Goal: Information Seeking & Learning: Learn about a topic

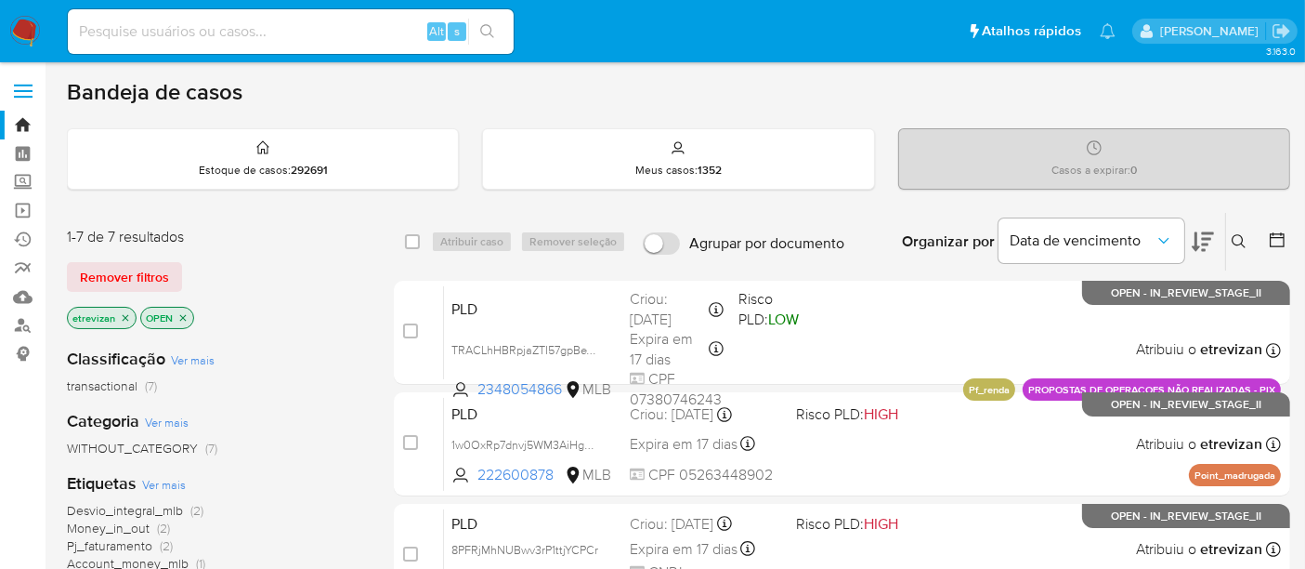
click at [252, 33] on input at bounding box center [291, 32] width 446 height 24
paste input "SZ2gVDyIRNCewtSmc9Fdq2Ih"
type input "SZ2gVDyIRNCewtSmc9Fdq2Ih"
click at [490, 33] on icon "search-icon" at bounding box center [487, 31] width 14 height 14
click at [19, 30] on img at bounding box center [25, 32] width 32 height 32
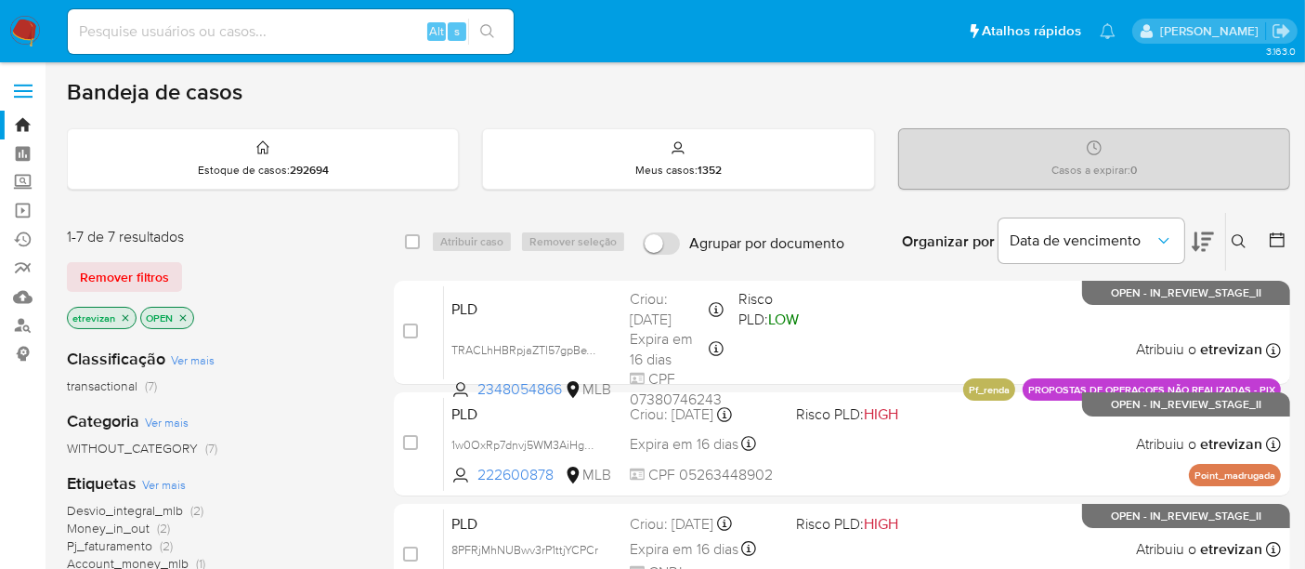
click at [253, 25] on input at bounding box center [291, 32] width 446 height 24
paste input "SZ2gVDyIRNCewtSmc9Fdq2Ih"
type input "SZ2gVDyIRNCewtSmc9Fdq2Ih"
click at [491, 22] on button "search-icon" at bounding box center [487, 32] width 38 height 26
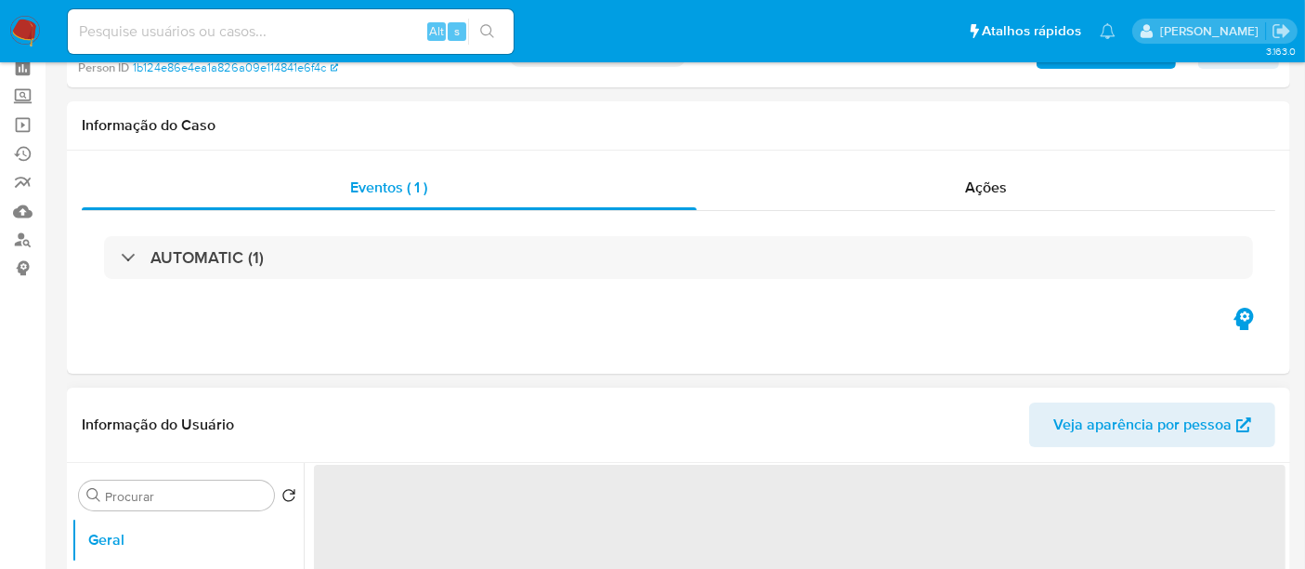
scroll to position [206, 0]
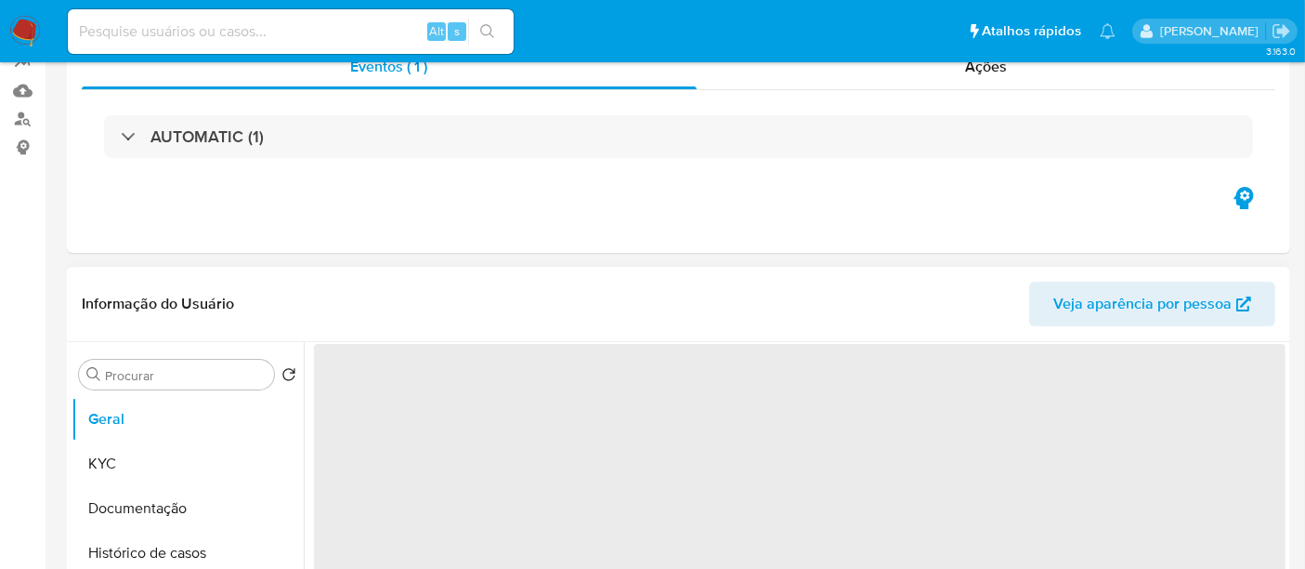
select select "10"
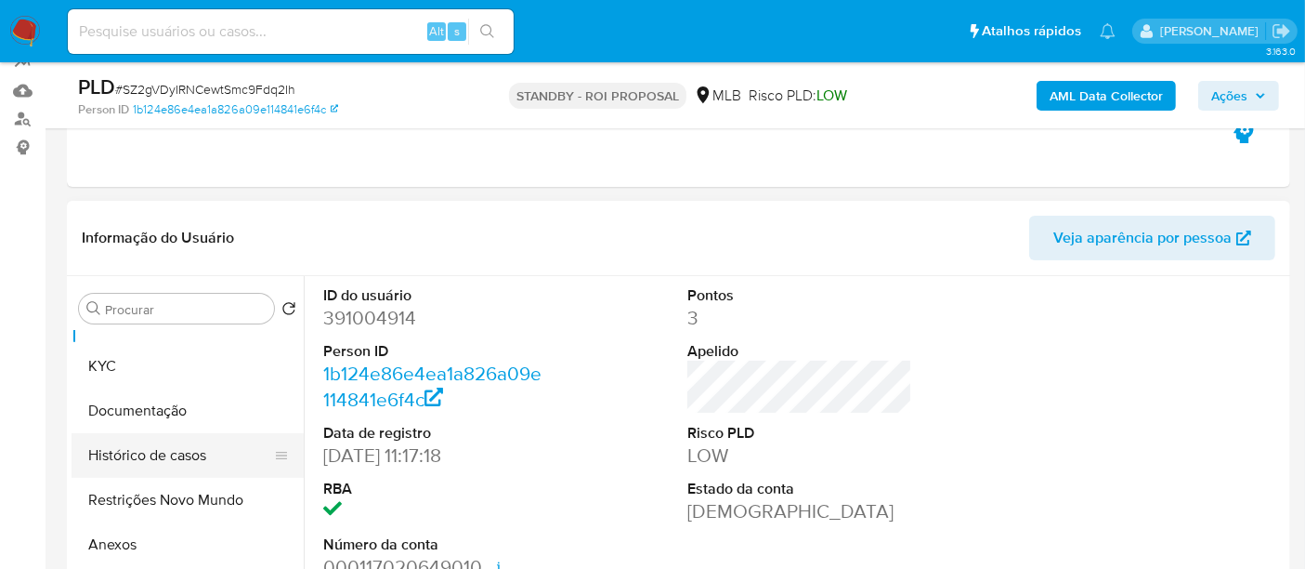
scroll to position [0, 0]
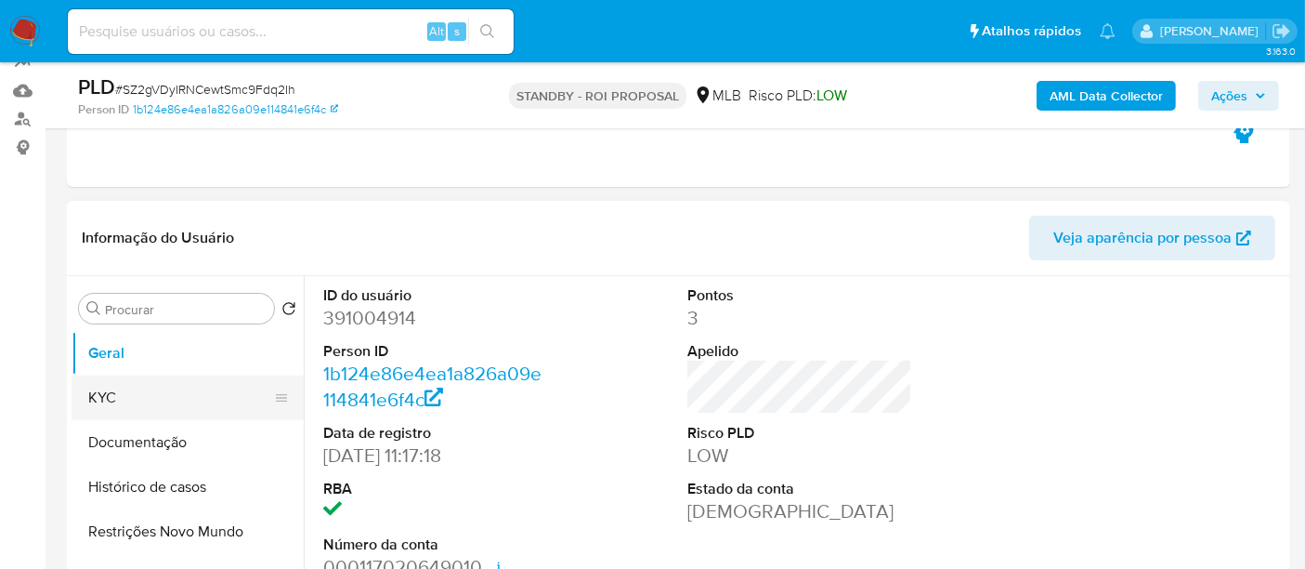
click at [137, 397] on button "KYC" at bounding box center [180, 397] width 217 height 45
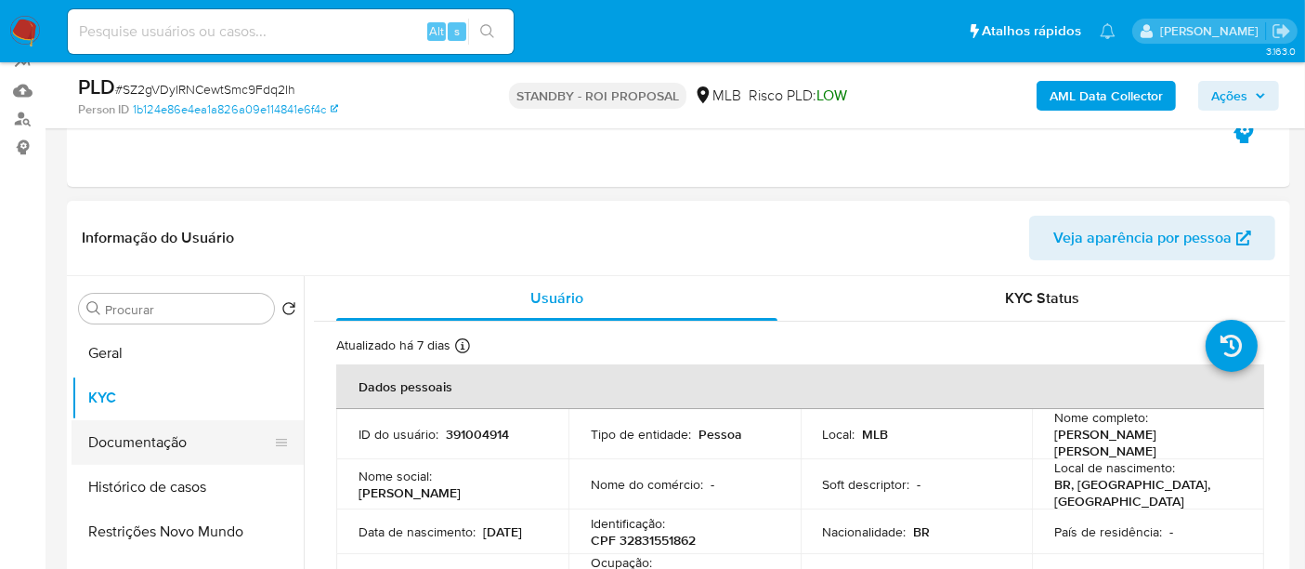
click at [116, 442] on button "Documentação" at bounding box center [180, 442] width 217 height 45
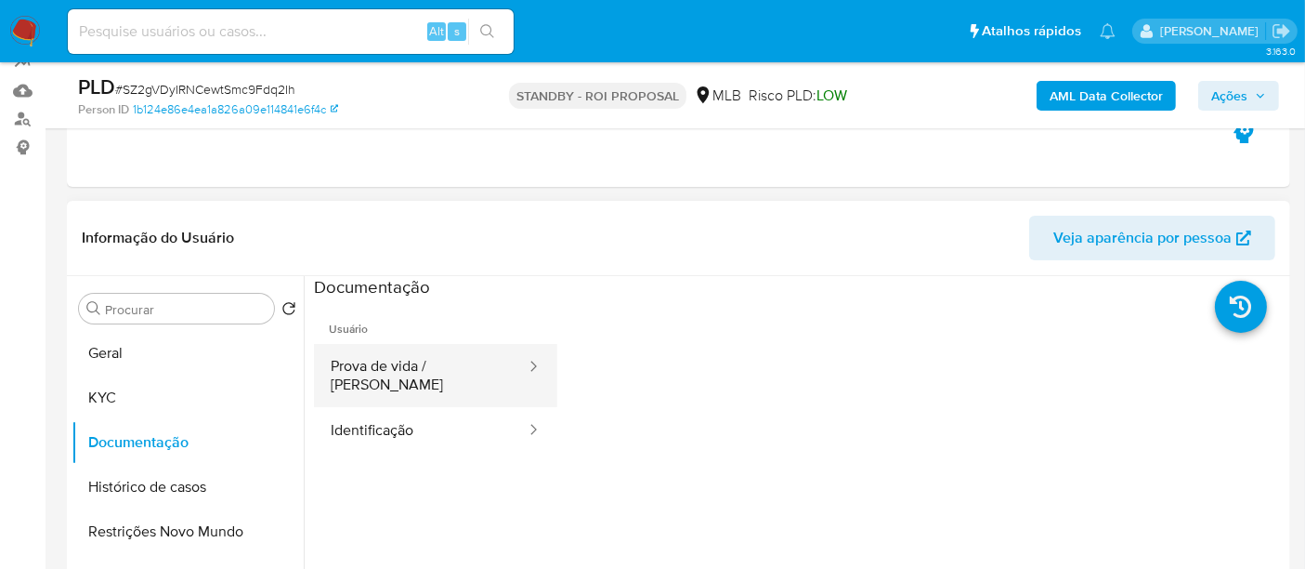
click at [453, 363] on button "Prova de vida / Selfie" at bounding box center [421, 375] width 214 height 63
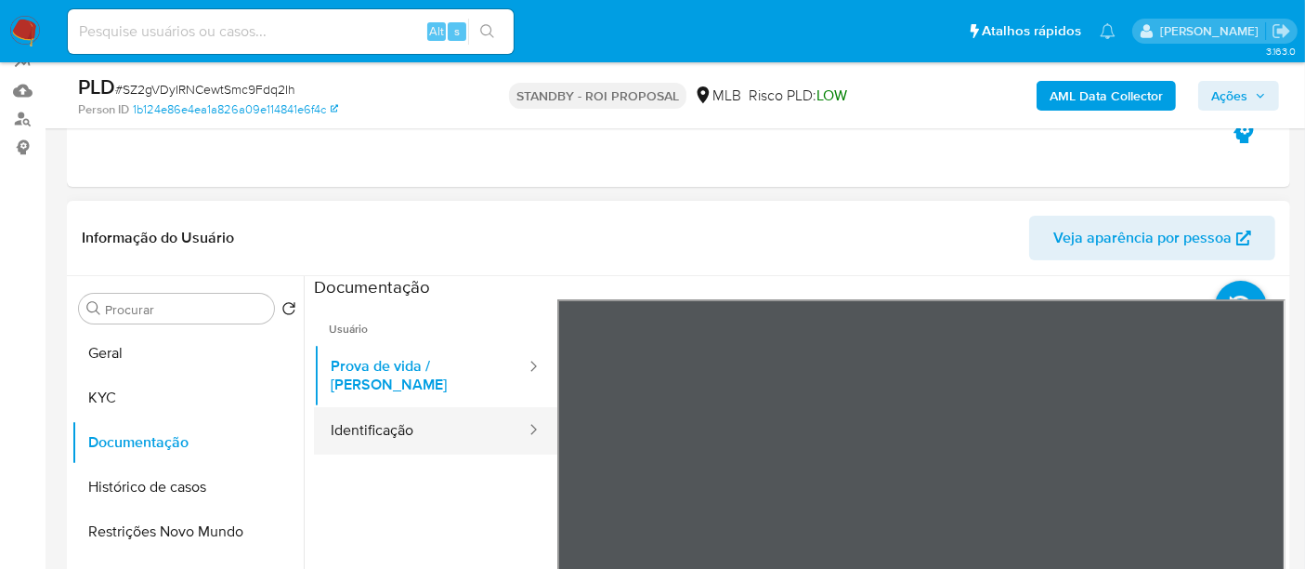
click at [379, 416] on button "Identificação" at bounding box center [421, 430] width 214 height 47
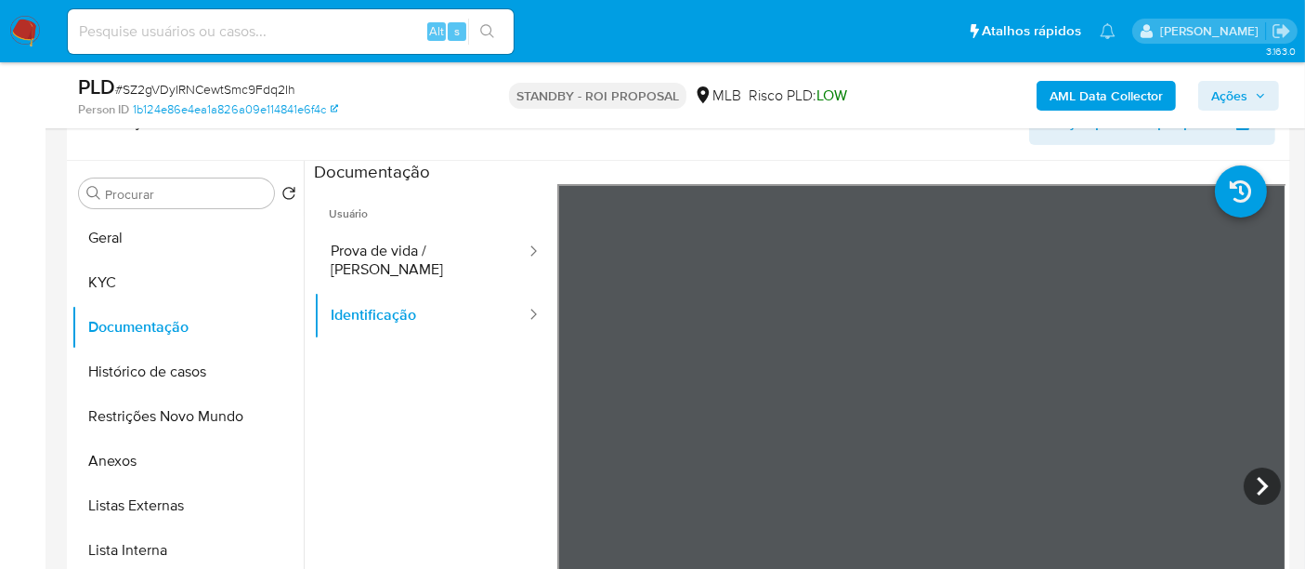
scroll to position [314, 0]
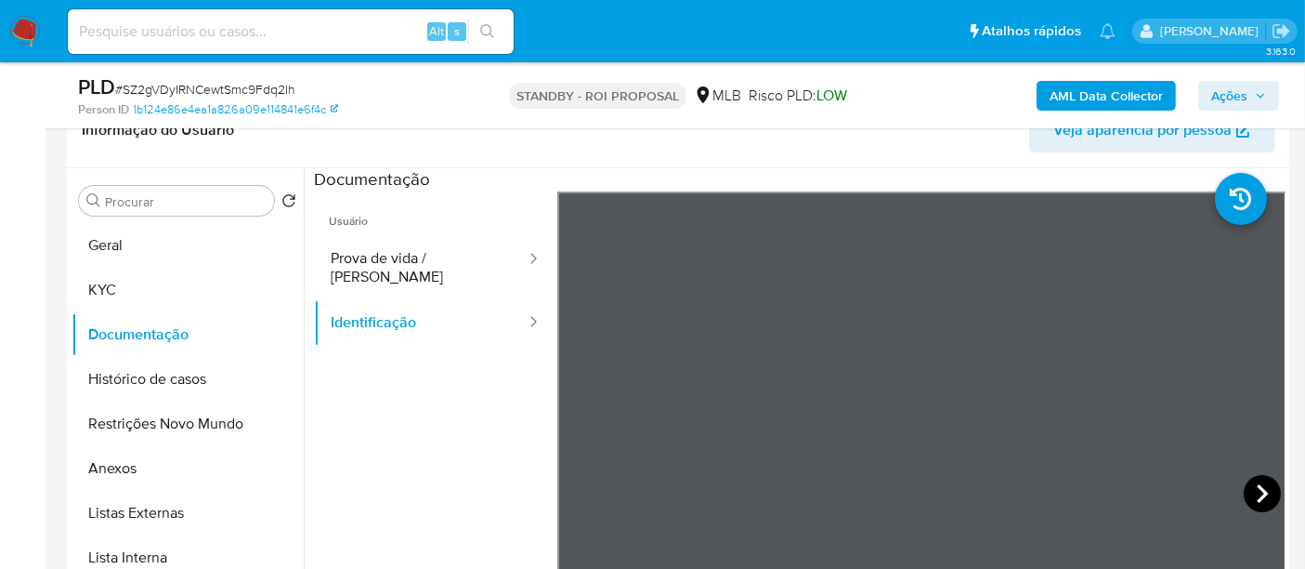
click at [1262, 493] on icon at bounding box center [1262, 493] width 37 height 37
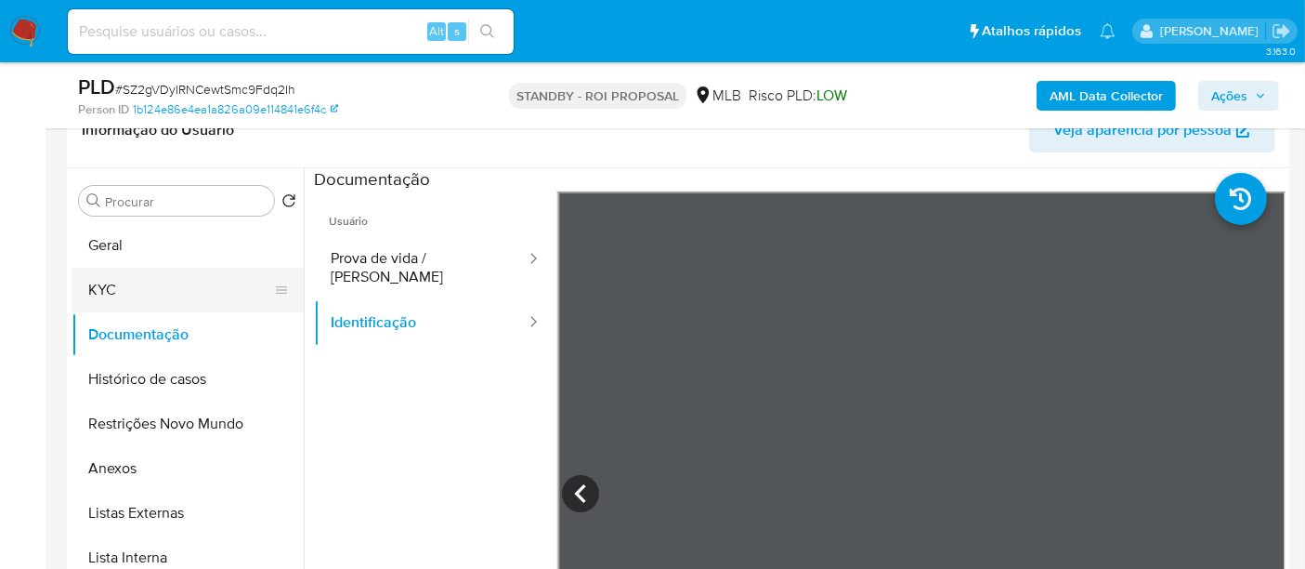
click at [143, 290] on button "KYC" at bounding box center [180, 290] width 217 height 45
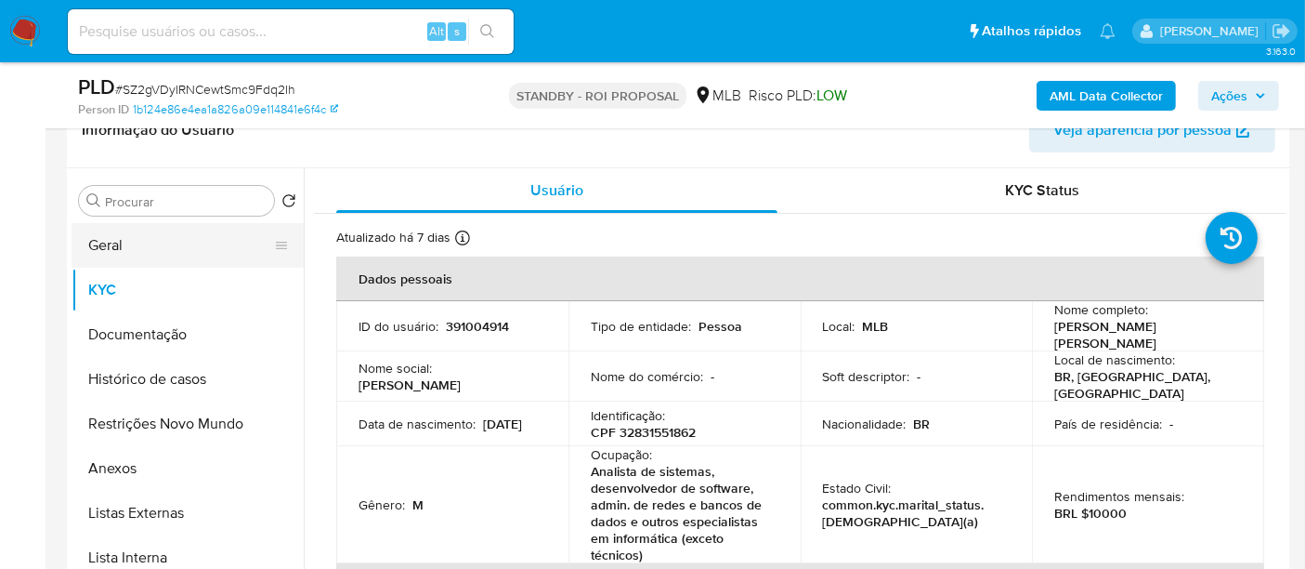
click at [138, 234] on button "Geral" at bounding box center [180, 245] width 217 height 45
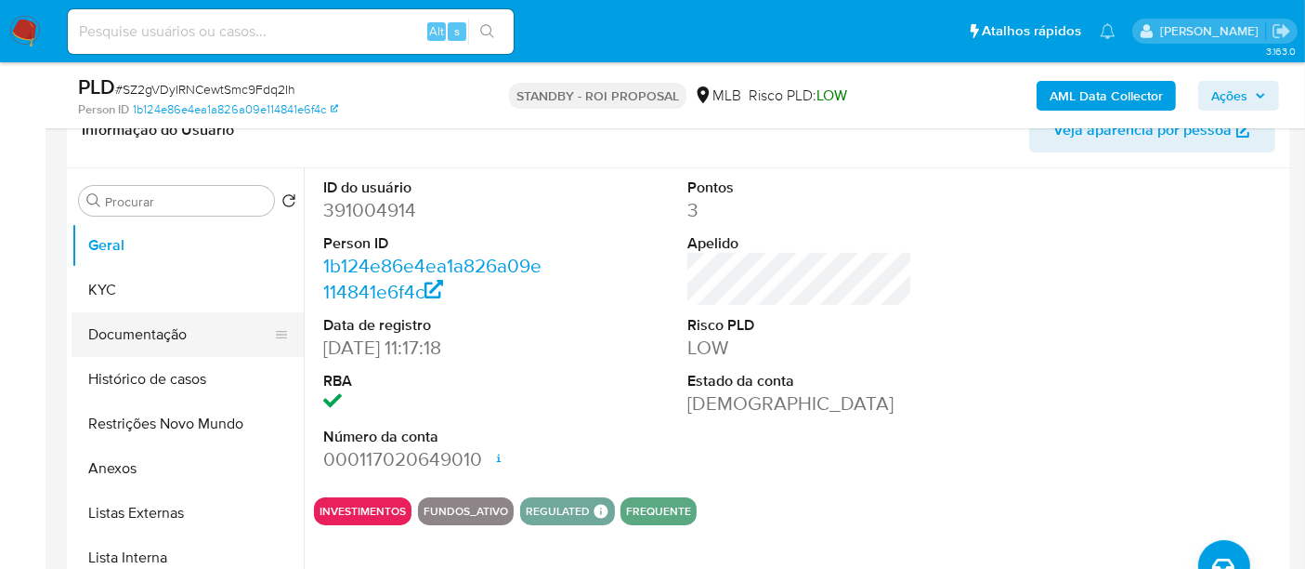
click at [141, 326] on button "Documentação" at bounding box center [180, 334] width 217 height 45
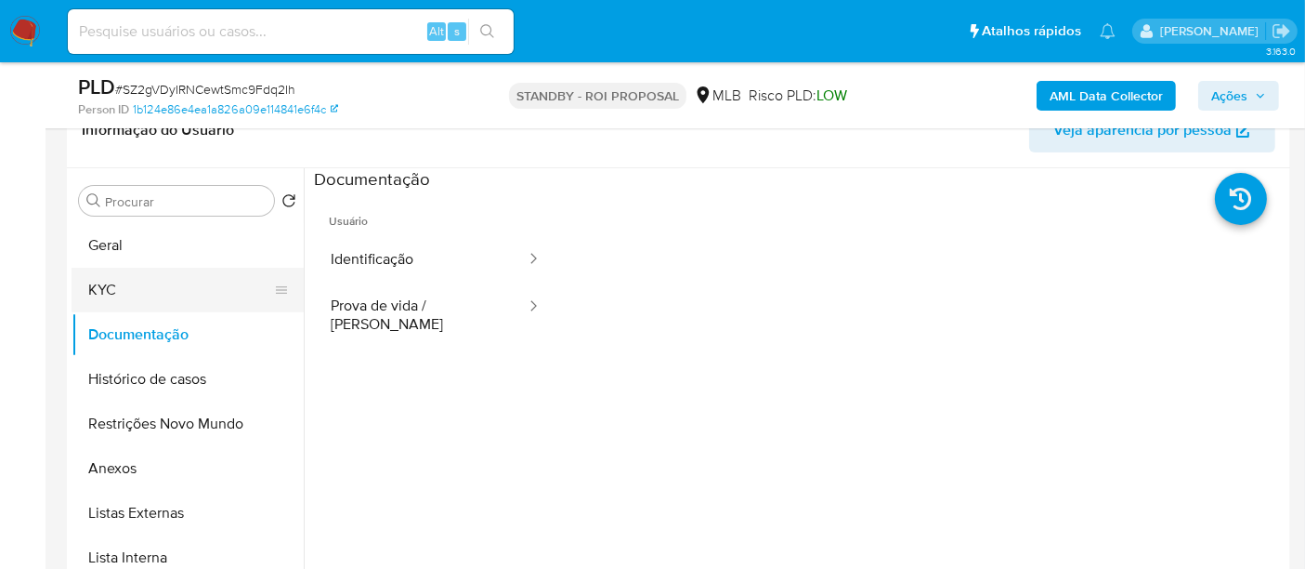
click at [110, 284] on button "KYC" at bounding box center [180, 290] width 217 height 45
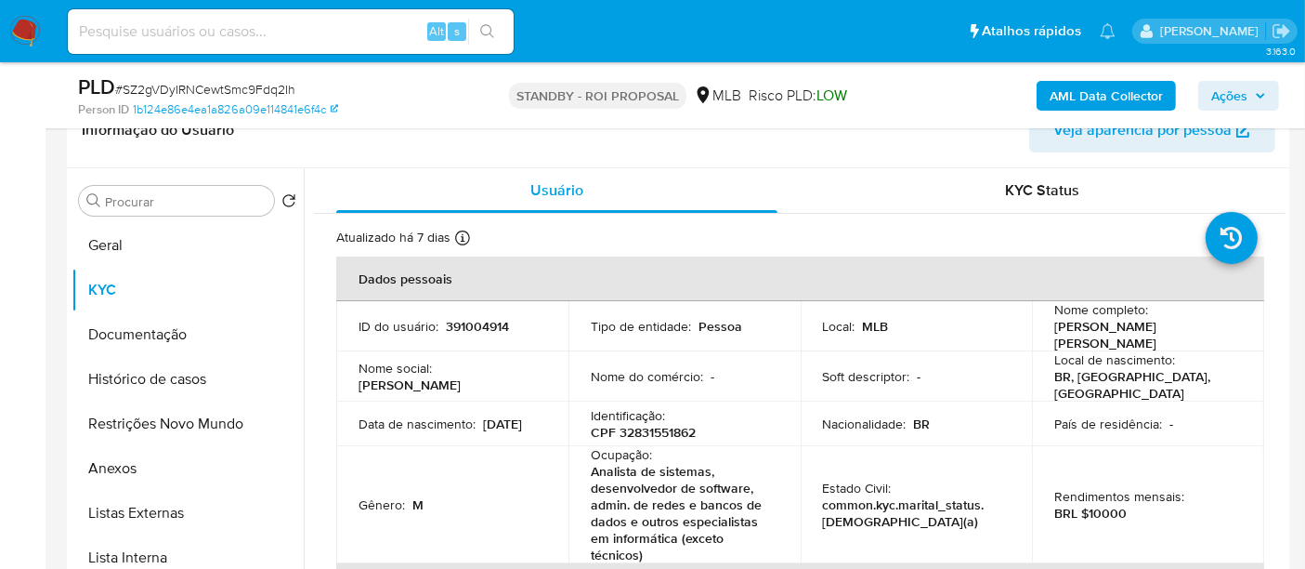
click at [288, 34] on input at bounding box center [291, 32] width 446 height 24
paste input "twGCEsNYZ63LmJwQMbzq5X7n"
type input "twGCEsNYZ63LmJwQMbzq5X7n"
click at [480, 27] on icon "search-icon" at bounding box center [487, 31] width 15 height 15
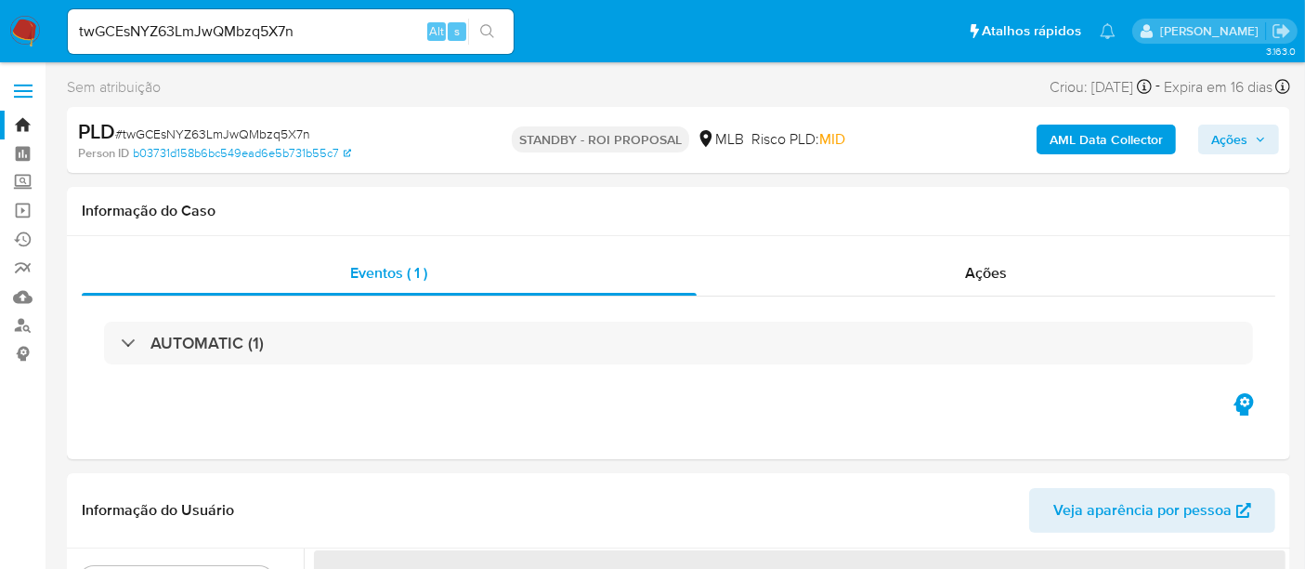
select select "10"
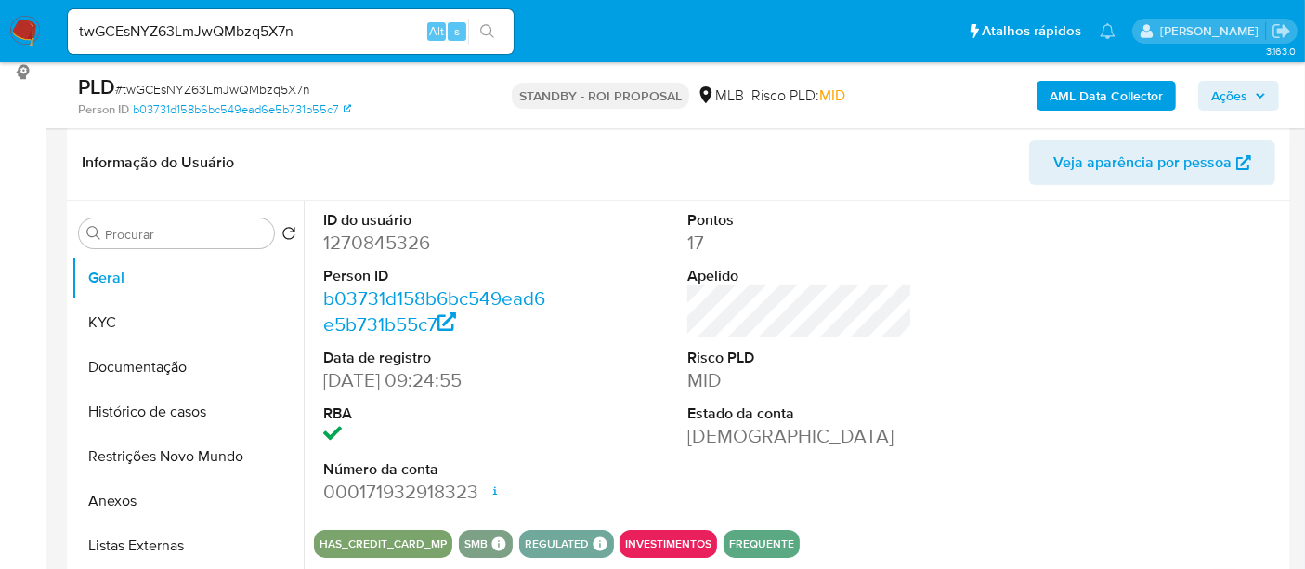
scroll to position [309, 0]
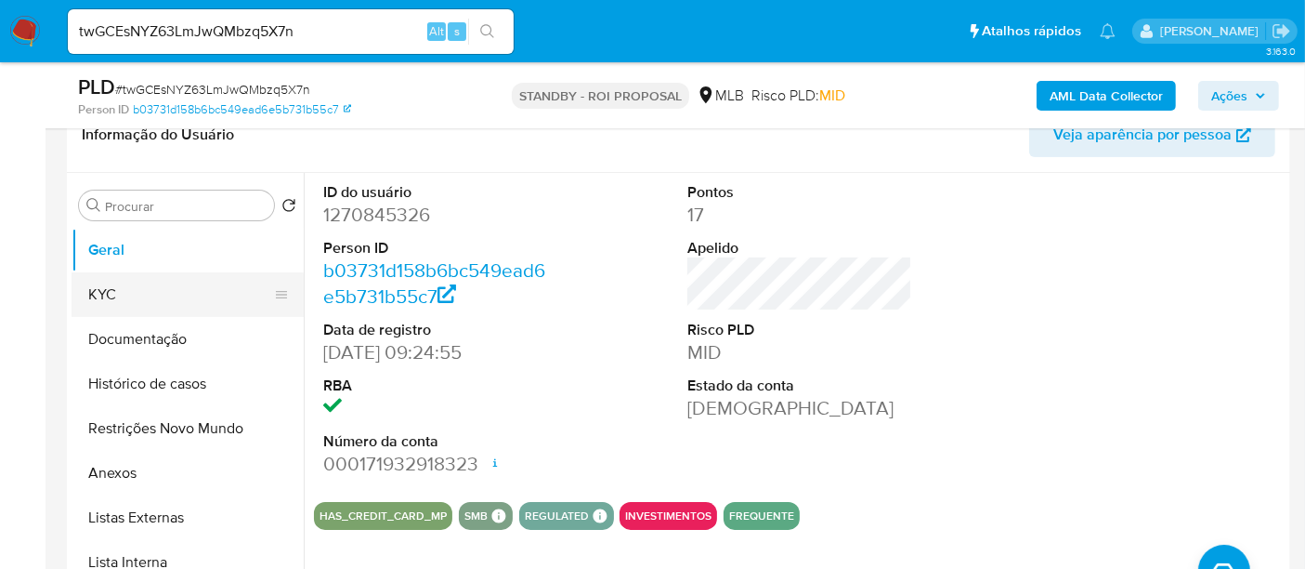
click at [138, 288] on button "KYC" at bounding box center [180, 294] width 217 height 45
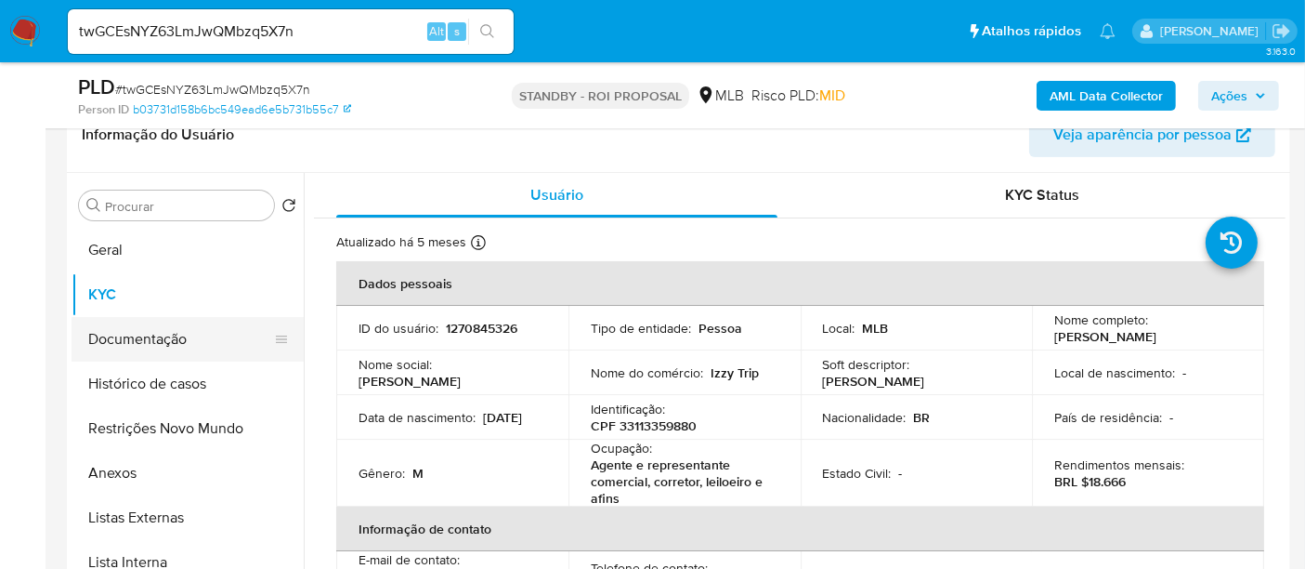
click at [188, 338] on button "Documentação" at bounding box center [180, 339] width 217 height 45
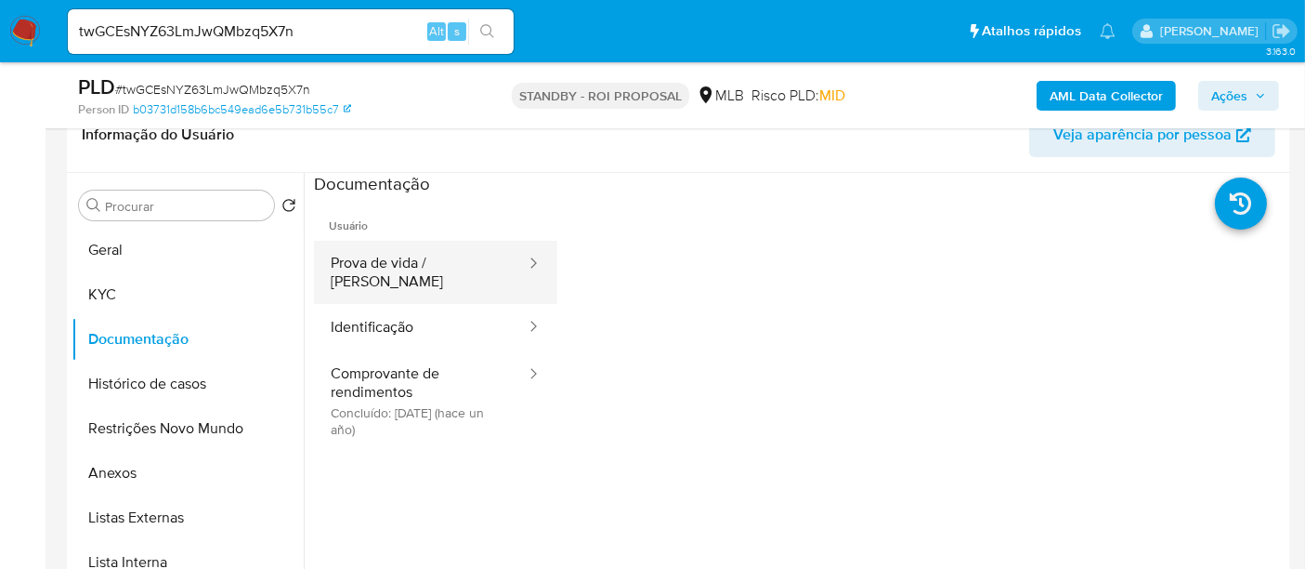
click at [413, 260] on button "Prova de vida / Selfie" at bounding box center [421, 272] width 214 height 63
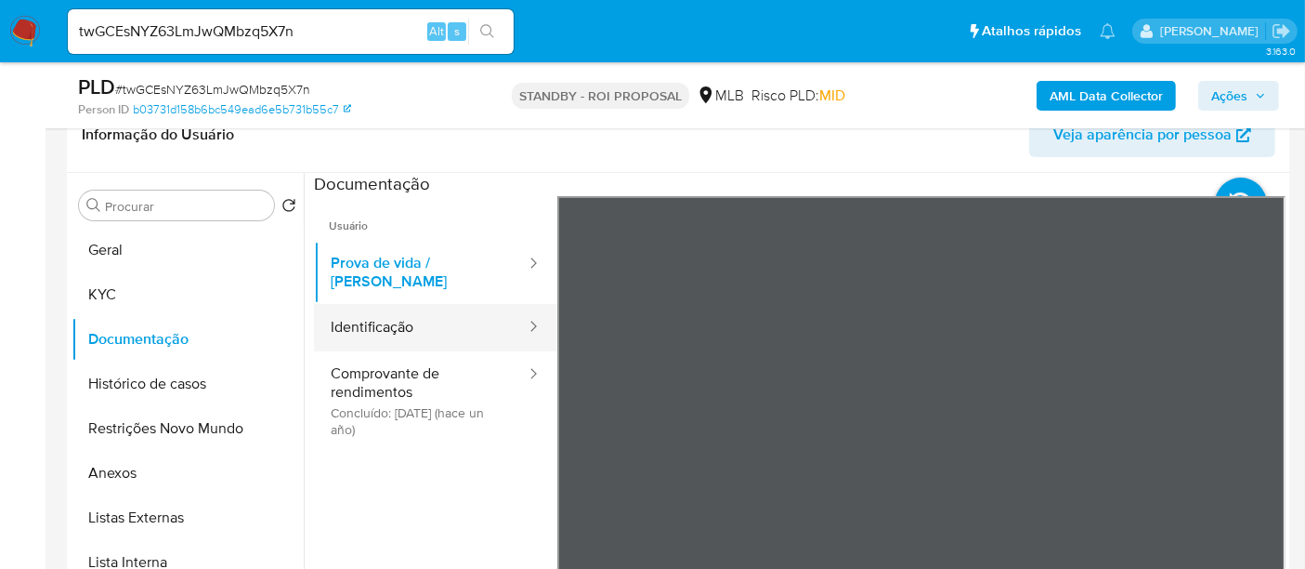
click at [376, 318] on button "Identificação" at bounding box center [421, 327] width 214 height 47
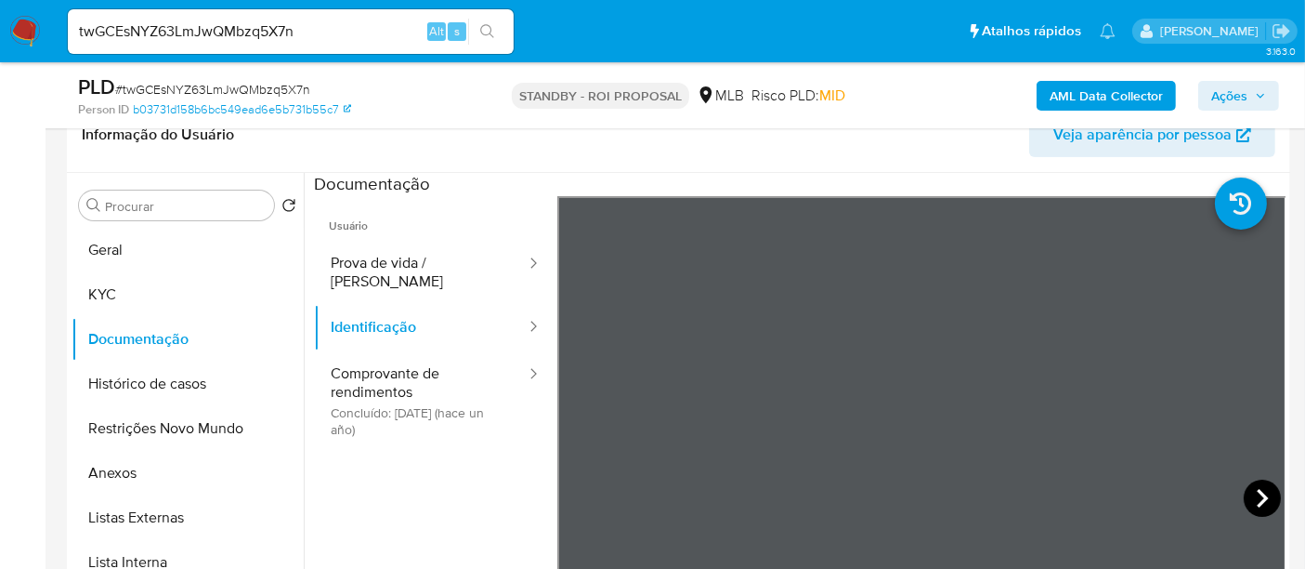
click at [1257, 494] on icon at bounding box center [1262, 498] width 11 height 19
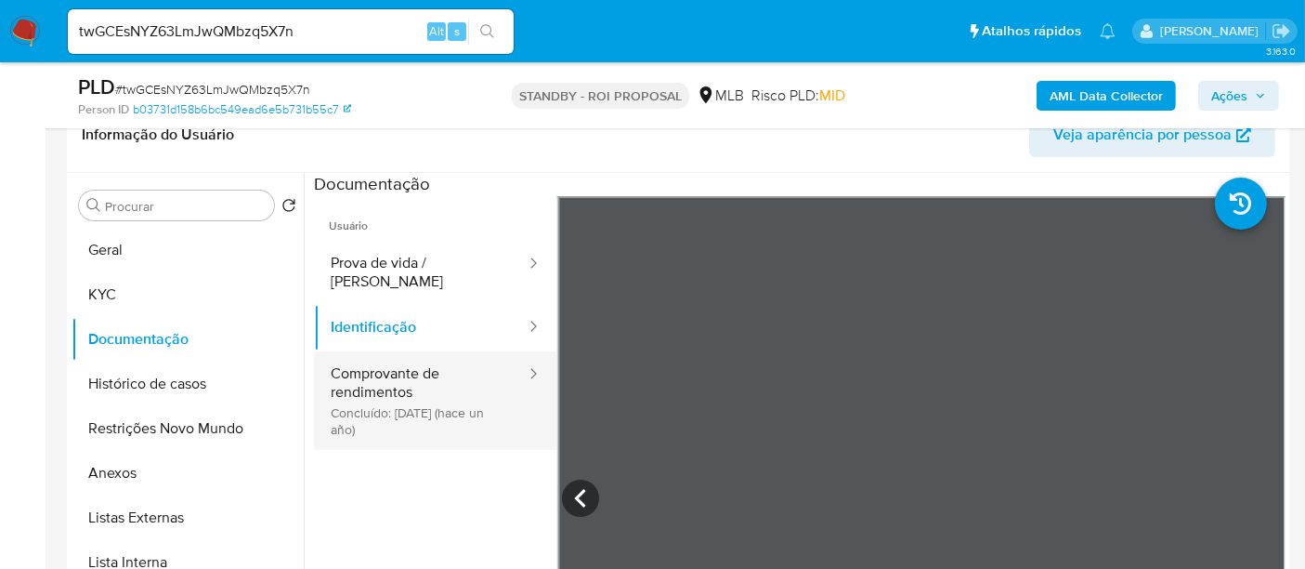
drag, startPoint x: 403, startPoint y: 367, endPoint x: 418, endPoint y: 364, distance: 15.1
click at [405, 364] on button "Comprovante de rendimentos Concluído: 04/11/2024 (hace un año)" at bounding box center [421, 400] width 214 height 98
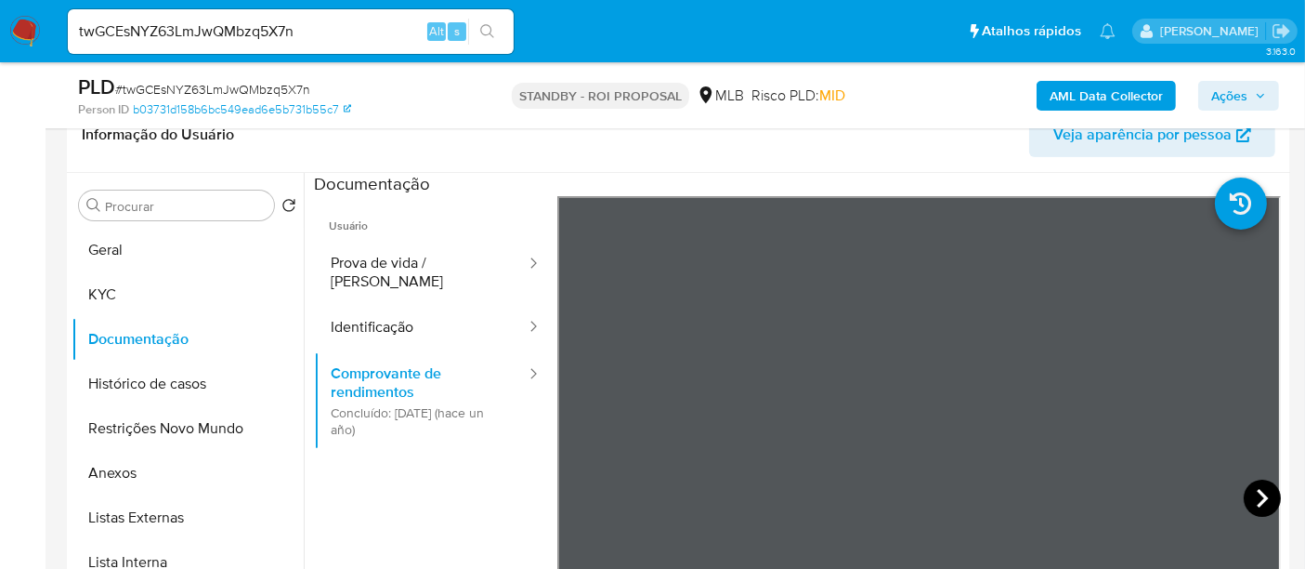
click at [1249, 498] on icon at bounding box center [1262, 497] width 37 height 37
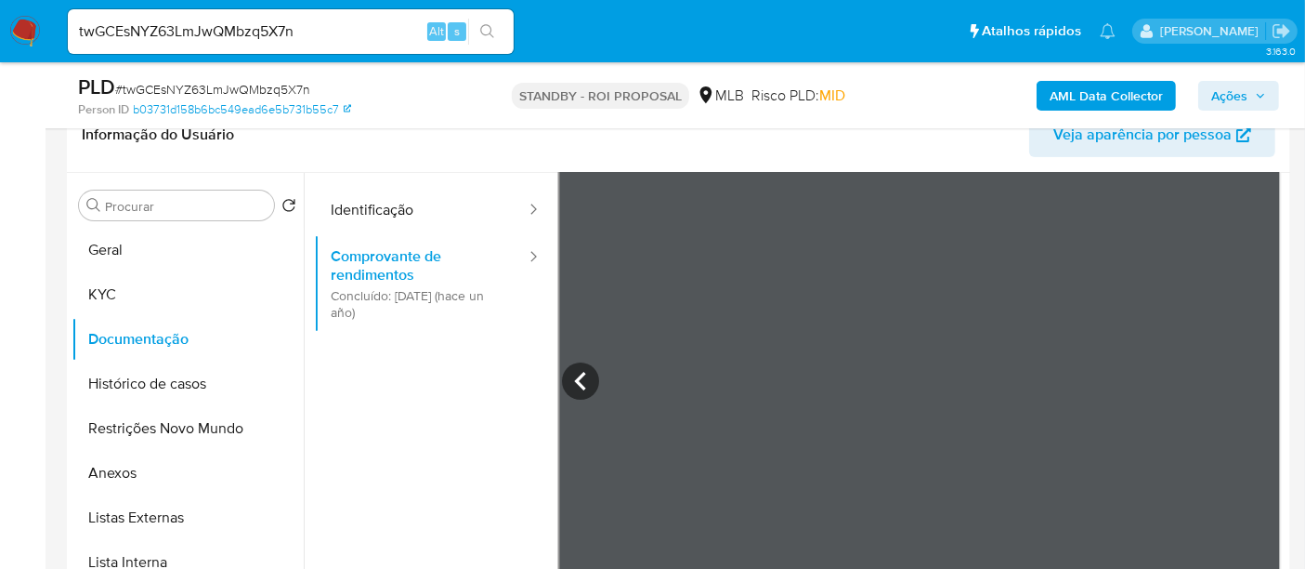
scroll to position [162, 0]
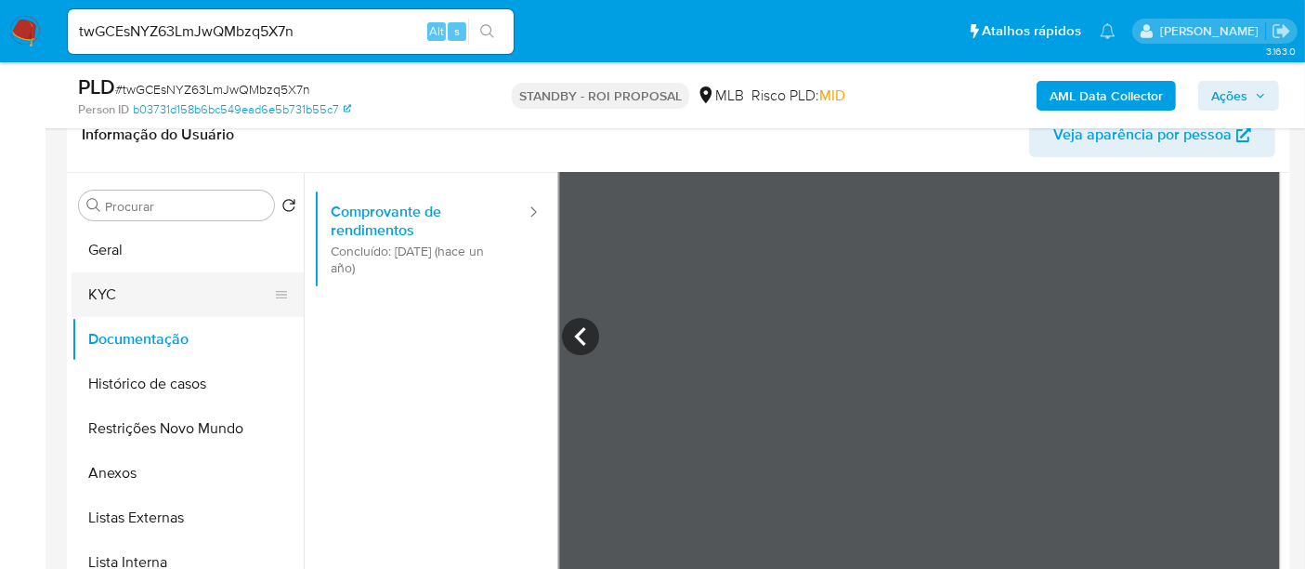
click at [149, 295] on button "KYC" at bounding box center [180, 294] width 217 height 45
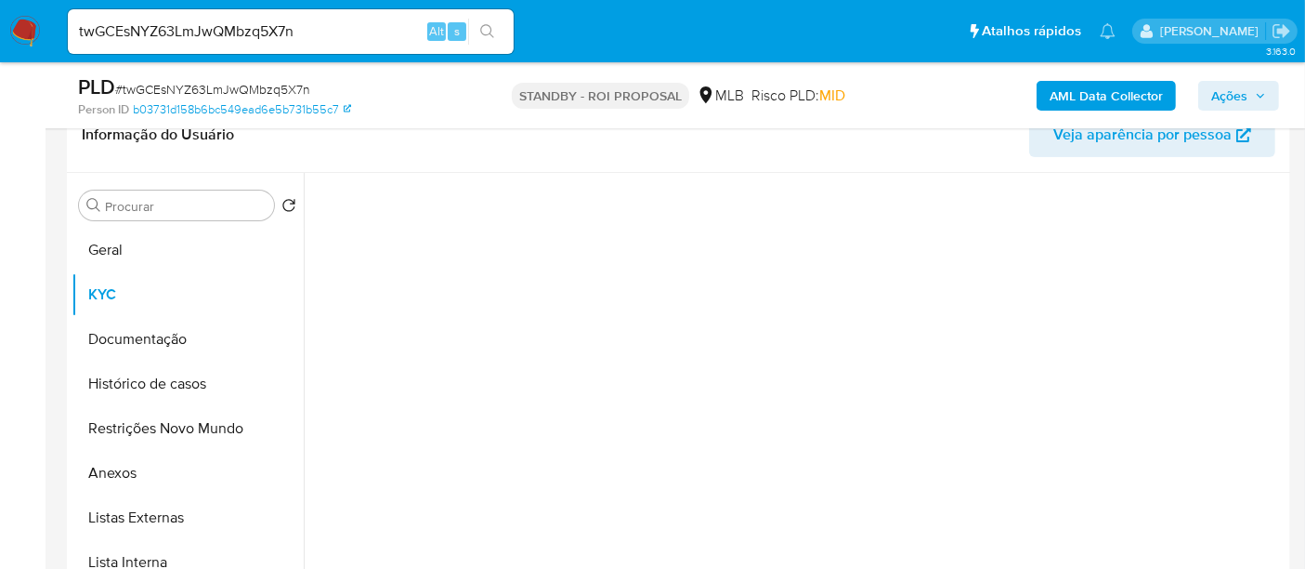
scroll to position [0, 0]
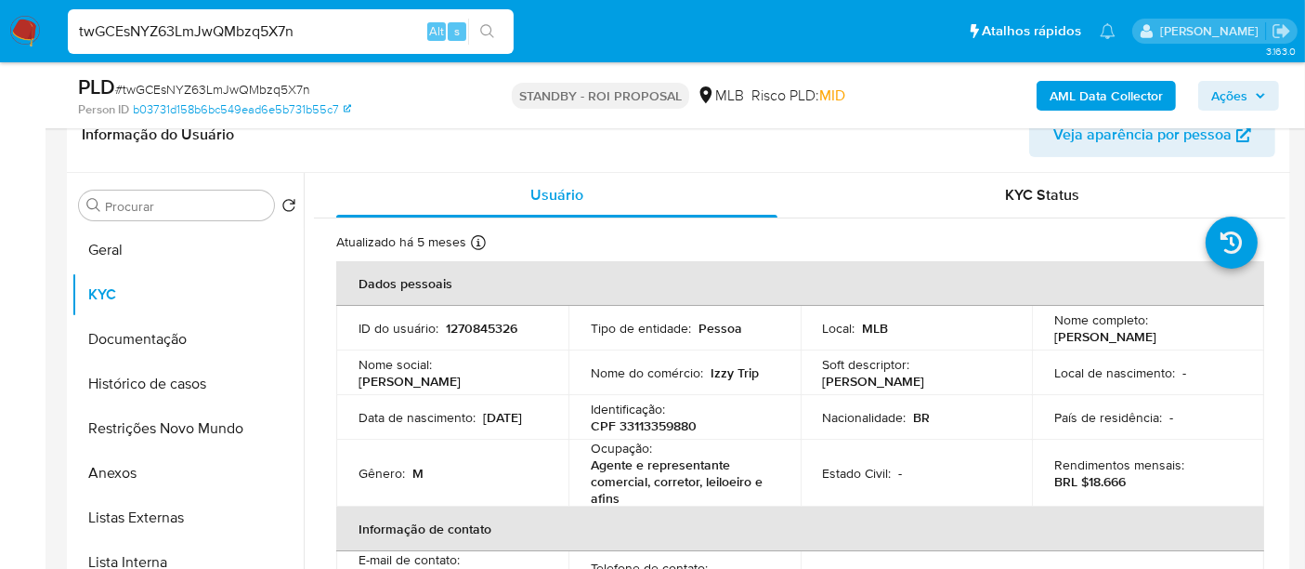
click at [0, 36] on nav "Pausado Ver notificaciones twGCEsNYZ63LmJwQMbzq5X7n Alt s Atalhos rápidos Presi…" at bounding box center [652, 31] width 1305 height 62
paste input "8KUo9GFbWIfUIFPELLbffJaQ"
type input "8KUo9GFbWIfUIFPELLbffJaQ"
click at [483, 28] on icon "search-icon" at bounding box center [487, 31] width 15 height 15
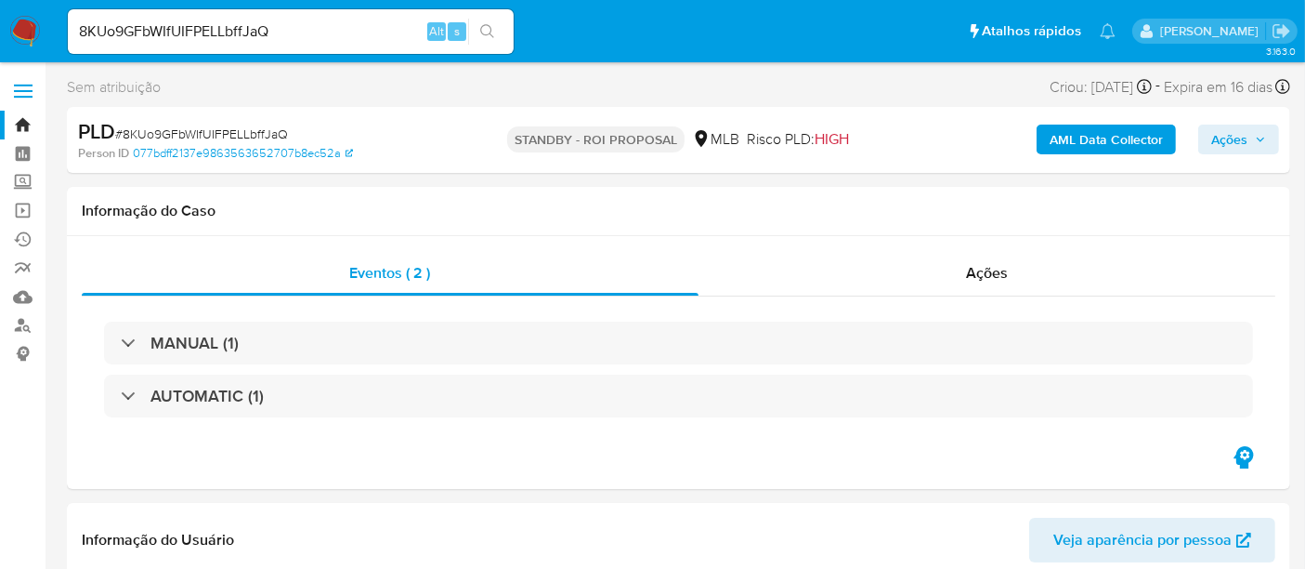
select select "10"
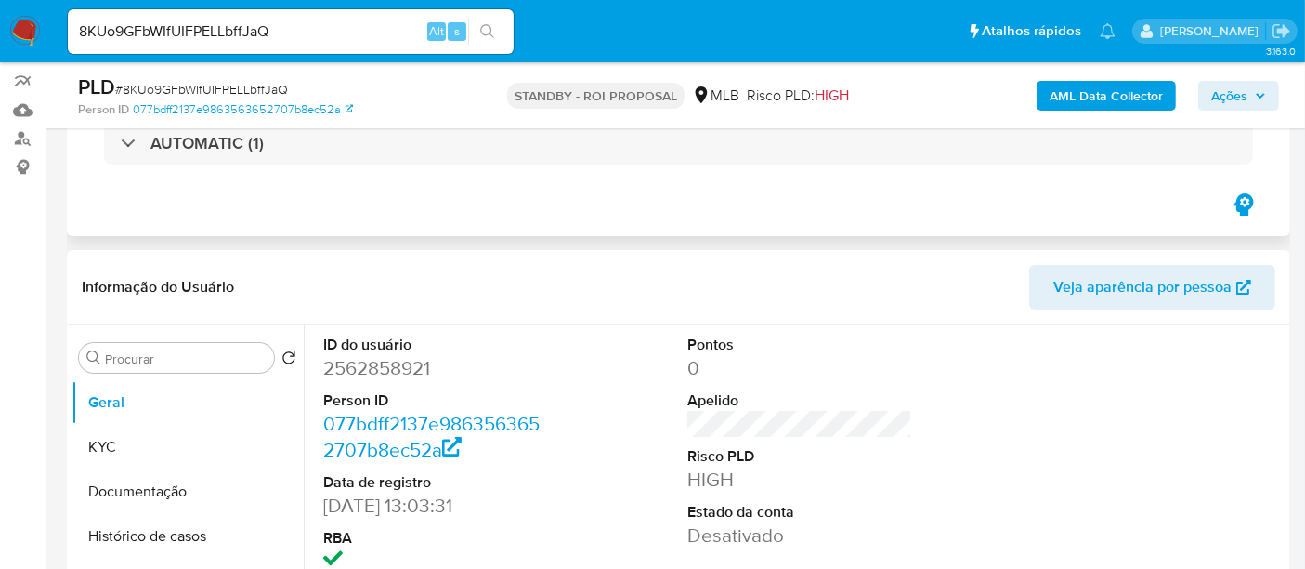
scroll to position [309, 0]
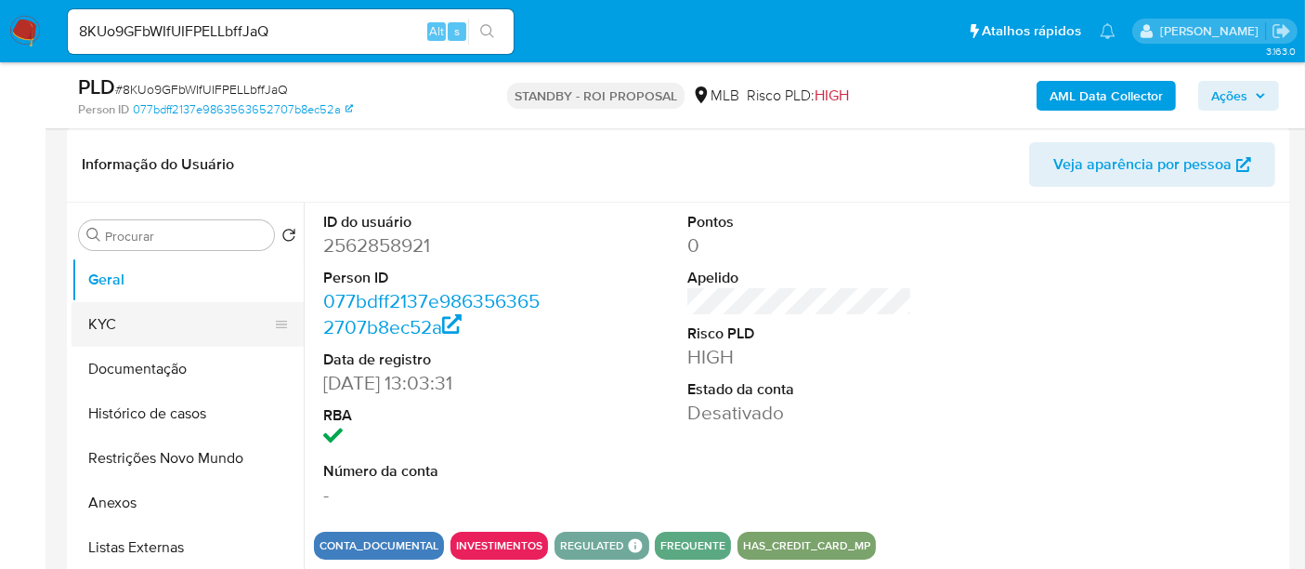
drag, startPoint x: 111, startPoint y: 321, endPoint x: 198, endPoint y: 326, distance: 86.6
click at [111, 321] on button "KYC" at bounding box center [180, 324] width 217 height 45
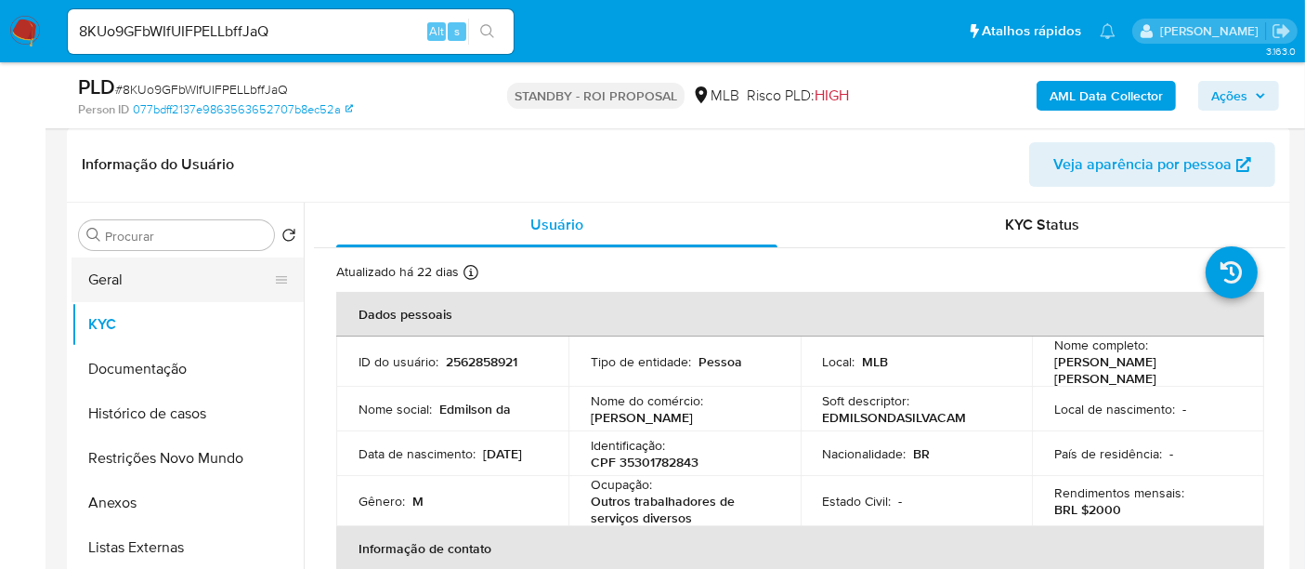
click at [127, 277] on button "Geral" at bounding box center [180, 279] width 217 height 45
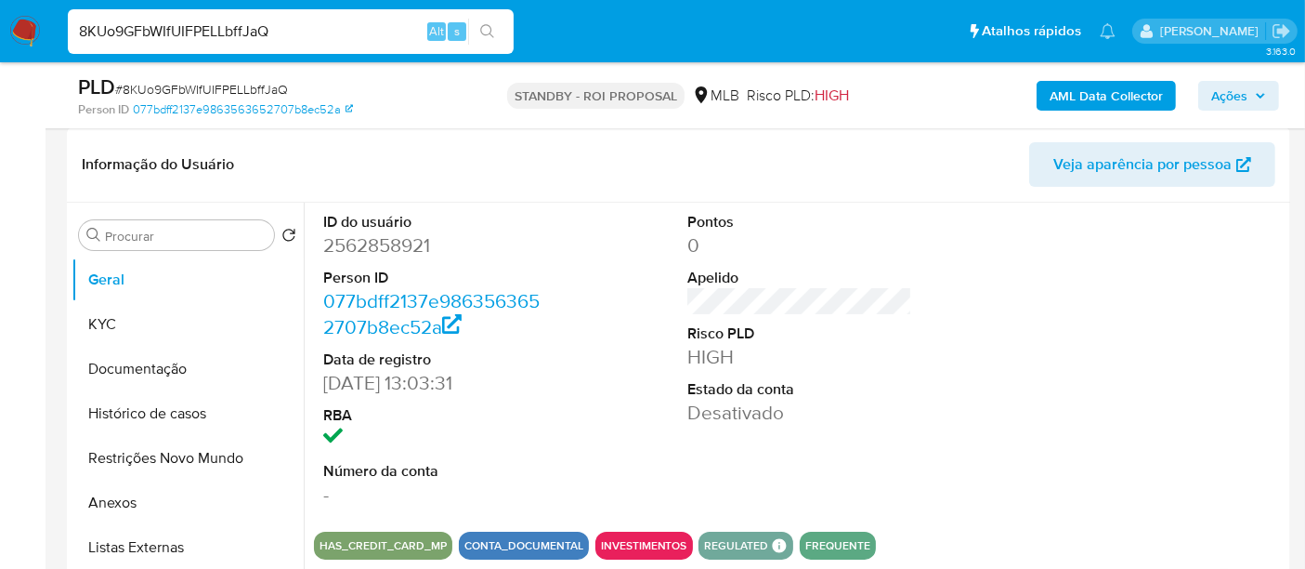
drag, startPoint x: 291, startPoint y: 35, endPoint x: 0, endPoint y: 52, distance: 291.3
click at [0, 52] on nav "Pausado Ver notificaciones 8KUo9GFbWIfUIFPELLbffJaQ Alt s Atalhos rápidos Presi…" at bounding box center [652, 31] width 1305 height 62
paste input "ufDrpoGZscsoTbfCQQJomIo7"
type input "ufDrpoGZscsoTbfCQQJomIo7"
click at [491, 25] on icon "search-icon" at bounding box center [487, 31] width 15 height 15
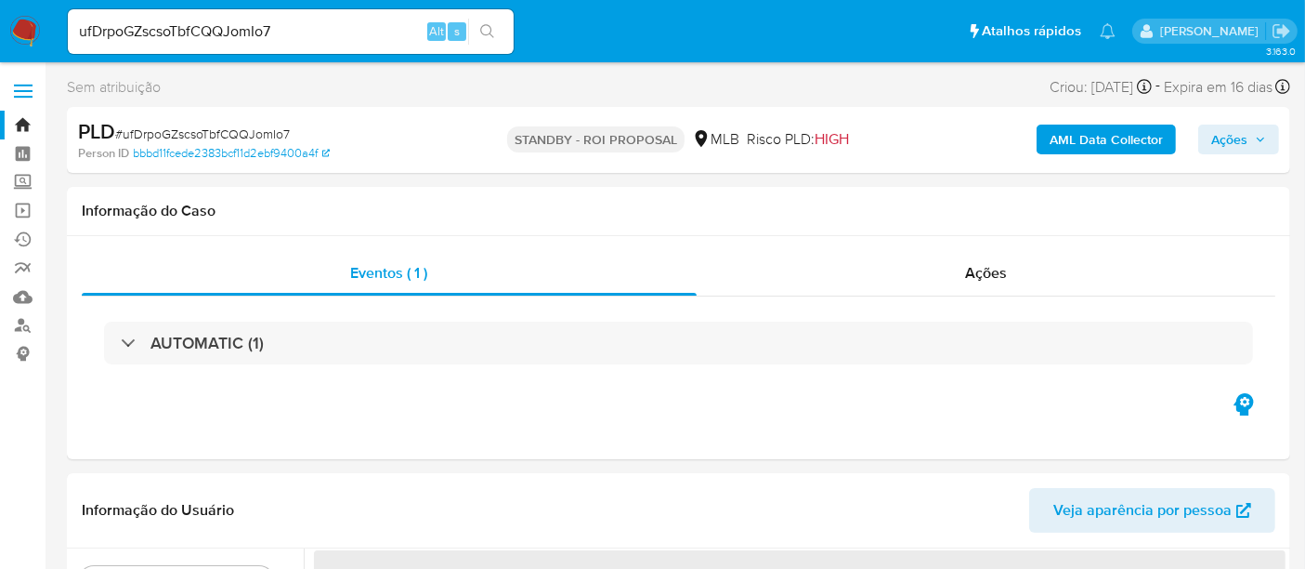
select select "10"
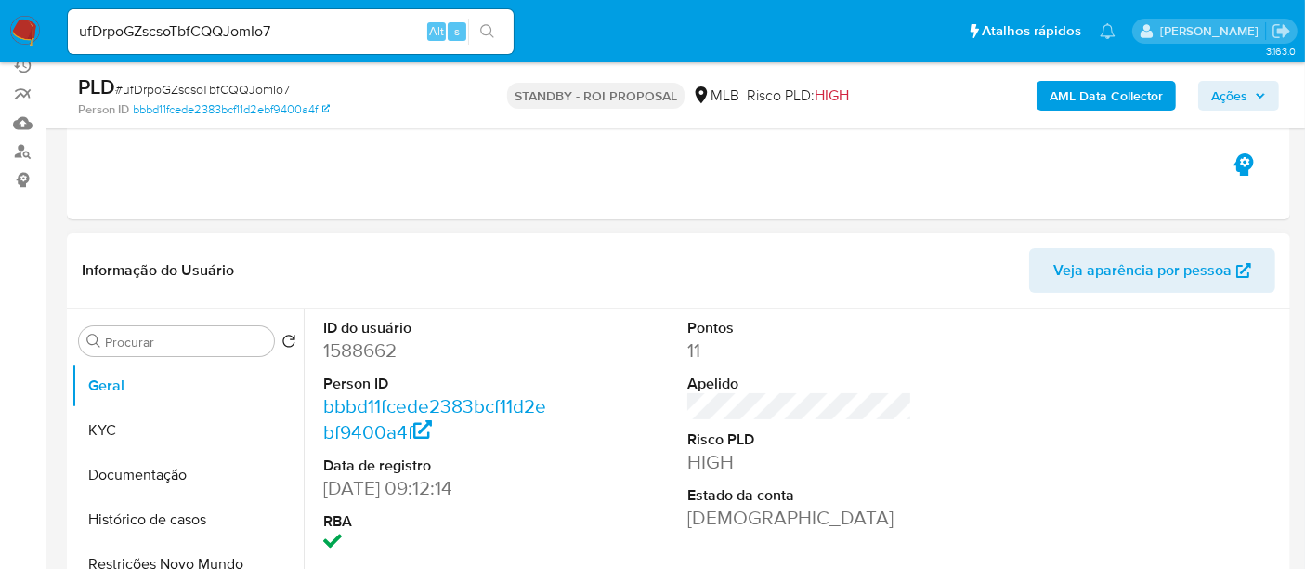
scroll to position [206, 0]
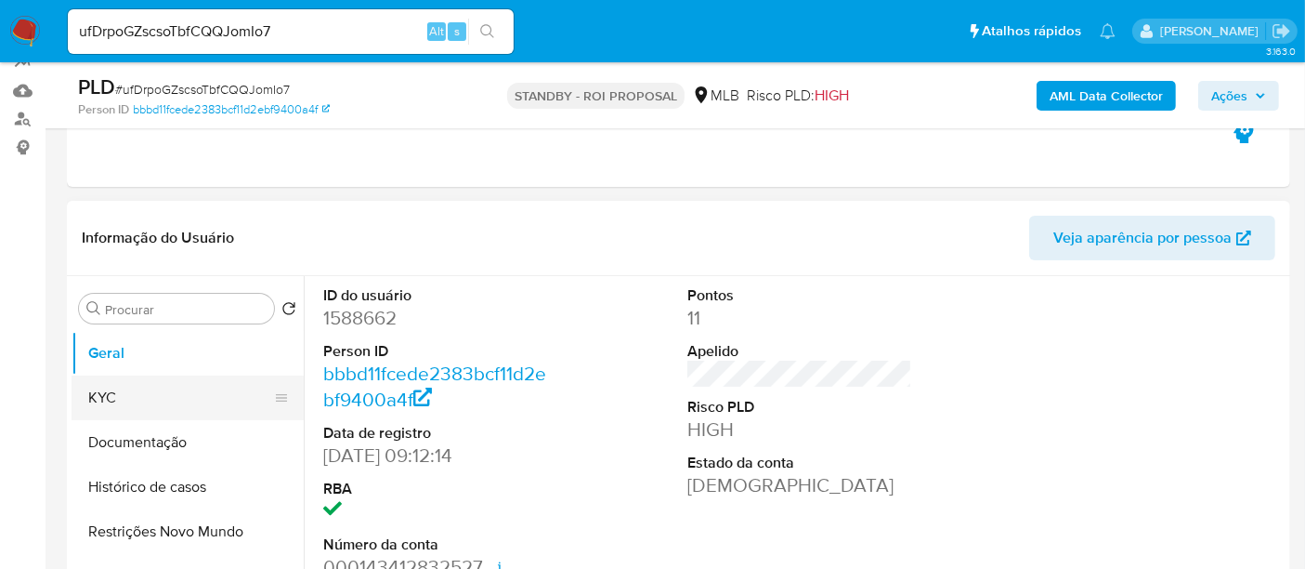
click at [123, 393] on button "KYC" at bounding box center [180, 397] width 217 height 45
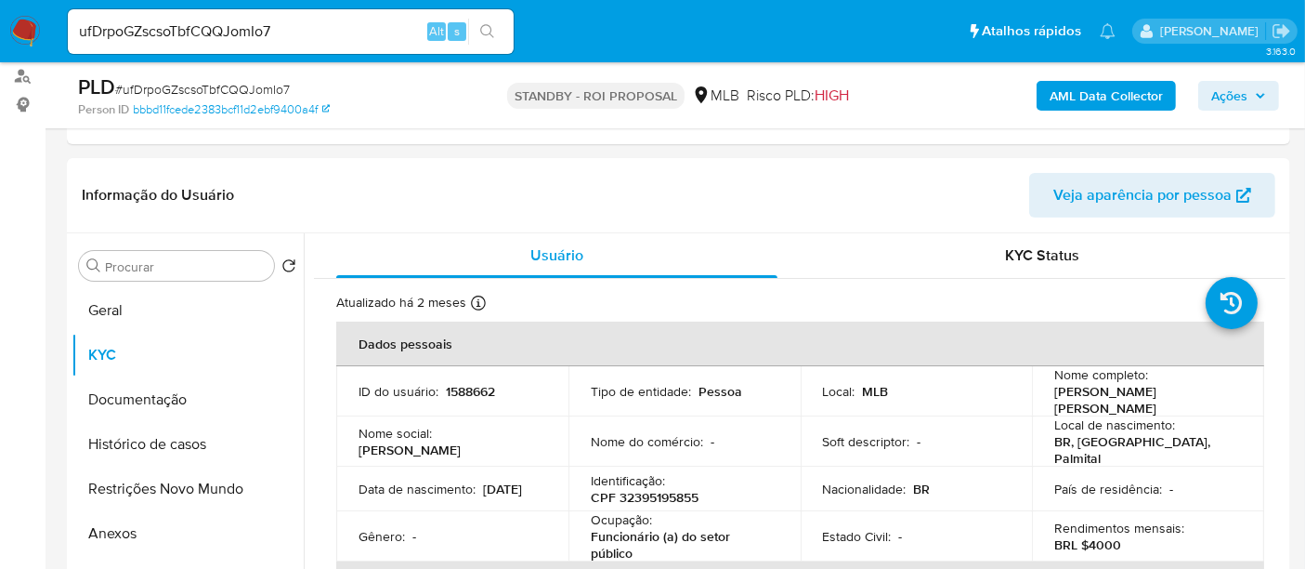
scroll to position [283, 0]
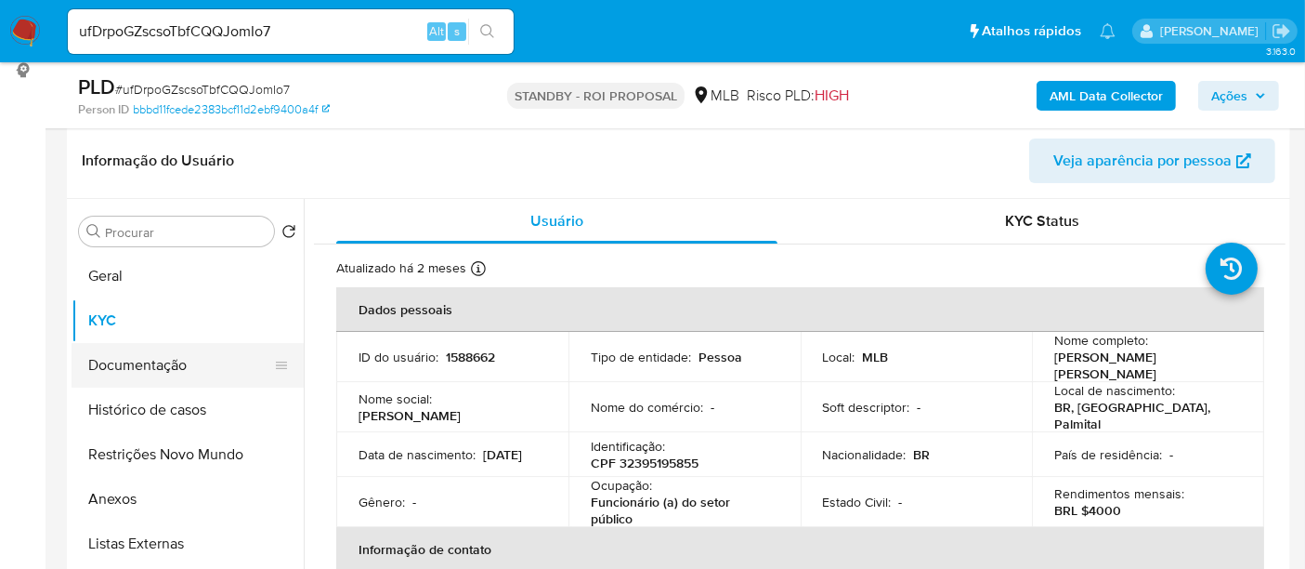
click at [140, 360] on button "Documentação" at bounding box center [180, 365] width 217 height 45
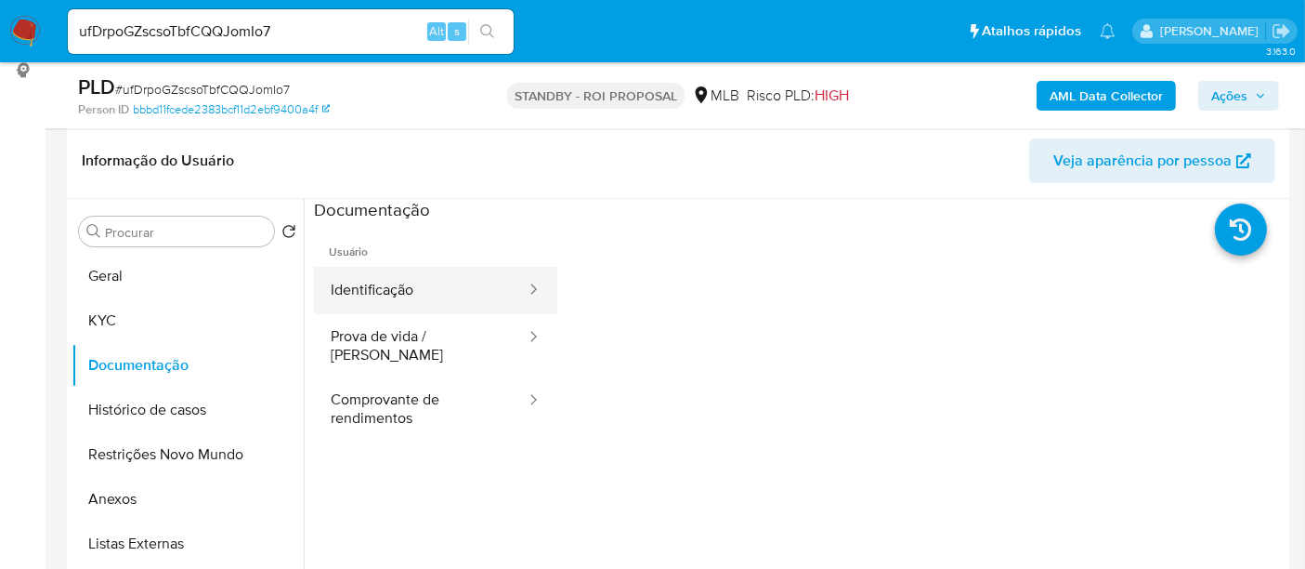
click at [377, 296] on button "Identificação" at bounding box center [421, 290] width 214 height 47
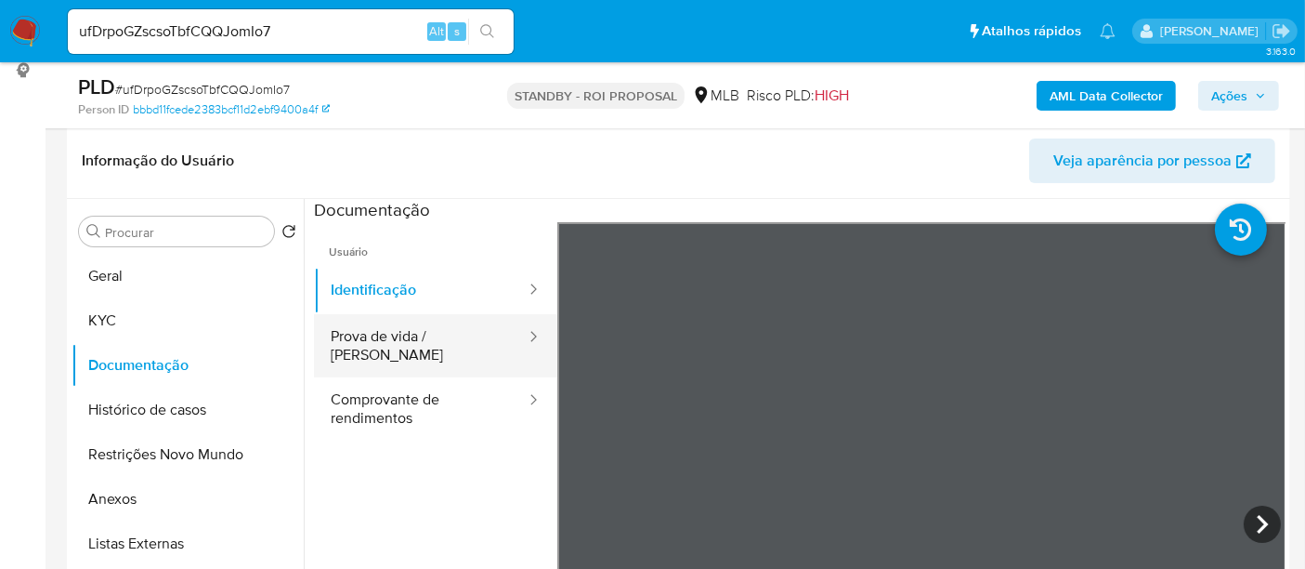
click at [396, 331] on button "Prova de vida / [PERSON_NAME]" at bounding box center [421, 345] width 214 height 63
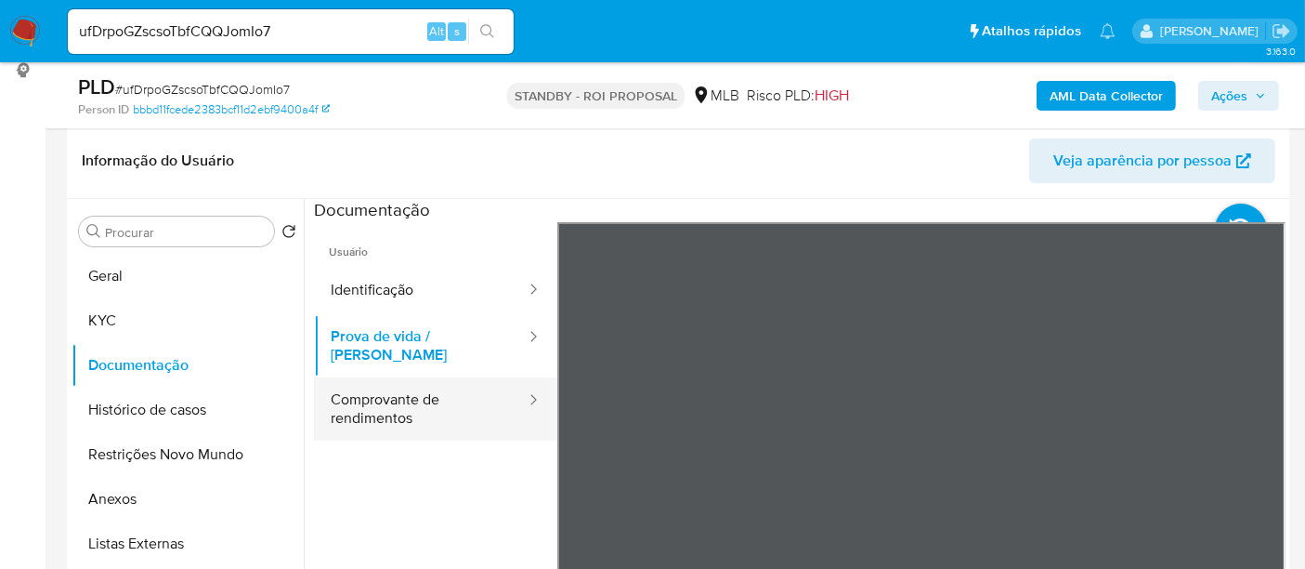
click at [425, 392] on button "Comprovante de rendimentos" at bounding box center [421, 408] width 214 height 63
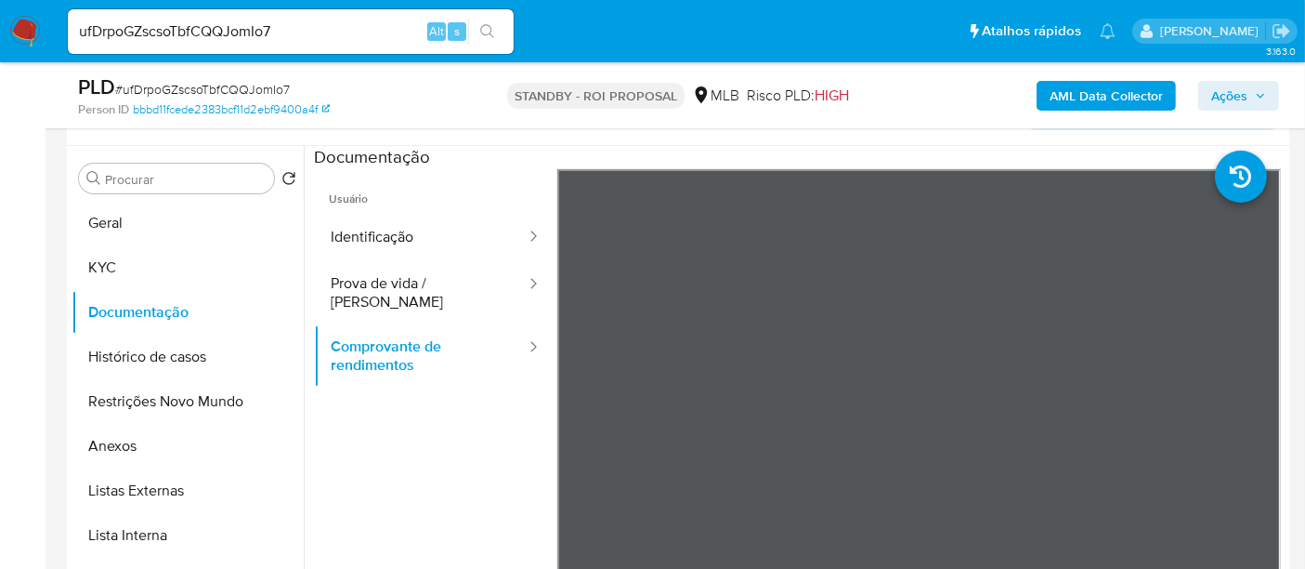
scroll to position [307, 0]
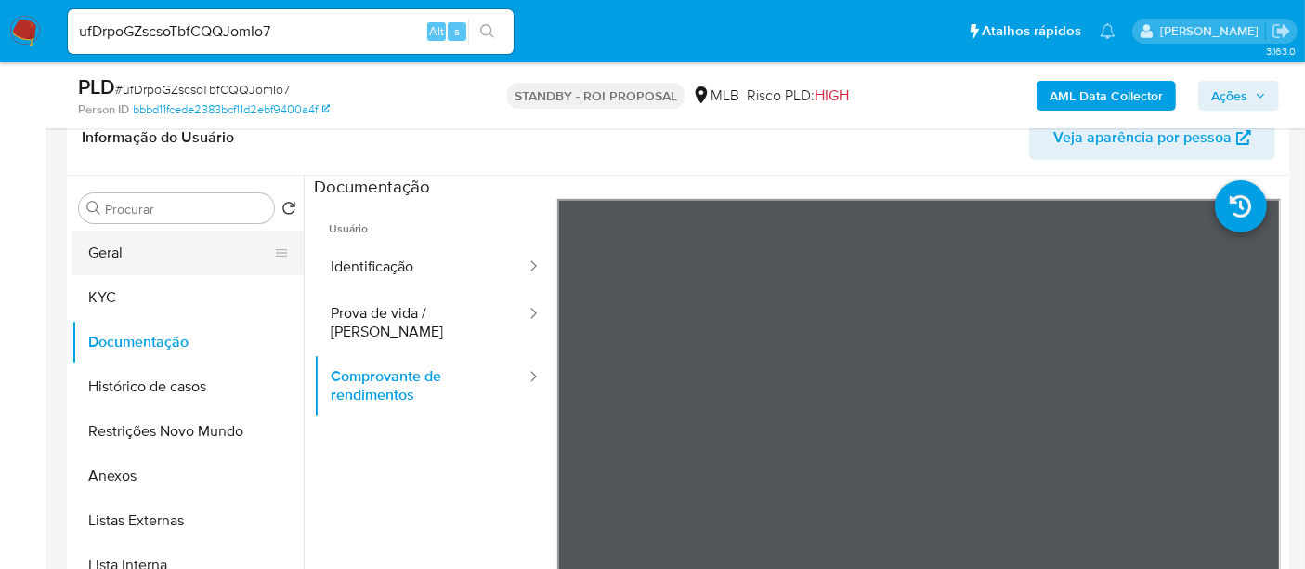
click at [98, 238] on button "Geral" at bounding box center [180, 252] width 217 height 45
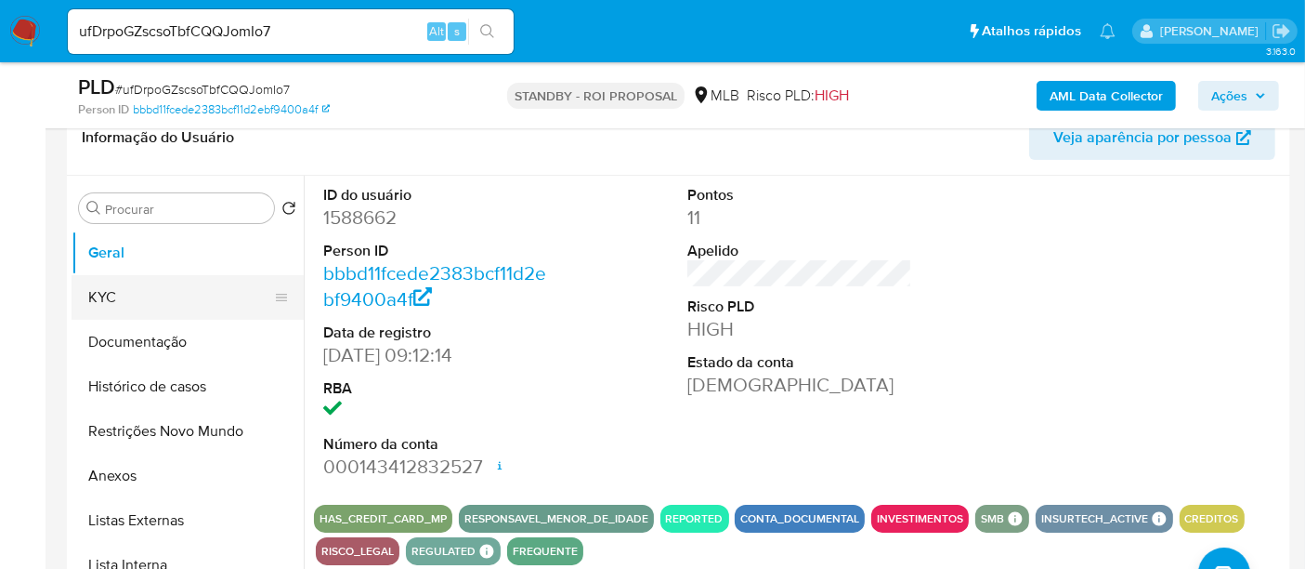
click at [129, 292] on button "KYC" at bounding box center [180, 297] width 217 height 45
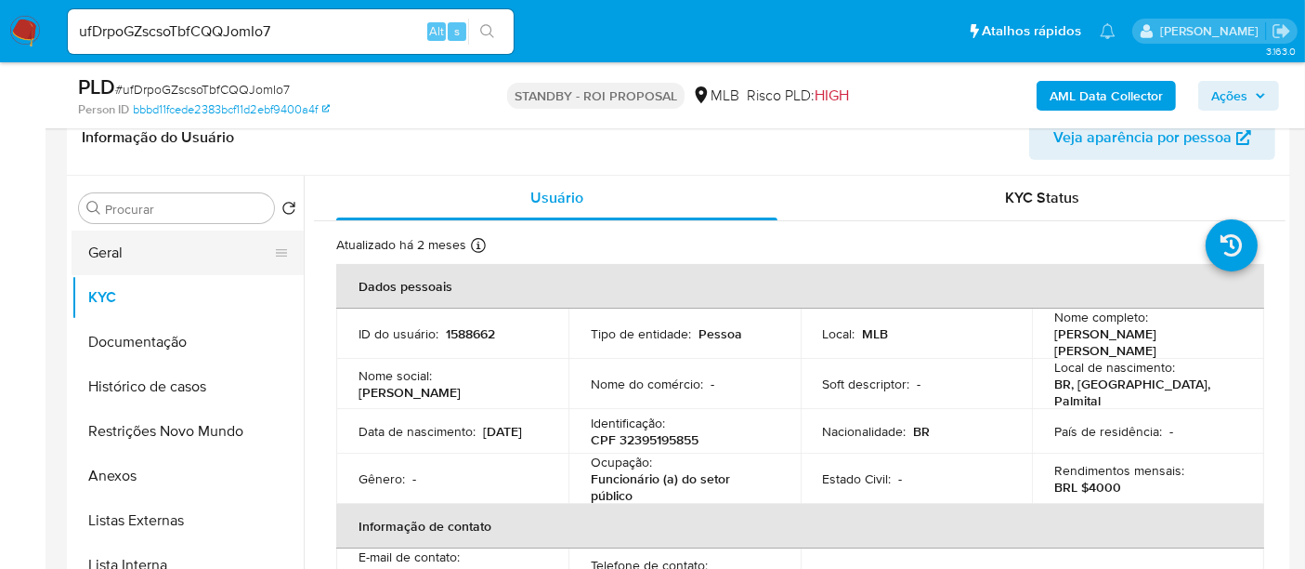
click at [136, 245] on button "Geral" at bounding box center [180, 252] width 217 height 45
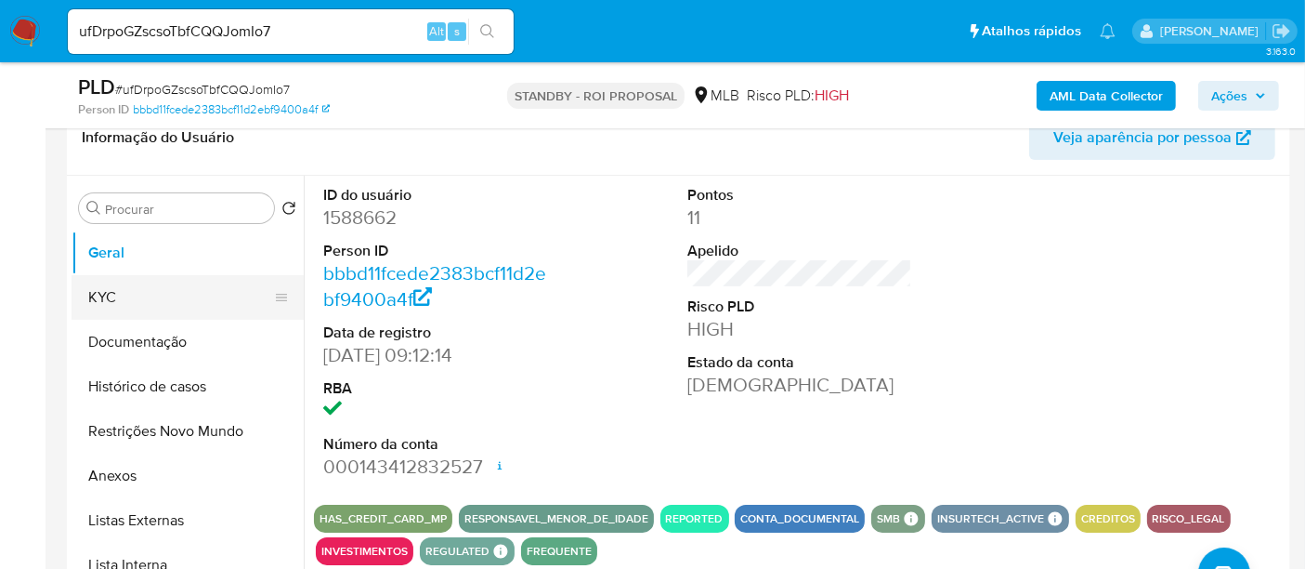
click at [128, 295] on button "KYC" at bounding box center [180, 297] width 217 height 45
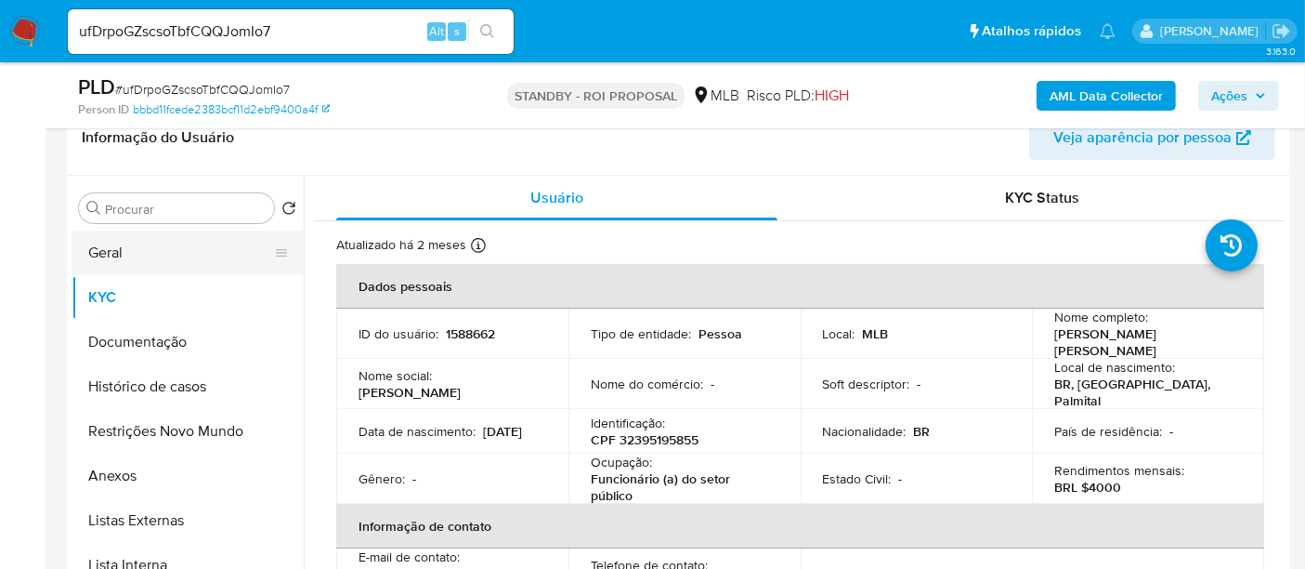
click at [133, 242] on button "Geral" at bounding box center [180, 252] width 217 height 45
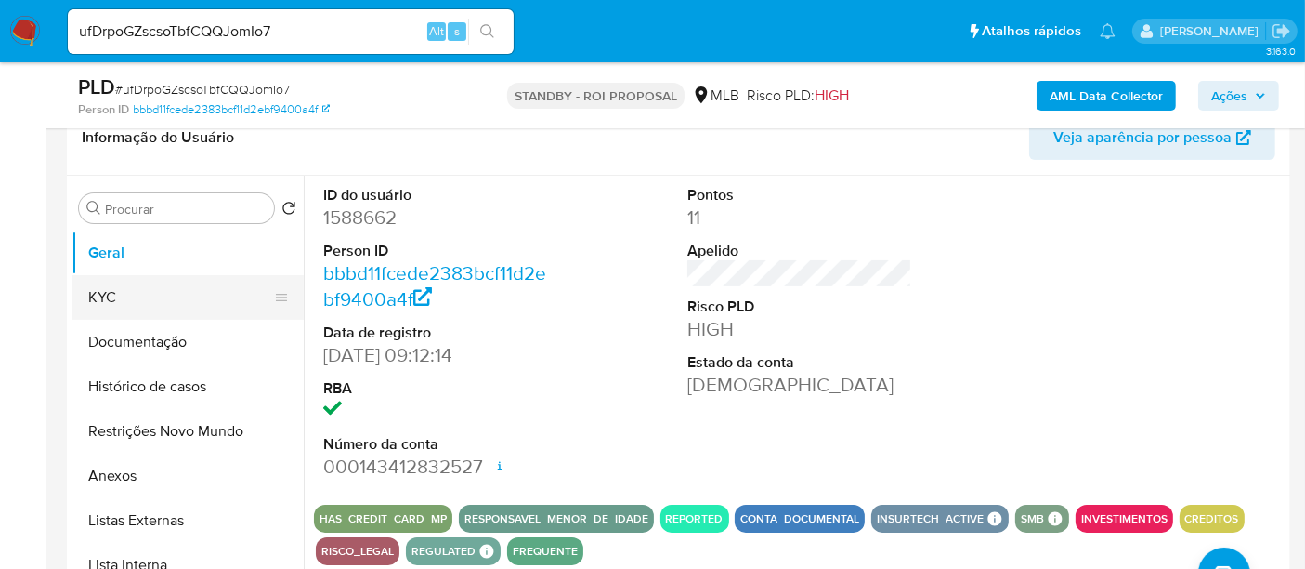
click at [167, 296] on button "KYC" at bounding box center [180, 297] width 217 height 45
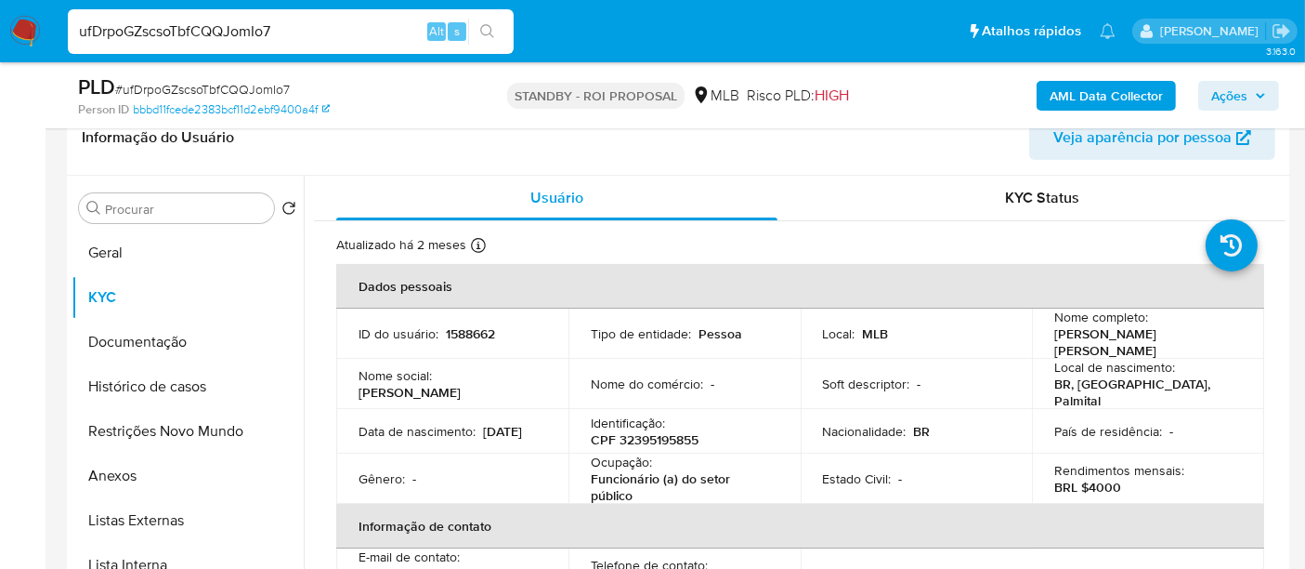
drag, startPoint x: 321, startPoint y: 29, endPoint x: 0, endPoint y: -21, distance: 324.4
paste input "n37wiTAectOpAGVitmX1o5HO"
type input "n37wiTAectOpAGVitmX1o5HO"
click at [484, 26] on icon "search-icon" at bounding box center [487, 31] width 15 height 15
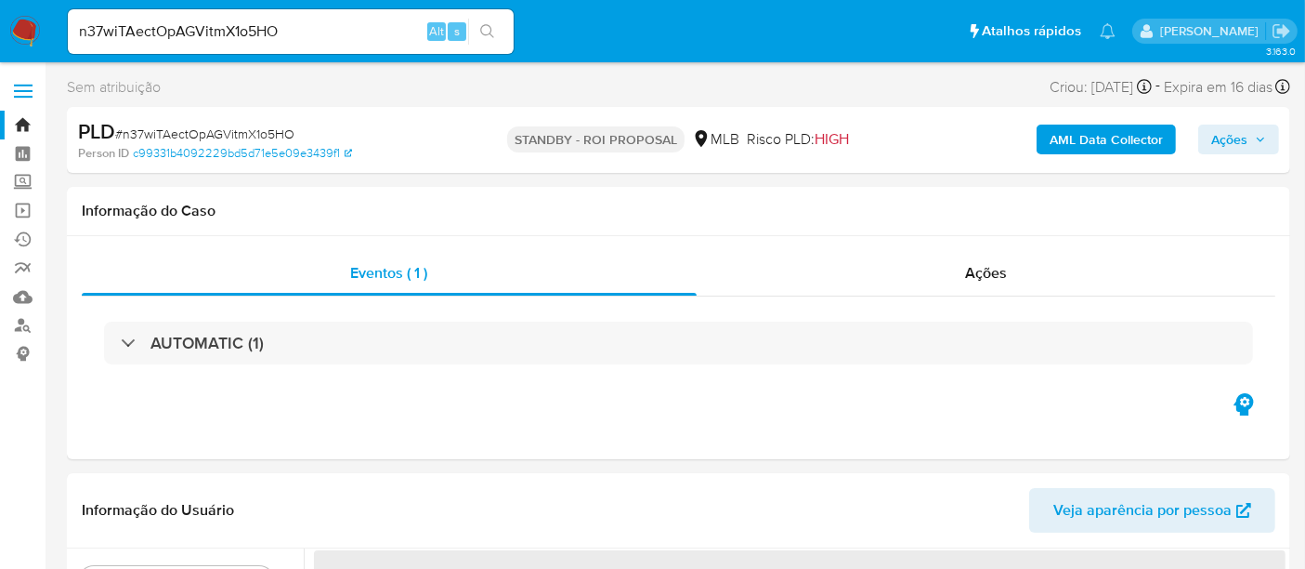
select select "10"
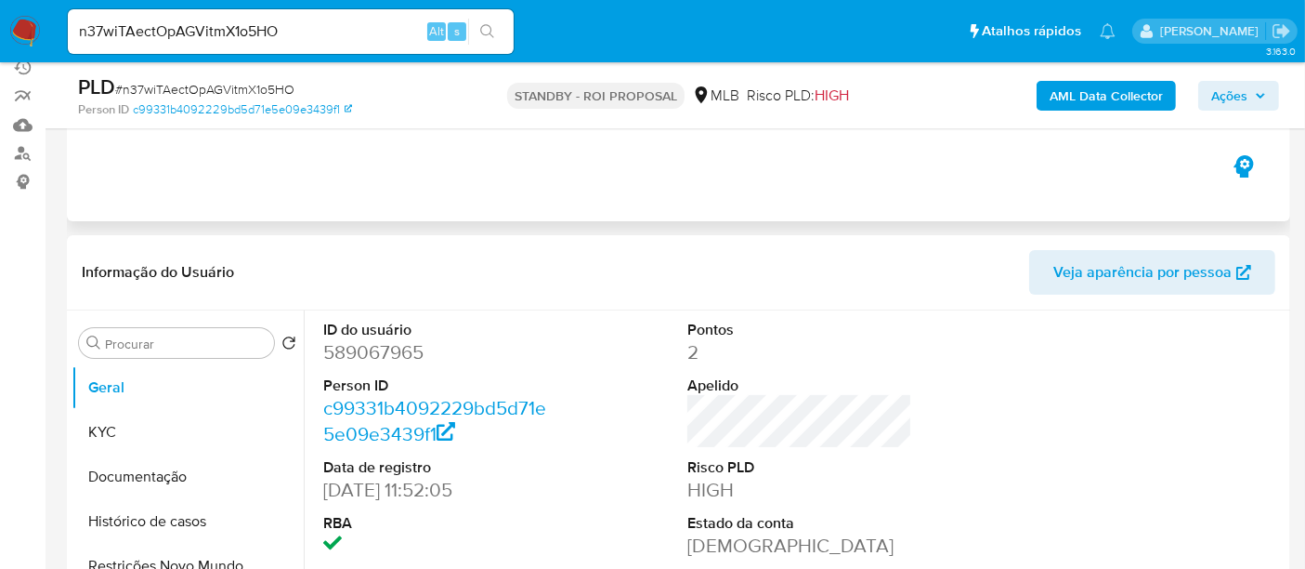
scroll to position [206, 0]
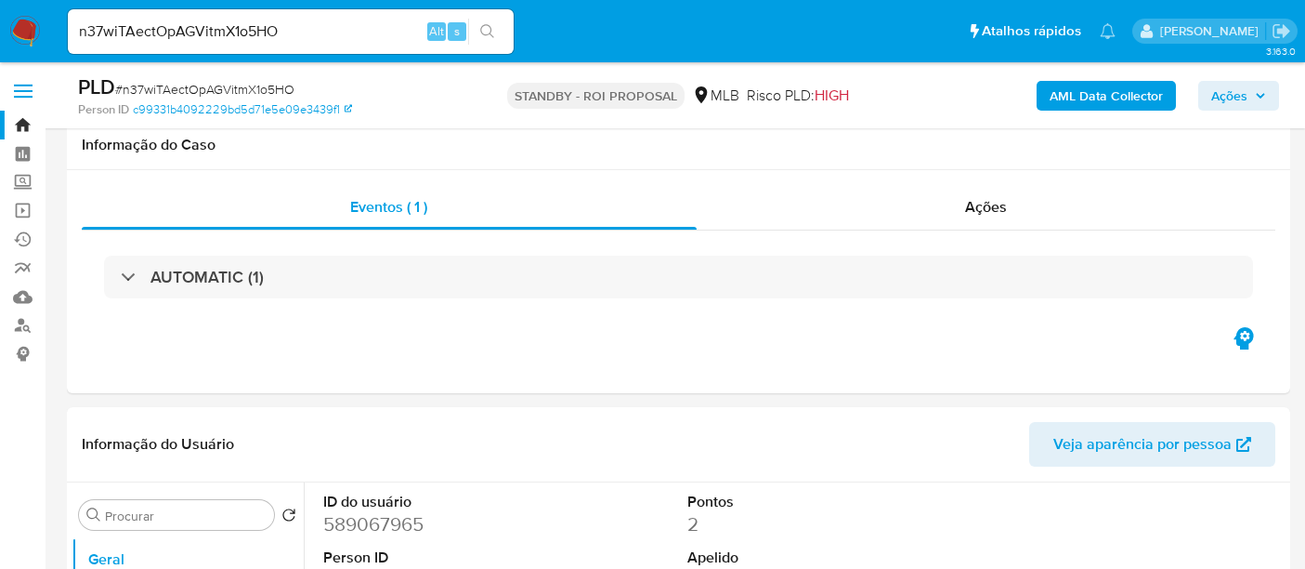
select select "10"
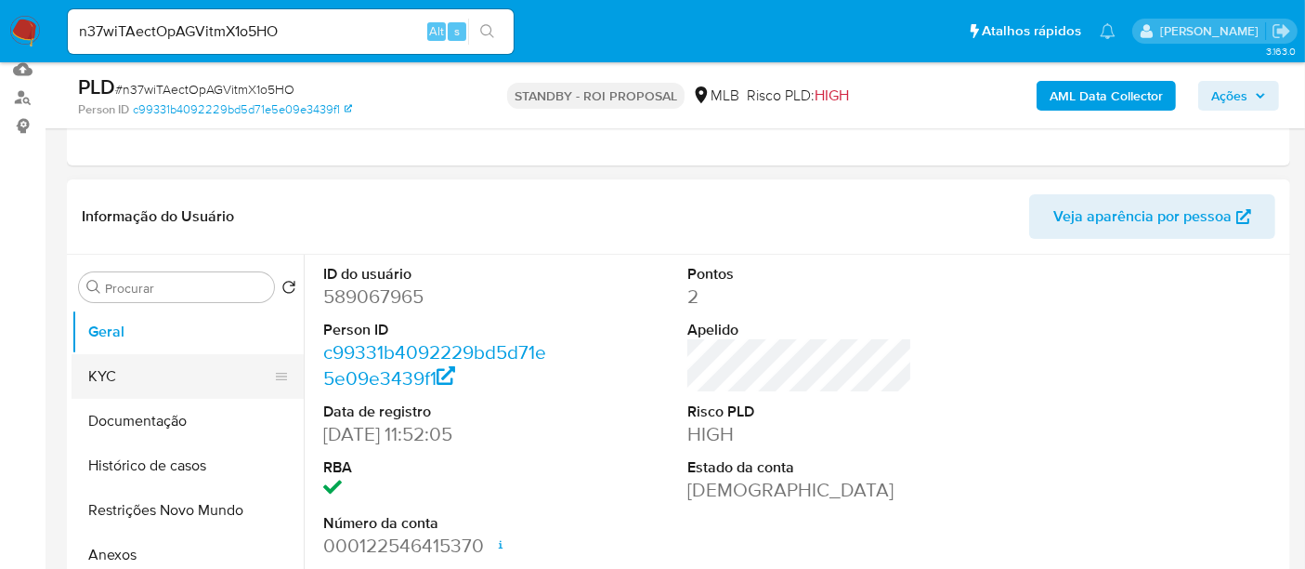
scroll to position [206, 0]
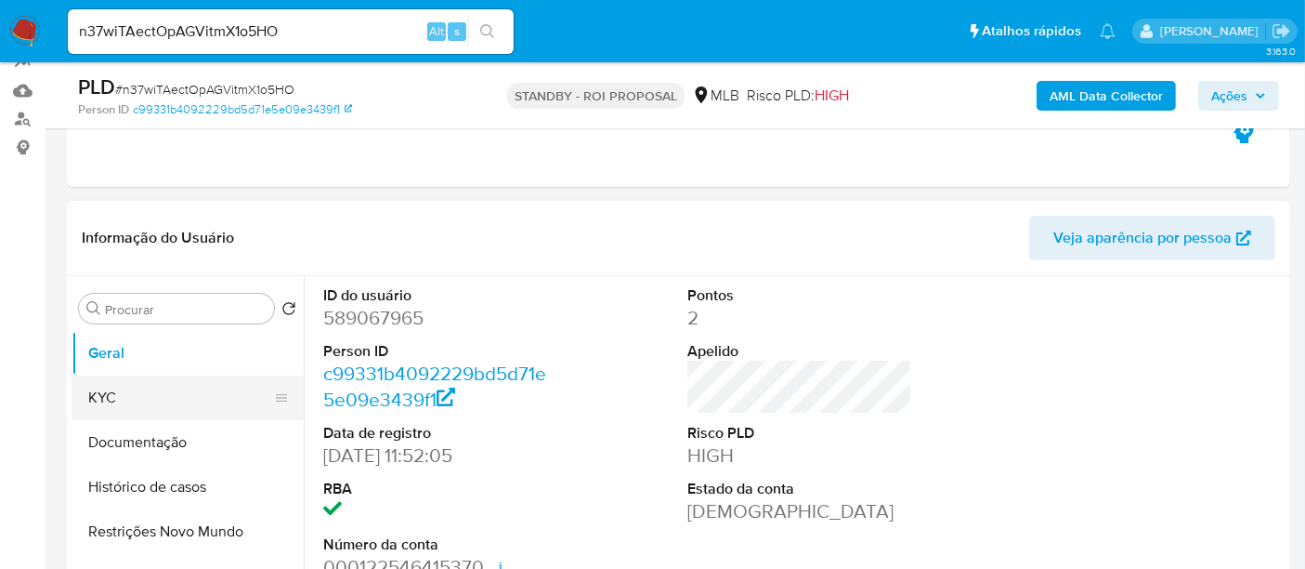
click at [133, 379] on button "KYC" at bounding box center [180, 397] width 217 height 45
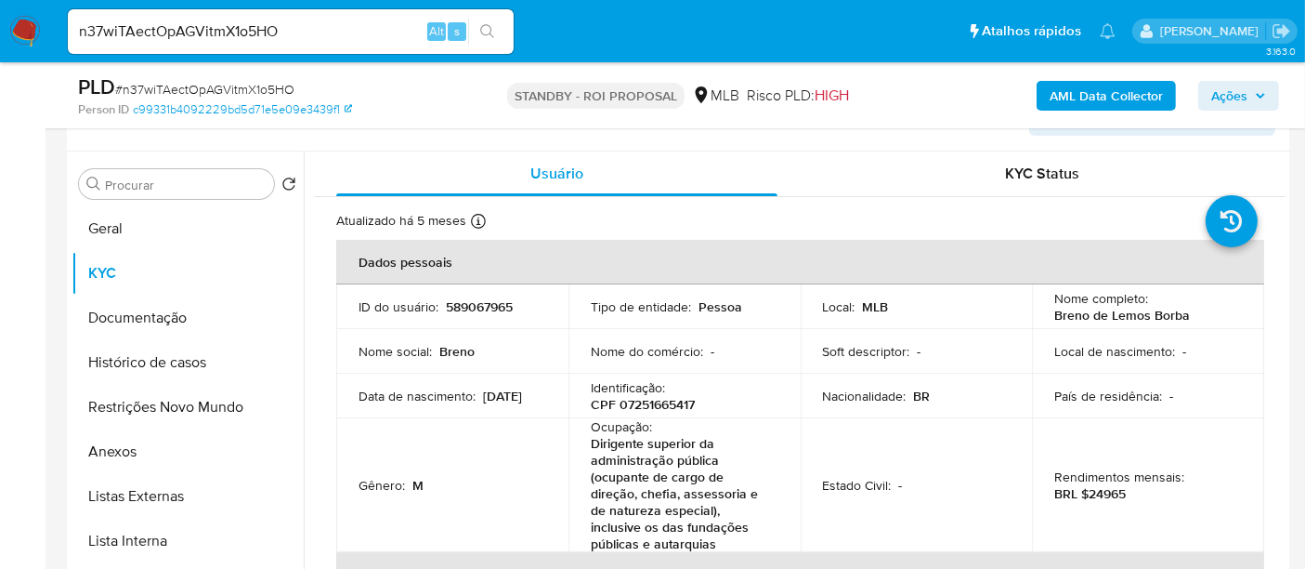
scroll to position [353, 0]
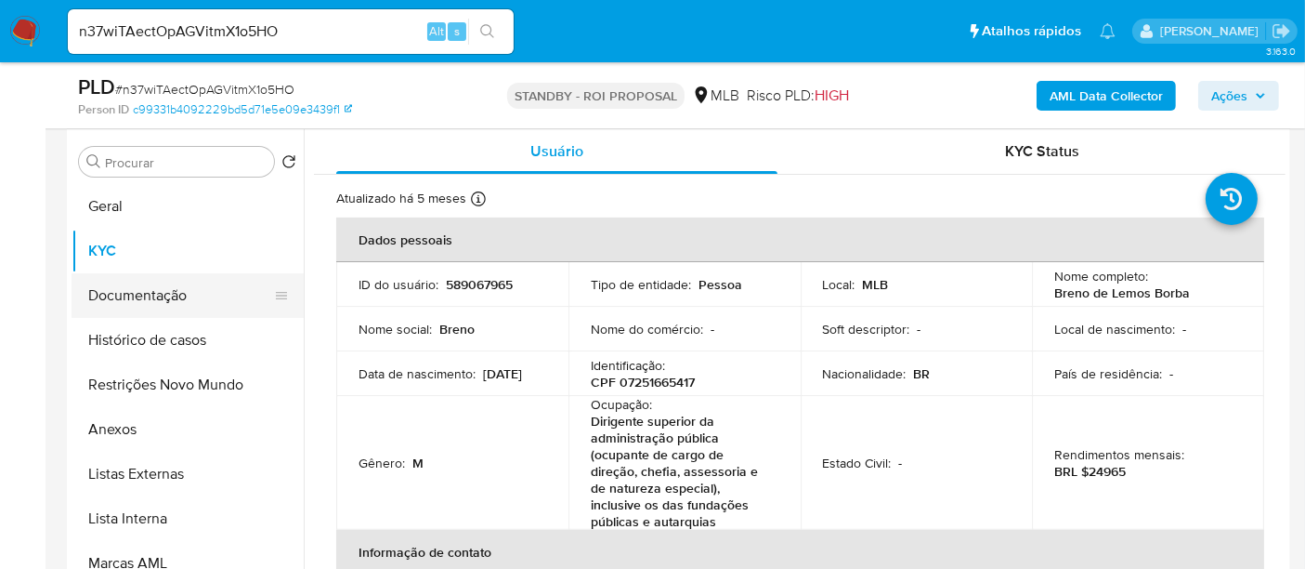
click at [139, 280] on button "Documentação" at bounding box center [180, 295] width 217 height 45
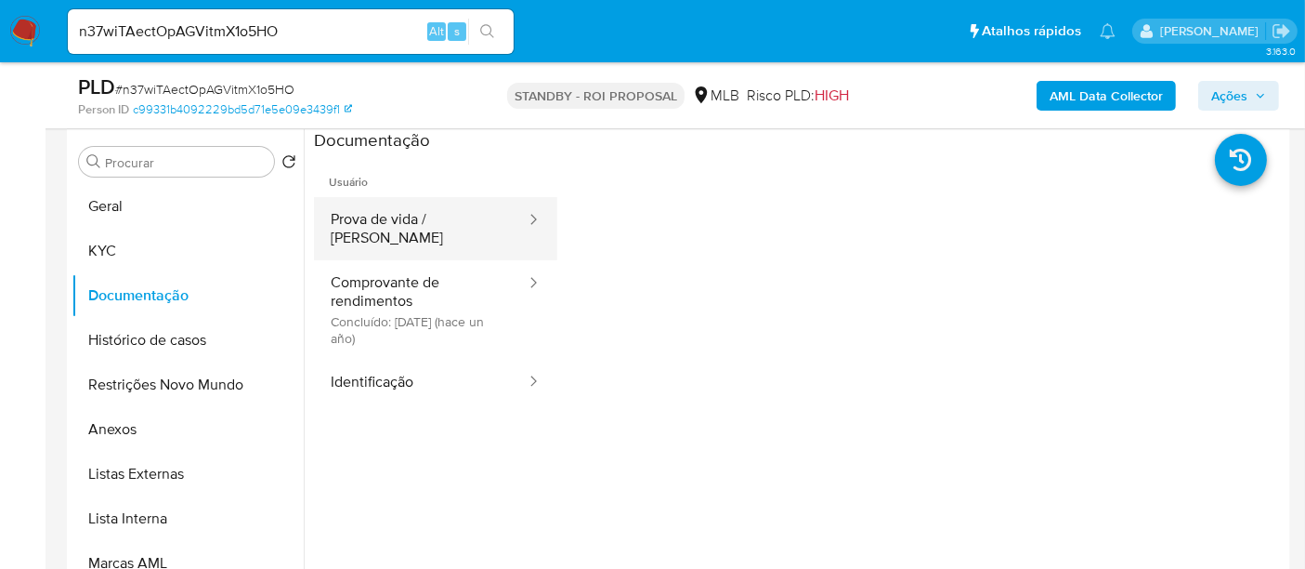
click at [432, 214] on button "Prova de vida / Selfie" at bounding box center [421, 228] width 214 height 63
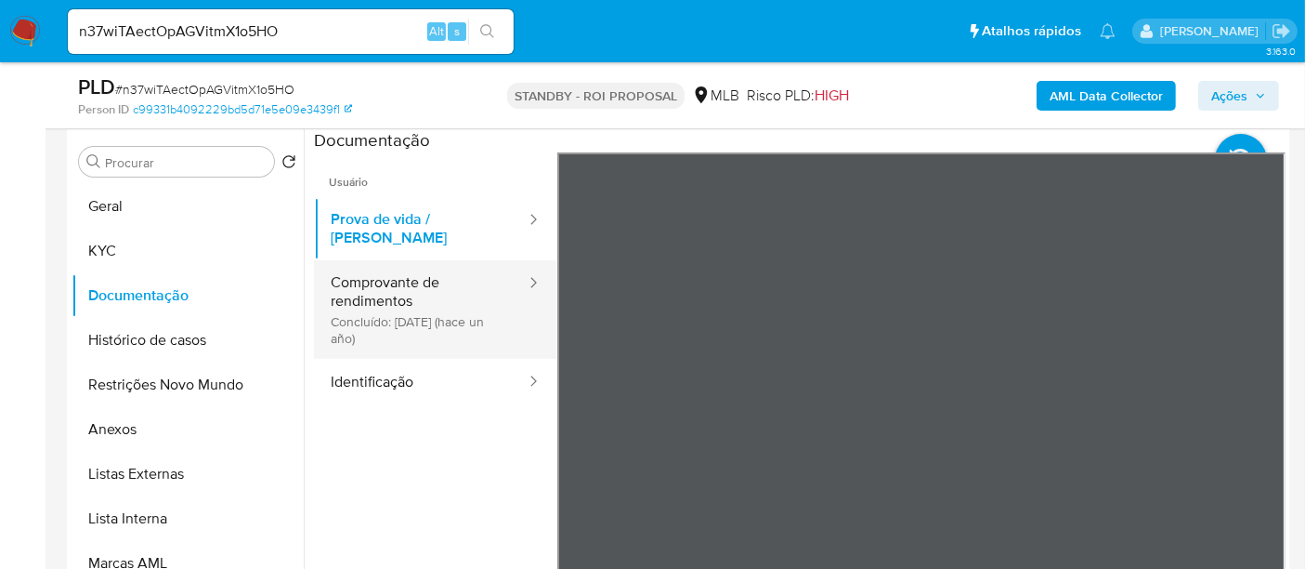
click at [392, 267] on button "Comprovante de rendimentos Concluído: 22/11/2024 (hace un año)" at bounding box center [421, 309] width 214 height 98
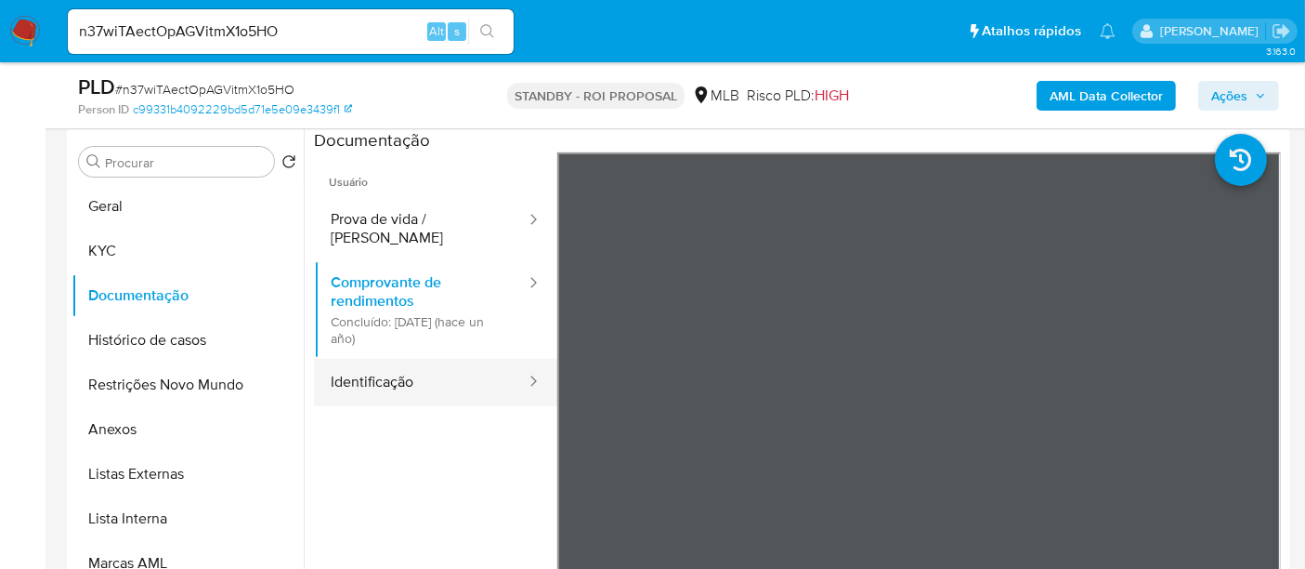
click at [410, 360] on button "Identificação" at bounding box center [421, 382] width 214 height 47
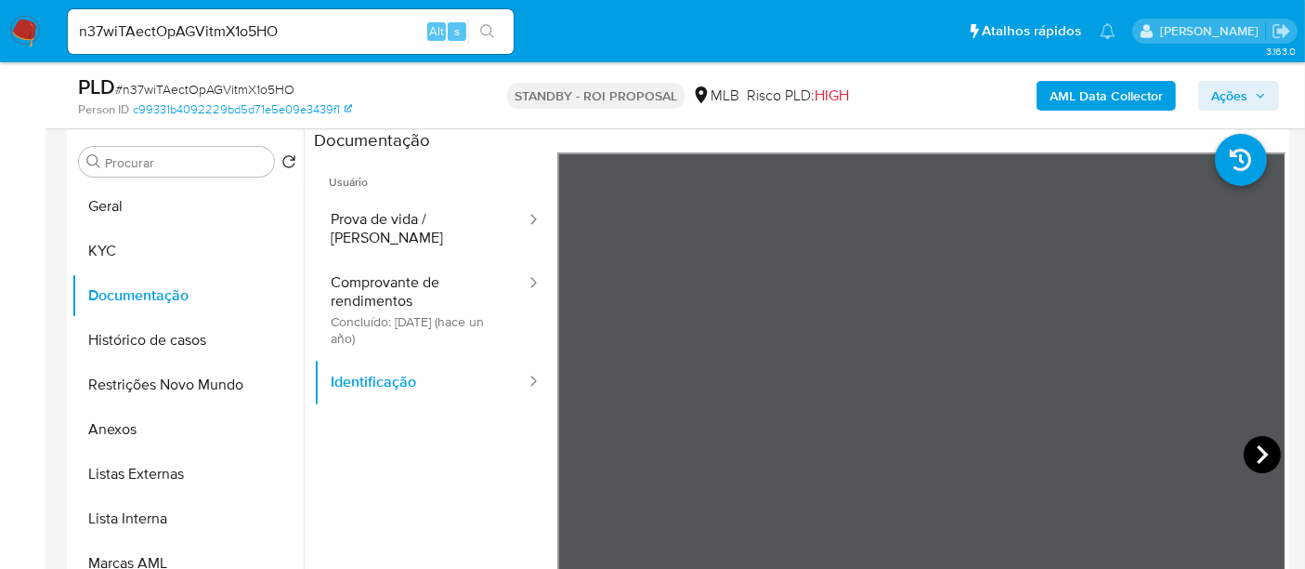
click at [1253, 455] on icon at bounding box center [1262, 454] width 37 height 37
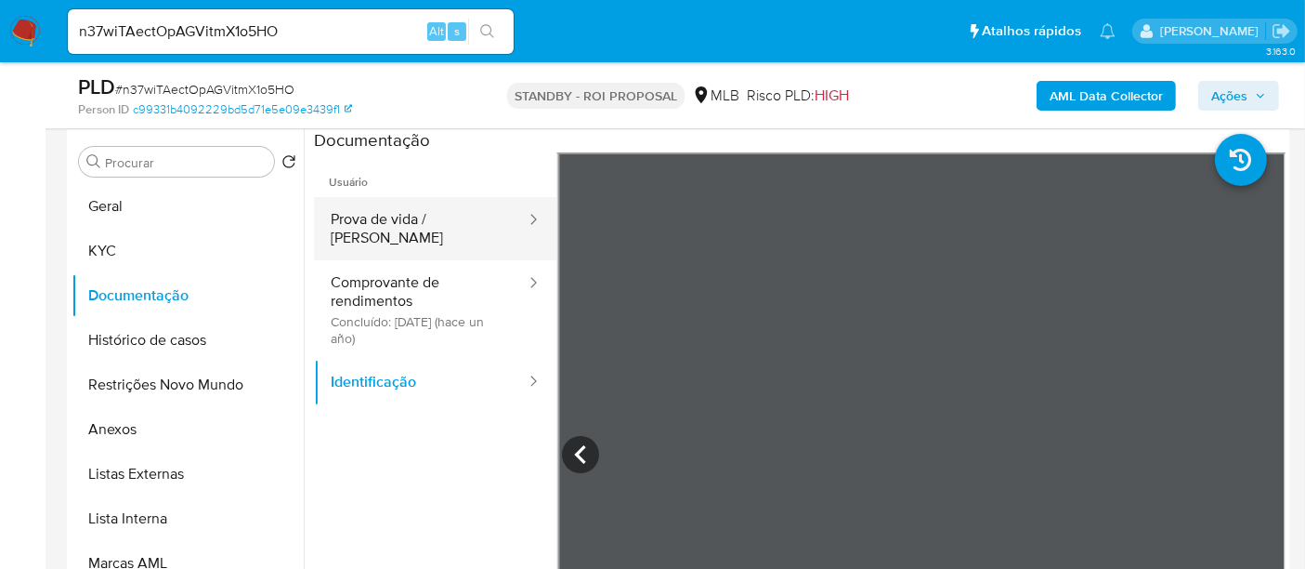
click at [397, 217] on button "Prova de vida / Selfie" at bounding box center [421, 228] width 214 height 63
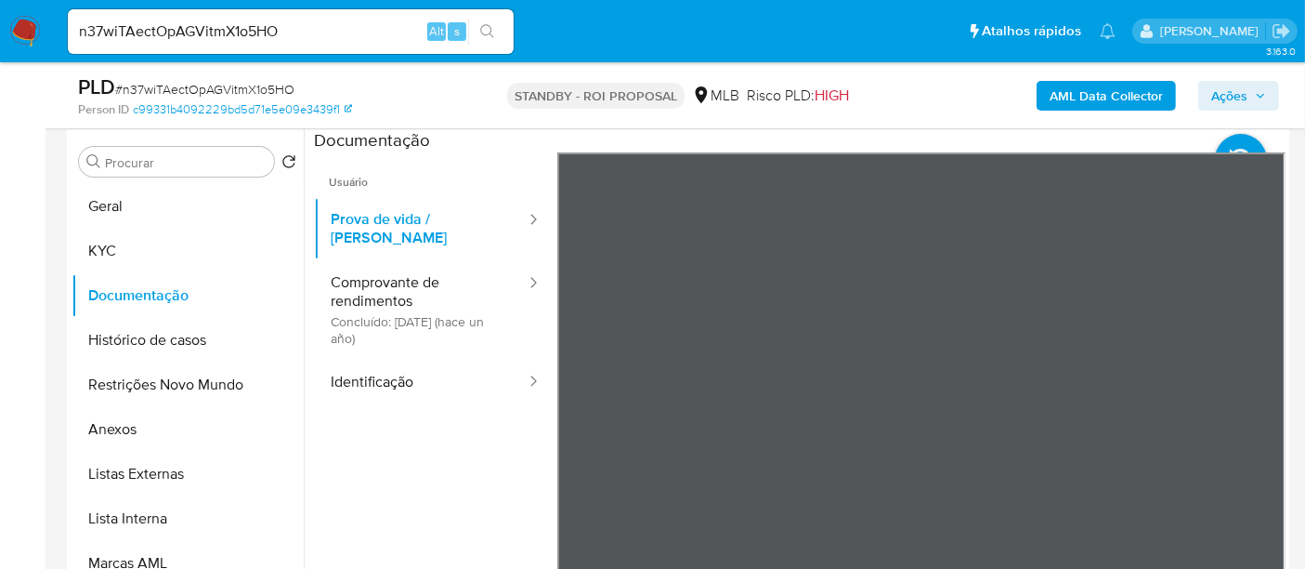
drag, startPoint x: 119, startPoint y: 197, endPoint x: 303, endPoint y: 214, distance: 184.7
click at [124, 196] on button "Geral" at bounding box center [188, 206] width 232 height 45
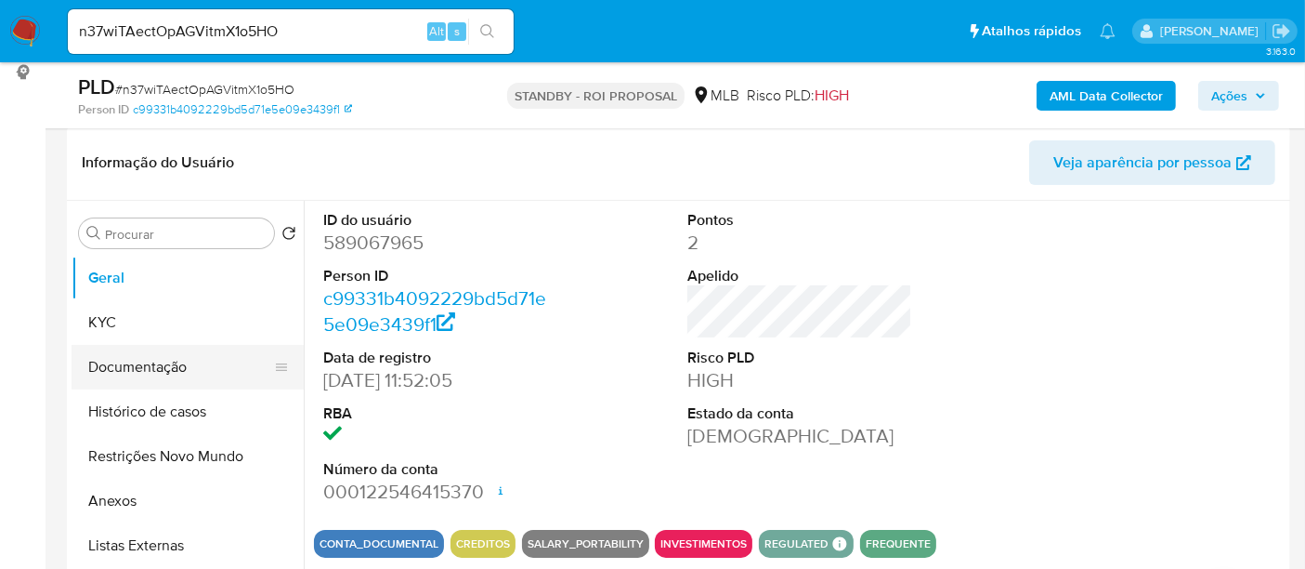
scroll to position [249, 0]
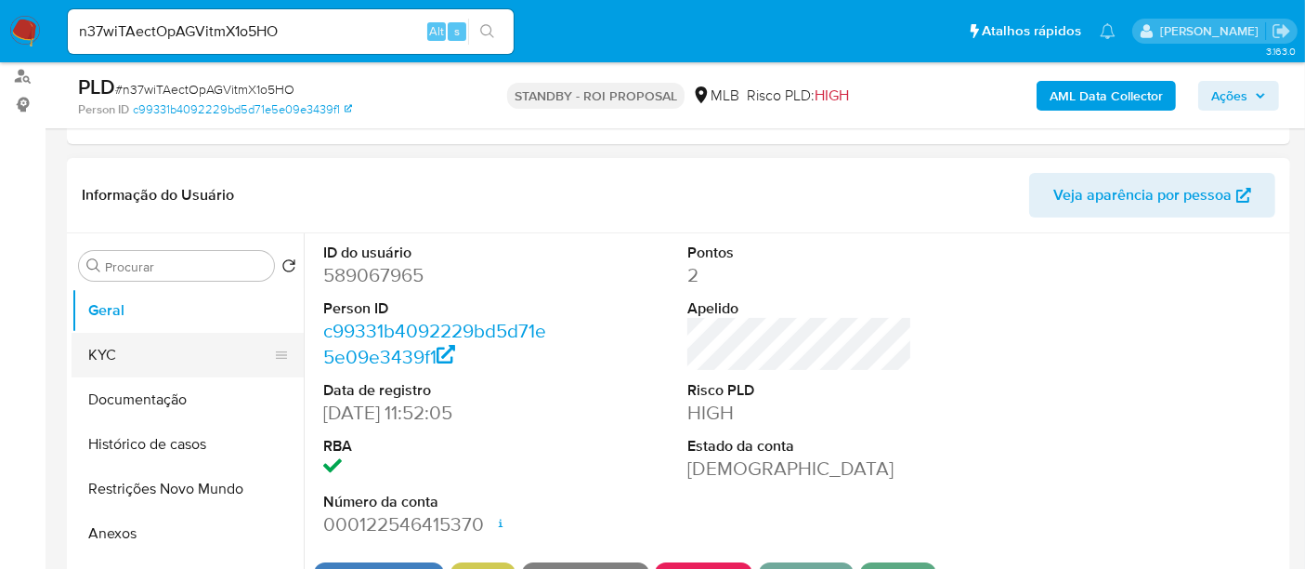
click at [107, 360] on button "KYC" at bounding box center [180, 355] width 217 height 45
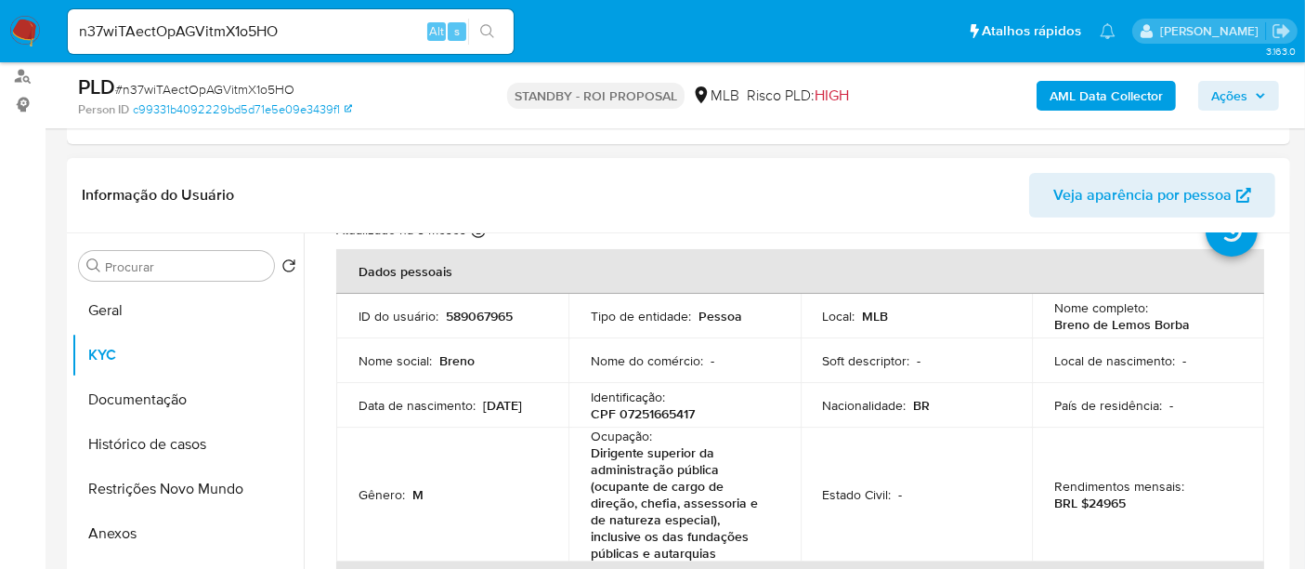
scroll to position [103, 0]
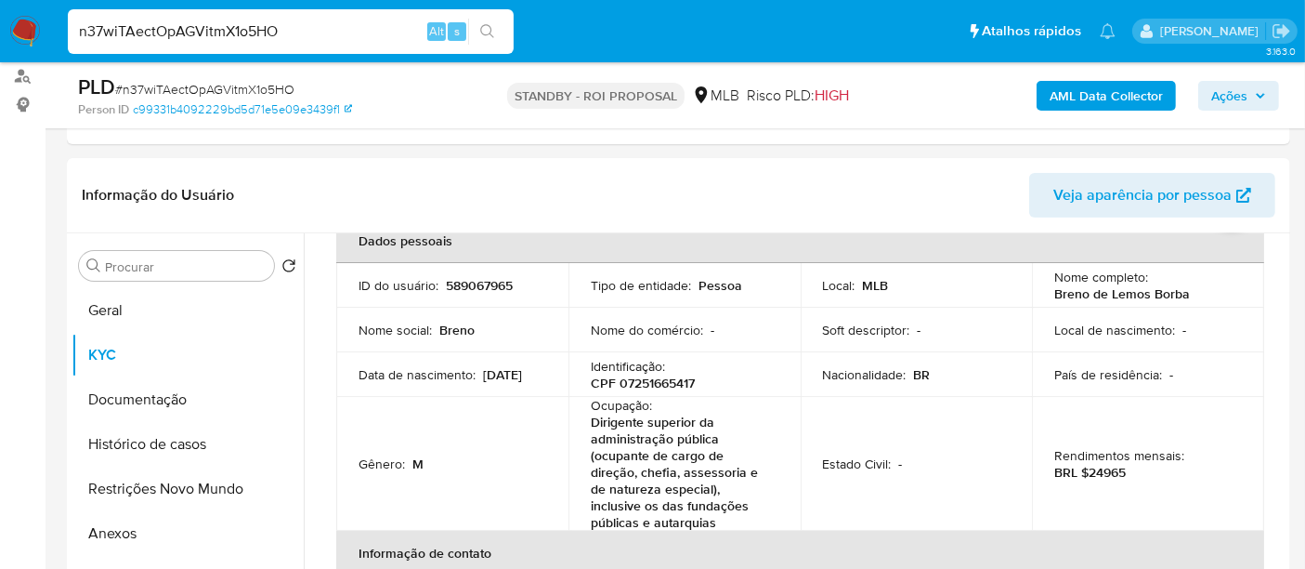
drag, startPoint x: 321, startPoint y: 32, endPoint x: 0, endPoint y: -15, distance: 324.8
paste input "Tp6XBhH0Mud64jabaq6ue5Of"
type input "Tp6XBhH0Mud64jabaq6ue5Of"
click at [489, 29] on icon "search-icon" at bounding box center [487, 31] width 15 height 15
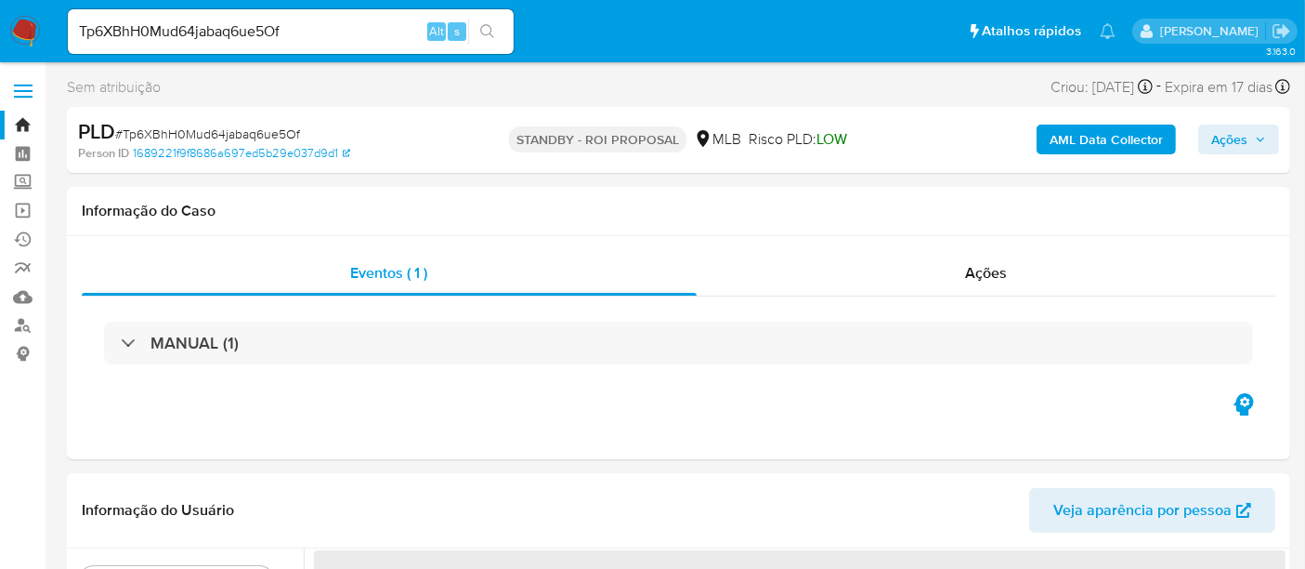
select select "10"
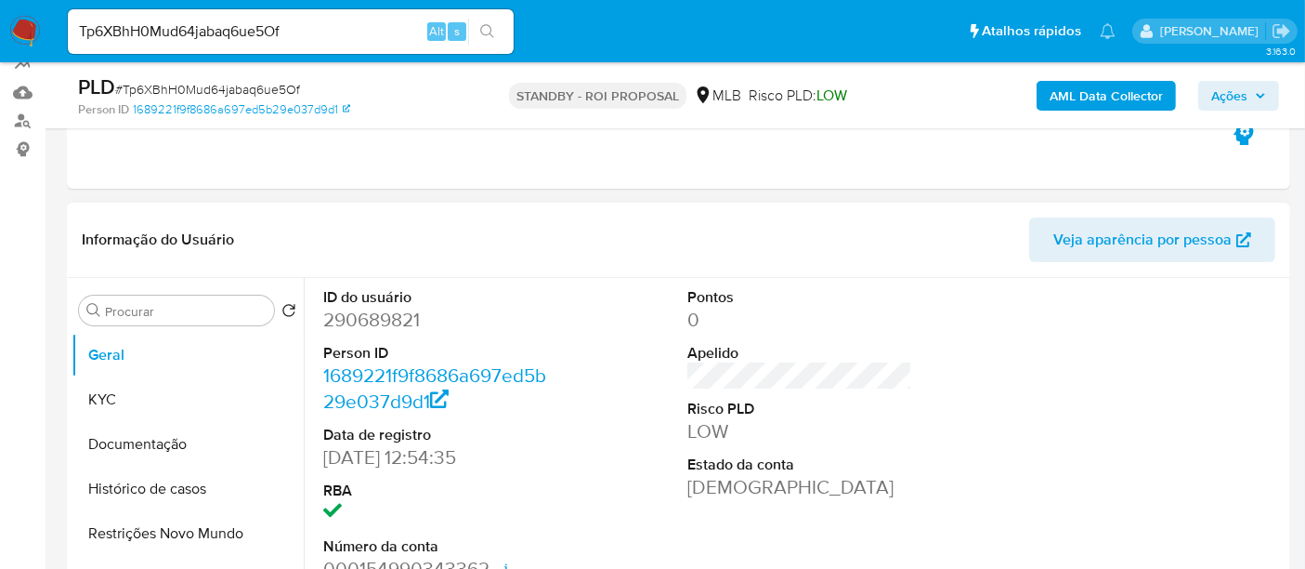
scroll to position [206, 0]
drag, startPoint x: 135, startPoint y: 387, endPoint x: 149, endPoint y: 383, distance: 14.4
click at [135, 387] on button "KYC" at bounding box center [180, 397] width 217 height 45
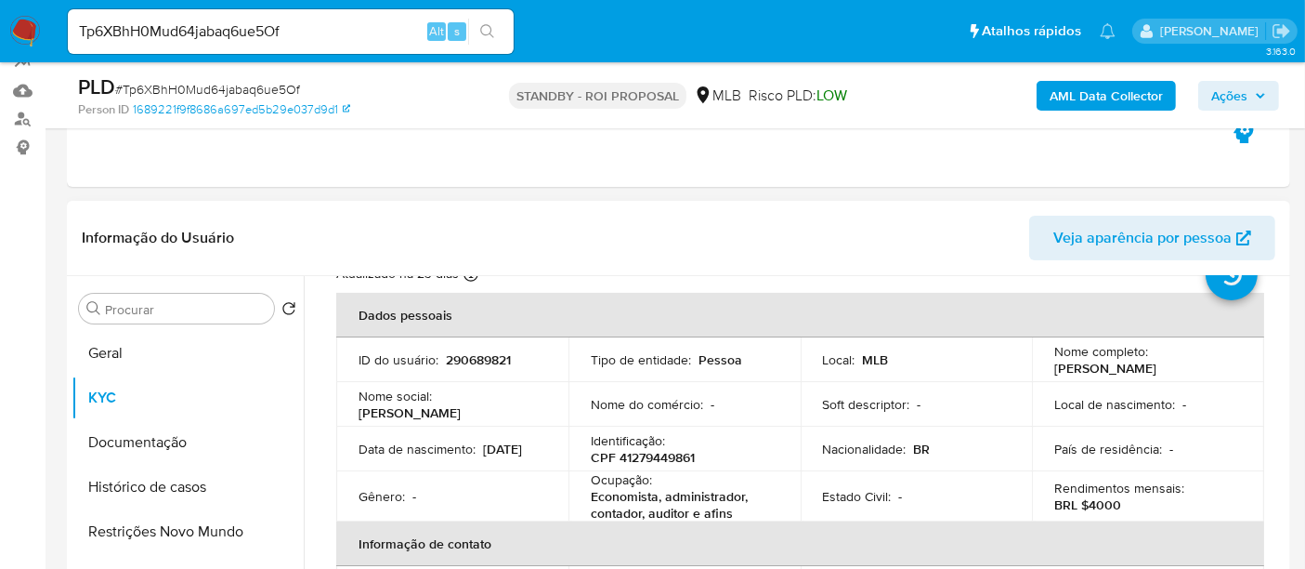
scroll to position [103, 0]
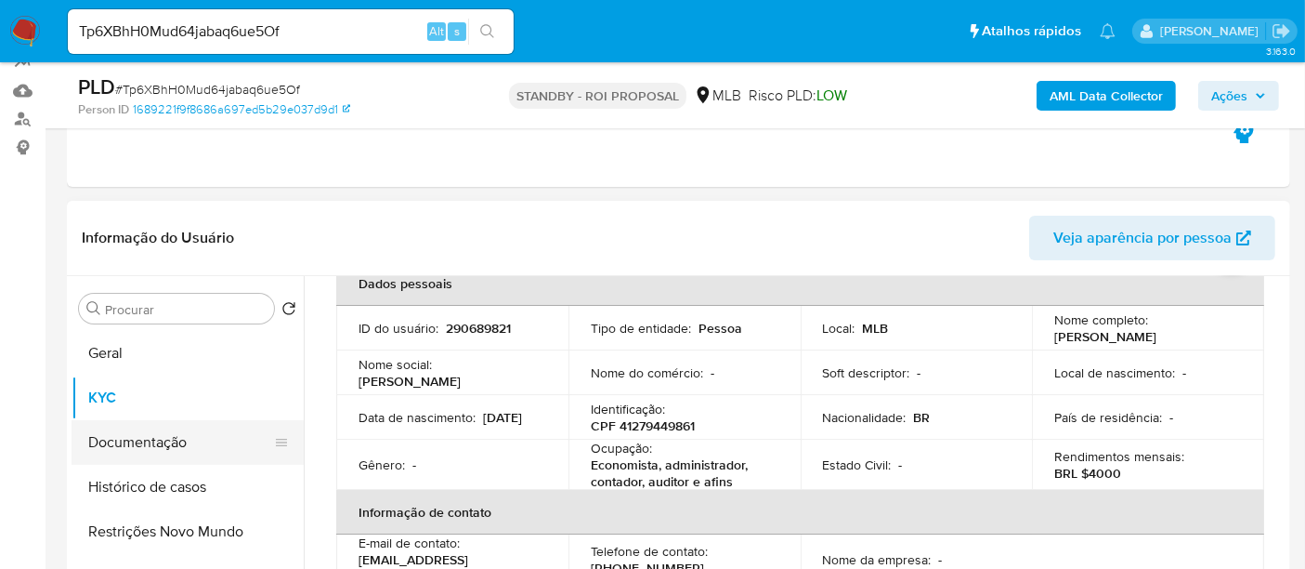
click at [143, 437] on button "Documentação" at bounding box center [180, 442] width 217 height 45
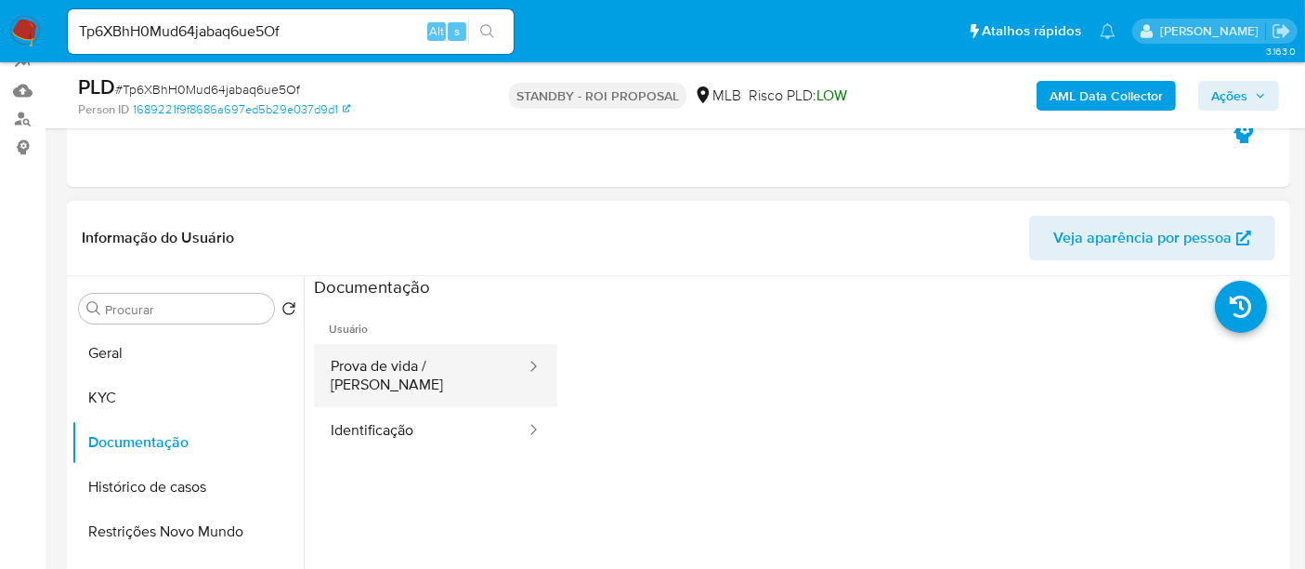
drag, startPoint x: 400, startPoint y: 375, endPoint x: 508, endPoint y: 374, distance: 107.8
click at [400, 374] on button "Prova de vida / Selfie" at bounding box center [421, 375] width 214 height 63
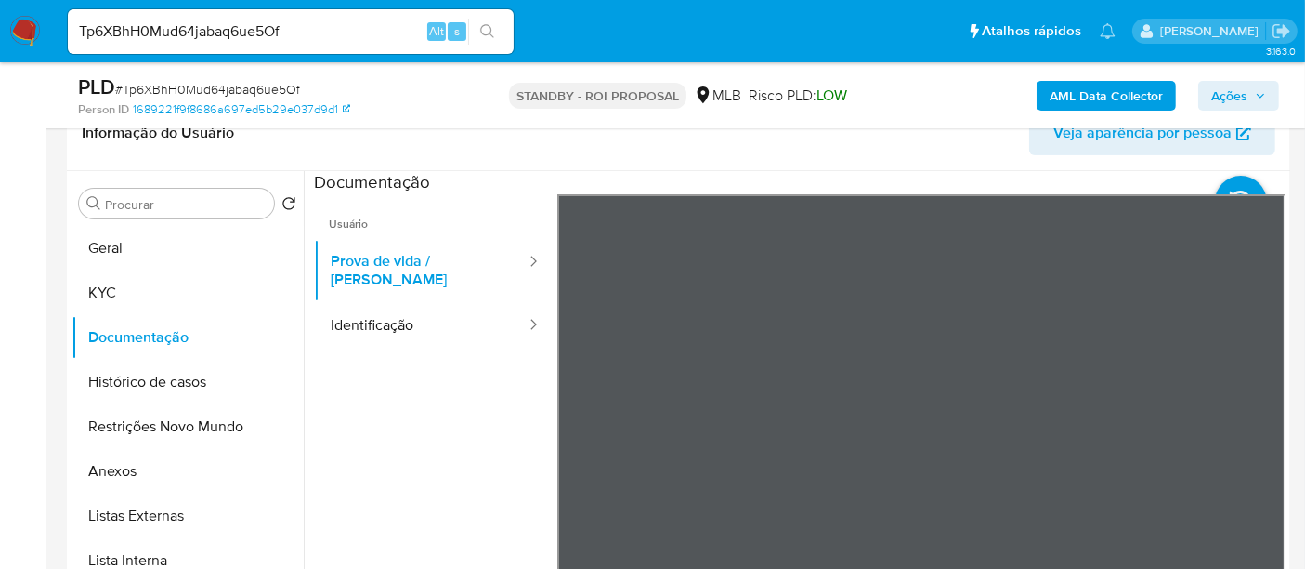
scroll to position [398, 0]
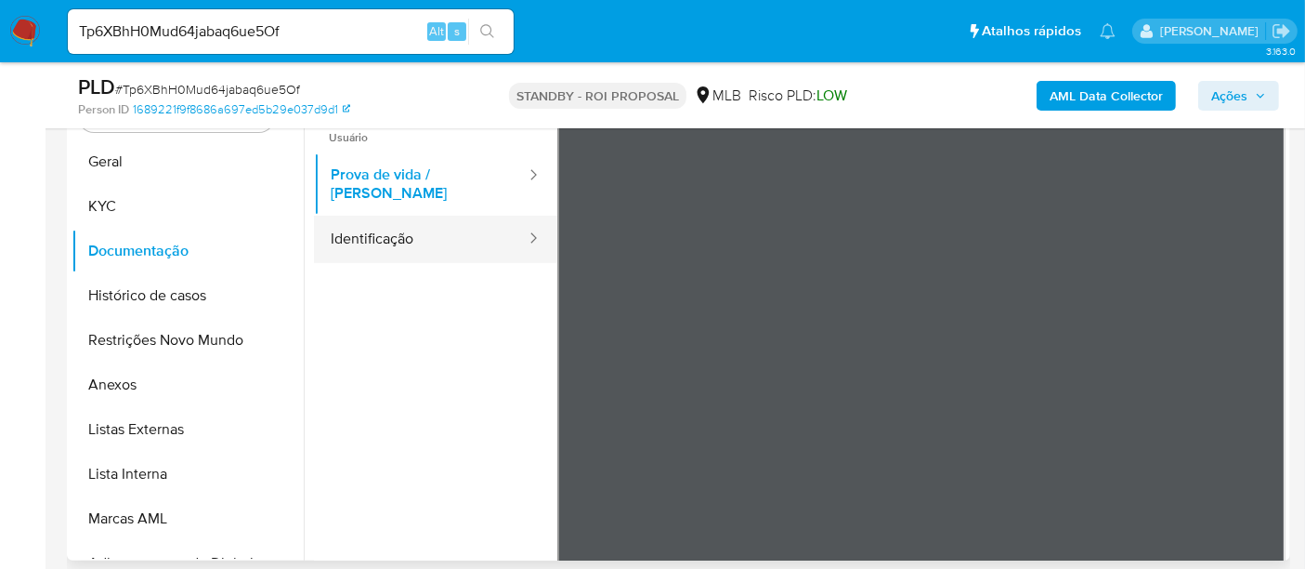
drag, startPoint x: 376, startPoint y: 218, endPoint x: 491, endPoint y: 230, distance: 114.9
click at [374, 218] on button "Identificação" at bounding box center [421, 239] width 214 height 47
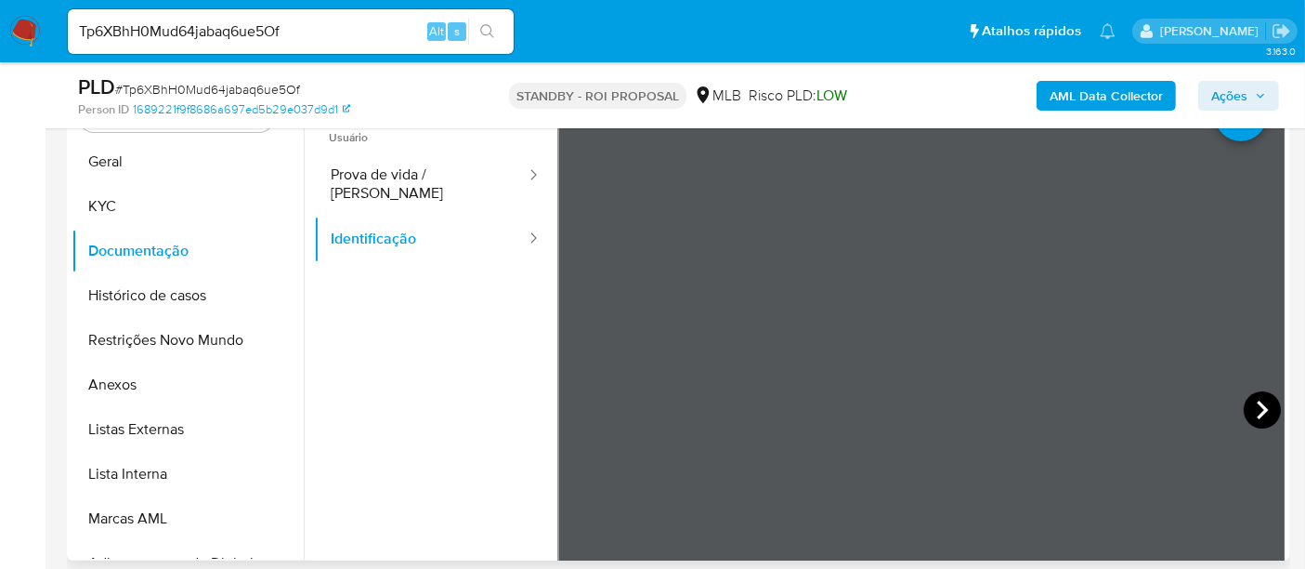
click at [1258, 408] on icon at bounding box center [1262, 409] width 11 height 19
drag, startPoint x: 115, startPoint y: 205, endPoint x: 310, endPoint y: 218, distance: 195.5
click at [117, 205] on button "KYC" at bounding box center [188, 206] width 232 height 45
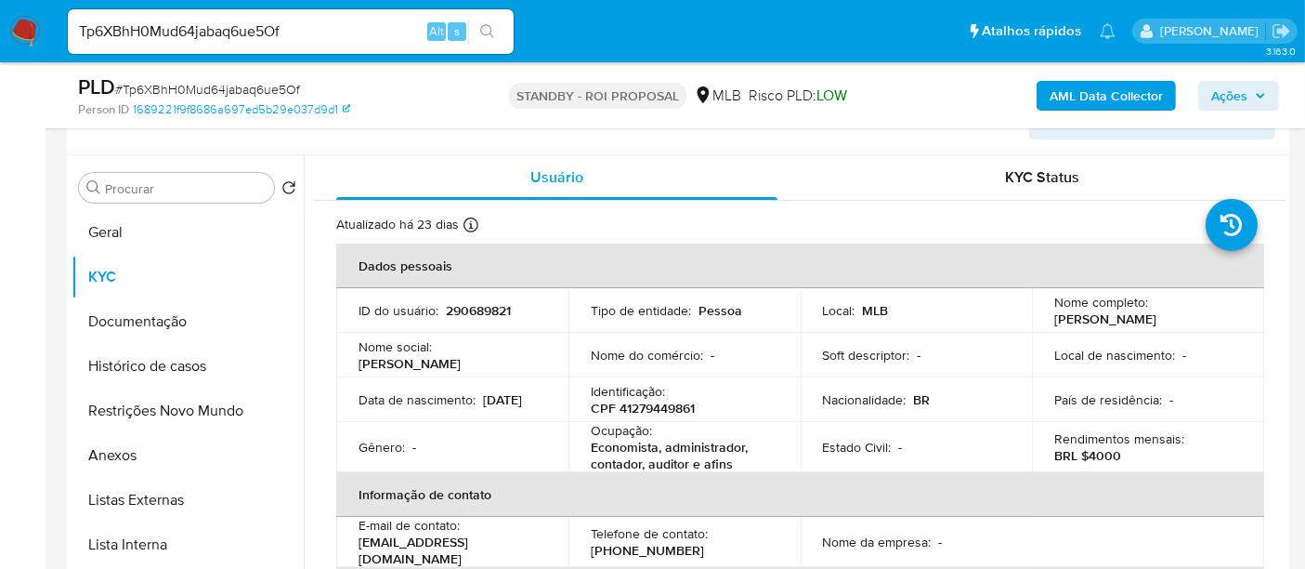
scroll to position [295, 0]
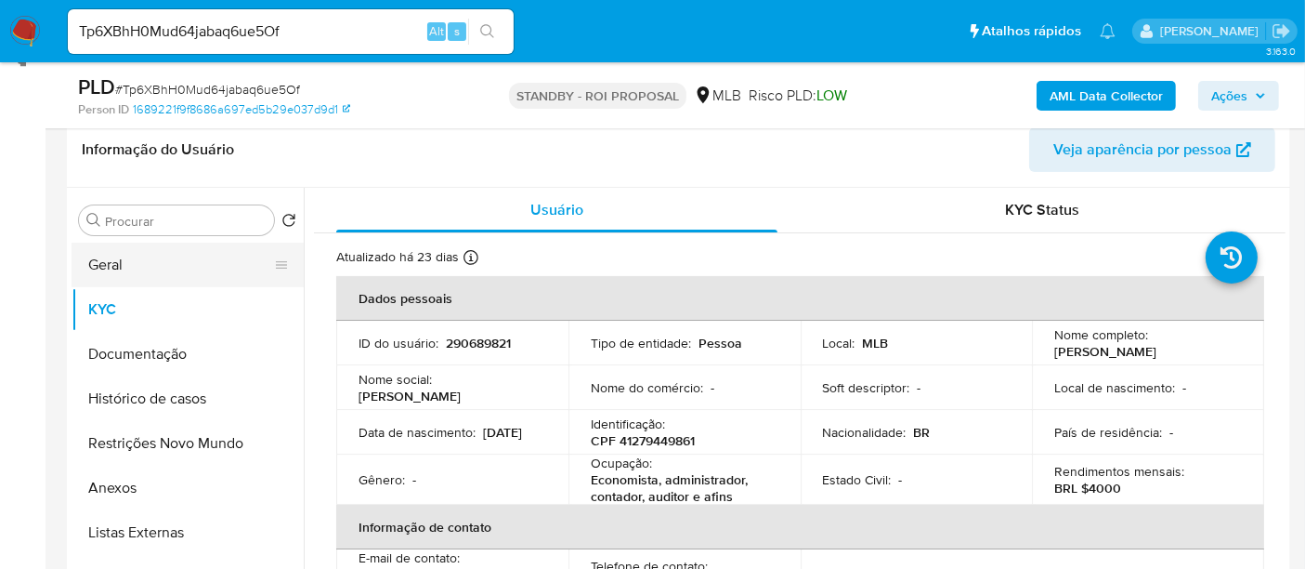
click at [148, 259] on button "Geral" at bounding box center [180, 264] width 217 height 45
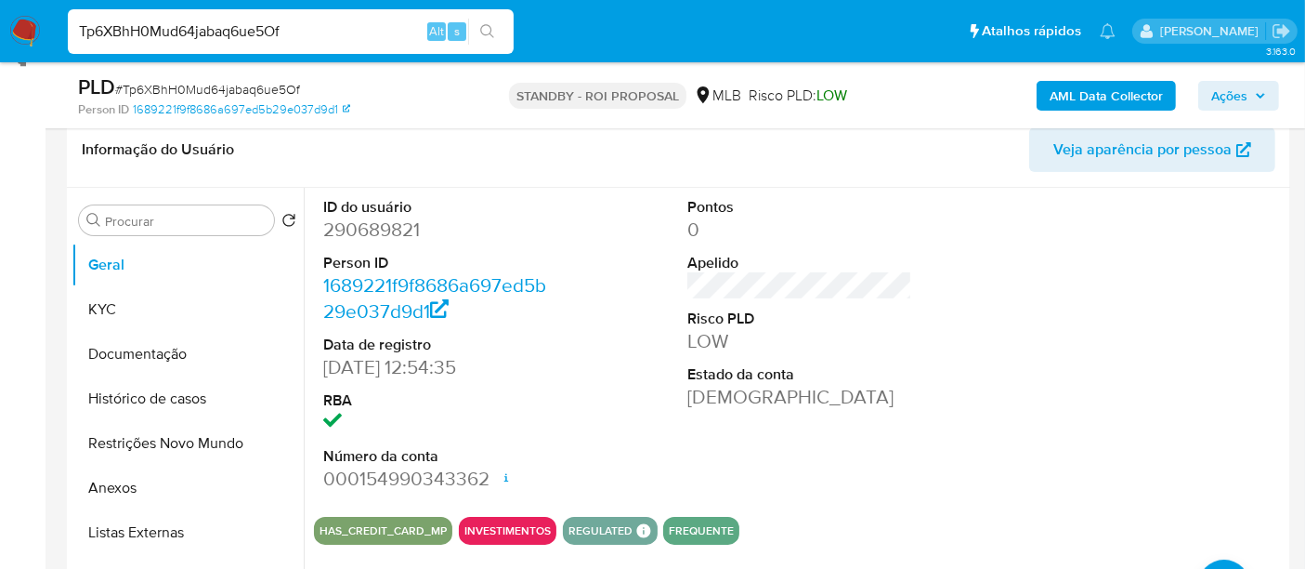
drag, startPoint x: 313, startPoint y: 37, endPoint x: 0, endPoint y: 27, distance: 313.3
click at [0, 27] on nav "Pausado Ver notificaciones Tp6XBhH0Mud64jabaq6ue5Of Alt s Atalhos rápidos Presi…" at bounding box center [652, 31] width 1305 height 62
paste input "VrrHx1Q6TpYROAQMABl7hcia"
type input "VrrHx1Q6TpYROAQMABl7hcia"
click at [488, 25] on icon "search-icon" at bounding box center [487, 31] width 15 height 15
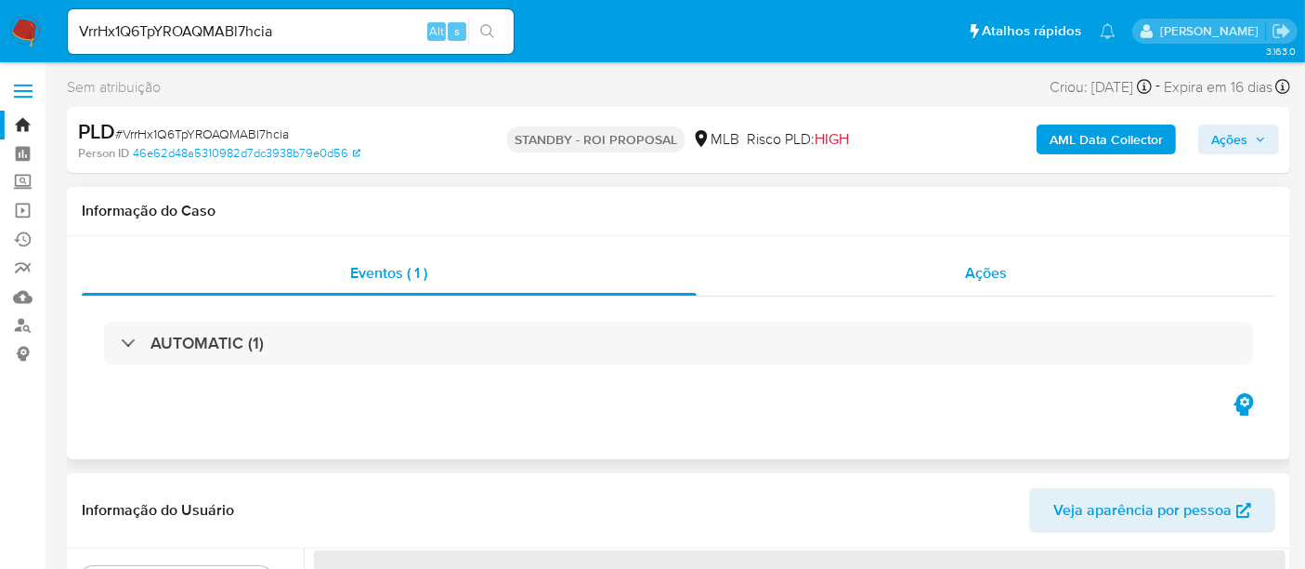
select select "10"
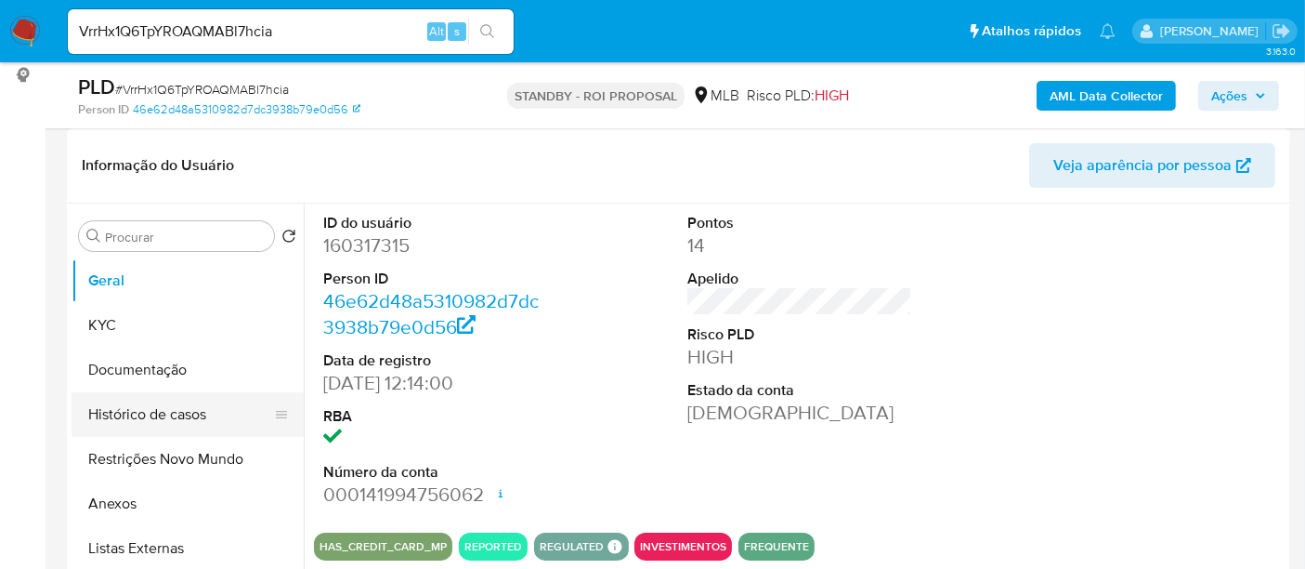
scroll to position [309, 0]
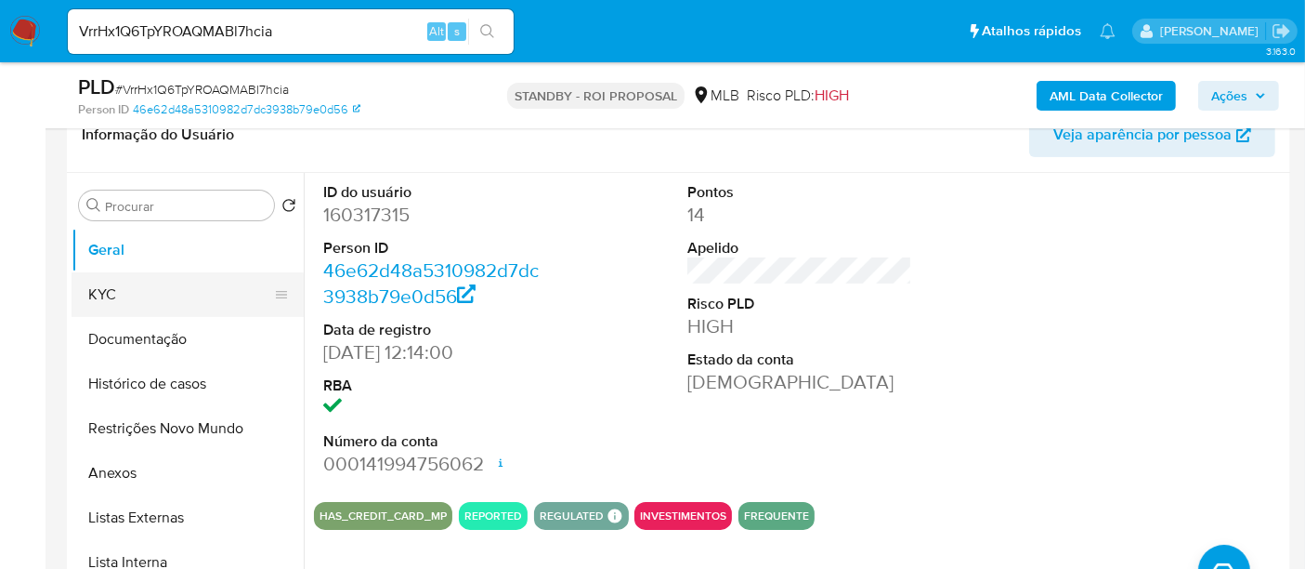
click at [101, 295] on button "KYC" at bounding box center [180, 294] width 217 height 45
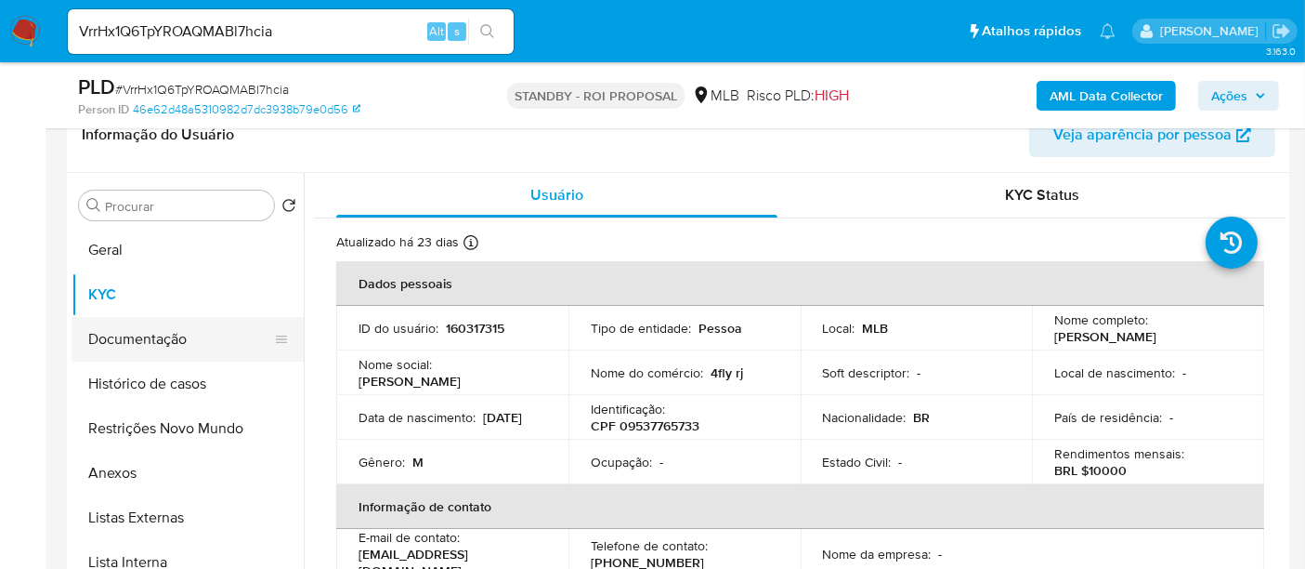
click at [174, 335] on button "Documentação" at bounding box center [180, 339] width 217 height 45
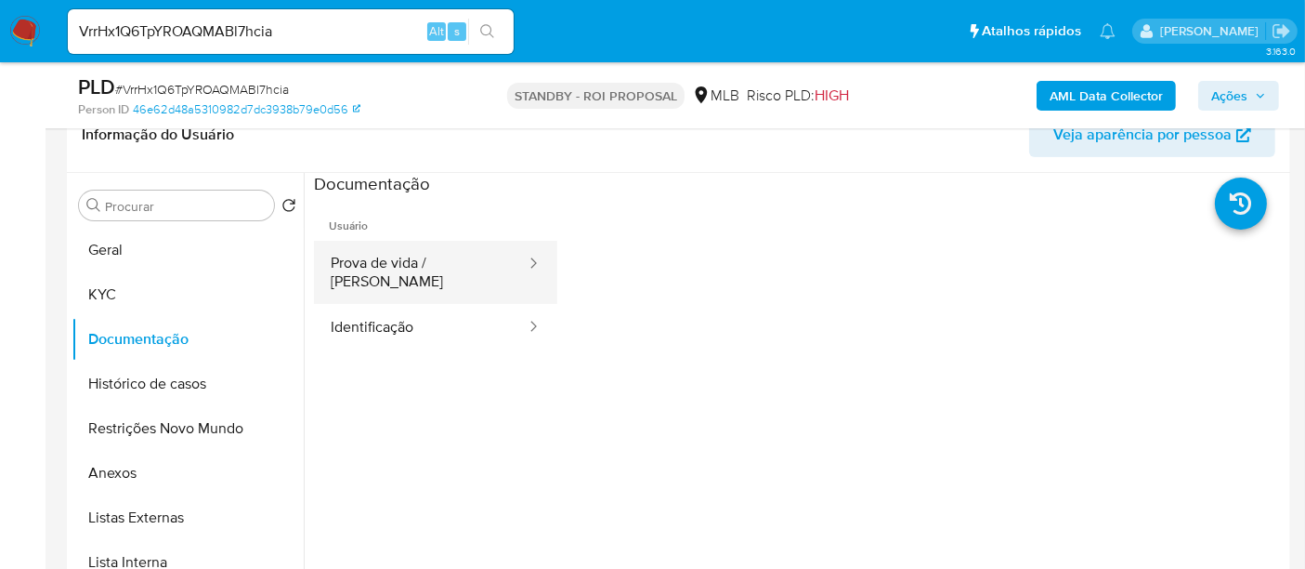
click at [435, 267] on button "Prova de vida / [PERSON_NAME]" at bounding box center [421, 272] width 214 height 63
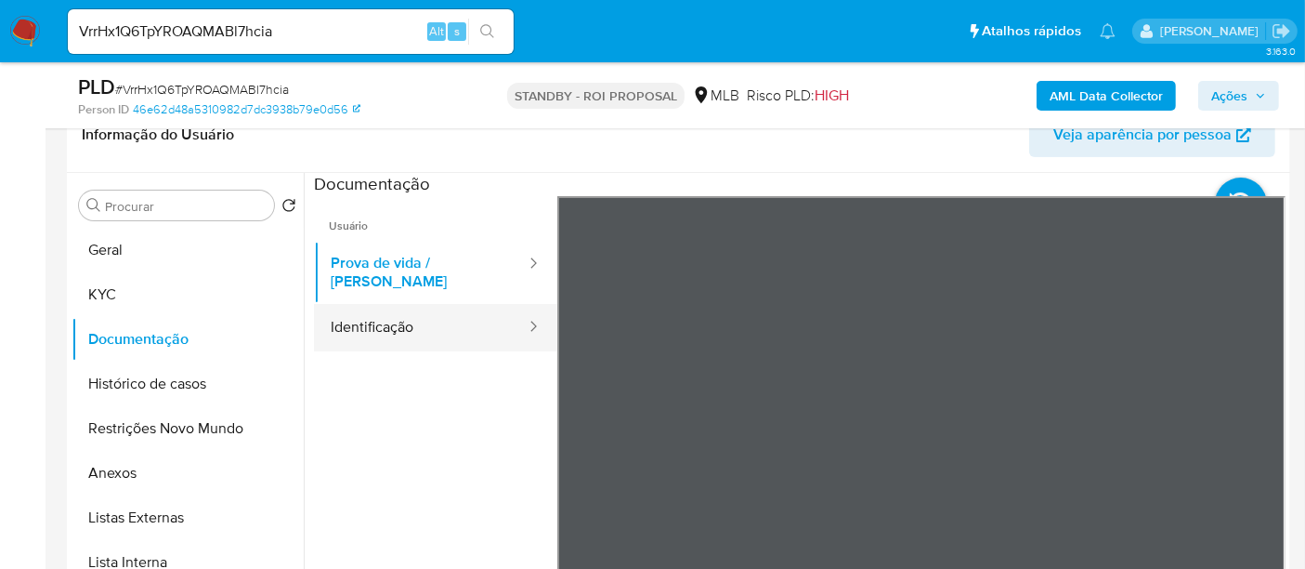
click at [378, 306] on button "Identificação" at bounding box center [421, 327] width 214 height 47
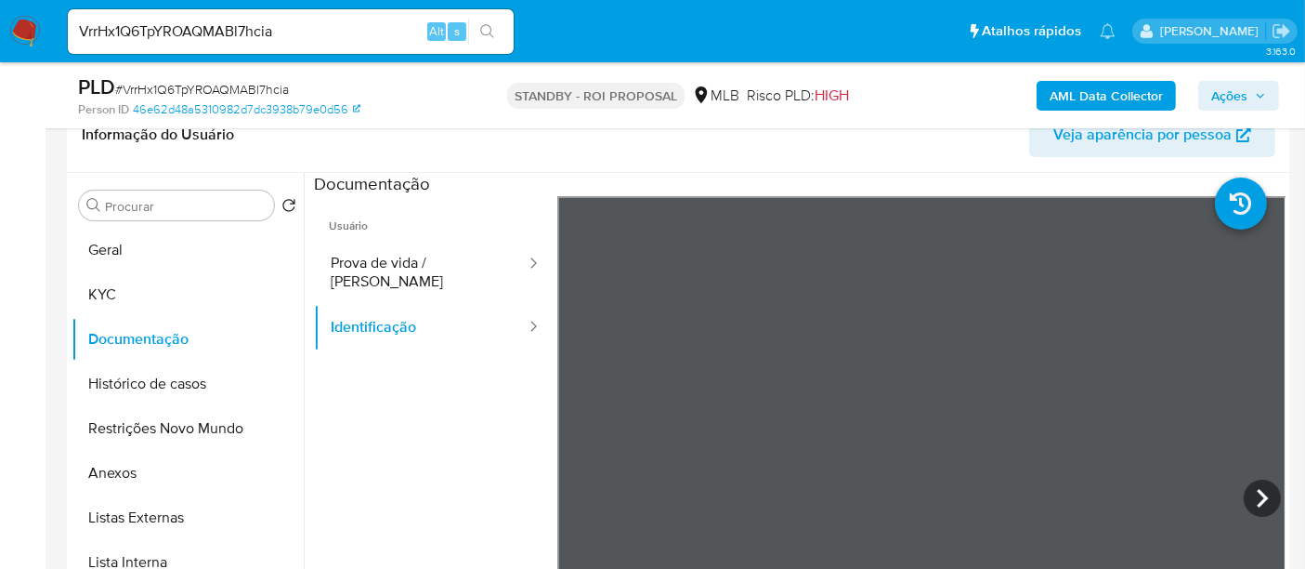
click at [1264, 494] on icon at bounding box center [1262, 497] width 37 height 37
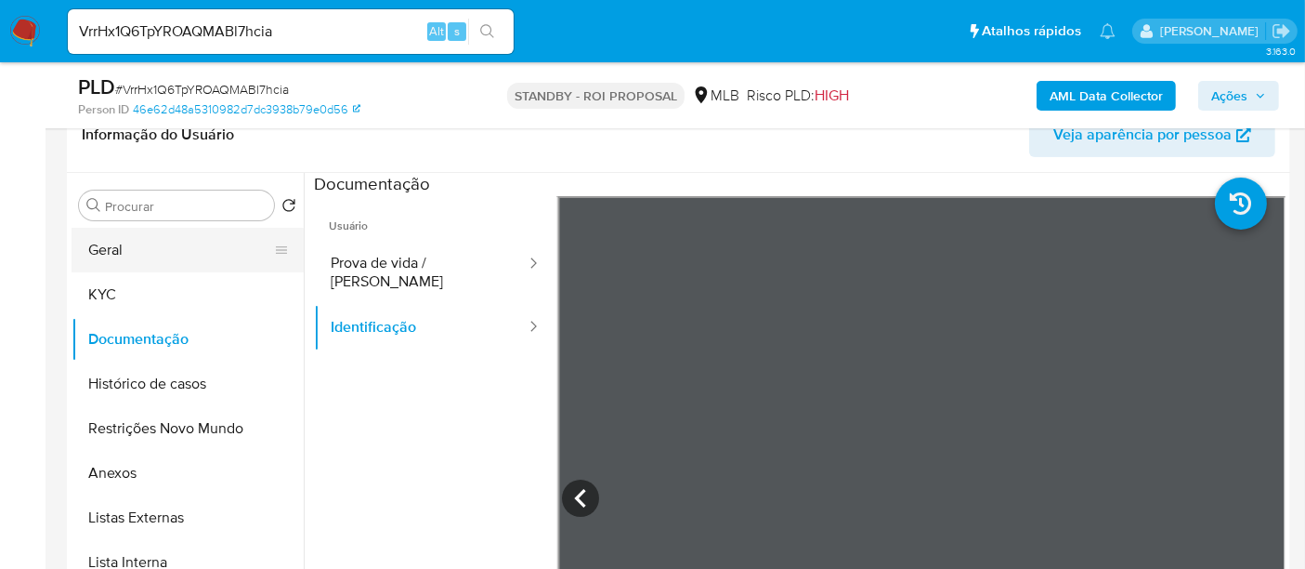
click at [125, 248] on button "Geral" at bounding box center [180, 250] width 217 height 45
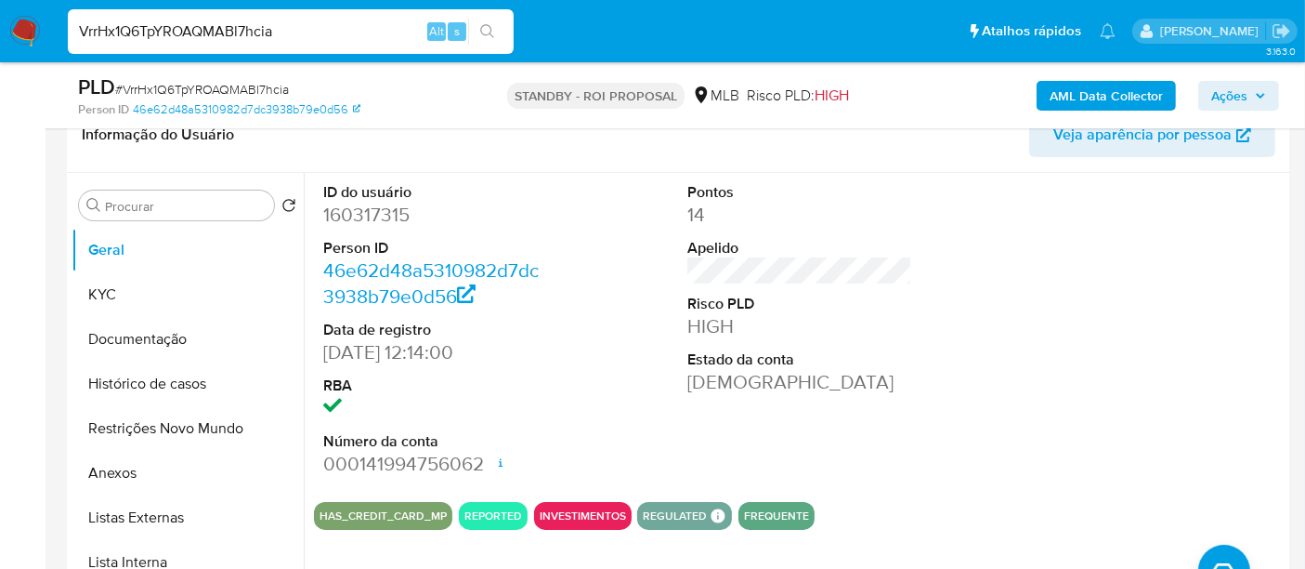
drag, startPoint x: 323, startPoint y: 41, endPoint x: 0, endPoint y: 41, distance: 323.3
click at [0, 41] on nav "Pausado Ver notificaciones VrrHx1Q6TpYROAQMABl7hcia Alt s Atalhos rápidos Presi…" at bounding box center [652, 31] width 1305 height 62
paste input "fLbD87obAHW21UFBWwHKmv15"
type input "fLbD87obAHW21UFBWwHKmv15"
click at [483, 26] on icon "search-icon" at bounding box center [487, 31] width 15 height 15
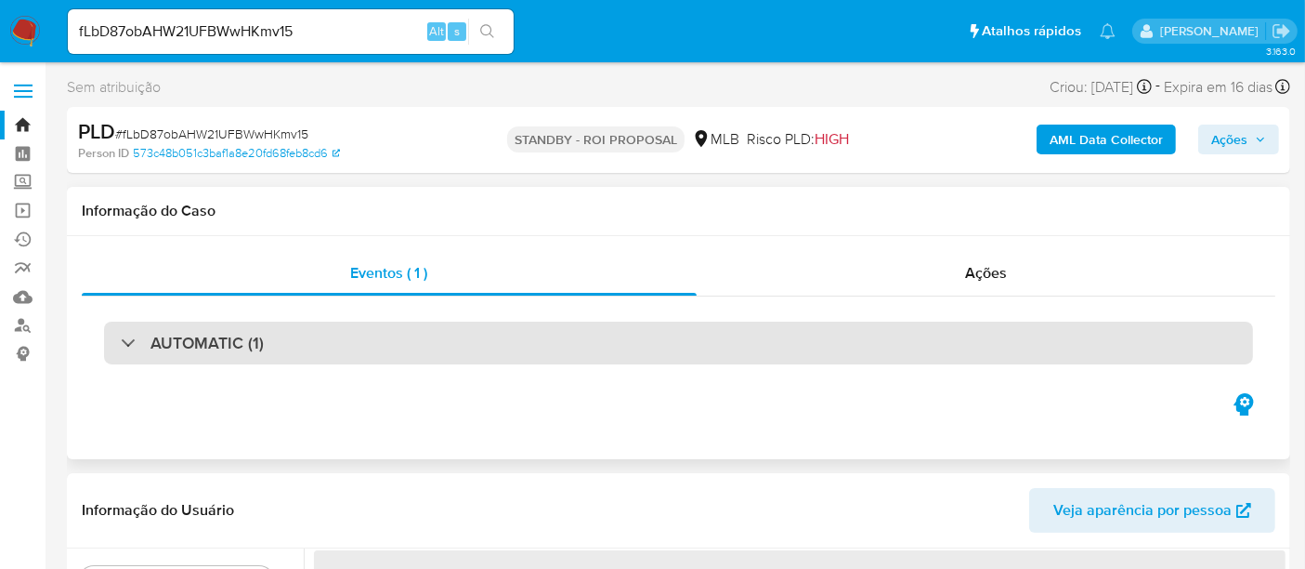
select select "10"
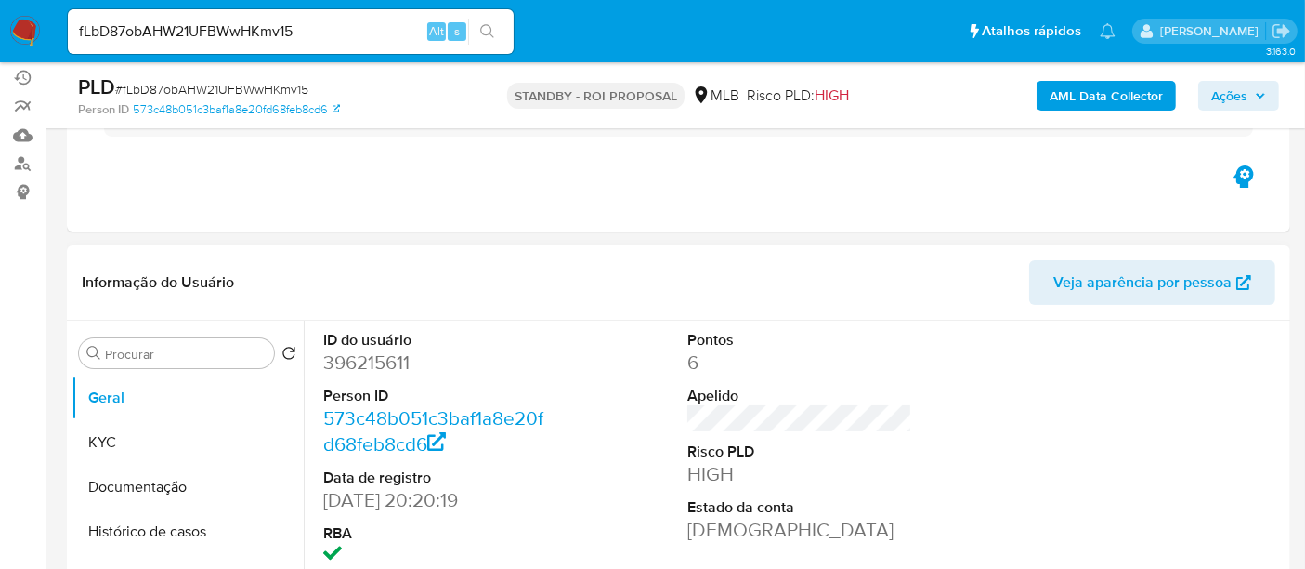
scroll to position [206, 0]
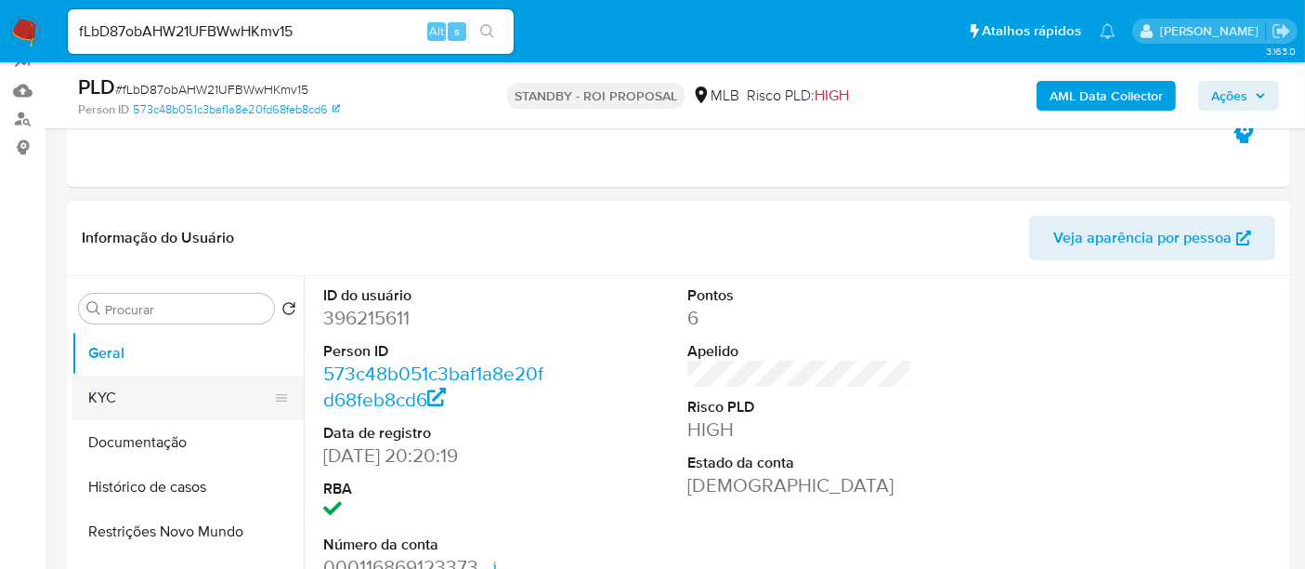
drag, startPoint x: 122, startPoint y: 396, endPoint x: 236, endPoint y: 385, distance: 114.8
click at [122, 396] on button "KYC" at bounding box center [180, 397] width 217 height 45
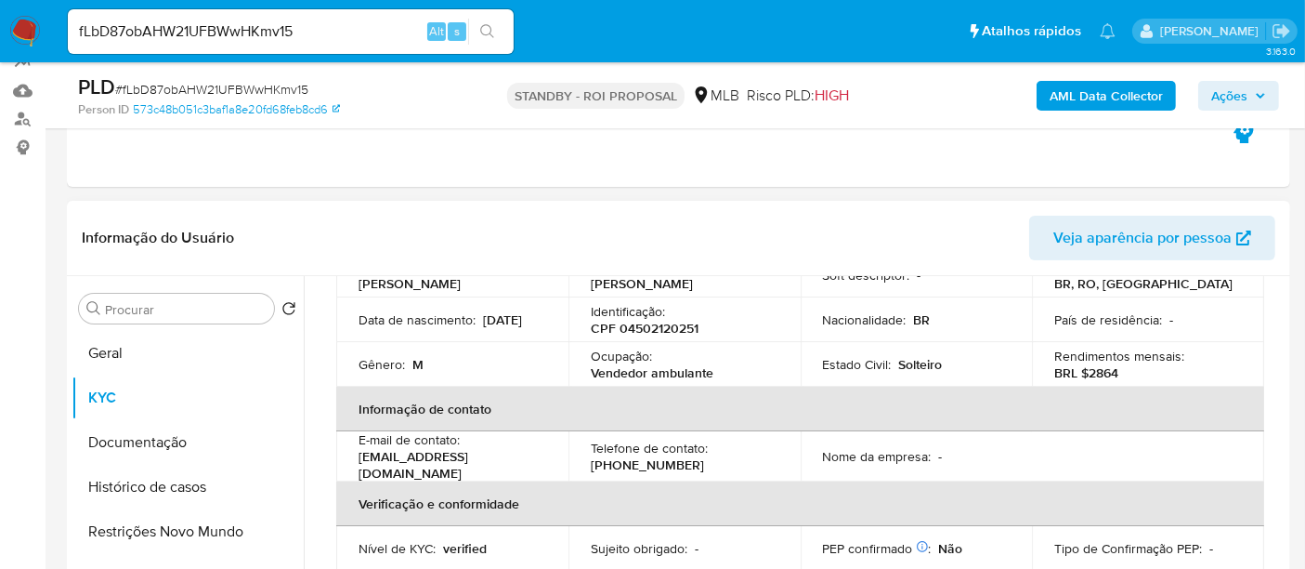
scroll to position [103, 0]
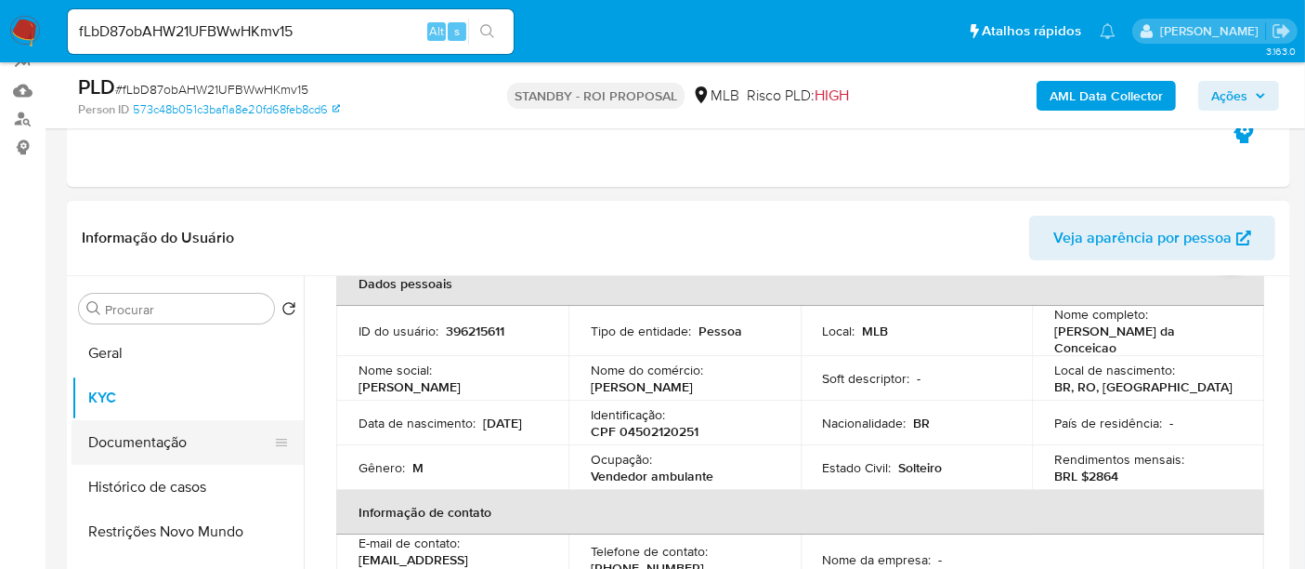
drag, startPoint x: 170, startPoint y: 435, endPoint x: 294, endPoint y: 435, distance: 123.6
click at [169, 435] on button "Documentação" at bounding box center [180, 442] width 217 height 45
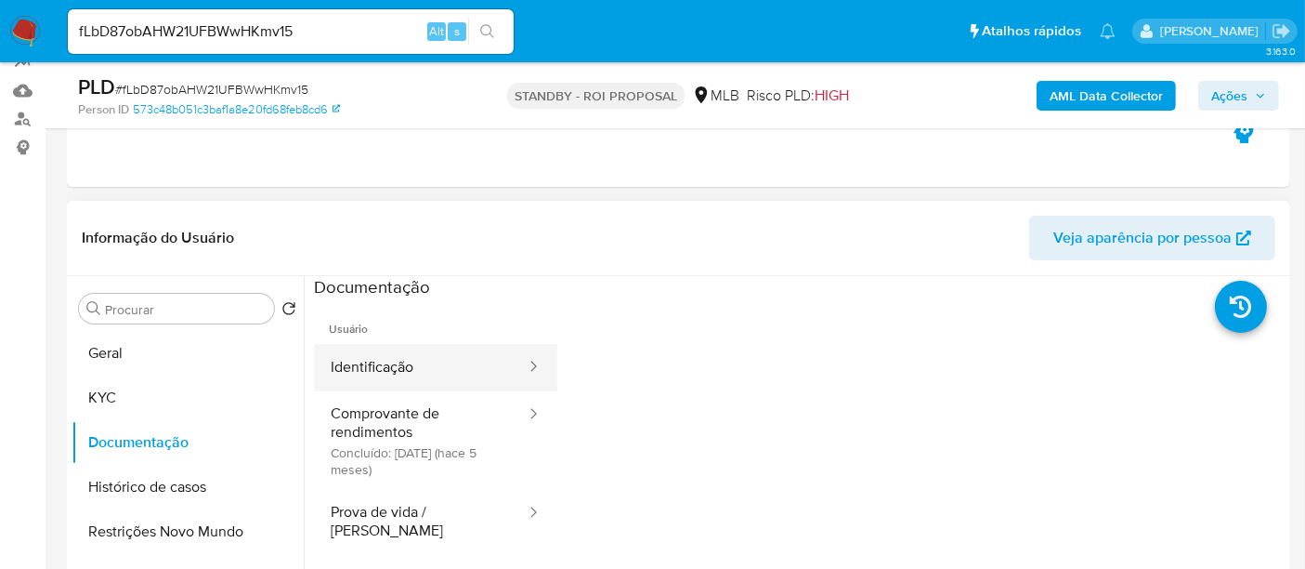
click at [416, 362] on button "Identificação" at bounding box center [421, 367] width 214 height 47
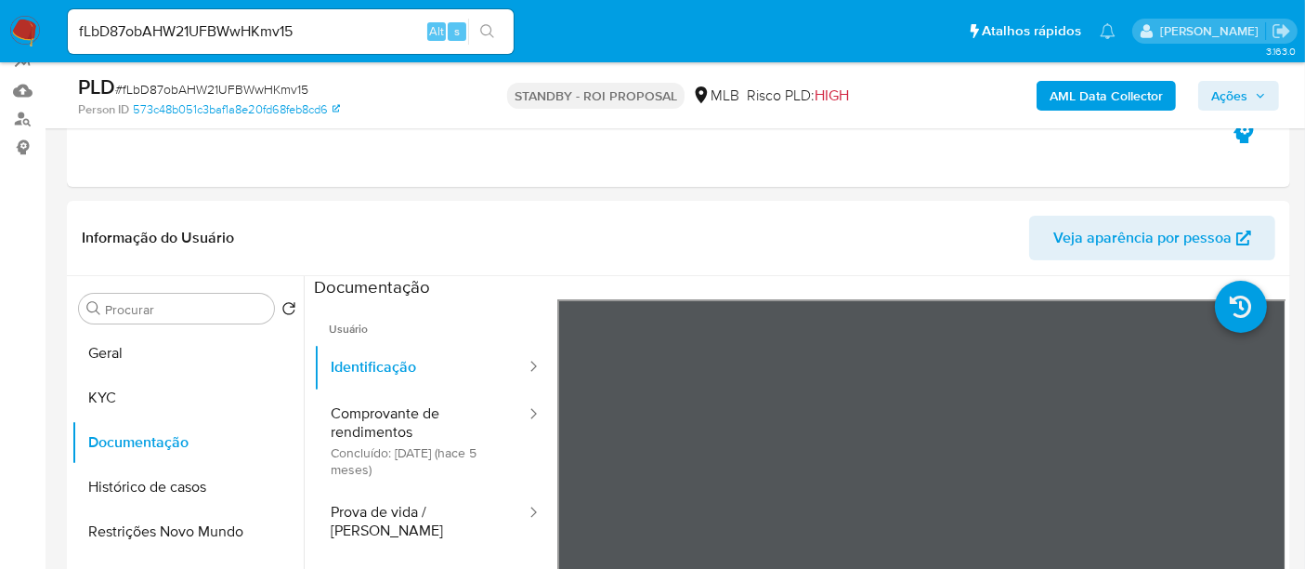
scroll to position [451, 0]
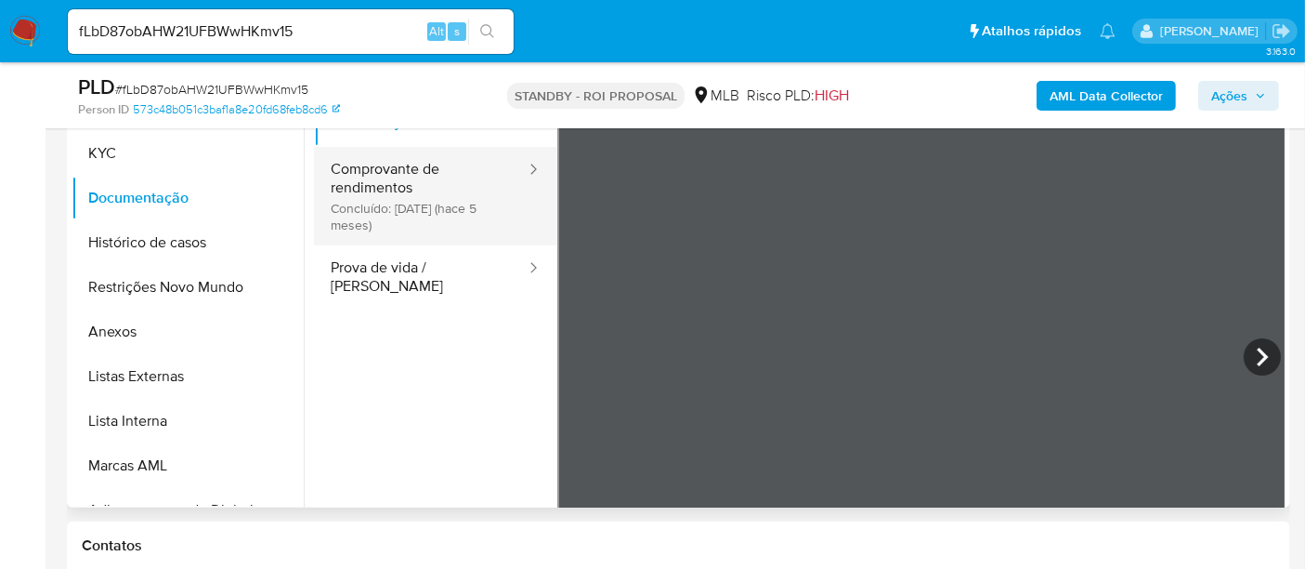
click at [384, 177] on button "Comprovante de rendimentos Concluído: 08/05/2025 (hace 5 meses)" at bounding box center [421, 196] width 214 height 98
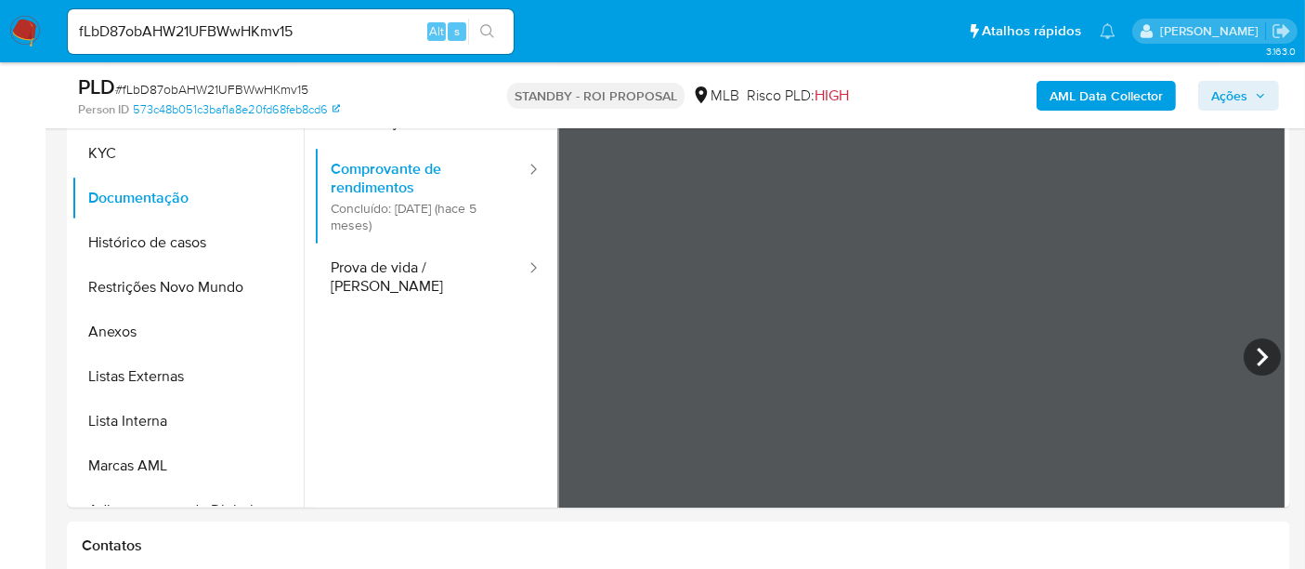
drag, startPoint x: 1248, startPoint y: 350, endPoint x: 1238, endPoint y: 353, distance: 10.6
click at [1247, 349] on icon at bounding box center [1262, 356] width 37 height 37
click at [372, 264] on button "Prova de vida / [PERSON_NAME]" at bounding box center [421, 276] width 214 height 63
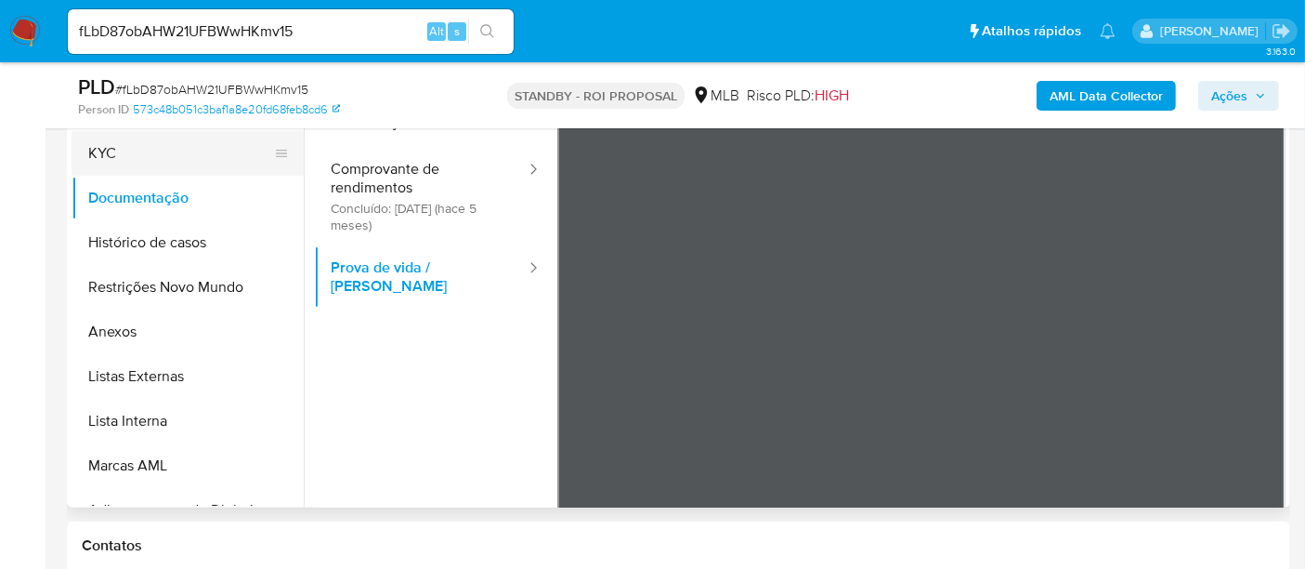
click at [138, 160] on button "KYC" at bounding box center [180, 153] width 217 height 45
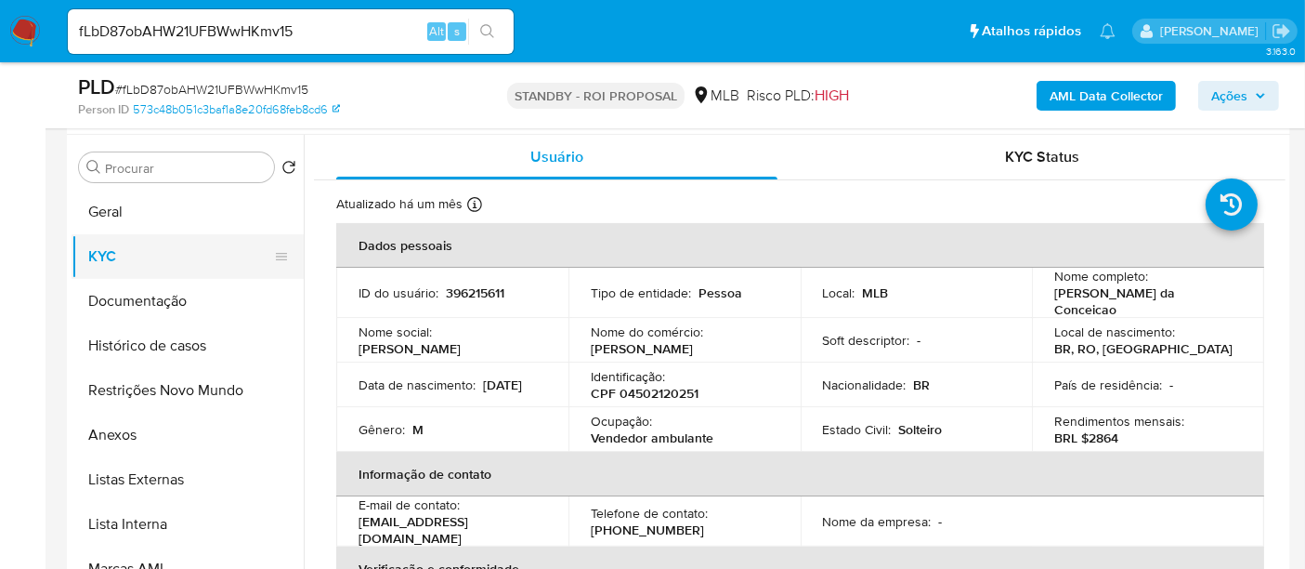
scroll to position [244, 0]
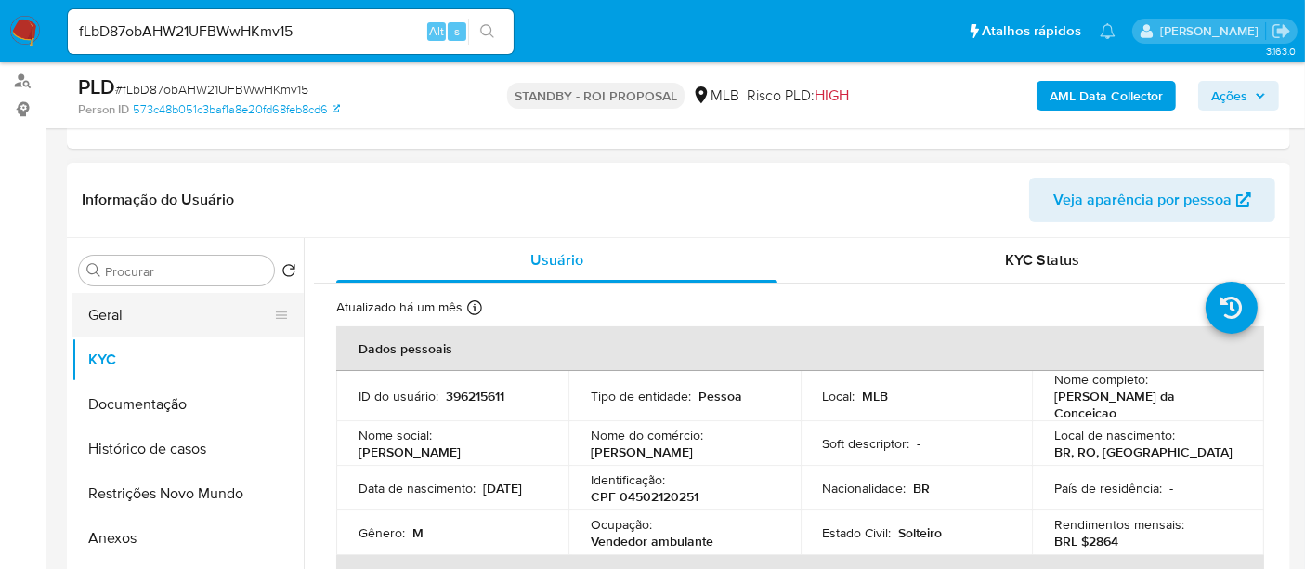
click at [104, 318] on button "Geral" at bounding box center [180, 315] width 217 height 45
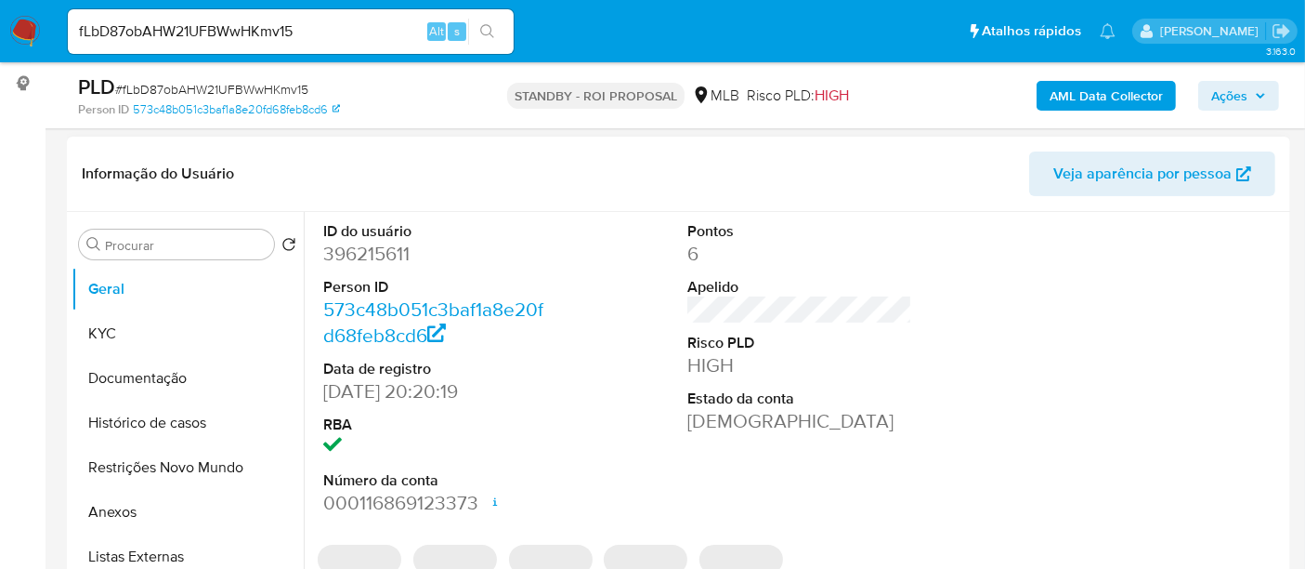
scroll to position [347, 0]
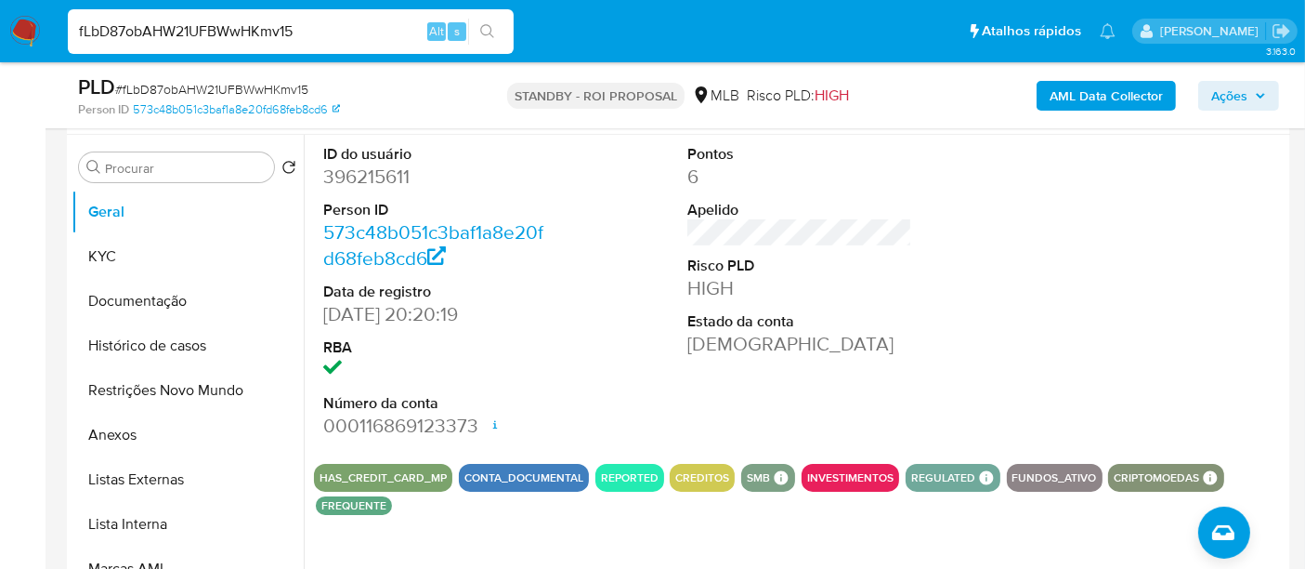
drag, startPoint x: 326, startPoint y: 33, endPoint x: 0, endPoint y: 15, distance: 326.6
click at [0, 15] on nav "Pausado Ver notificaciones fLbD87obAHW21UFBWwHKmv15 Alt s Atalhos rápidos Presi…" at bounding box center [652, 31] width 1305 height 62
paste input "NtI5KRkhNHYhch6nFFG4m5i0"
type input "NtI5KRkhNHYhch6nFFG4m5i0"
click at [483, 26] on icon "search-icon" at bounding box center [487, 31] width 15 height 15
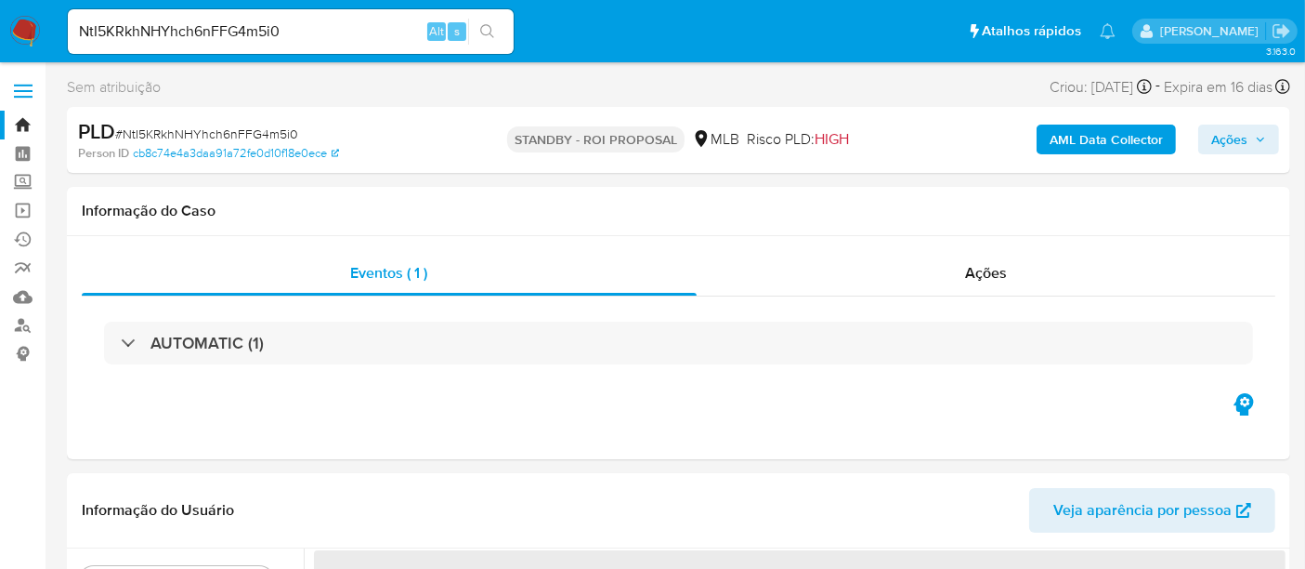
select select "10"
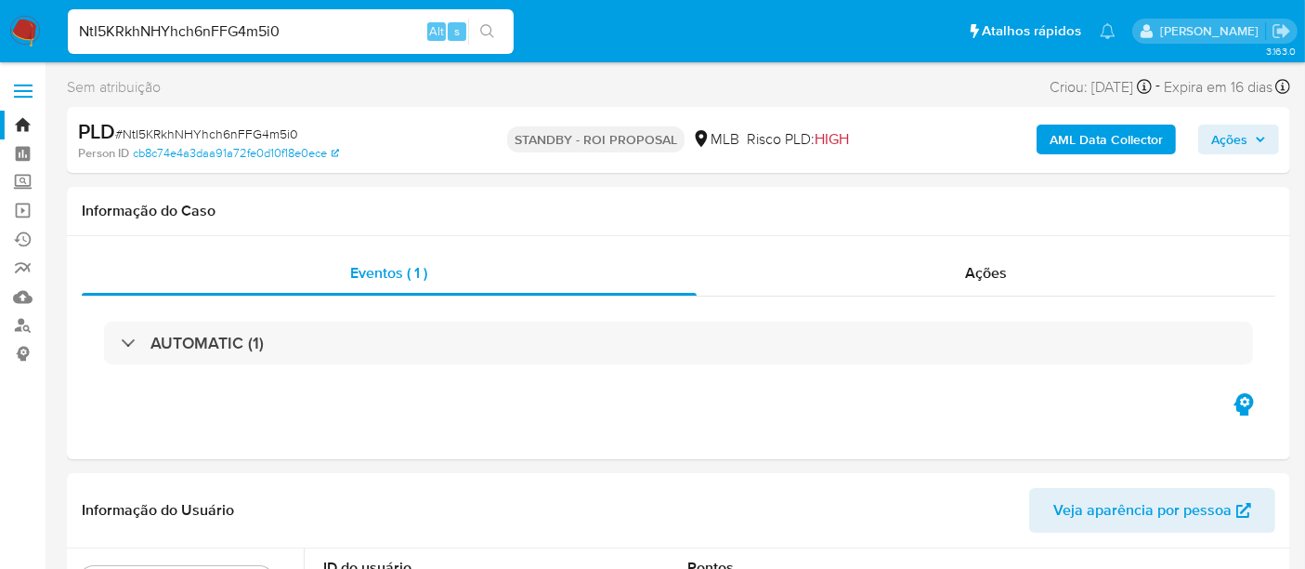
drag, startPoint x: 334, startPoint y: 29, endPoint x: 0, endPoint y: 35, distance: 334.5
click at [0, 35] on nav "Pausado Ver notificaciones NtI5KRkhNHYhch6nFFG4m5i0 Alt s Atalhos rápidos Presi…" at bounding box center [652, 31] width 1305 height 62
click at [488, 33] on icon "search-icon" at bounding box center [487, 31] width 15 height 15
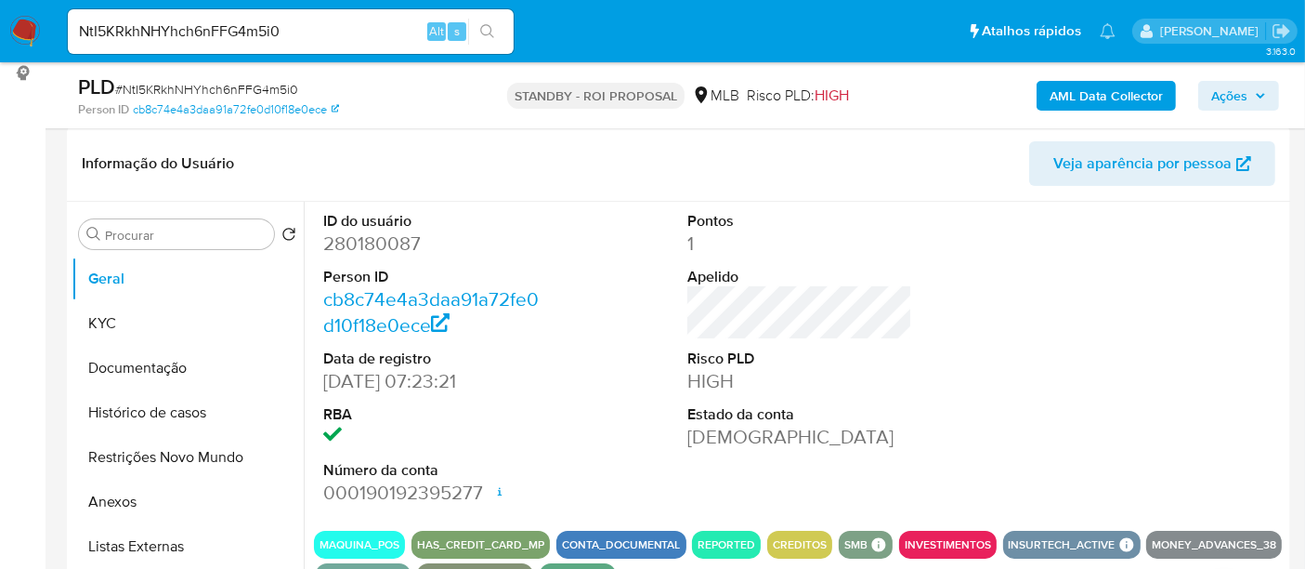
scroll to position [309, 0]
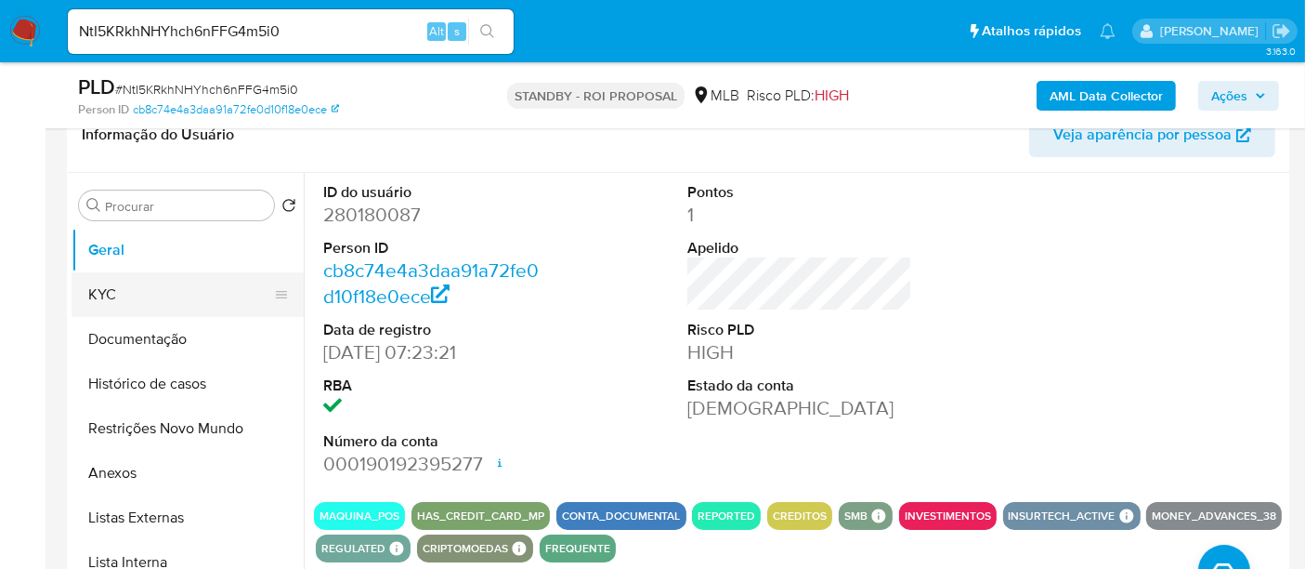
click at [115, 285] on button "KYC" at bounding box center [180, 294] width 217 height 45
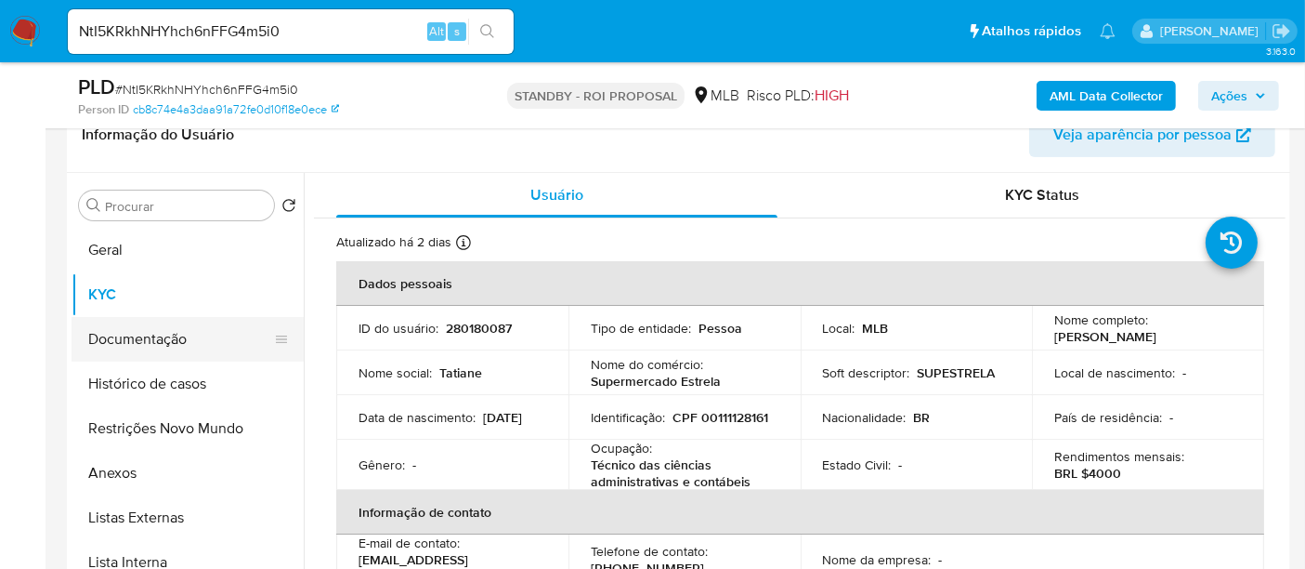
click at [170, 341] on button "Documentação" at bounding box center [180, 339] width 217 height 45
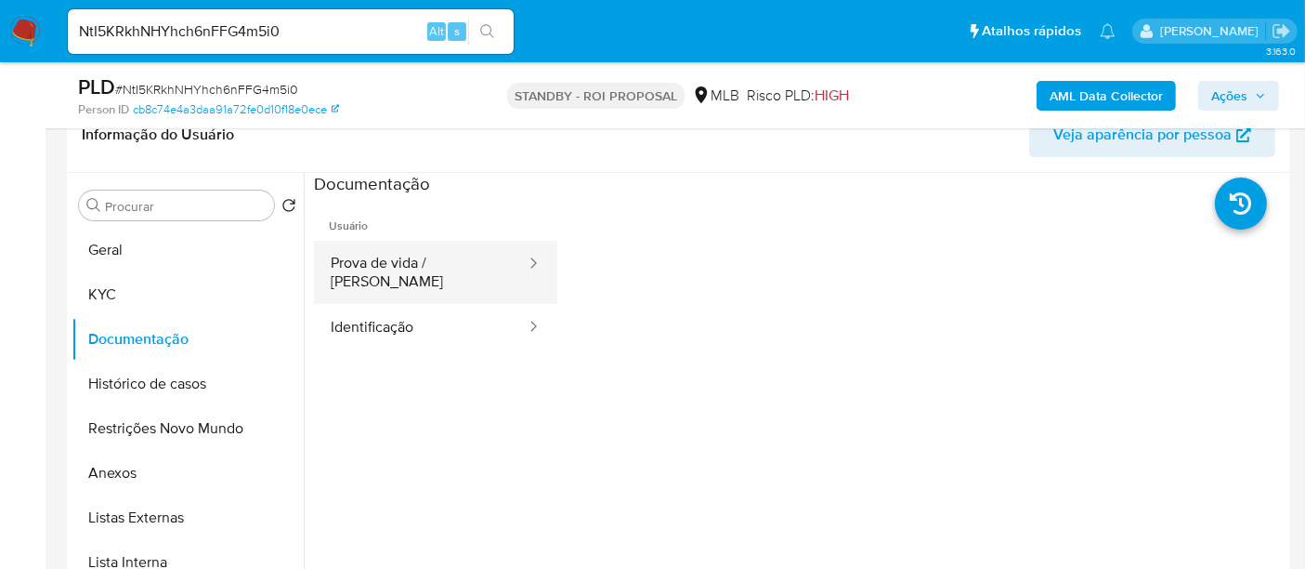
click at [444, 257] on button "Prova de vida / Selfie" at bounding box center [421, 272] width 214 height 63
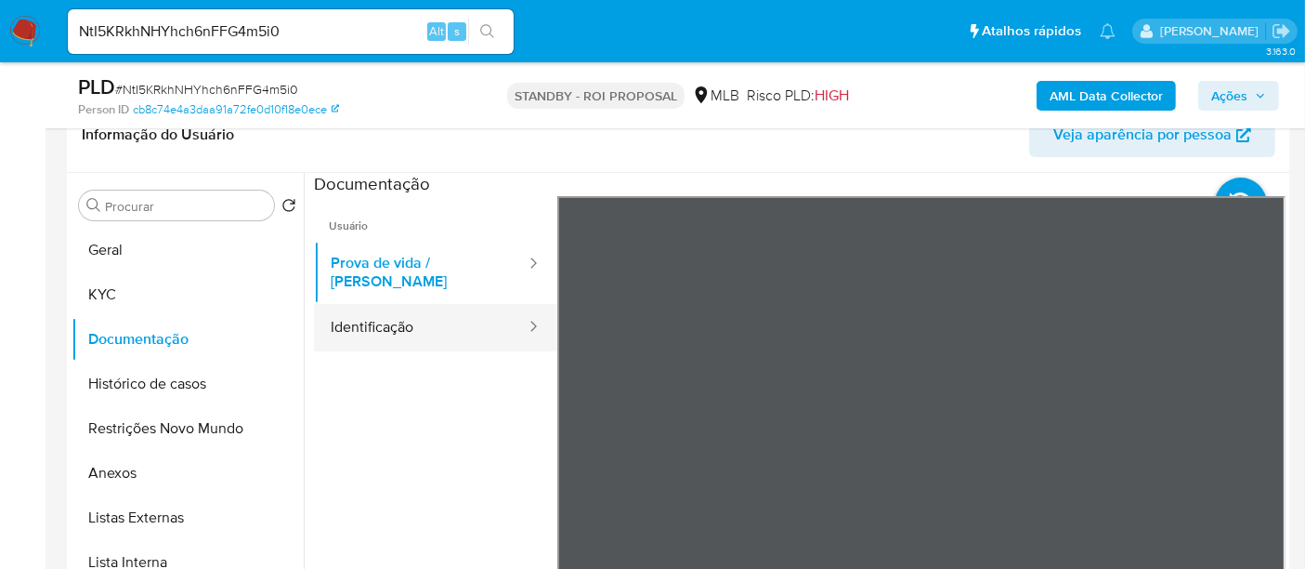
click at [403, 309] on button "Identificação" at bounding box center [421, 327] width 214 height 47
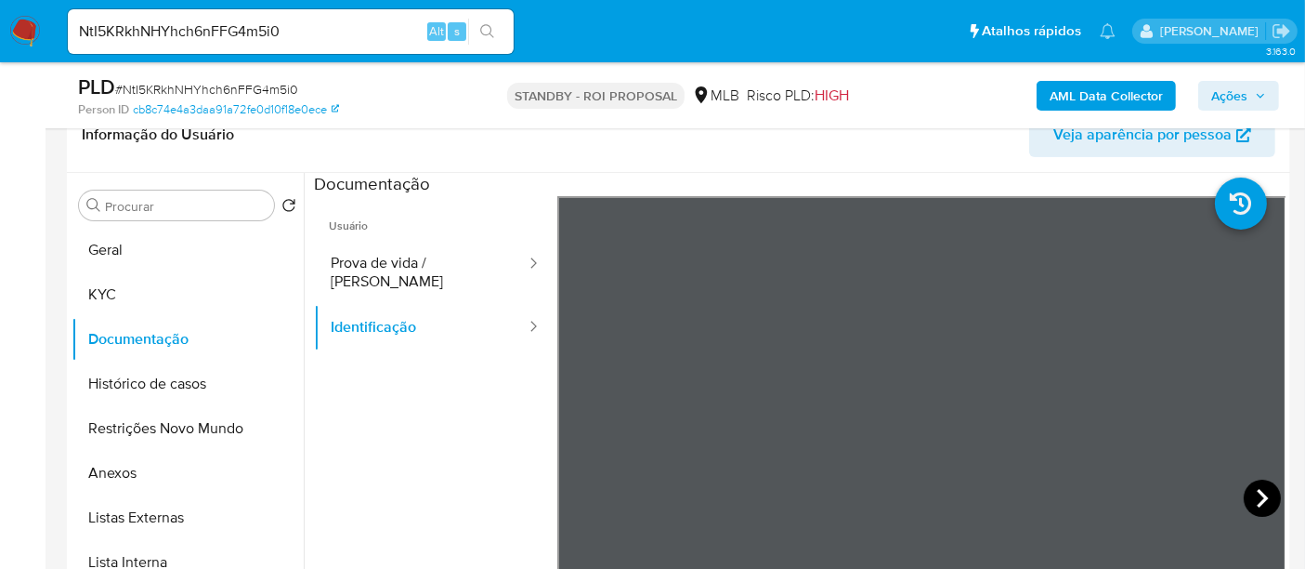
click at [1250, 486] on icon at bounding box center [1262, 497] width 37 height 37
click at [146, 298] on button "KYC" at bounding box center [180, 294] width 217 height 45
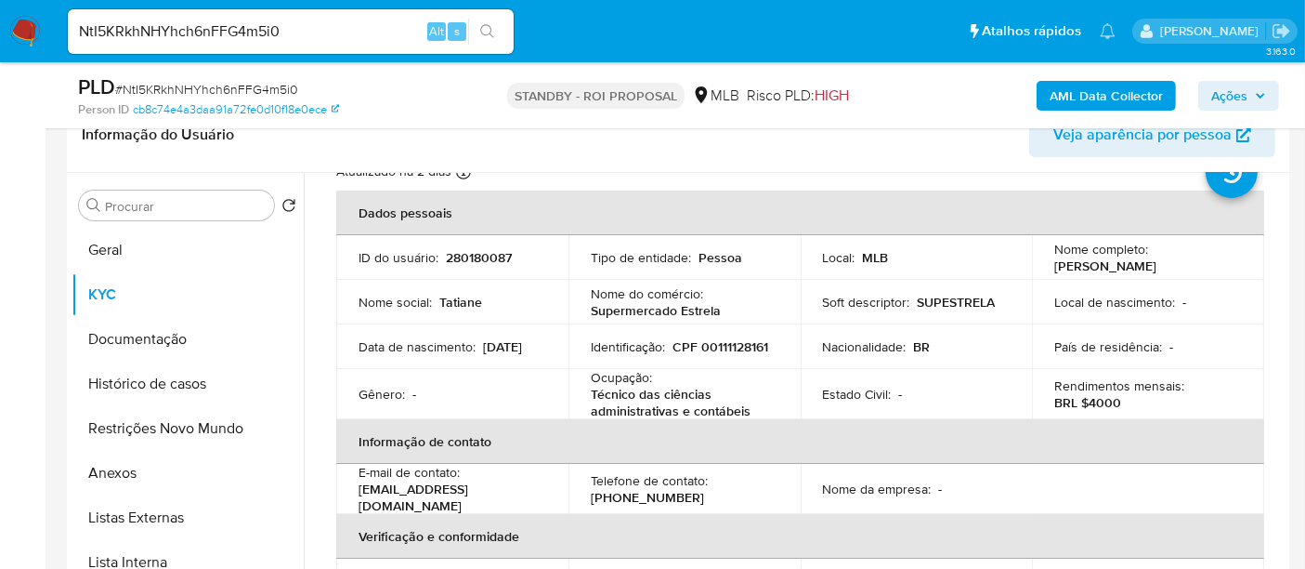
scroll to position [103, 0]
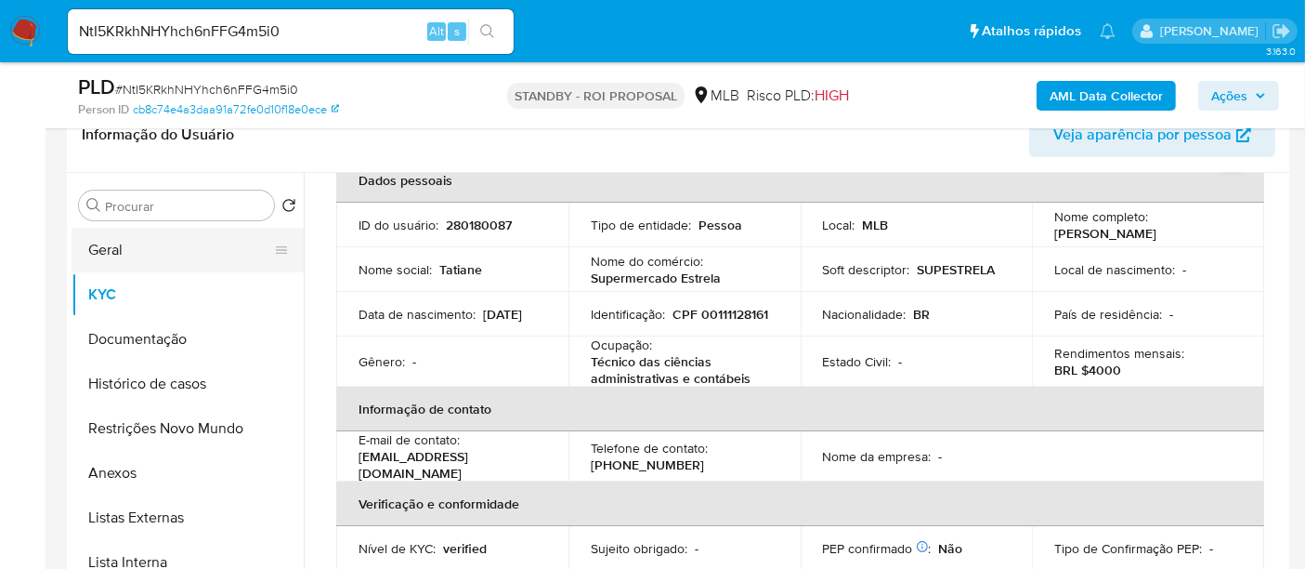
click at [125, 243] on button "Geral" at bounding box center [180, 250] width 217 height 45
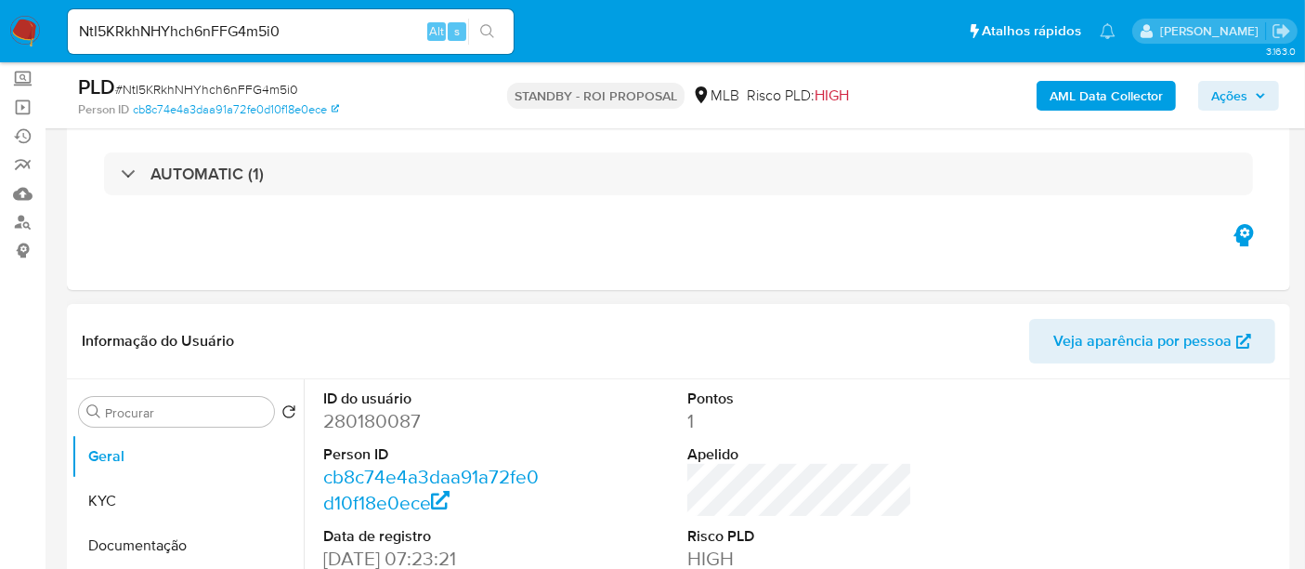
scroll to position [309, 0]
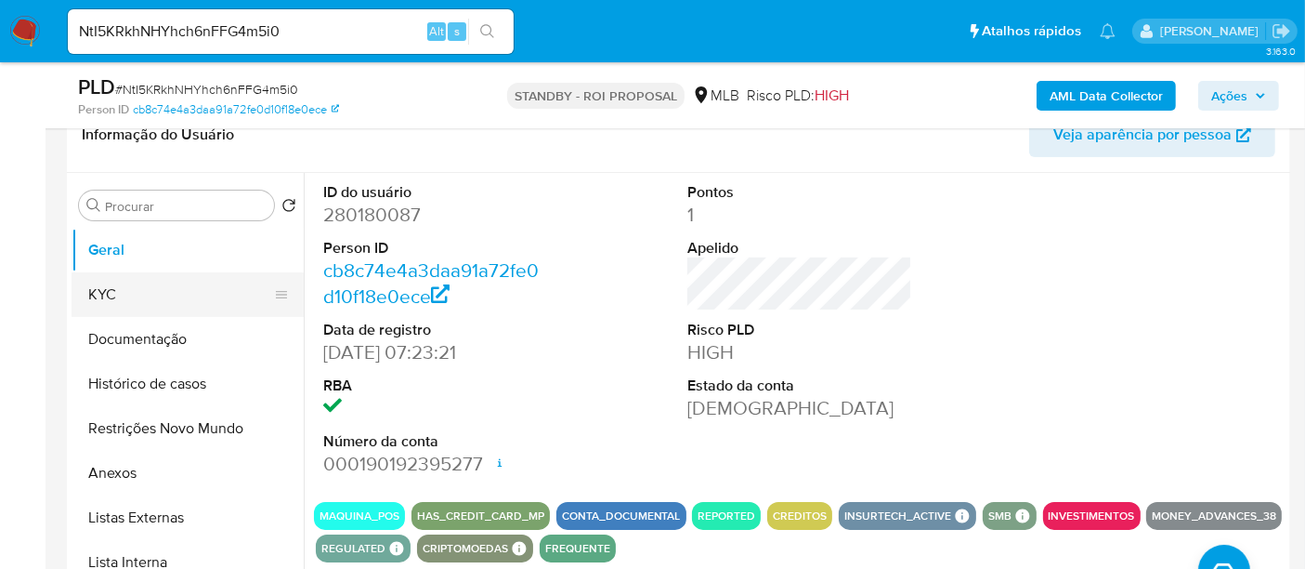
drag, startPoint x: 132, startPoint y: 290, endPoint x: 219, endPoint y: 292, distance: 87.4
click at [135, 290] on button "KYC" at bounding box center [180, 294] width 217 height 45
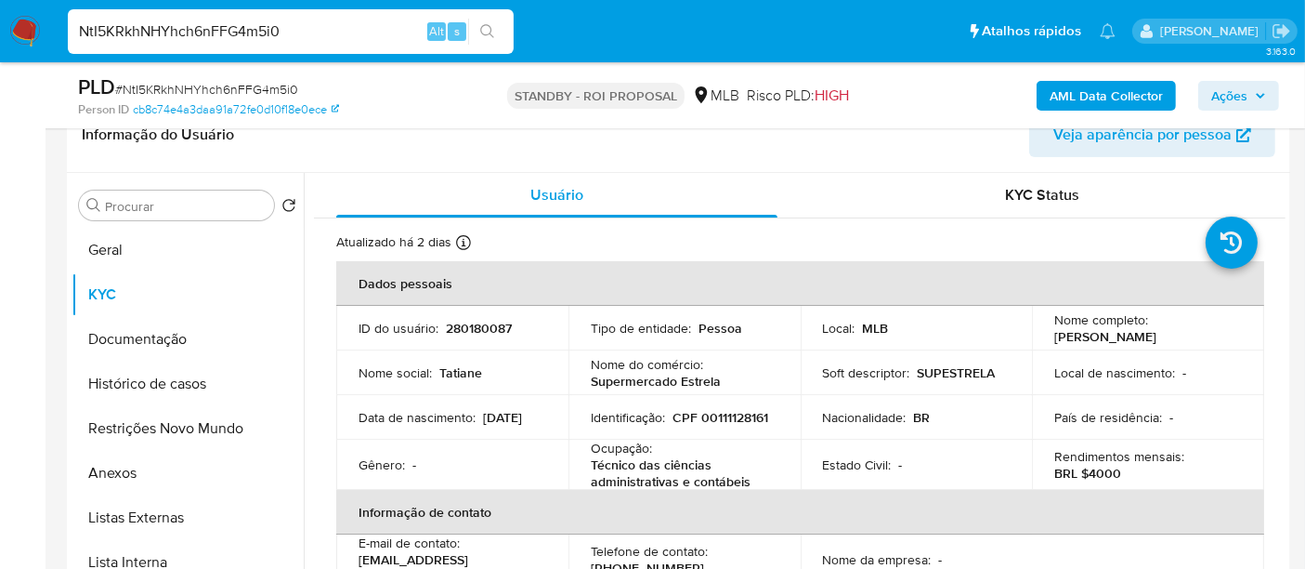
drag, startPoint x: 341, startPoint y: 38, endPoint x: 0, endPoint y: 38, distance: 341.0
click at [0, 38] on nav "Pausado Ver notificaciones NtI5KRkhNHYhch6nFFG4m5i0 Alt s Atalhos rápidos Presi…" at bounding box center [652, 31] width 1305 height 62
paste input "n6T2VfDiKHGB0EKT7rg0Jjr2"
type input "n6T2VfDiKHGB0EKT7rg0Jjr2"
click at [491, 25] on icon "search-icon" at bounding box center [487, 31] width 15 height 15
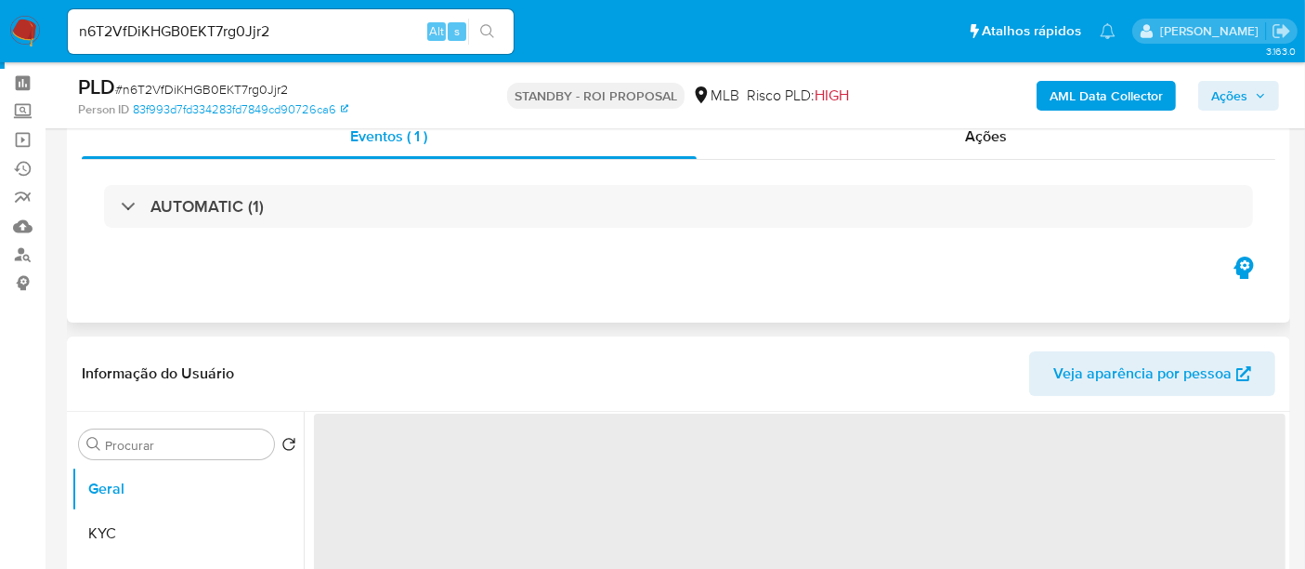
scroll to position [103, 0]
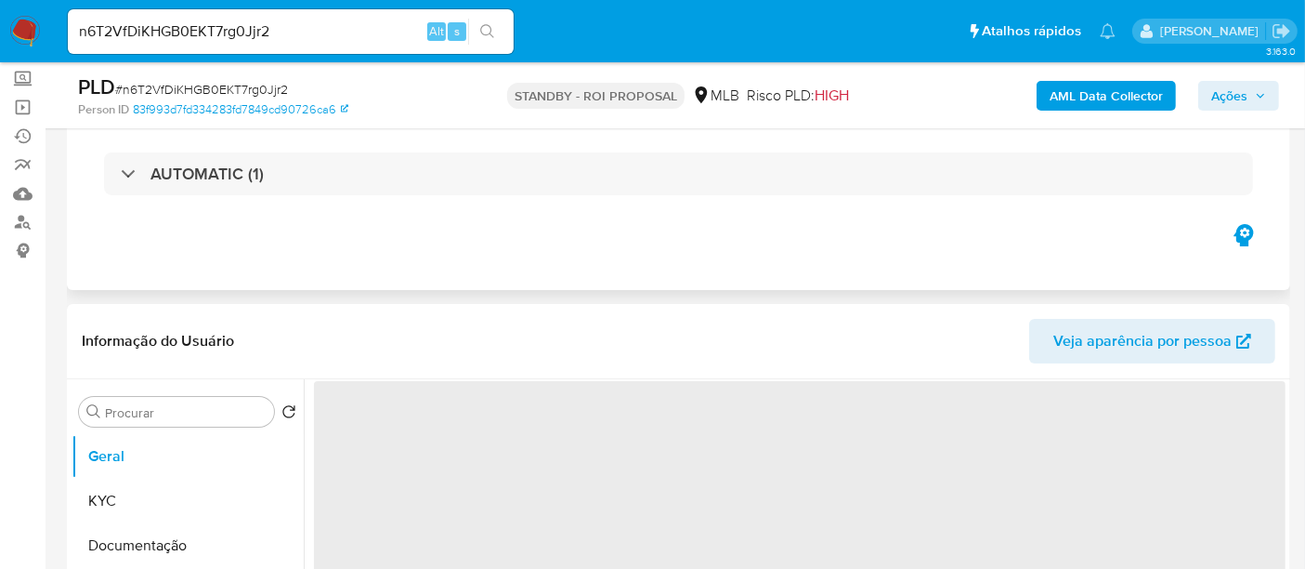
select select "10"
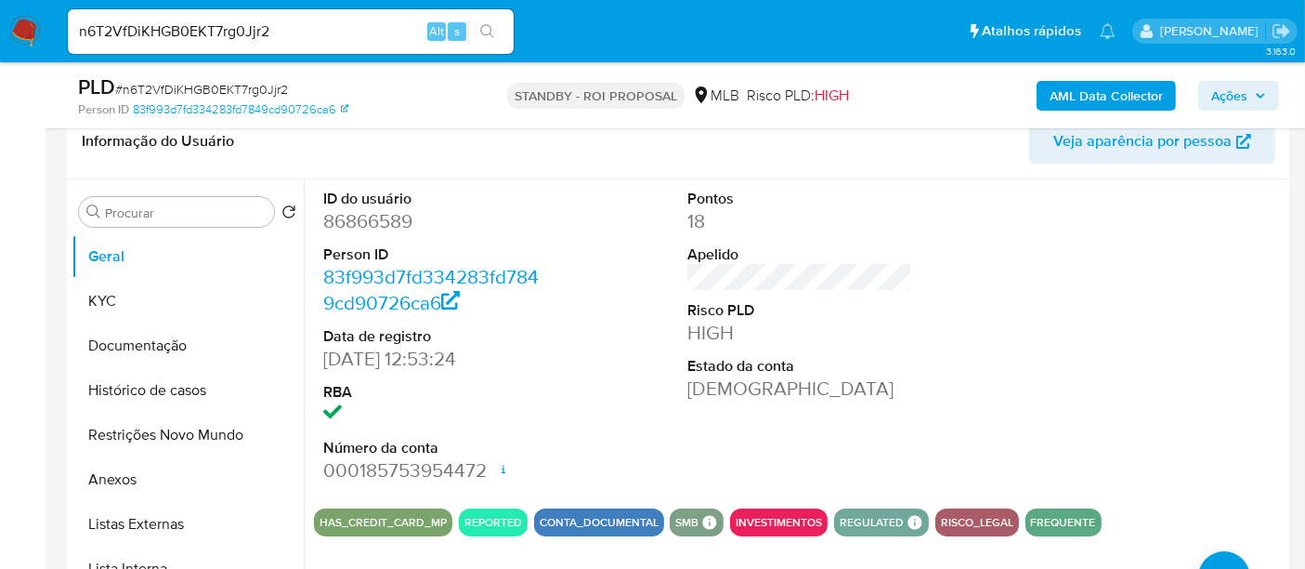
scroll to position [309, 0]
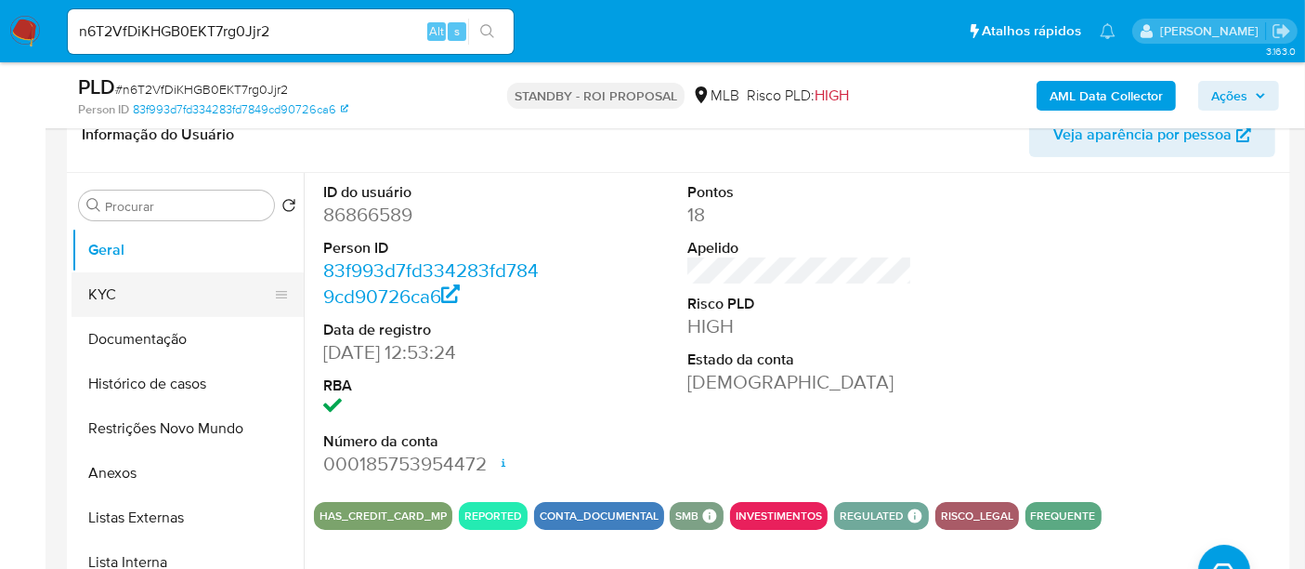
drag, startPoint x: 128, startPoint y: 295, endPoint x: 140, endPoint y: 295, distance: 12.1
click at [127, 293] on button "KYC" at bounding box center [180, 294] width 217 height 45
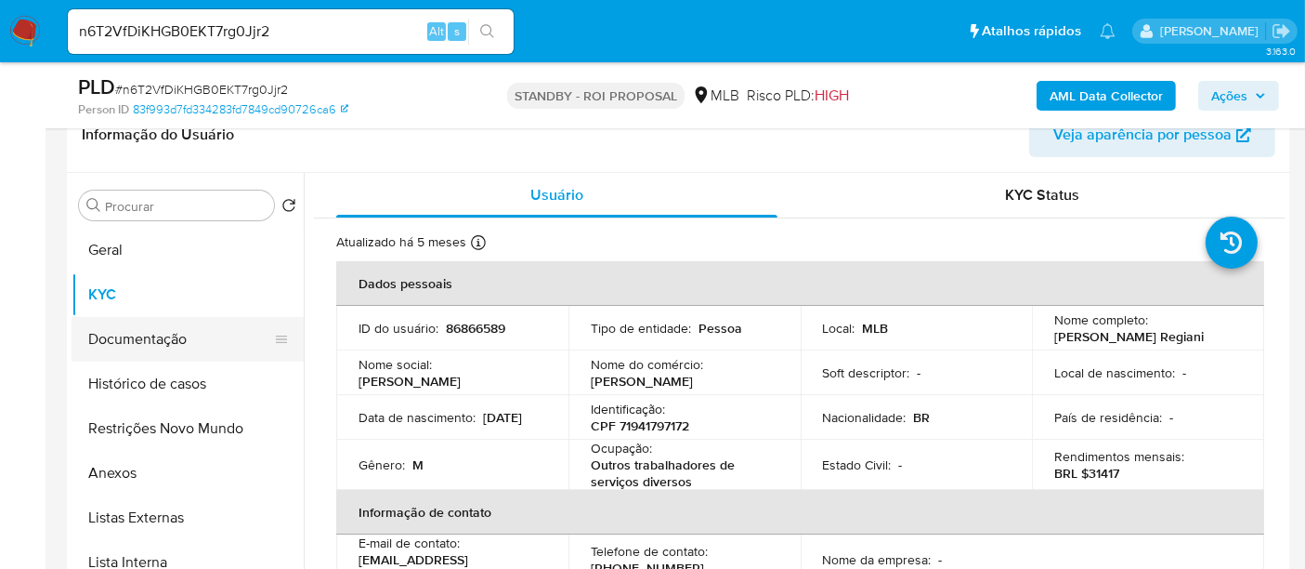
click at [159, 326] on button "Documentação" at bounding box center [180, 339] width 217 height 45
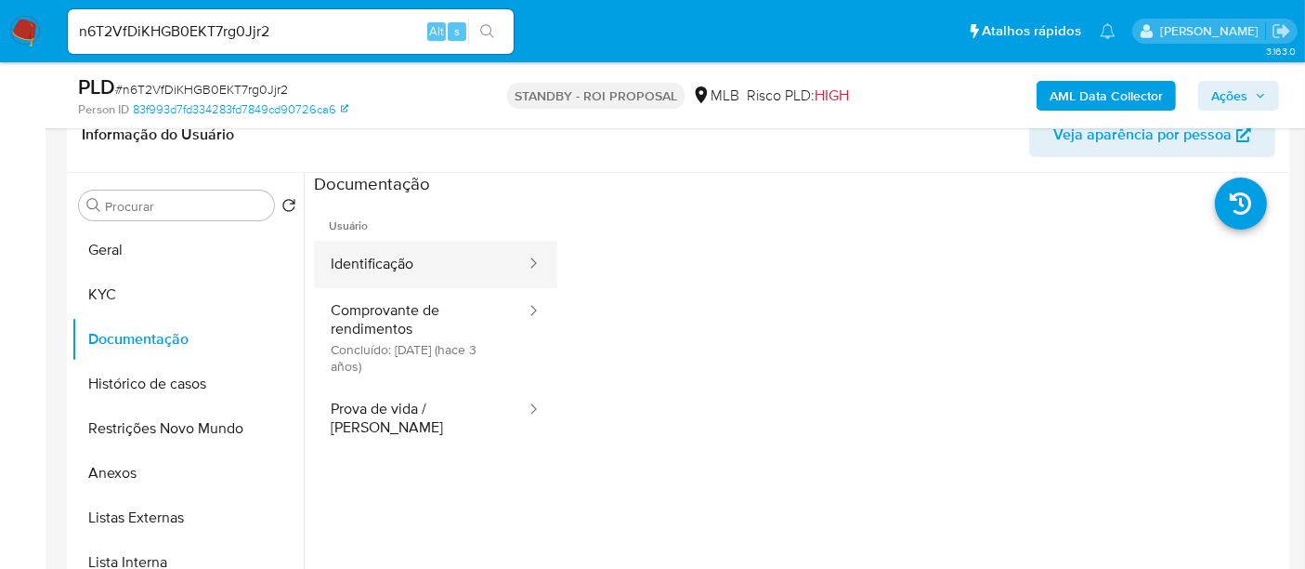
click at [429, 273] on button "Identificação" at bounding box center [421, 264] width 214 height 47
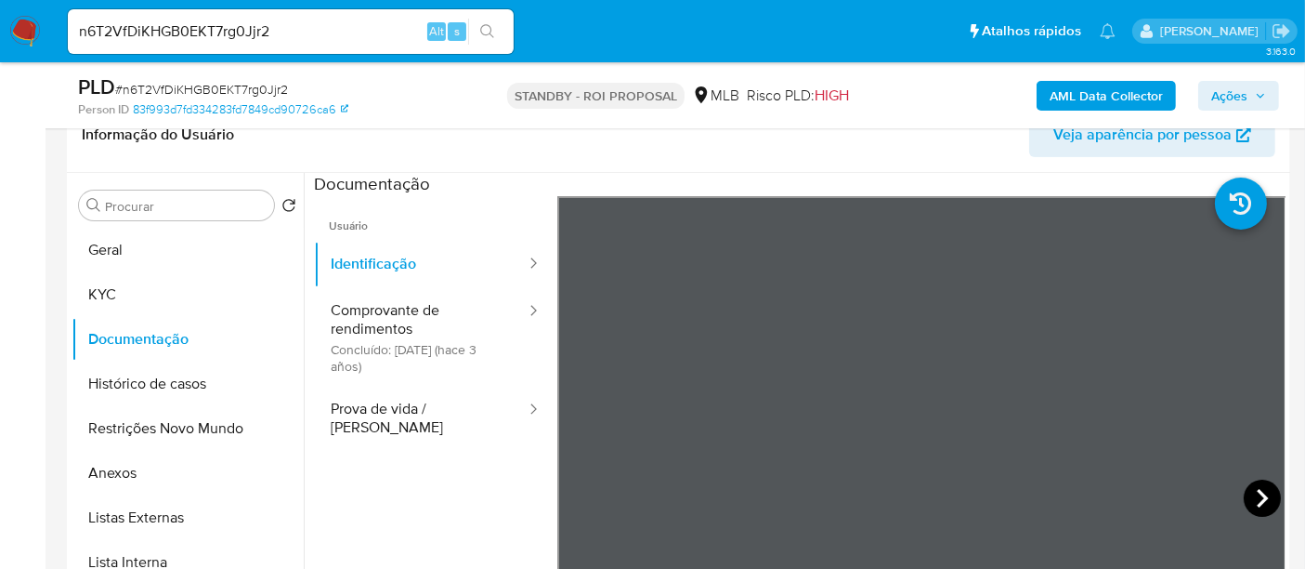
click at [1250, 490] on icon at bounding box center [1262, 497] width 37 height 37
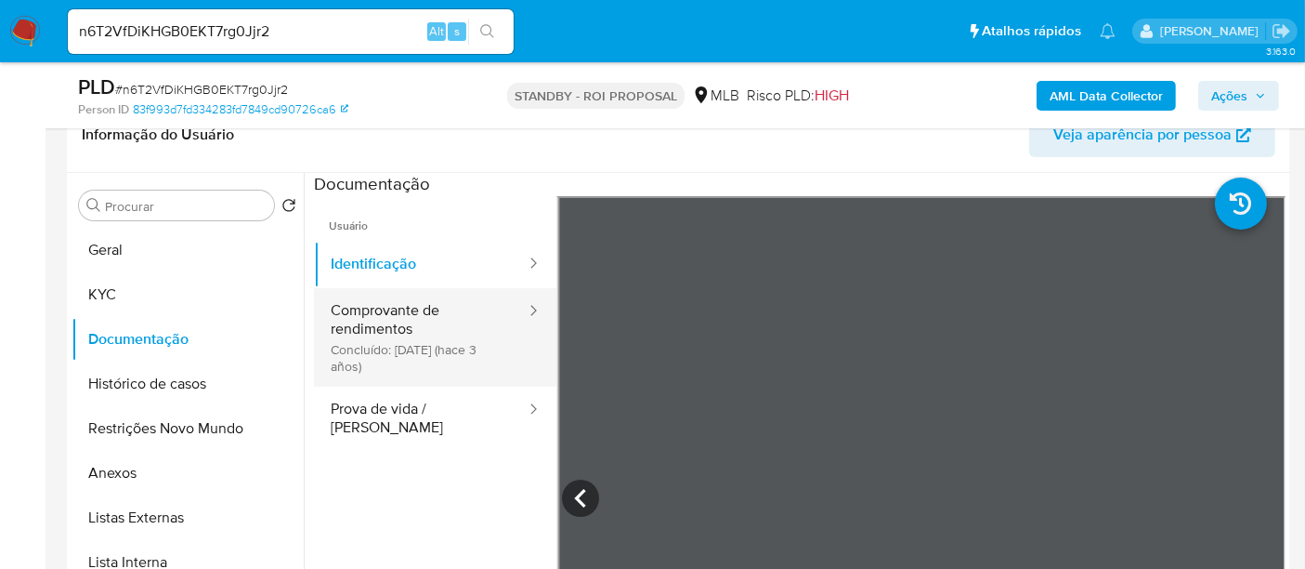
click at [424, 307] on button "Comprovante de rendimentos Concluído: 10/03/2023 (hace 3 años)" at bounding box center [421, 337] width 214 height 98
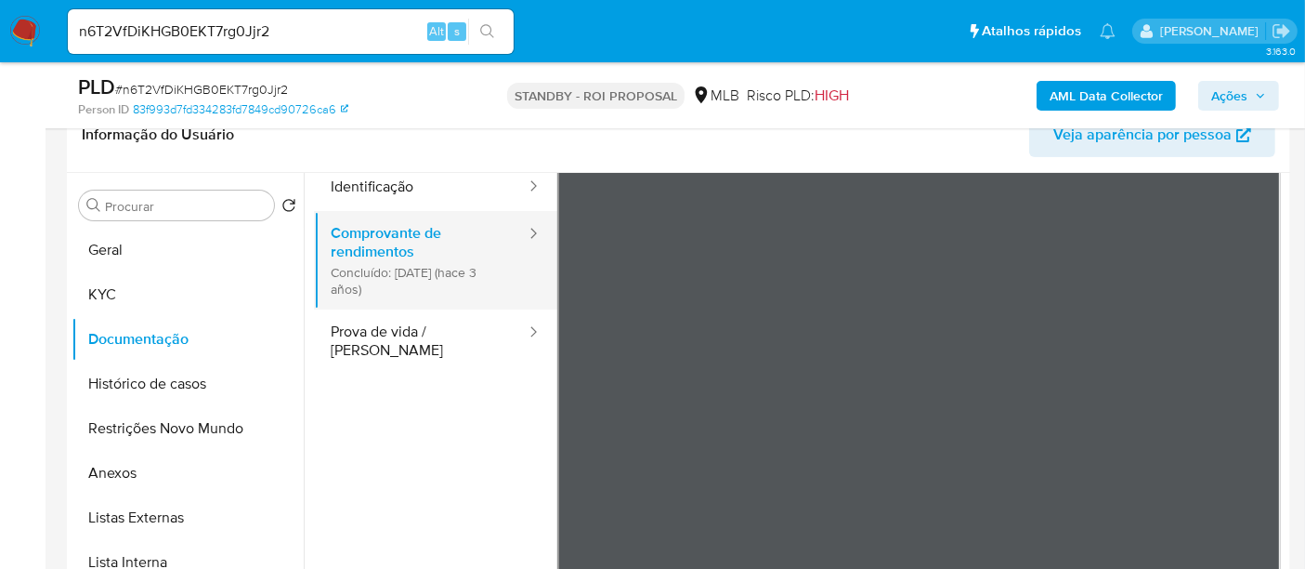
scroll to position [103, 0]
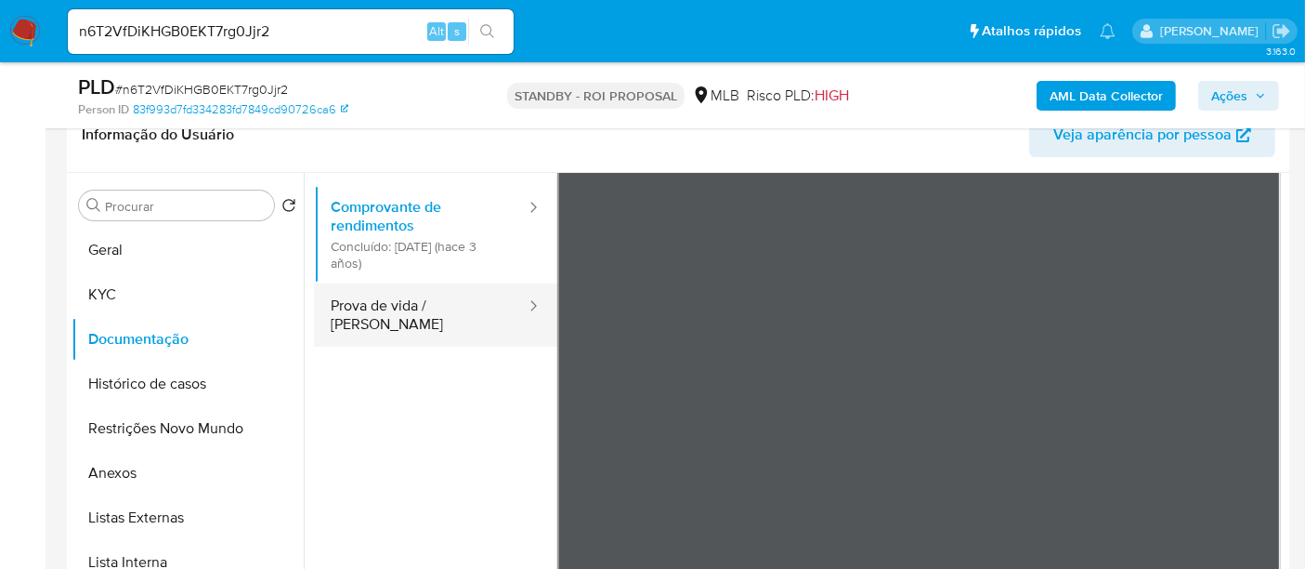
click at [412, 307] on button "Prova de vida / Selfie" at bounding box center [421, 314] width 214 height 63
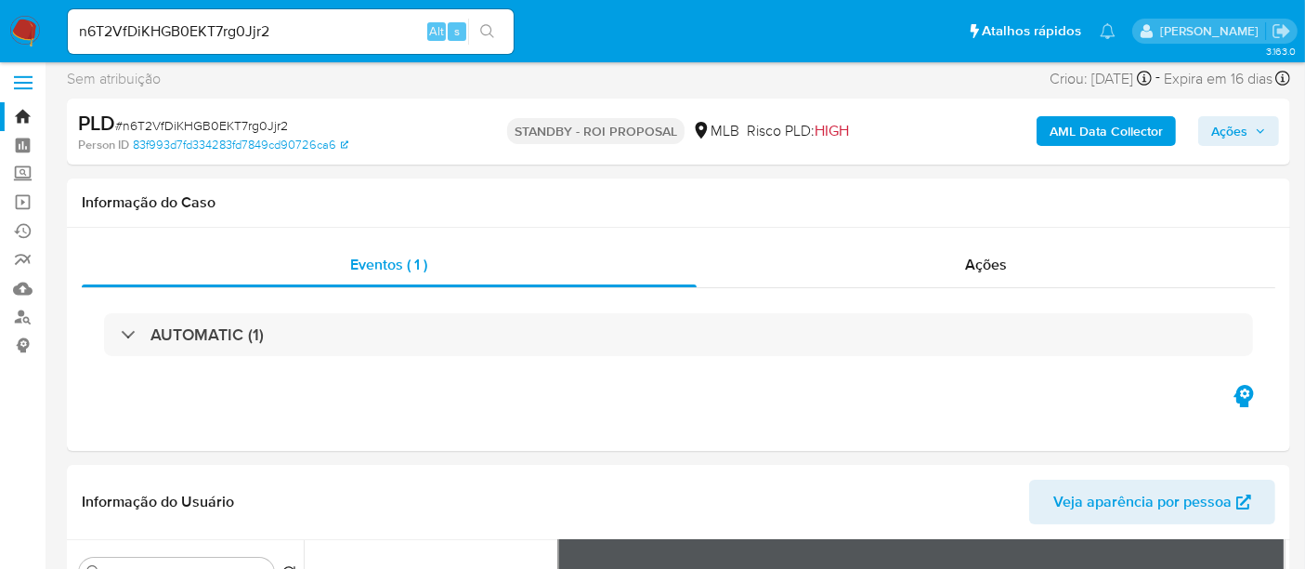
scroll to position [0, 0]
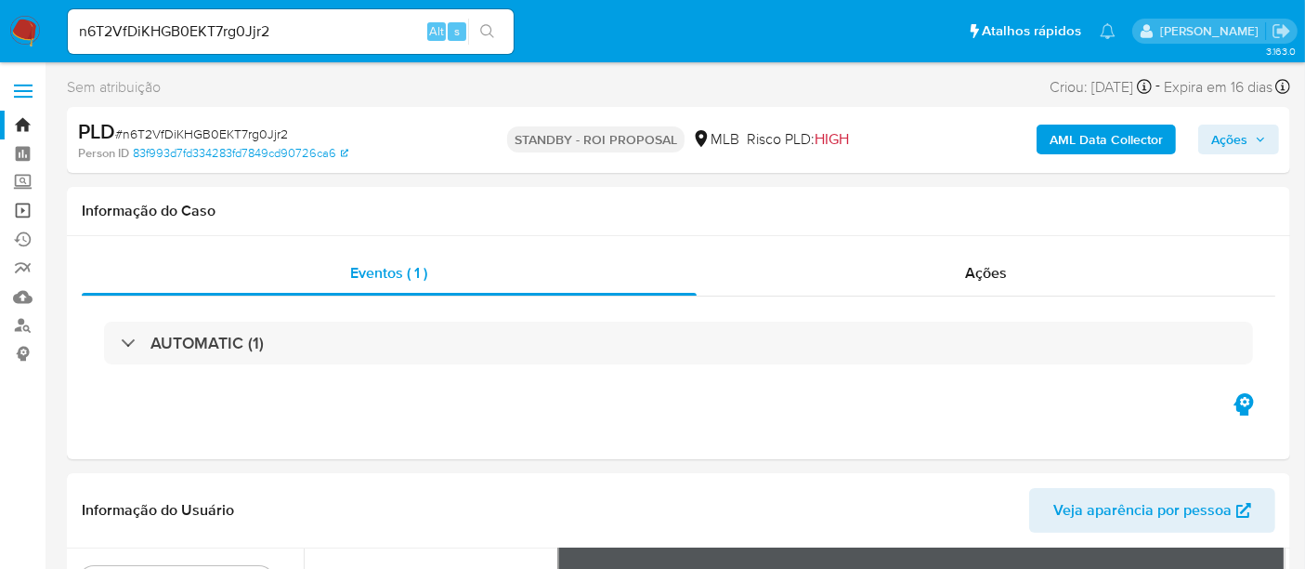
click at [26, 208] on link "Operações em massa" at bounding box center [110, 210] width 221 height 29
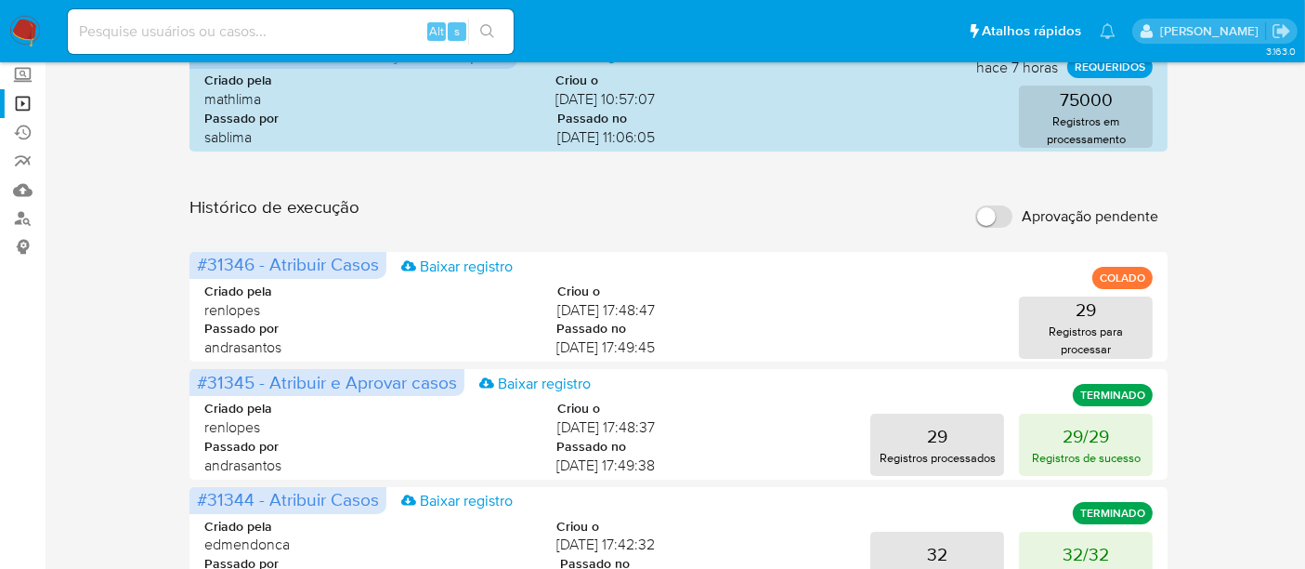
scroll to position [103, 0]
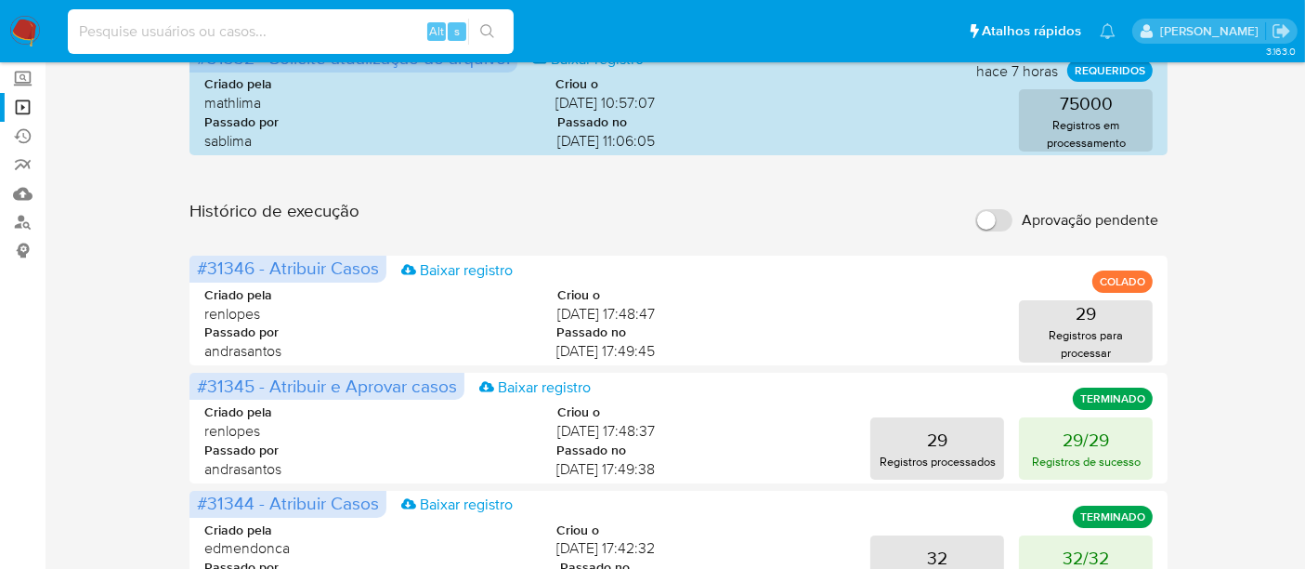
click at [298, 30] on input at bounding box center [291, 32] width 446 height 24
paste input "5ATlB3Sp5utzxjMjGRi5uu0D"
type input "5ATlB3Sp5utzxjMjGRi5uu0D"
click at [488, 25] on icon "search-icon" at bounding box center [487, 31] width 15 height 15
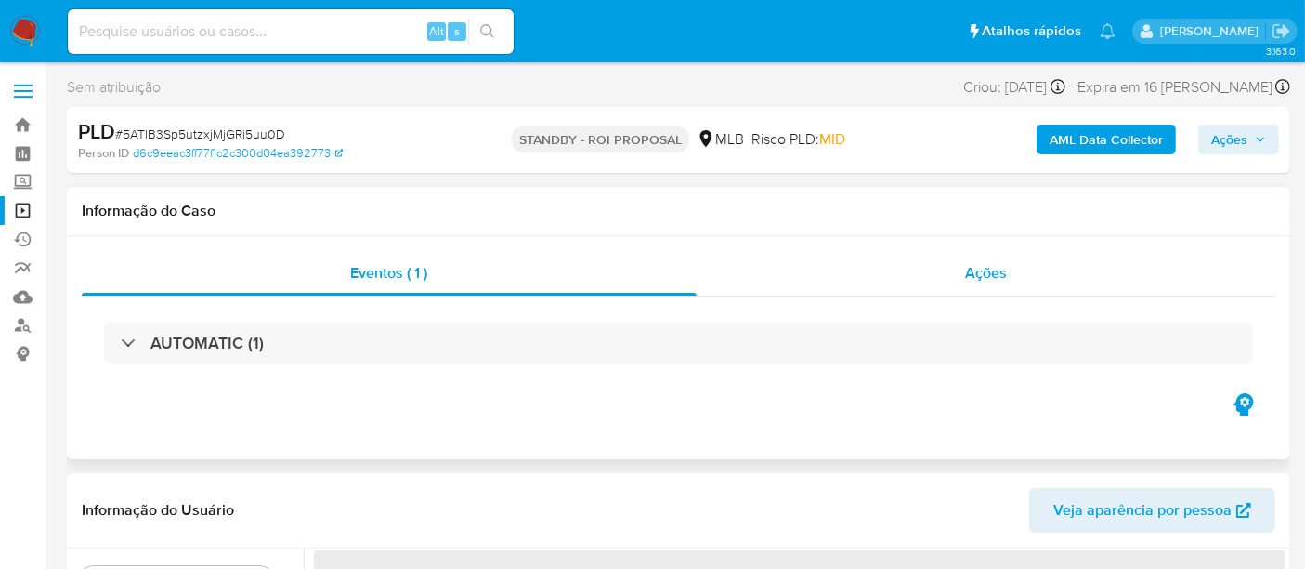
select select "10"
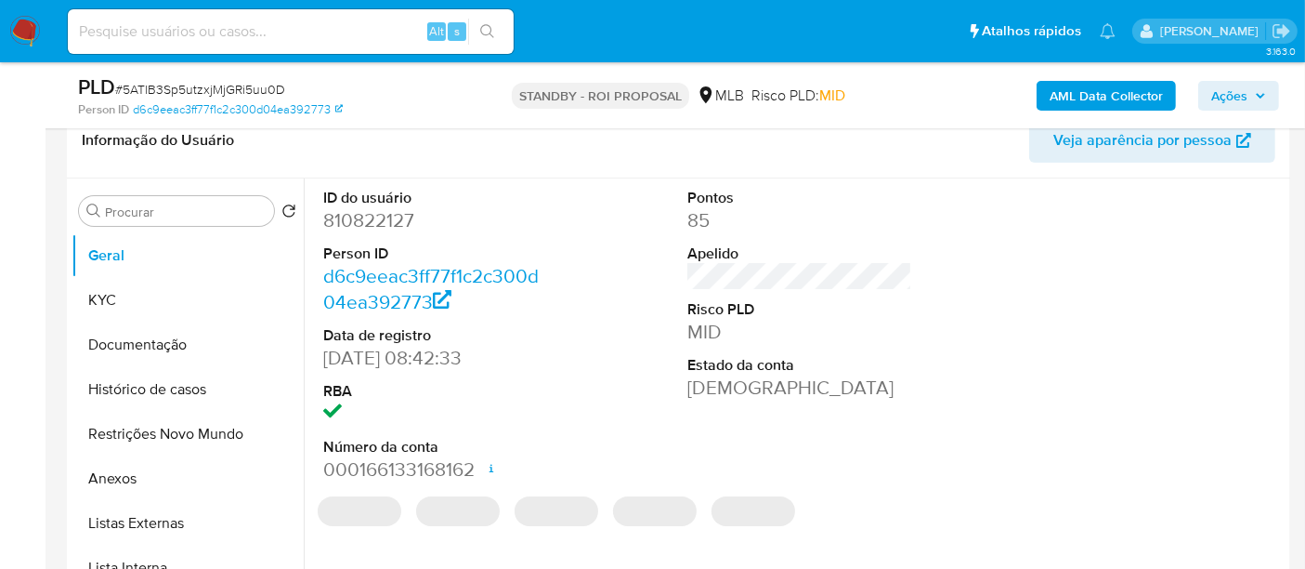
scroll to position [309, 0]
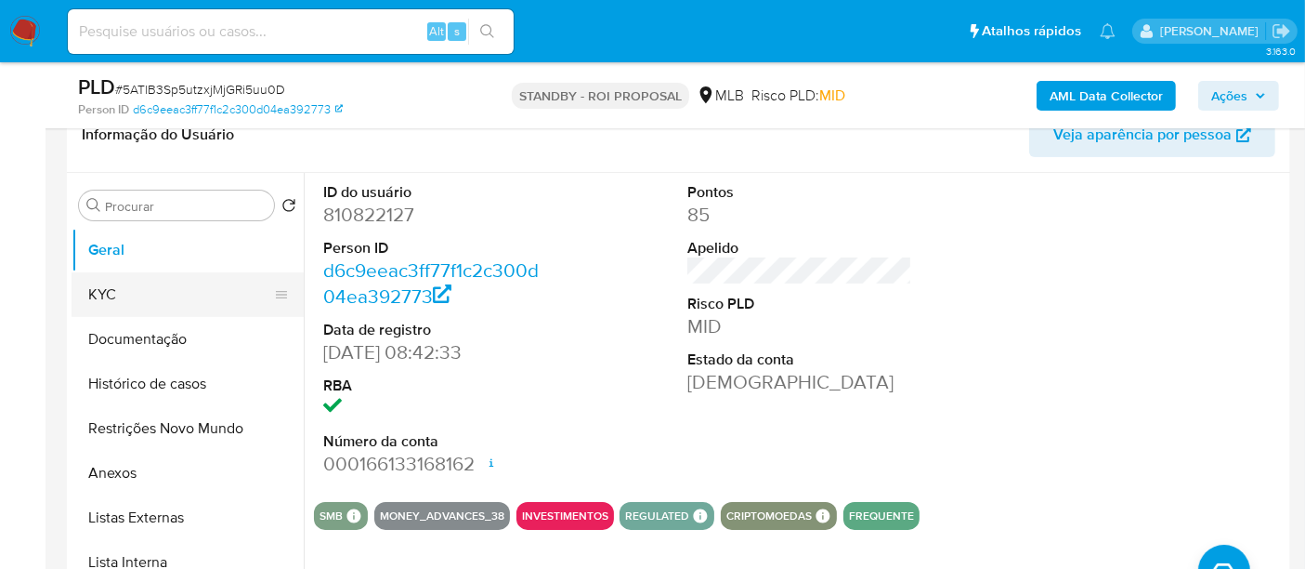
click at [90, 295] on button "KYC" at bounding box center [180, 294] width 217 height 45
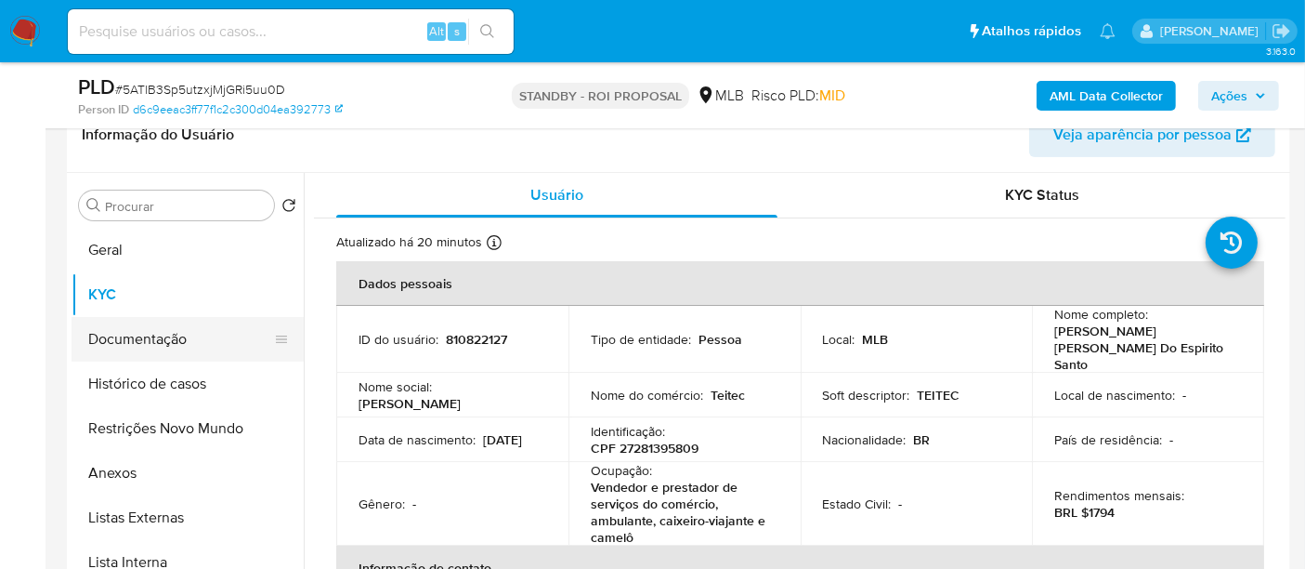
click at [171, 343] on button "Documentação" at bounding box center [180, 339] width 217 height 45
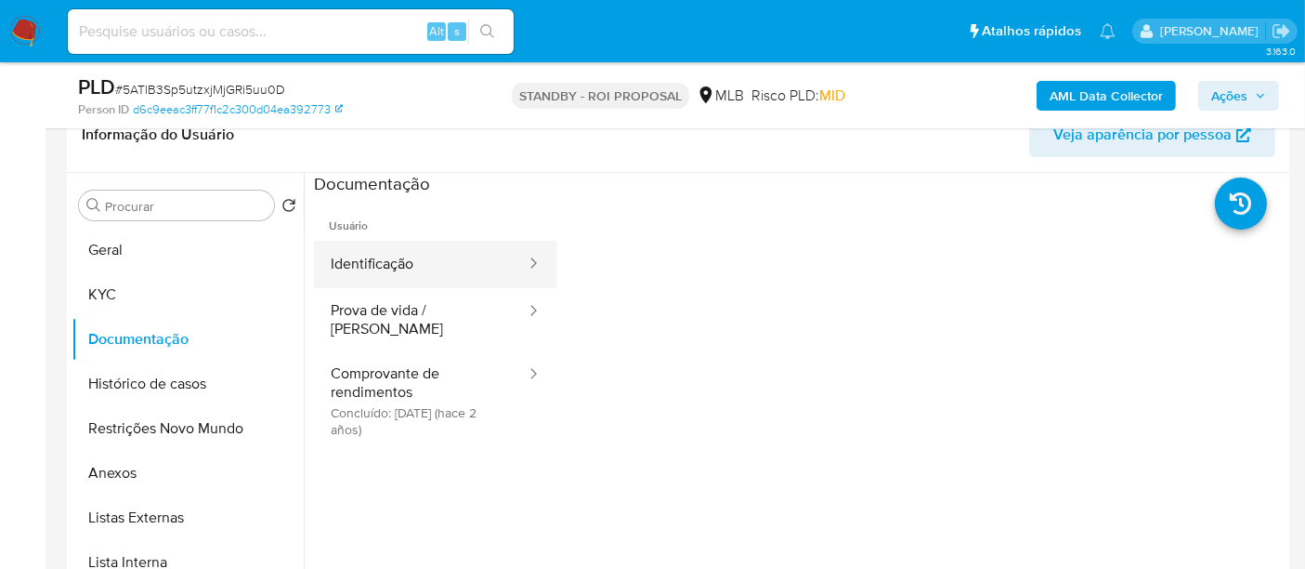
click at [411, 256] on button "Identificação" at bounding box center [421, 264] width 214 height 47
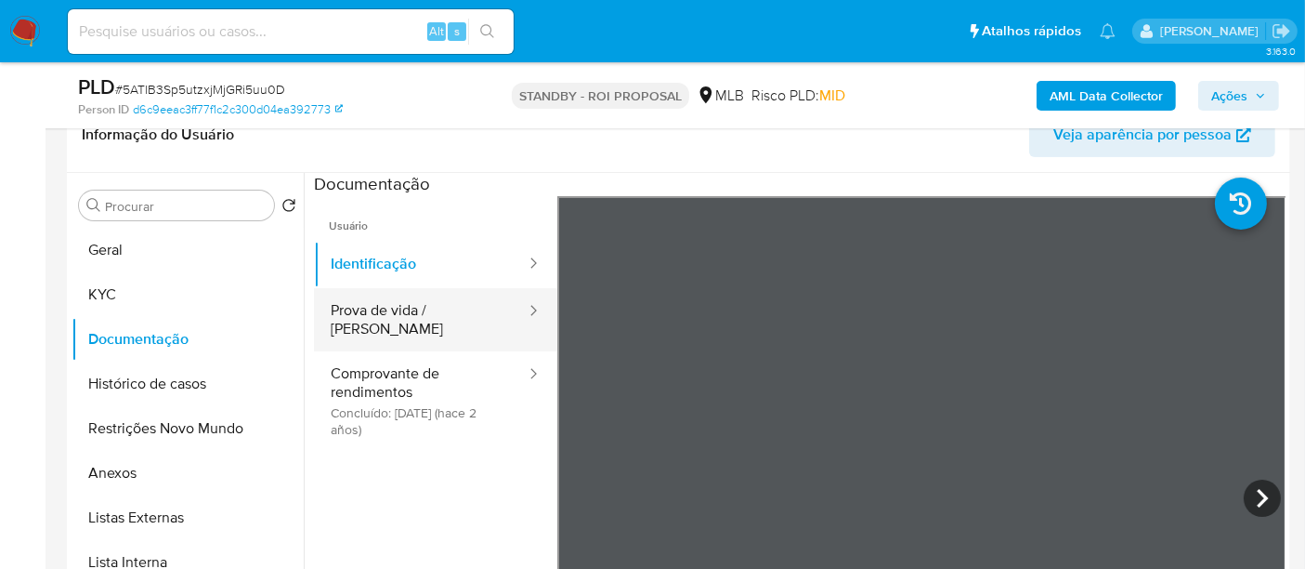
click at [410, 320] on button "Prova de vida / Selfie" at bounding box center [421, 319] width 214 height 63
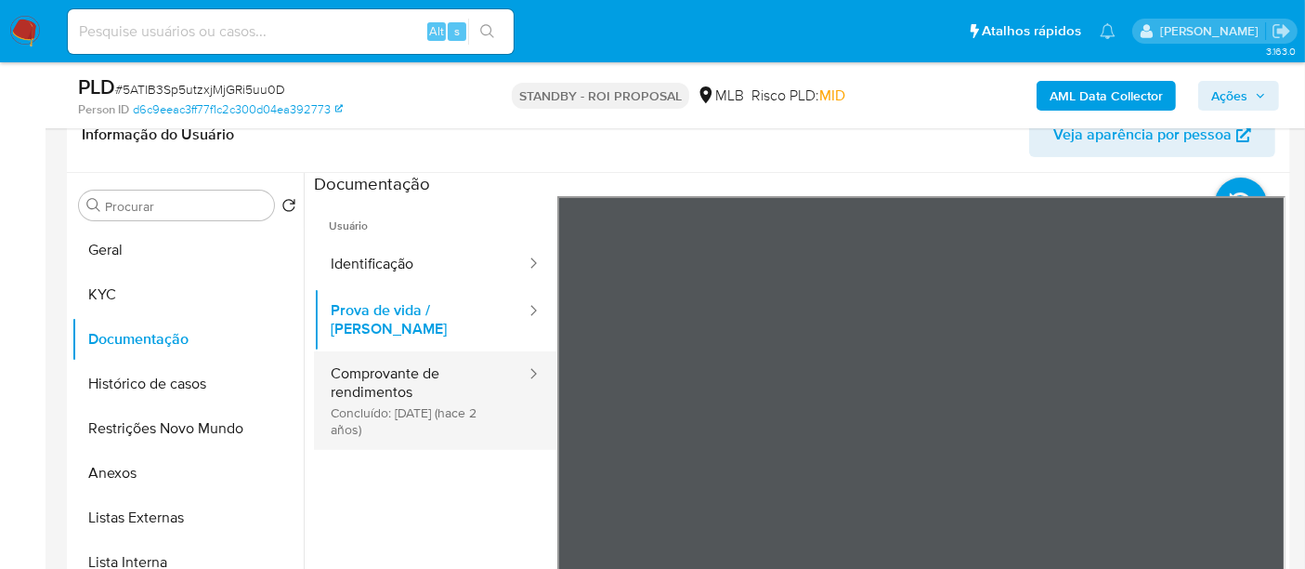
click at [378, 370] on button "Comprovante de rendimentos Concluído: 12/05/2023 (hace 2 años)" at bounding box center [421, 400] width 214 height 98
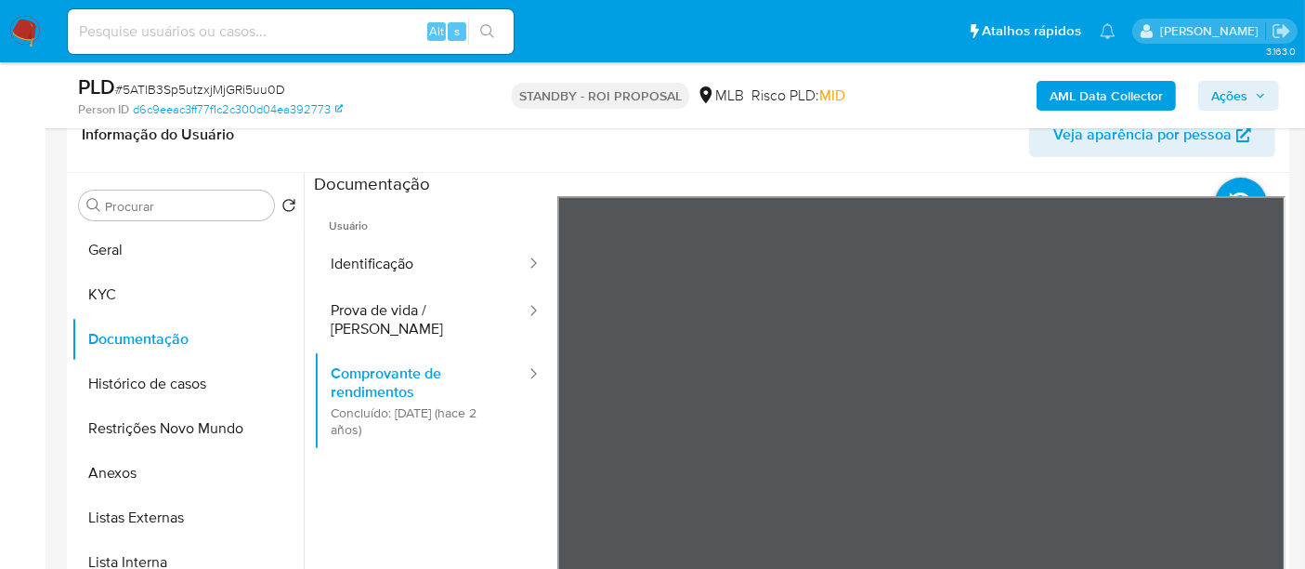
click at [295, 37] on input at bounding box center [291, 32] width 446 height 24
paste input "5ATlB3Sp5utzxjMjGRi5uu0D"
type input "5ATlB3Sp5utzxjMjGRi5uu0D"
click at [490, 15] on div "5ATlB3Sp5utzxjMjGRi5uu0D Alt s" at bounding box center [291, 32] width 446 height 52
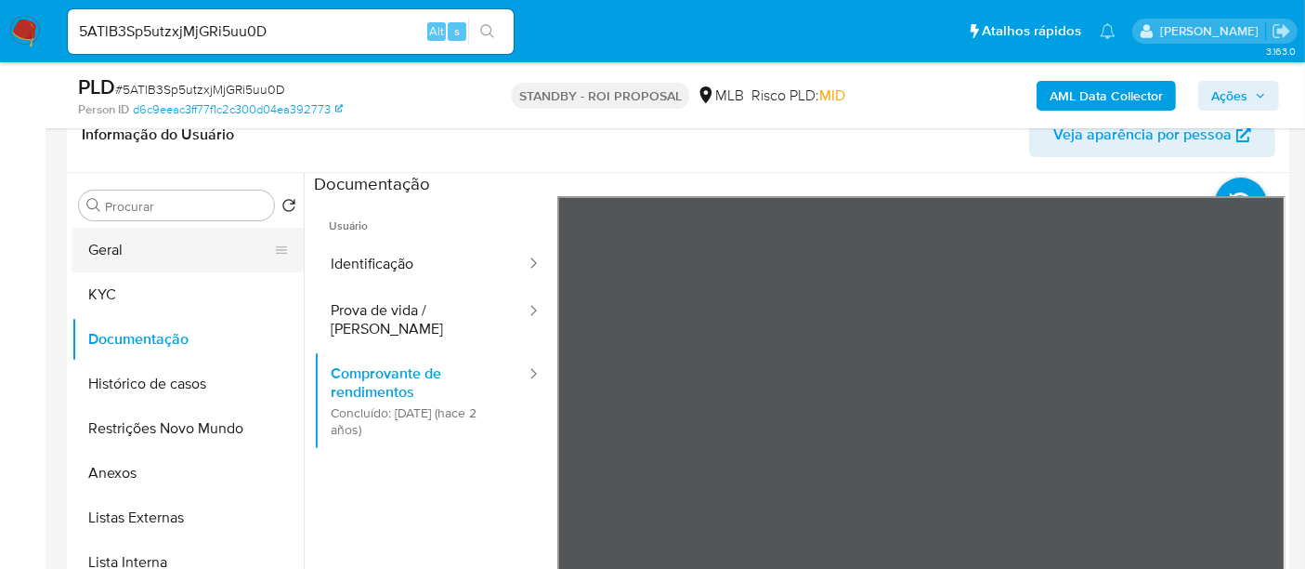
click at [145, 245] on button "Geral" at bounding box center [180, 250] width 217 height 45
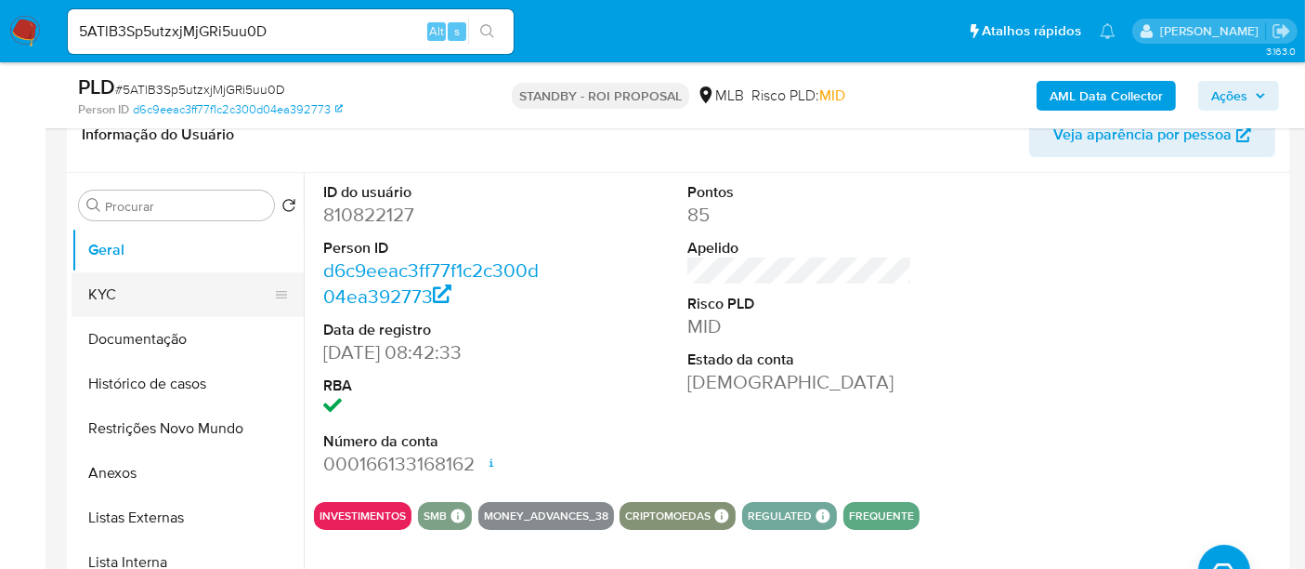
drag, startPoint x: 102, startPoint y: 296, endPoint x: 122, endPoint y: 296, distance: 19.5
click at [103, 296] on button "KYC" at bounding box center [180, 294] width 217 height 45
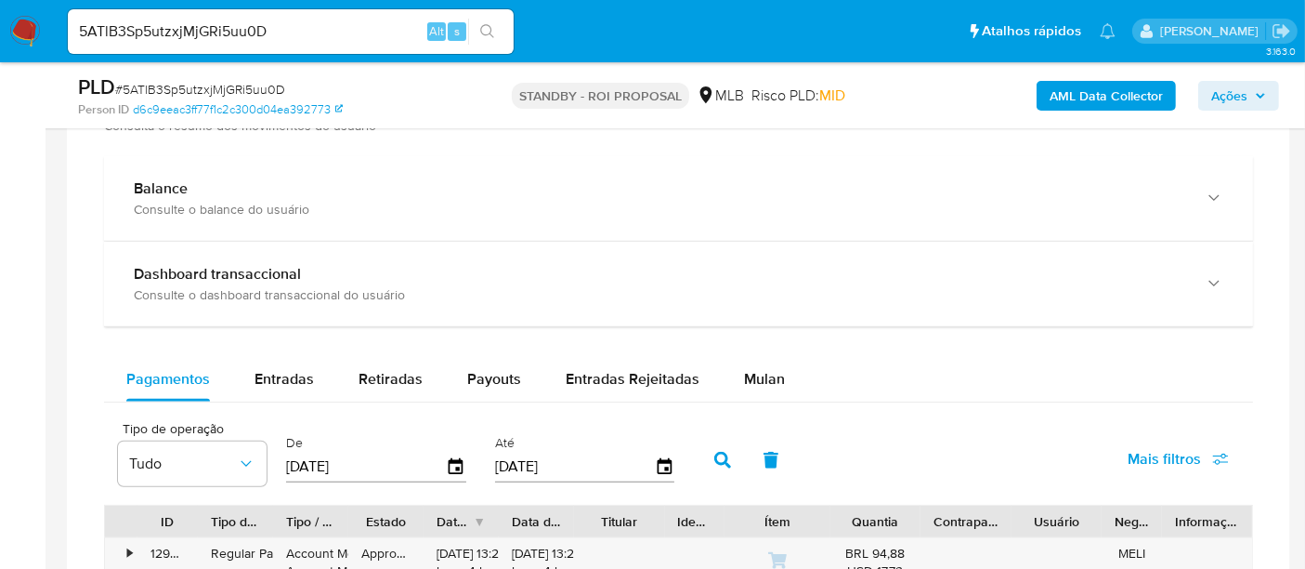
scroll to position [1342, 0]
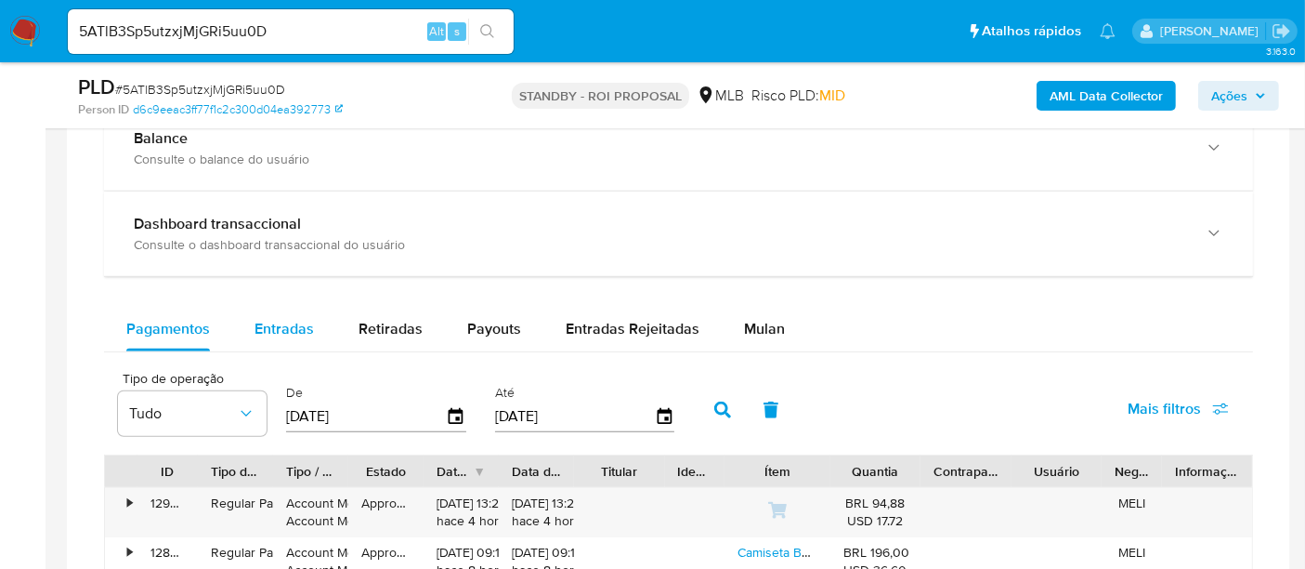
click at [304, 320] on span "Entradas" at bounding box center [284, 328] width 59 height 21
select select "10"
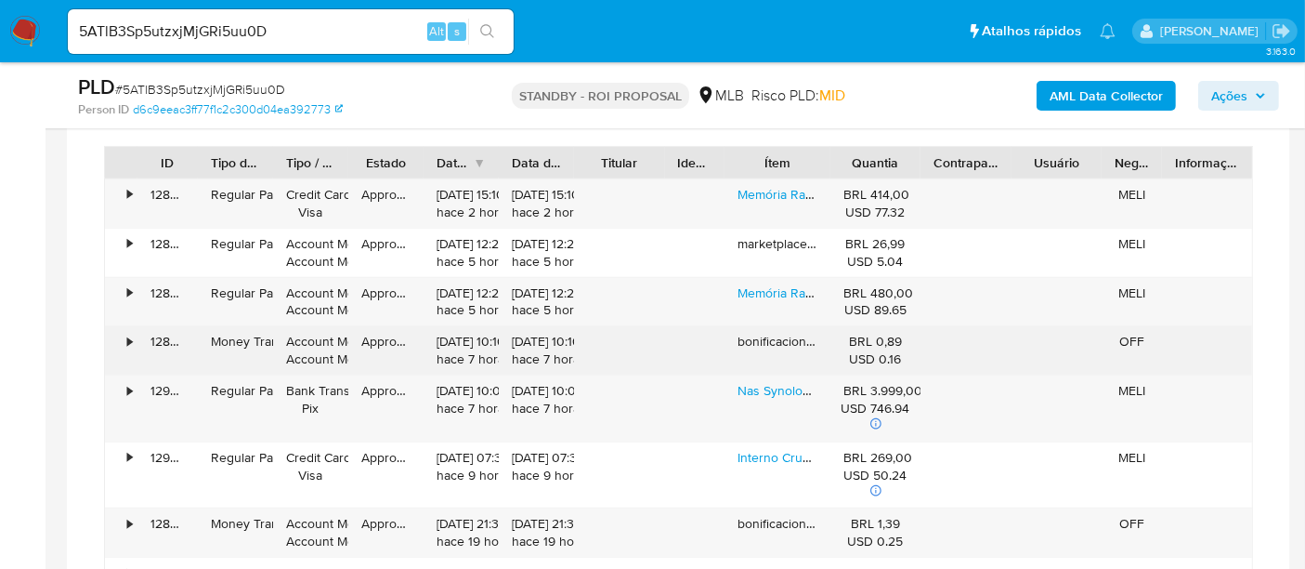
scroll to position [1651, 0]
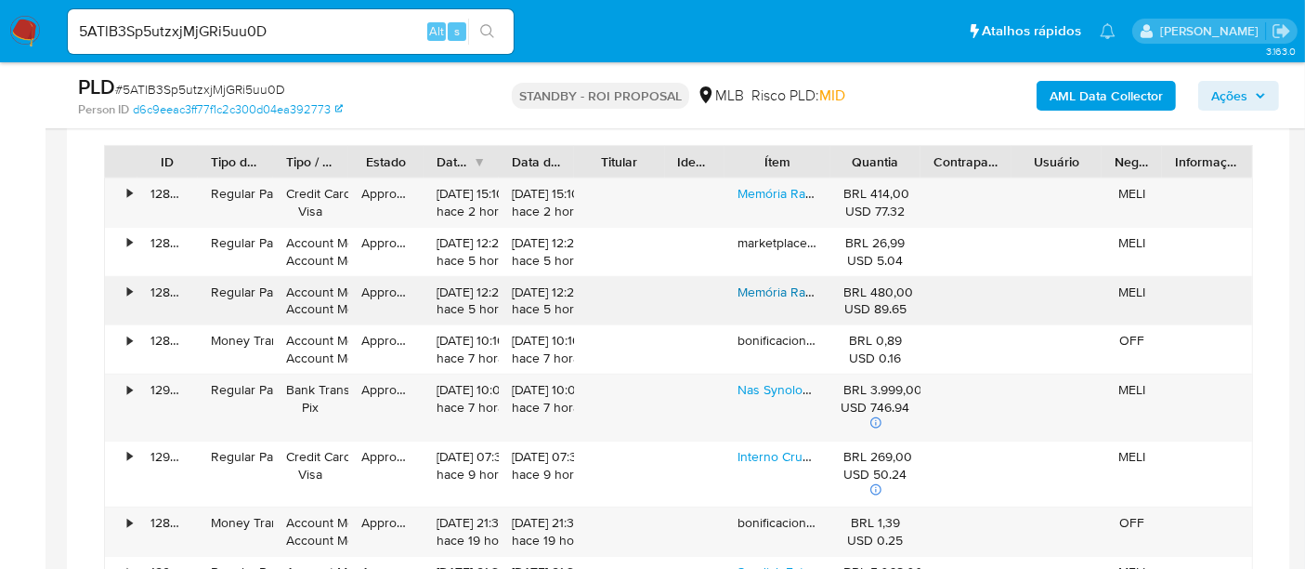
click at [791, 284] on link "Memória Ram Kingston Fury Beast 8gb Ddr5, 5600mhz Cl40" at bounding box center [912, 291] width 349 height 19
click at [770, 288] on link "Memória Ram Kingston Fury Beast 8gb Ddr5, 5600mhz Cl40" at bounding box center [912, 291] width 349 height 19
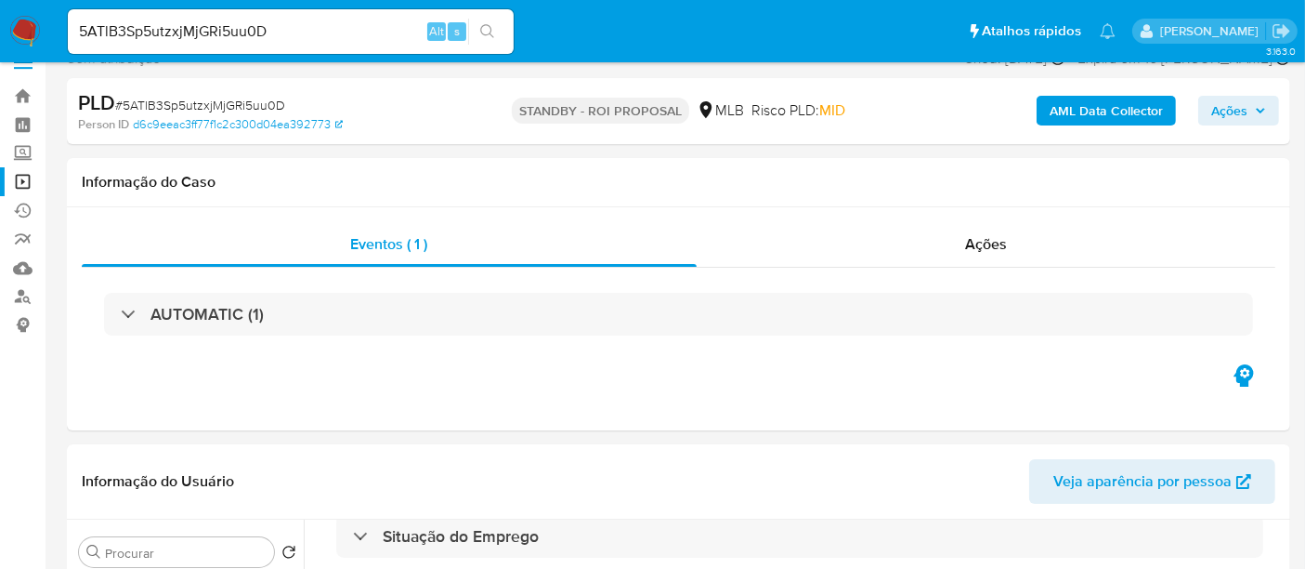
scroll to position [0, 0]
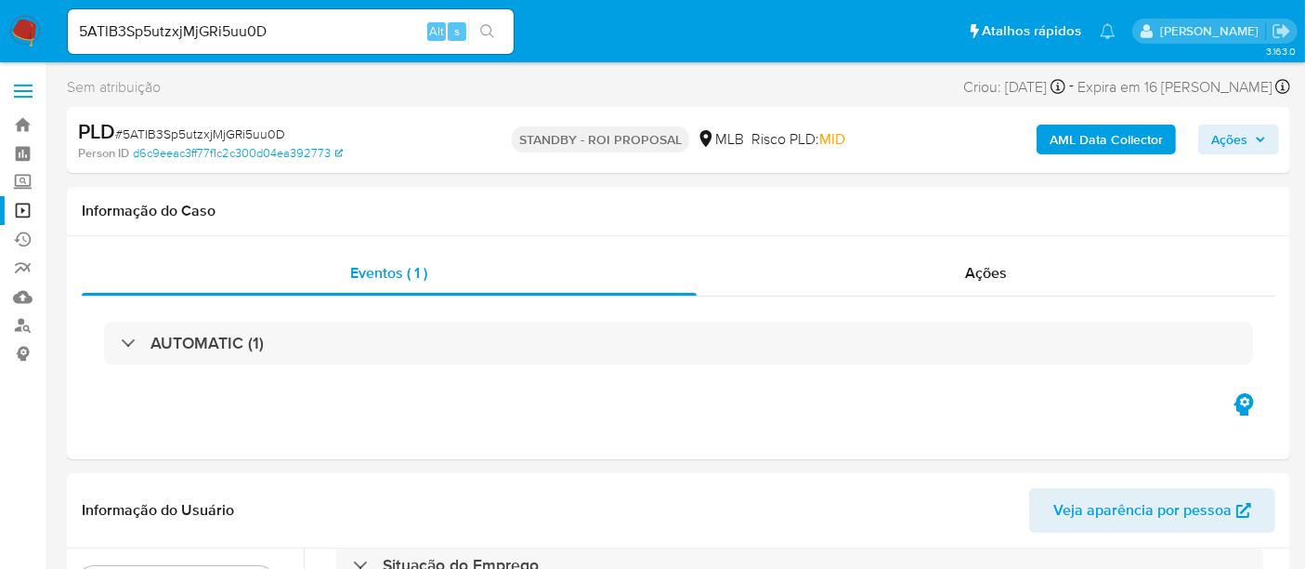
click at [20, 212] on link "Operações em massa" at bounding box center [110, 210] width 221 height 29
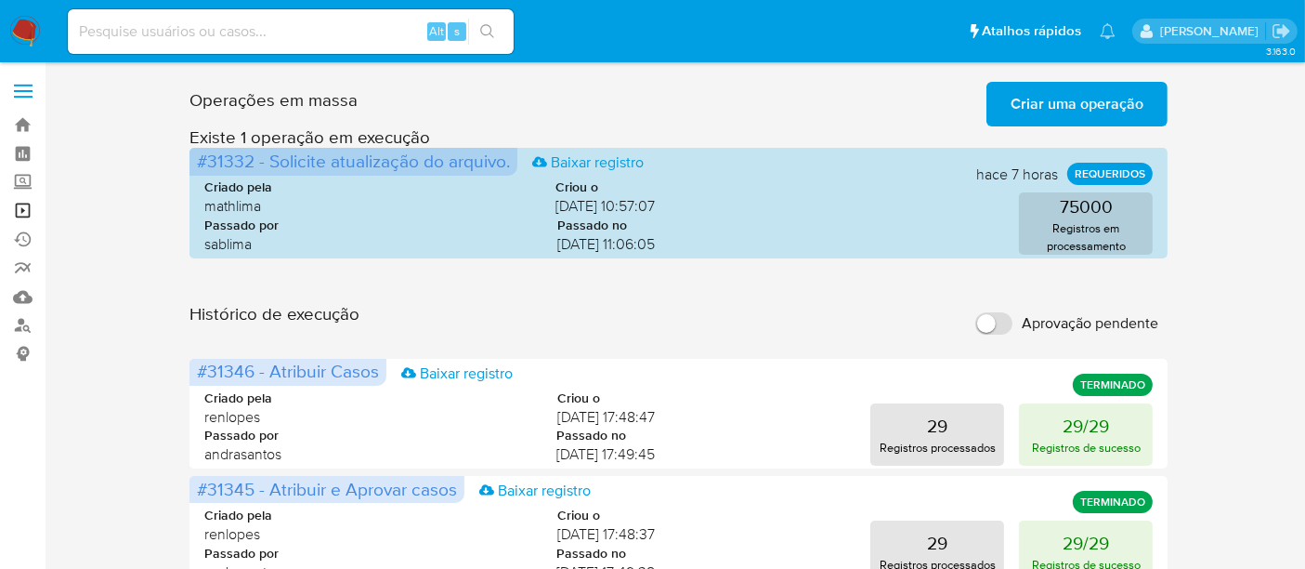
click at [25, 200] on link "Operações em massa" at bounding box center [110, 210] width 221 height 29
click at [1078, 93] on span "Criar uma operação" at bounding box center [1077, 104] width 133 height 41
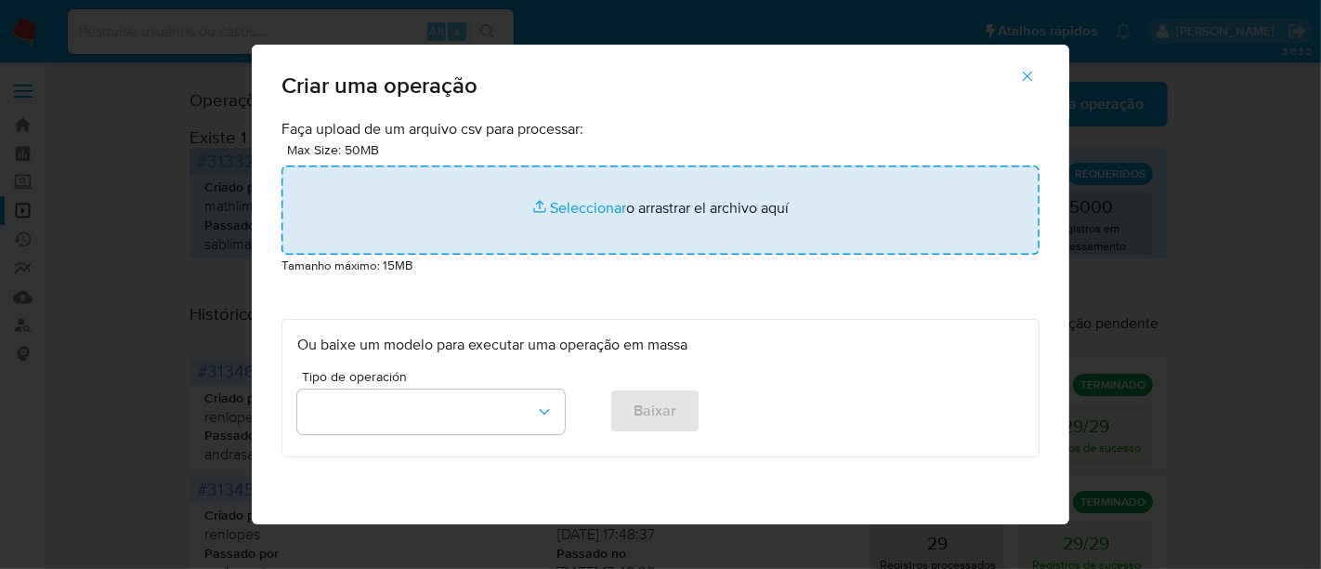
click at [563, 215] on input "file" at bounding box center [661, 209] width 758 height 89
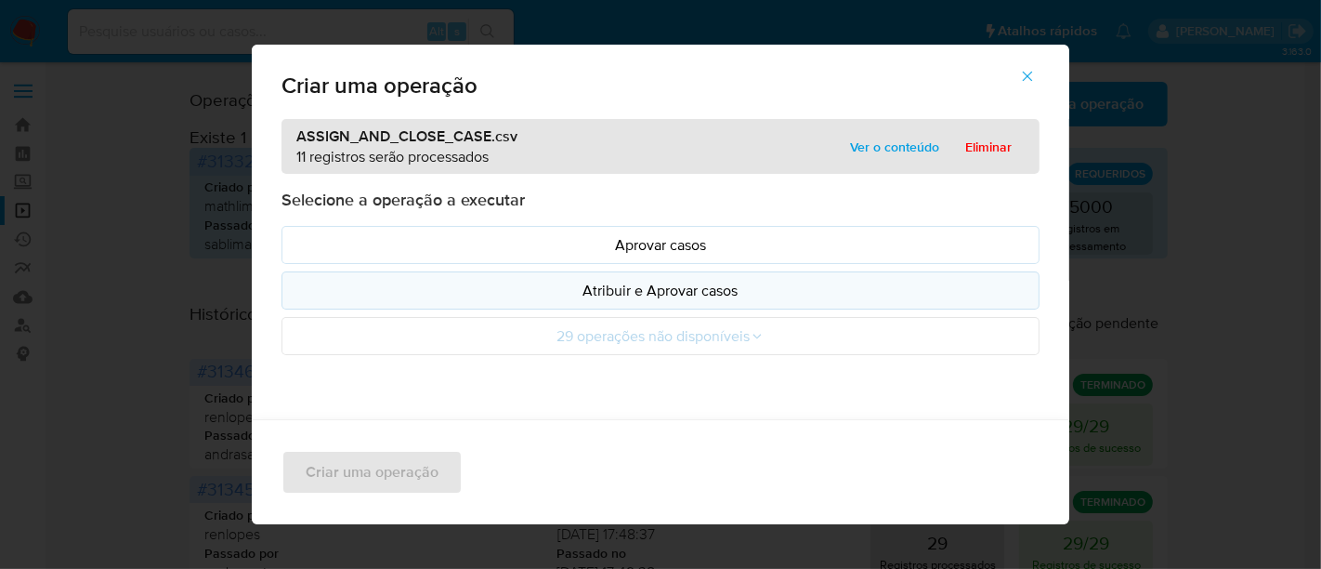
click at [712, 283] on p "Atribuir e Aprovar casos" at bounding box center [660, 290] width 727 height 21
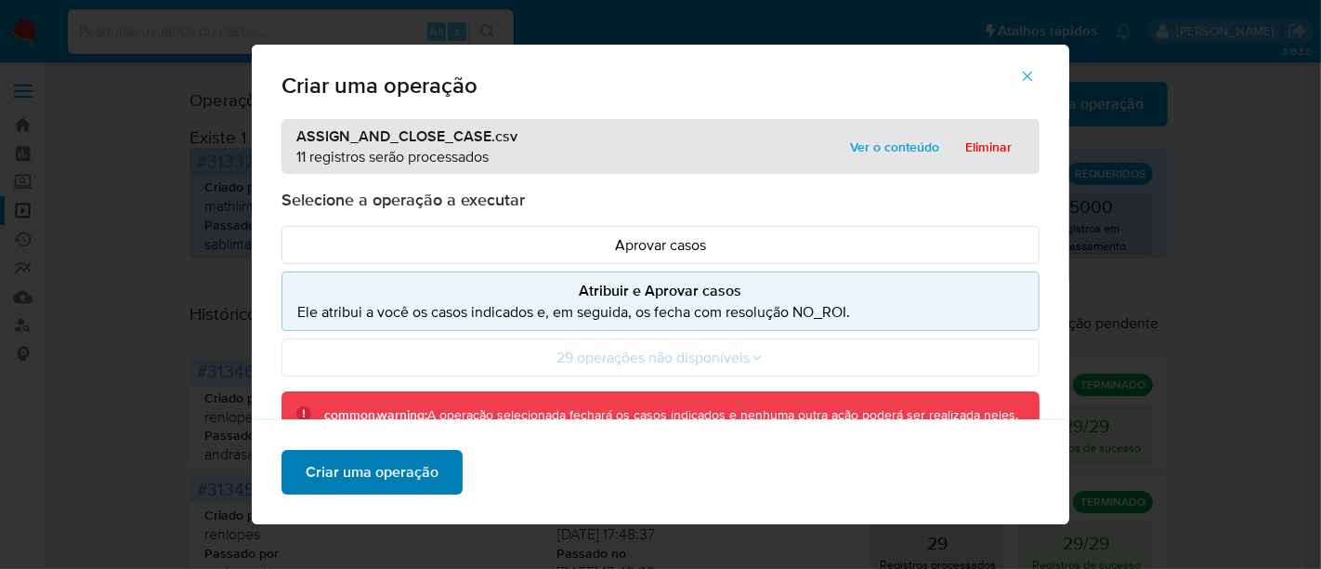
click at [386, 467] on span "Criar uma operação" at bounding box center [372, 472] width 133 height 41
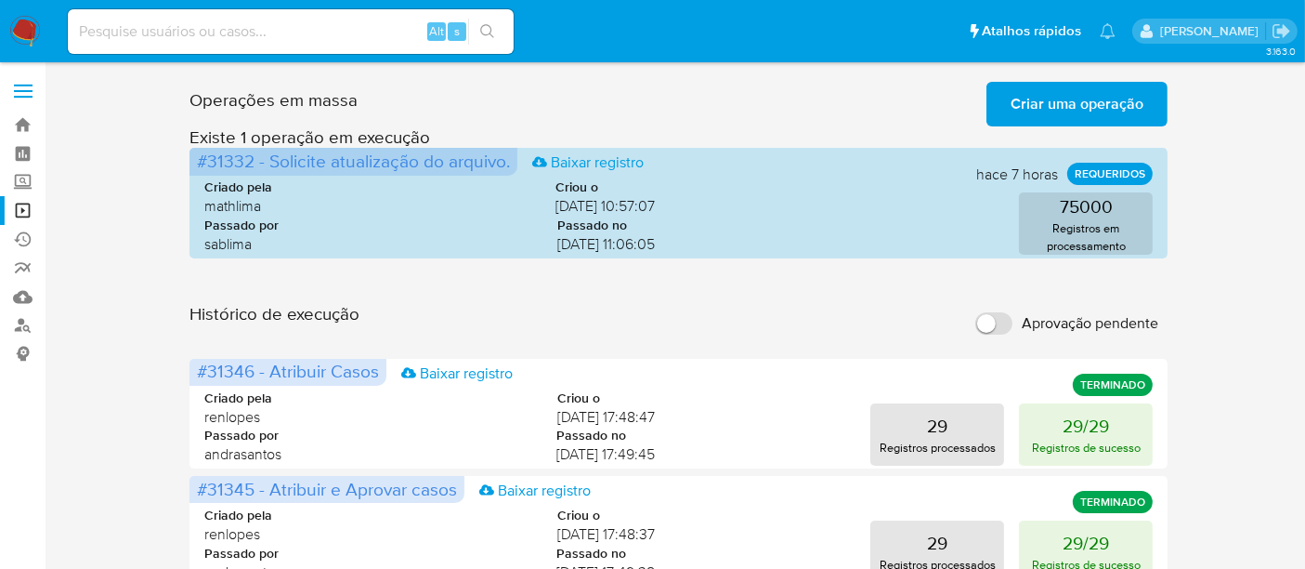
click at [1093, 101] on span "Criar uma operação" at bounding box center [1077, 104] width 133 height 41
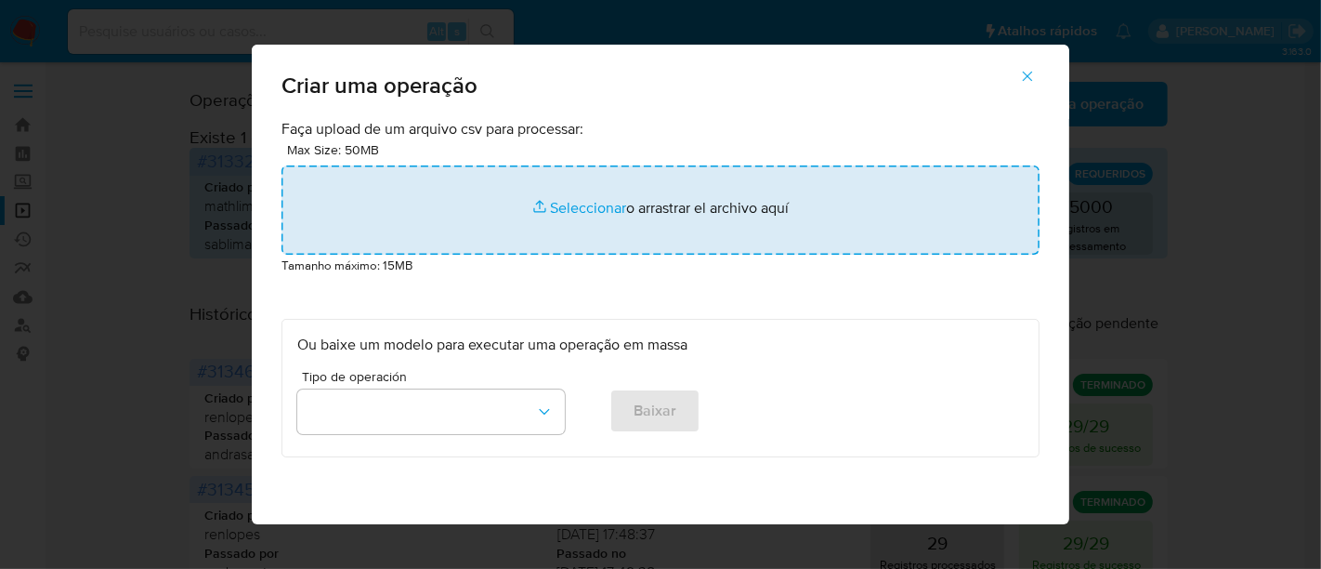
click at [567, 208] on input "file" at bounding box center [661, 209] width 758 height 89
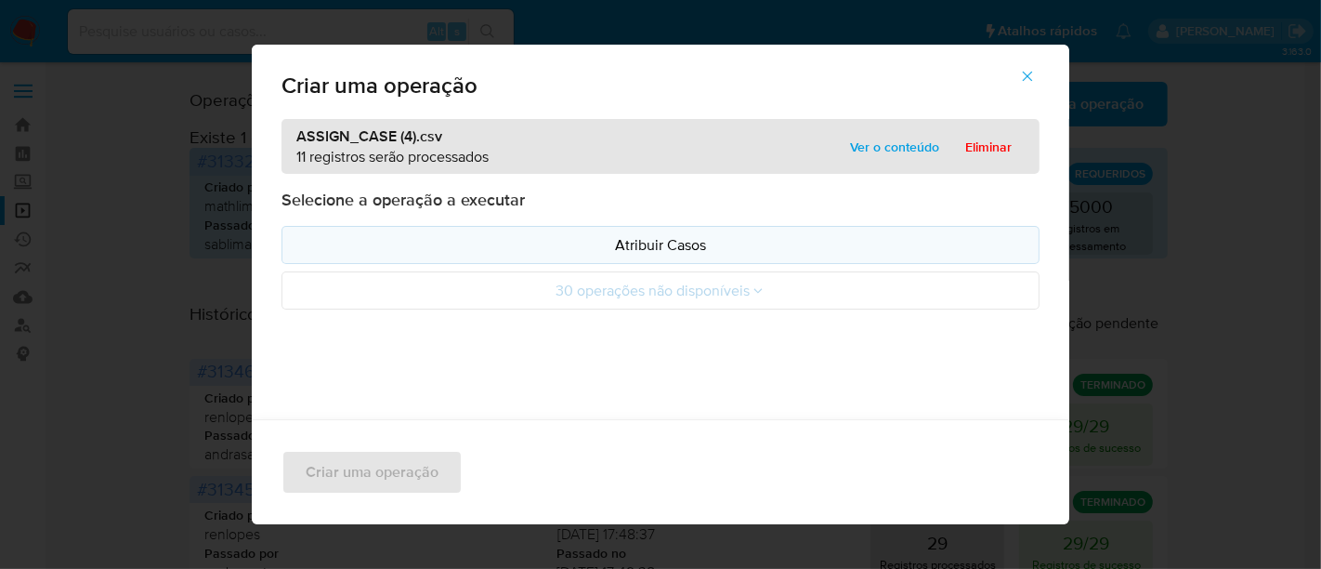
click at [669, 240] on p "Atribuir Casos" at bounding box center [660, 244] width 727 height 21
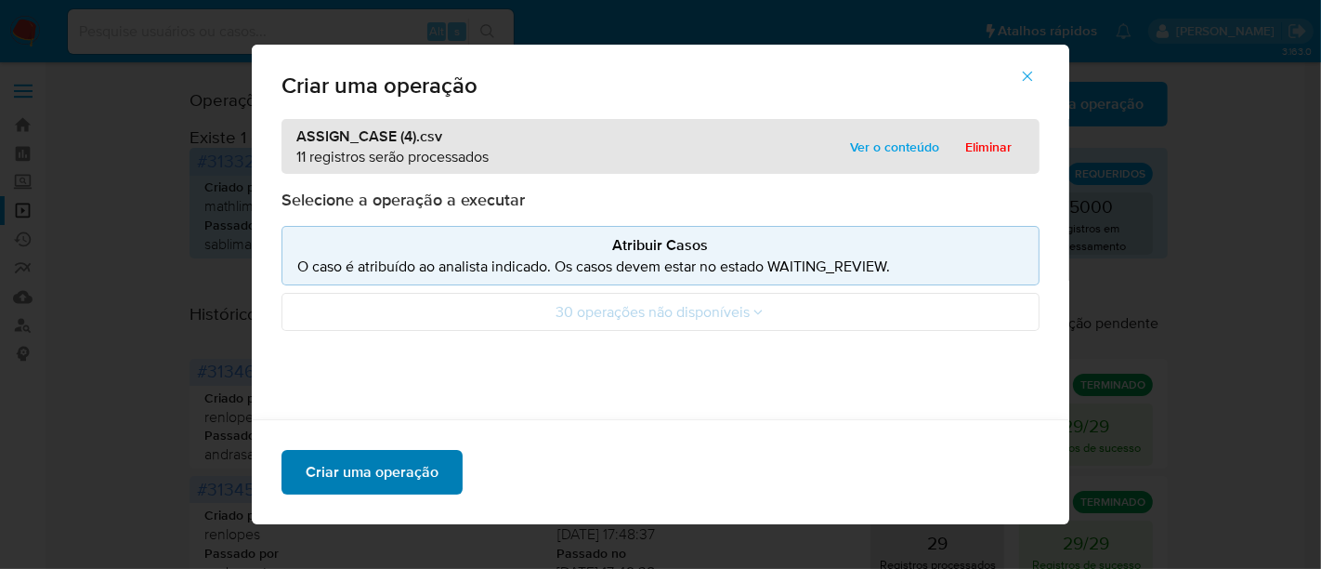
click at [392, 475] on span "Criar uma operação" at bounding box center [372, 472] width 133 height 41
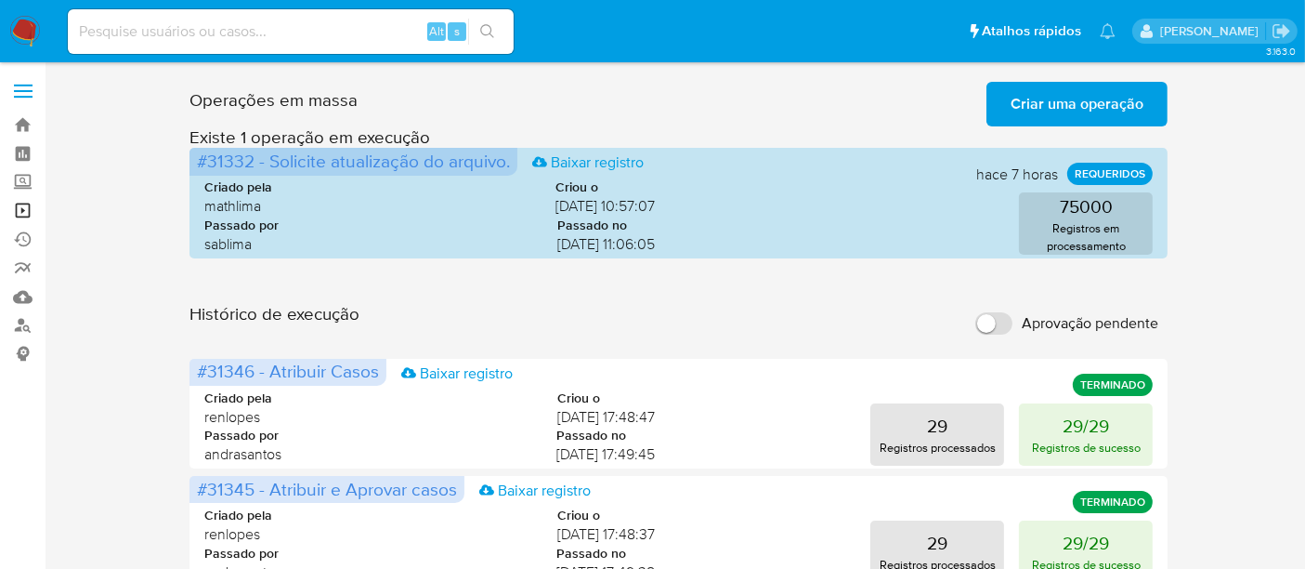
click at [20, 208] on link "Operações em massa" at bounding box center [110, 210] width 221 height 29
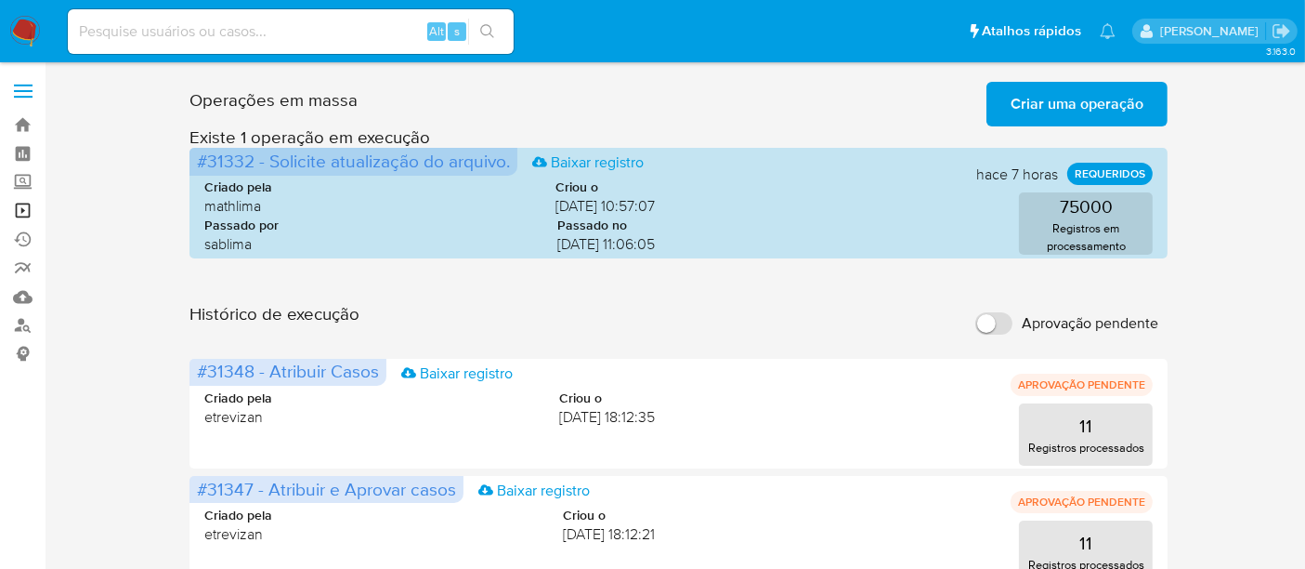
click at [23, 208] on link "Operações em massa" at bounding box center [110, 210] width 221 height 29
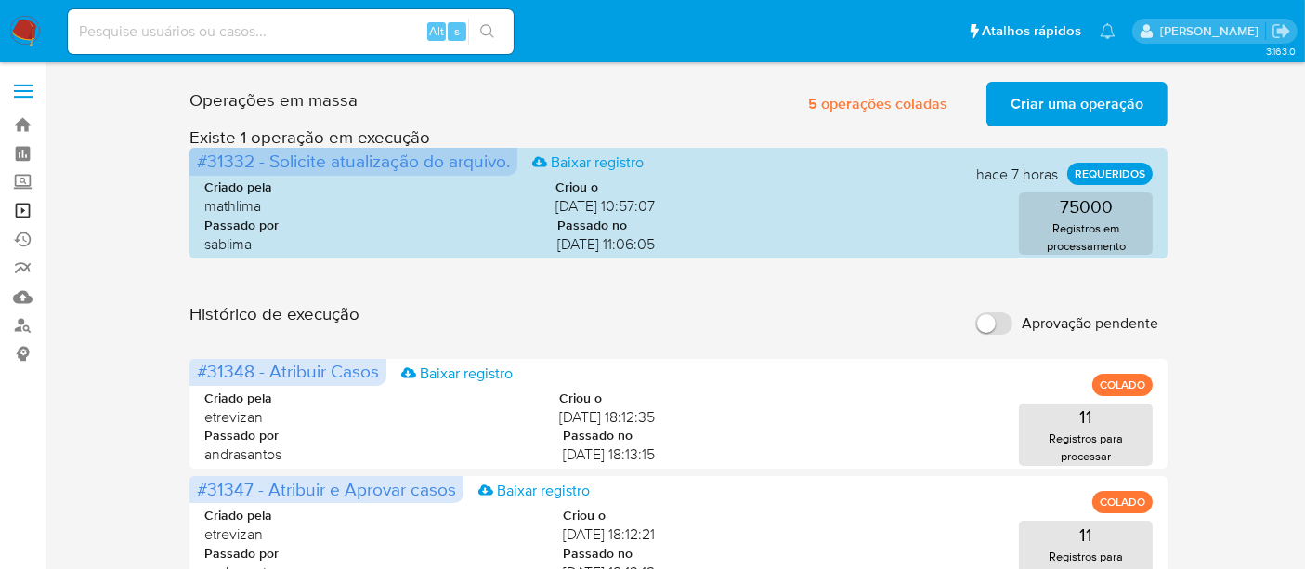
click at [20, 204] on link "Operações em massa" at bounding box center [110, 210] width 221 height 29
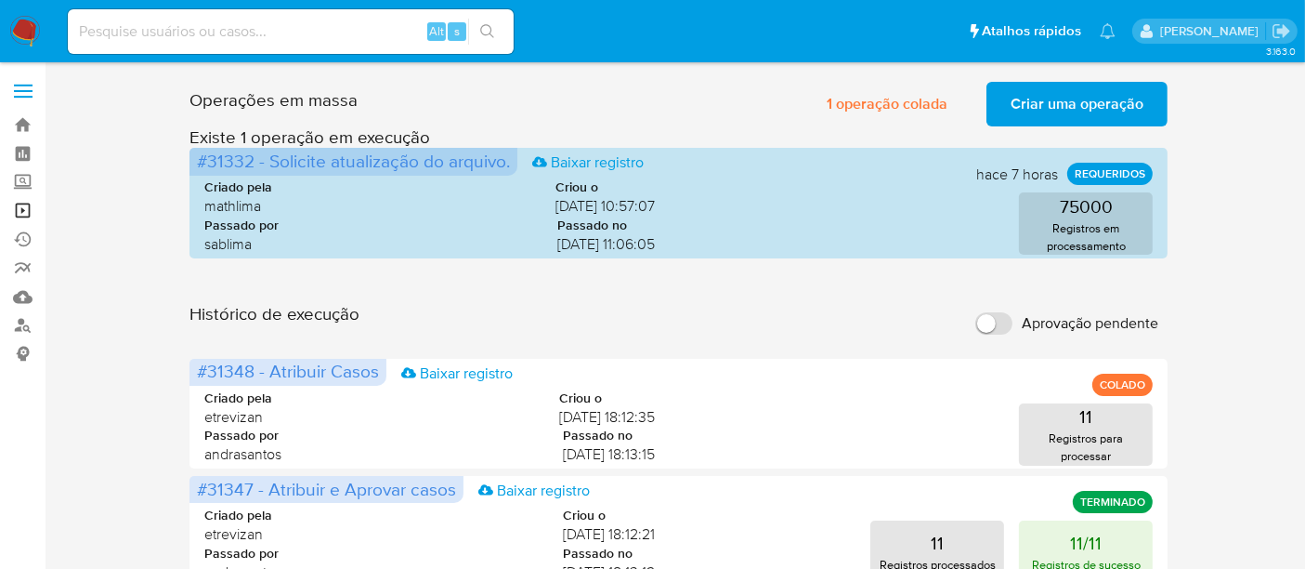
click at [26, 208] on link "Operações em massa" at bounding box center [110, 210] width 221 height 29
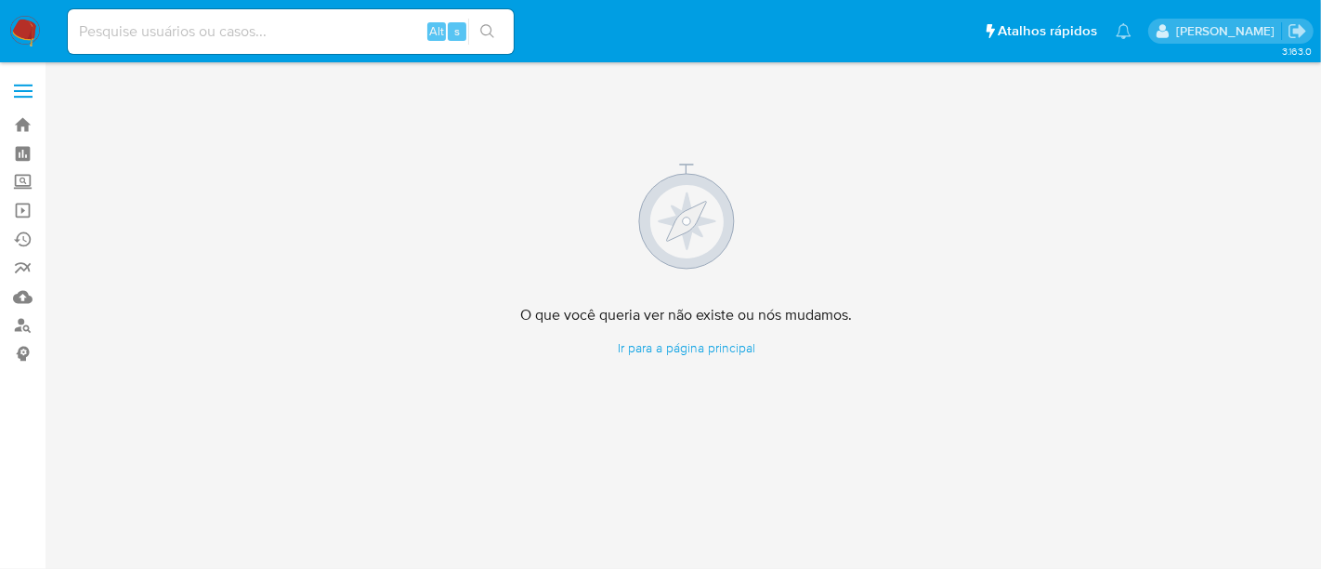
click at [321, 36] on input at bounding box center [291, 32] width 446 height 24
paste input "cVRhXZpzU8SsG1xo2PeJEtAQ"
type input "cVRhXZpzU8SsG1xo2PeJEtAQ"
click at [488, 22] on button "search-icon" at bounding box center [487, 32] width 38 height 26
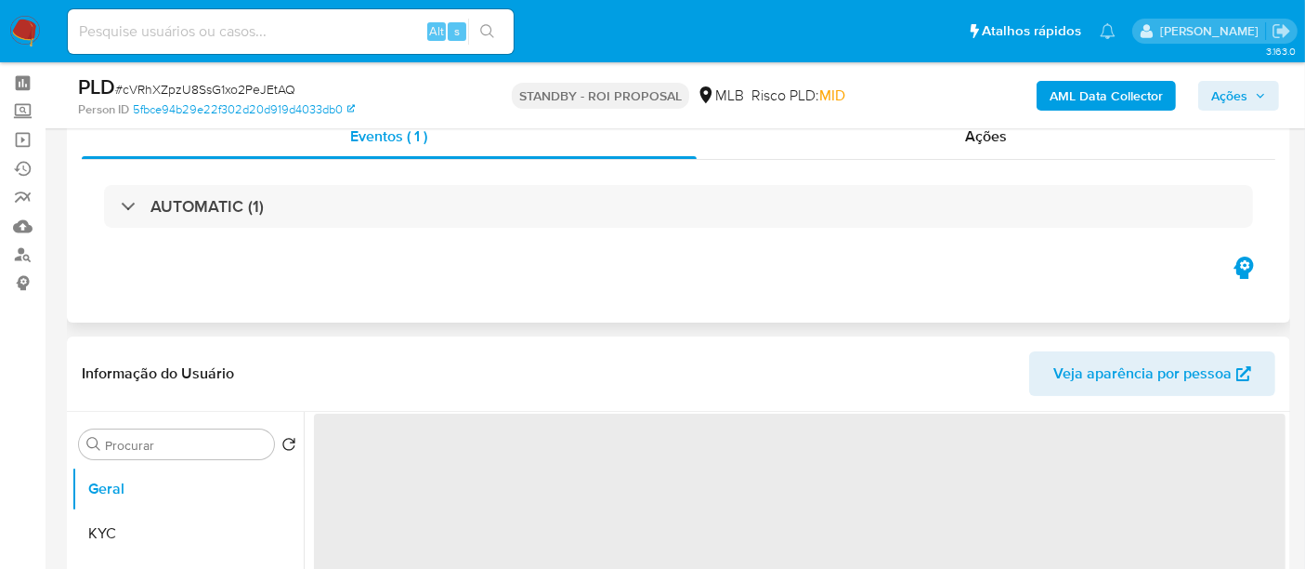
scroll to position [206, 0]
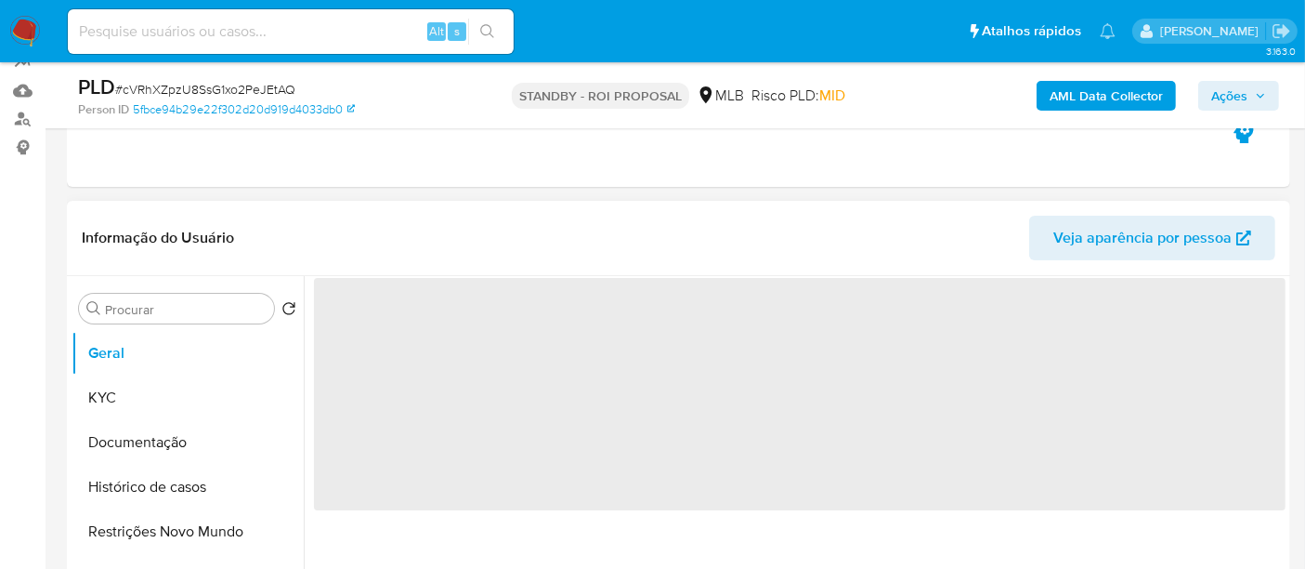
select select "10"
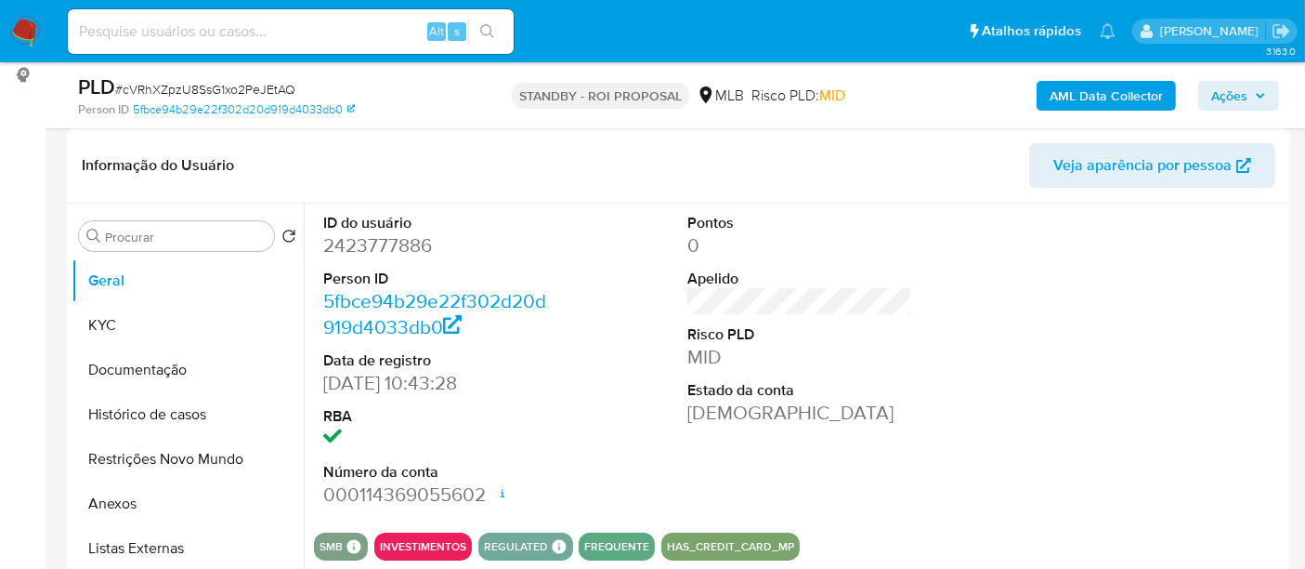
scroll to position [309, 0]
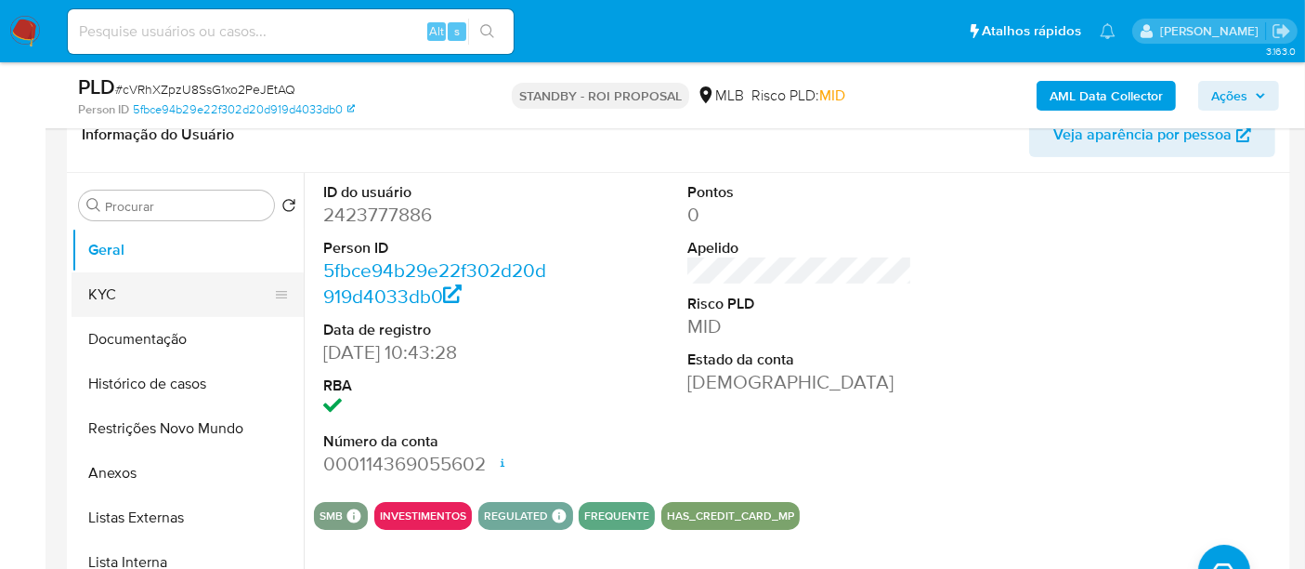
click at [96, 287] on button "KYC" at bounding box center [180, 294] width 217 height 45
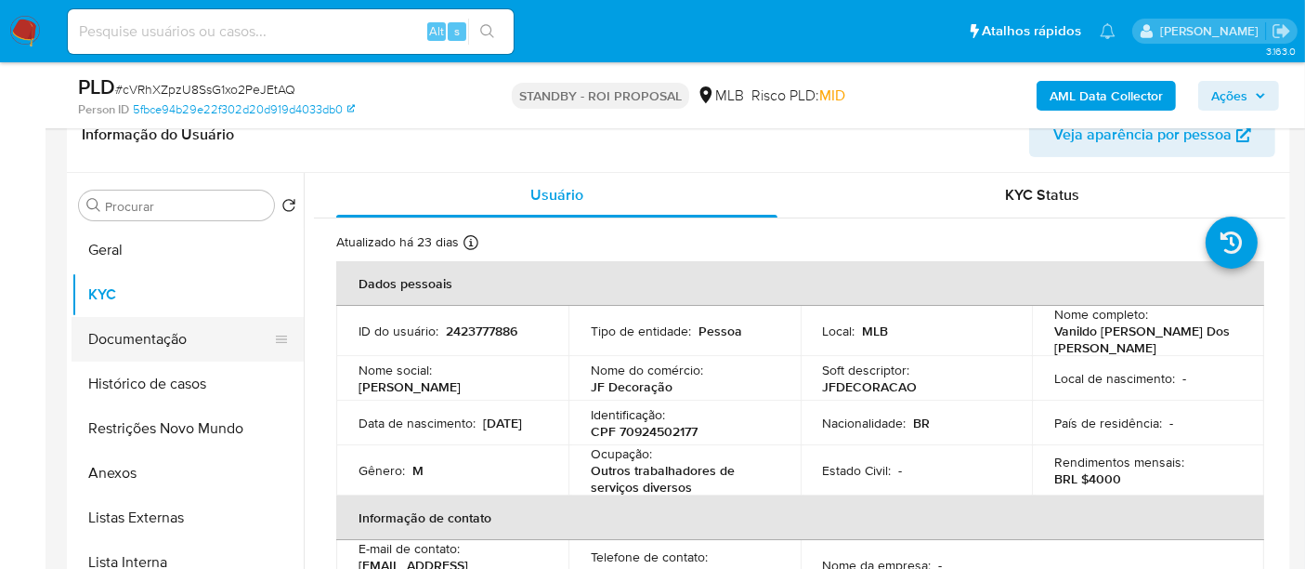
click at [160, 333] on button "Documentação" at bounding box center [180, 339] width 217 height 45
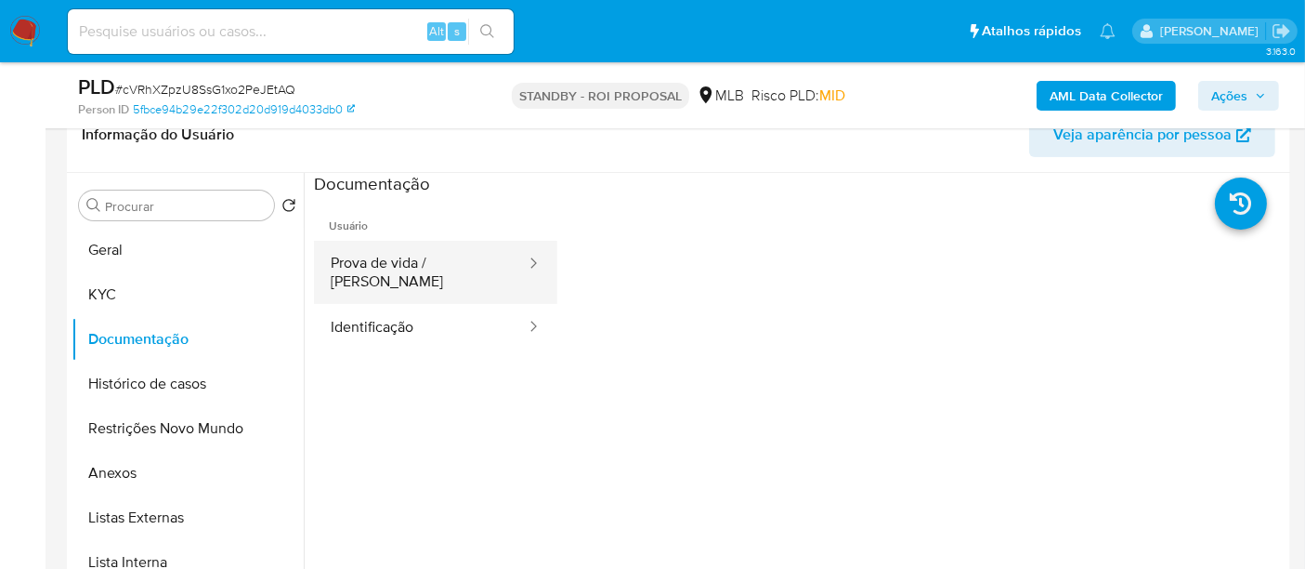
click at [411, 265] on button "Prova de vida / [PERSON_NAME]" at bounding box center [421, 272] width 214 height 63
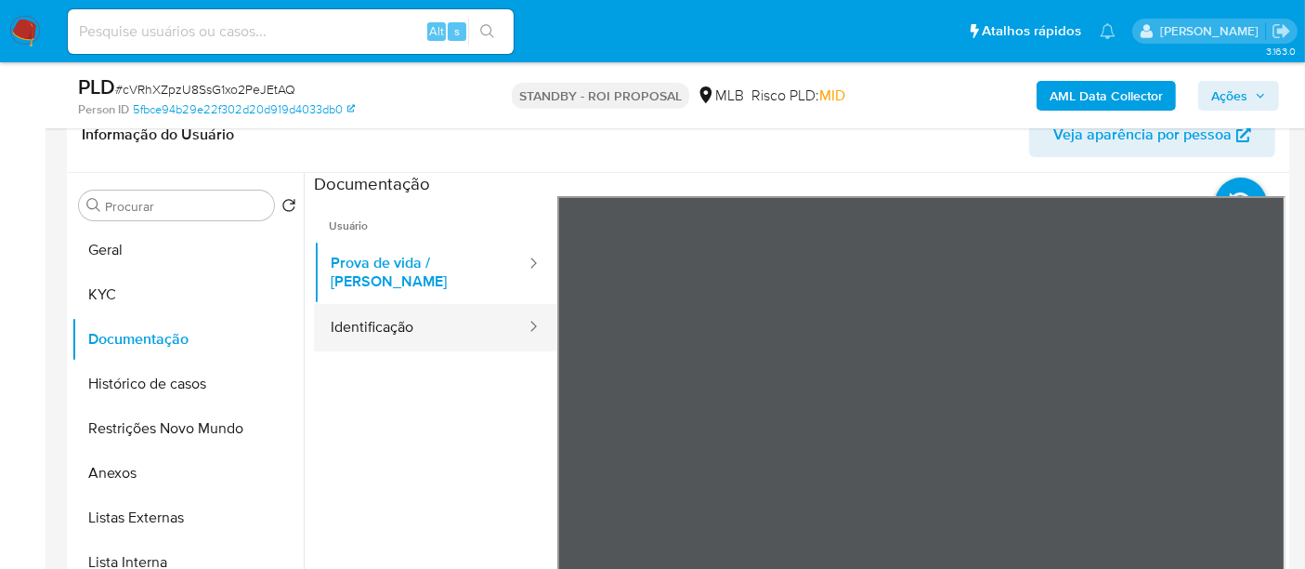
drag, startPoint x: 390, startPoint y: 313, endPoint x: 538, endPoint y: 311, distance: 147.7
click at [390, 311] on button "Identificação" at bounding box center [421, 327] width 214 height 47
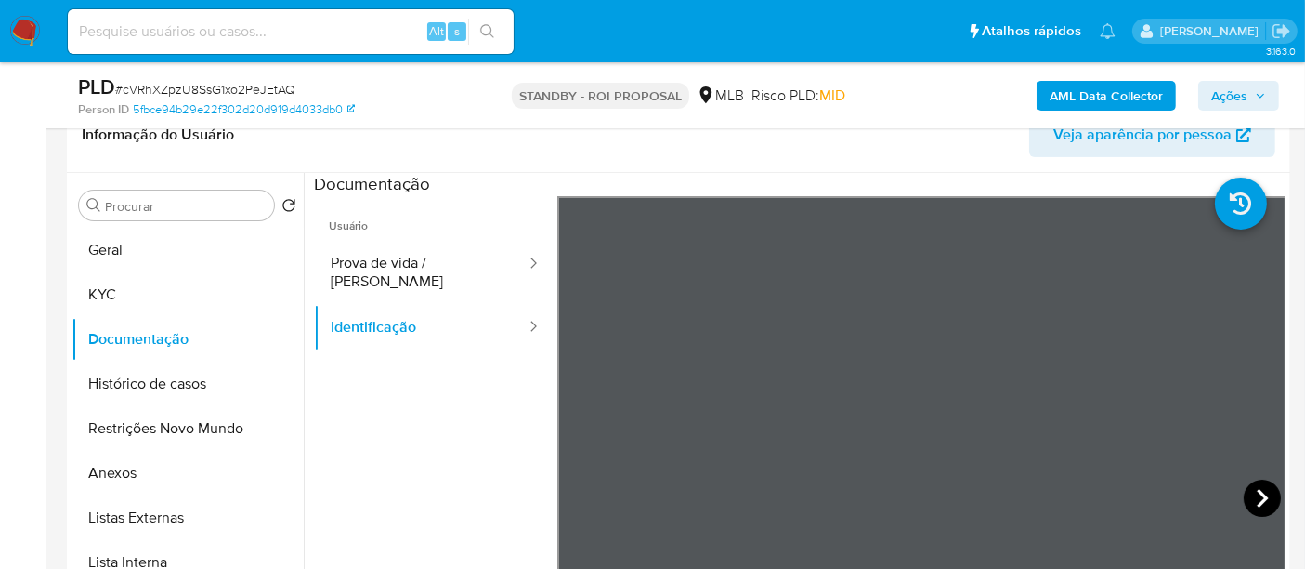
click at [1244, 487] on icon at bounding box center [1262, 497] width 37 height 37
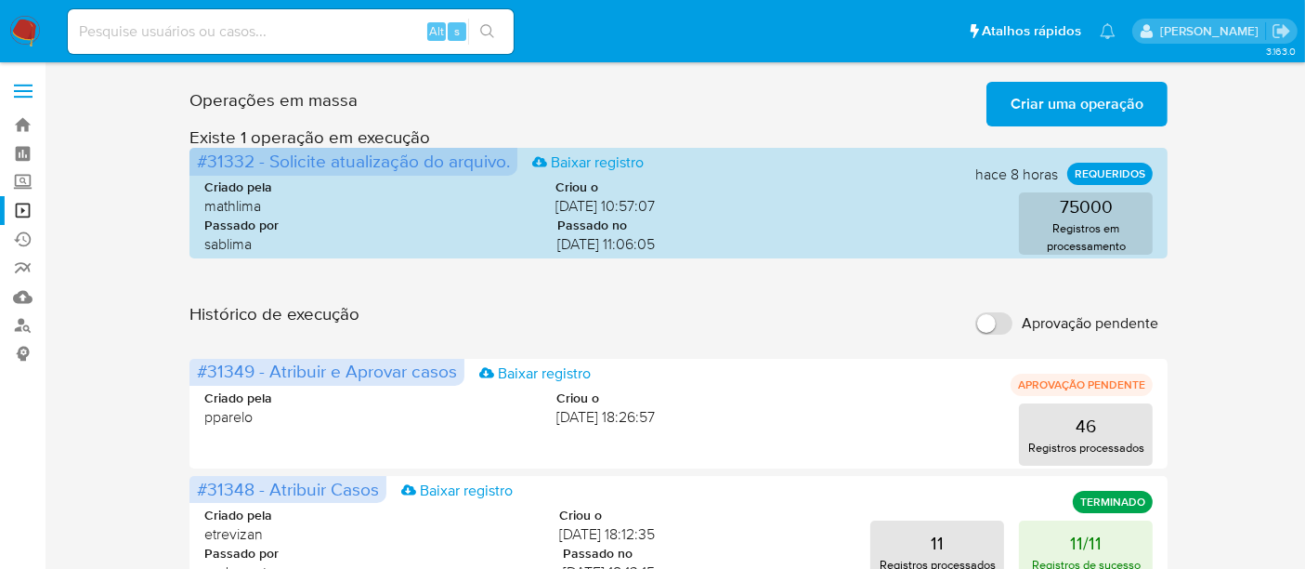
click at [19, 26] on img at bounding box center [25, 32] width 32 height 32
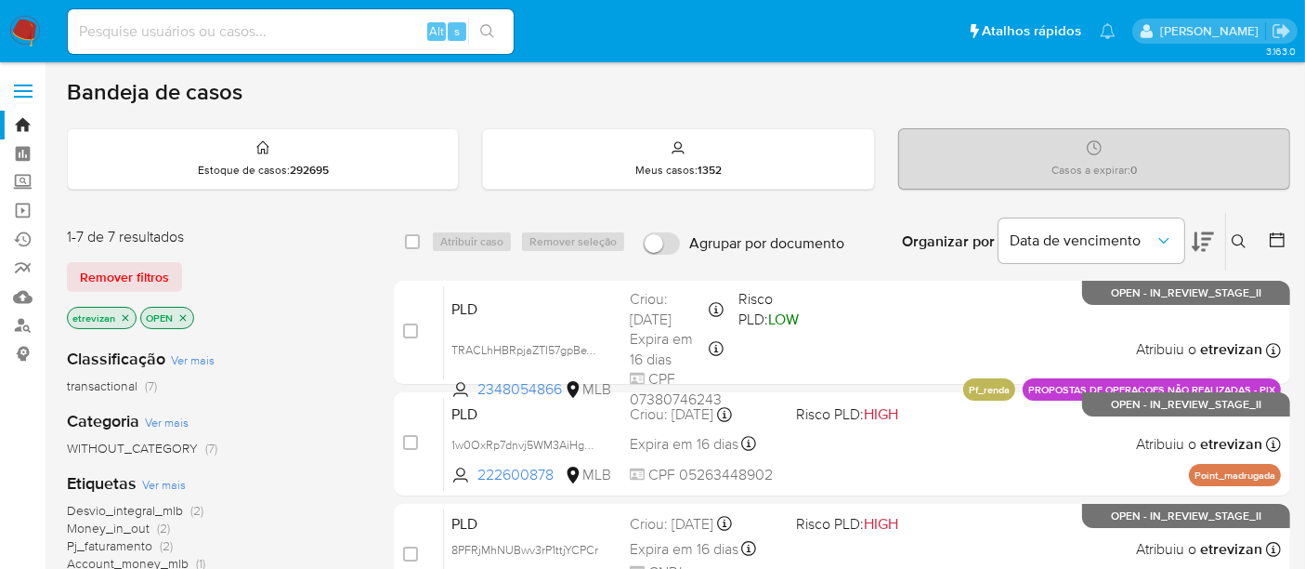
click at [184, 33] on input at bounding box center [291, 32] width 446 height 24
paste input "4t2ApxV6FZIvdJkIwHBOCrVH"
type input "4t2ApxV6FZIvdJkIwHBOCrVH"
click at [485, 21] on button "search-icon" at bounding box center [487, 32] width 38 height 26
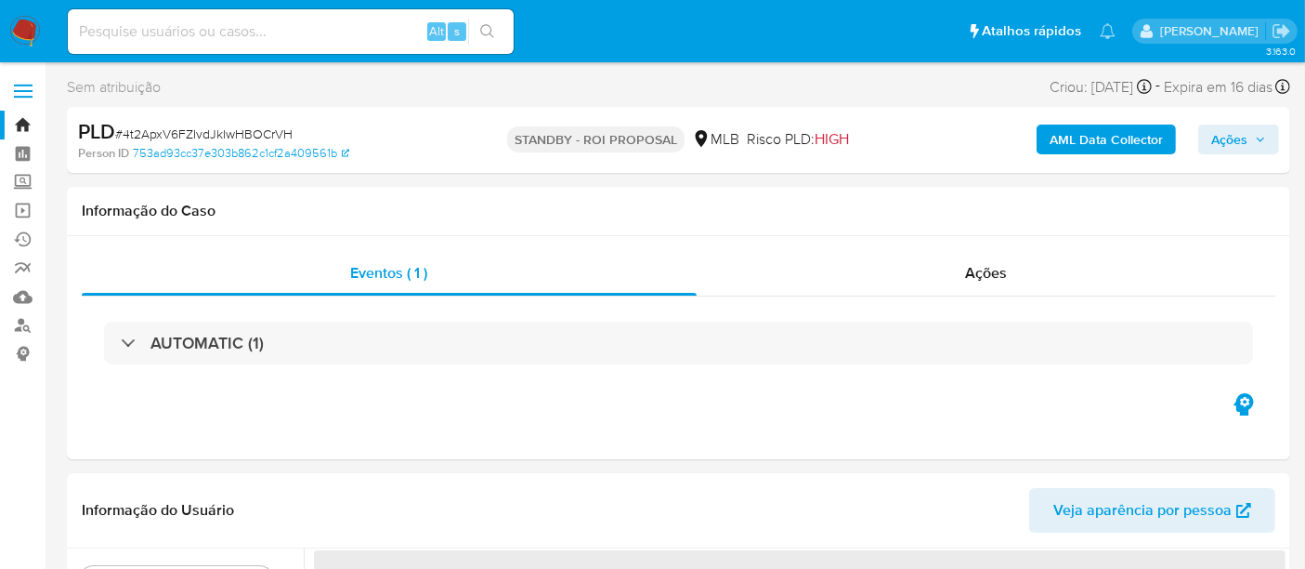
select select "10"
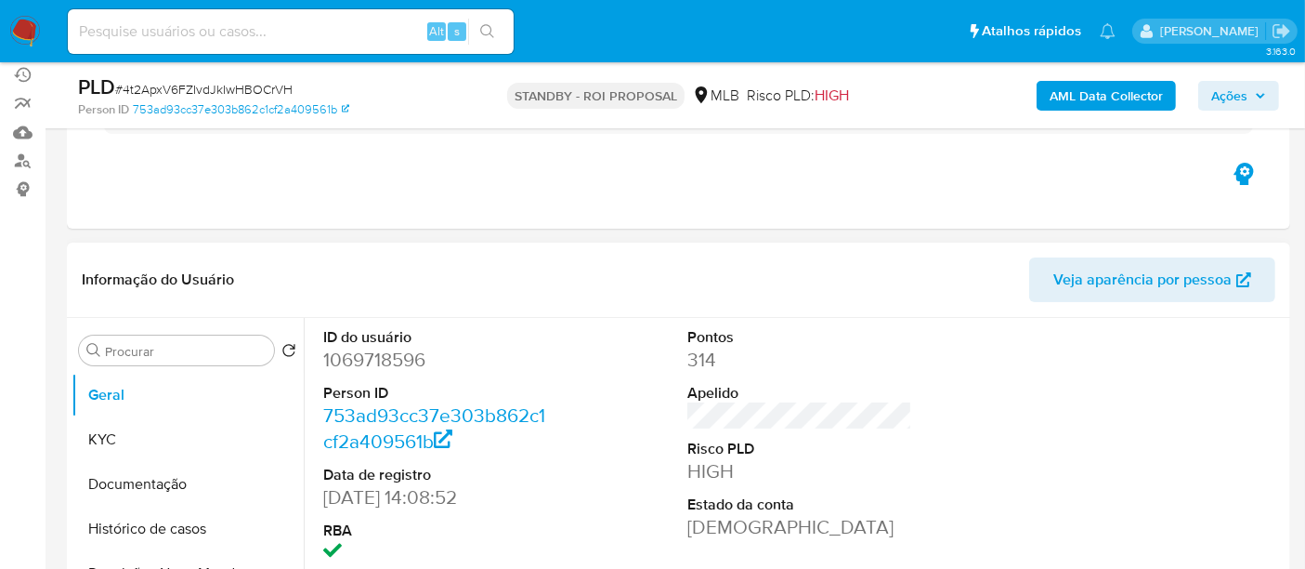
scroll to position [206, 0]
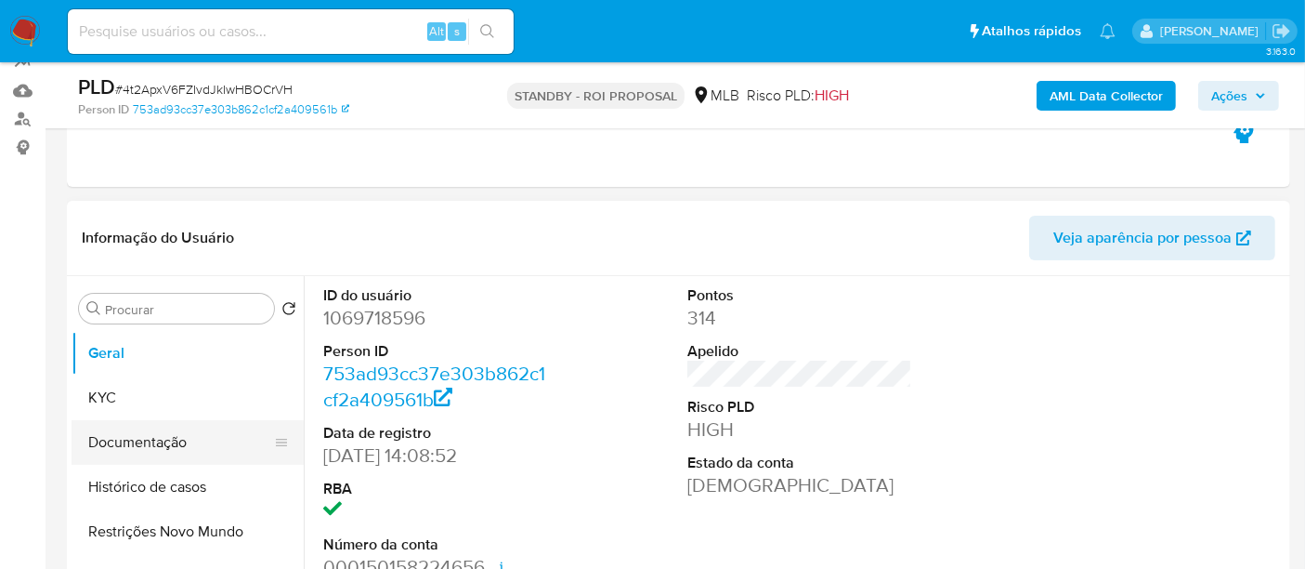
click at [127, 445] on button "Documentação" at bounding box center [180, 442] width 217 height 45
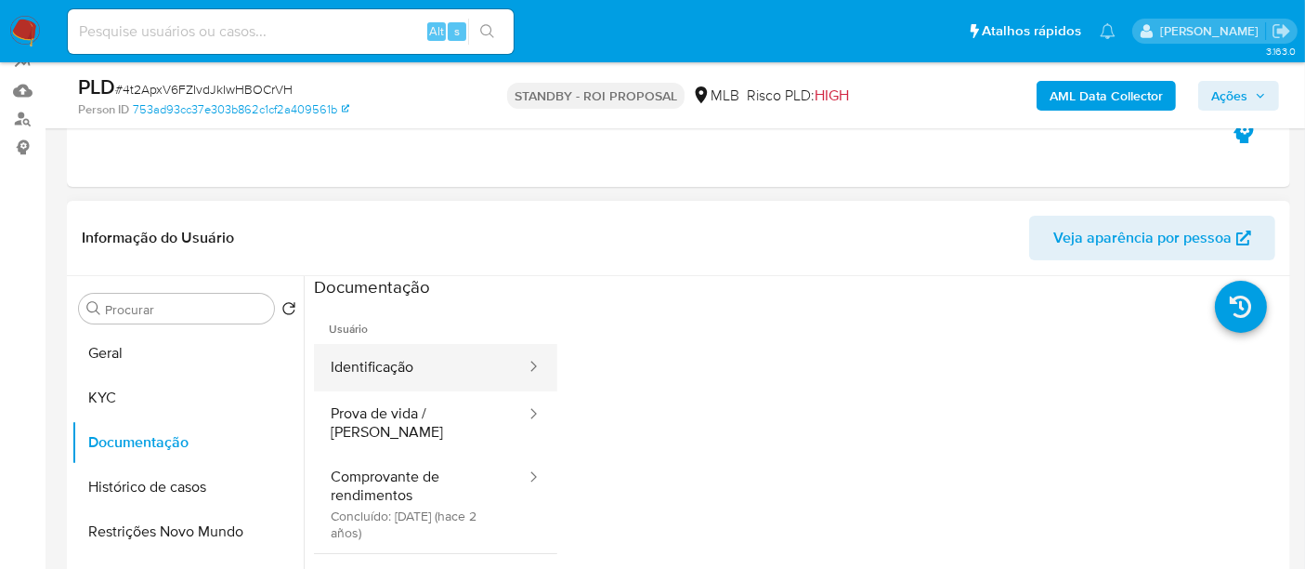
click at [438, 364] on button "Identificação" at bounding box center [421, 367] width 214 height 47
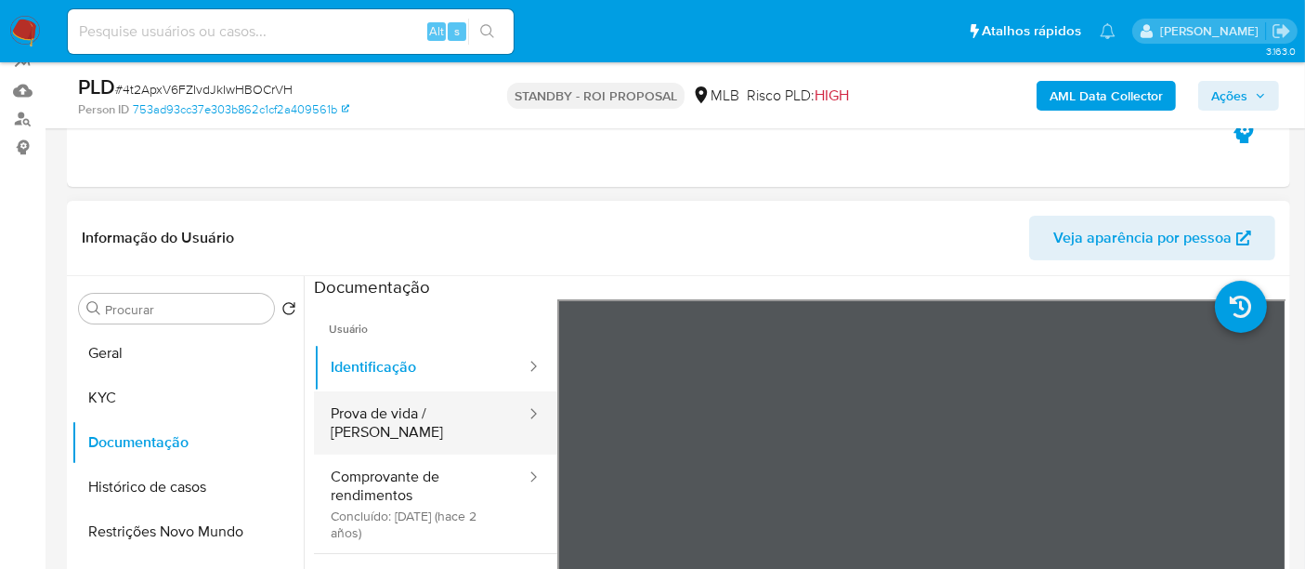
click at [382, 418] on button "Prova de vida / [PERSON_NAME]" at bounding box center [421, 422] width 214 height 63
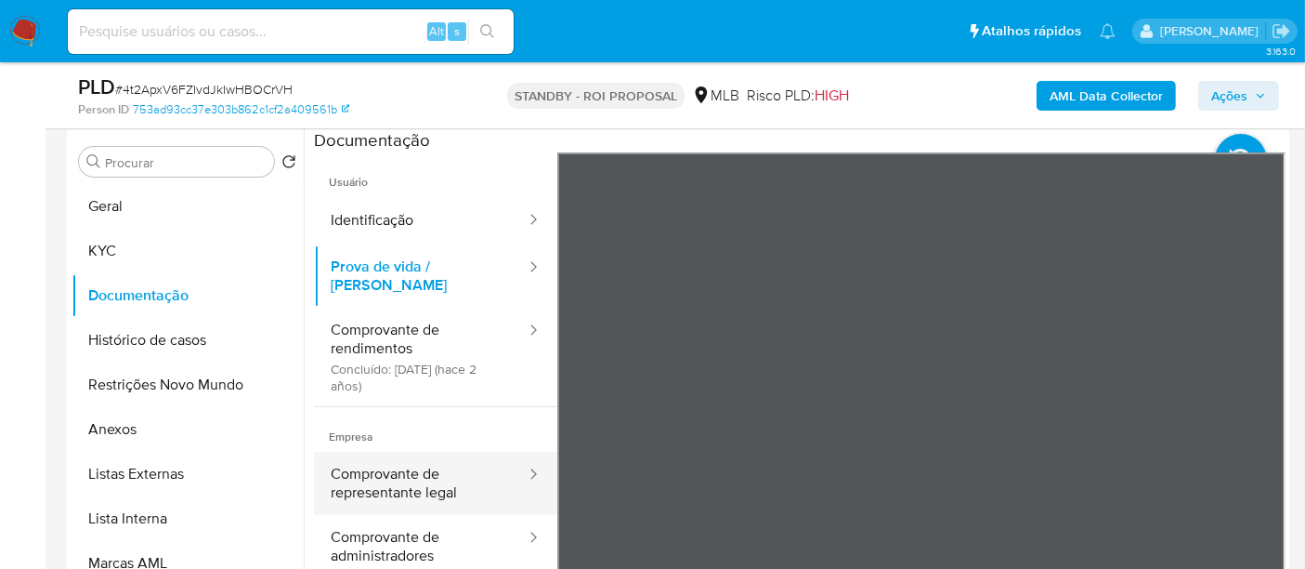
scroll to position [321, 0]
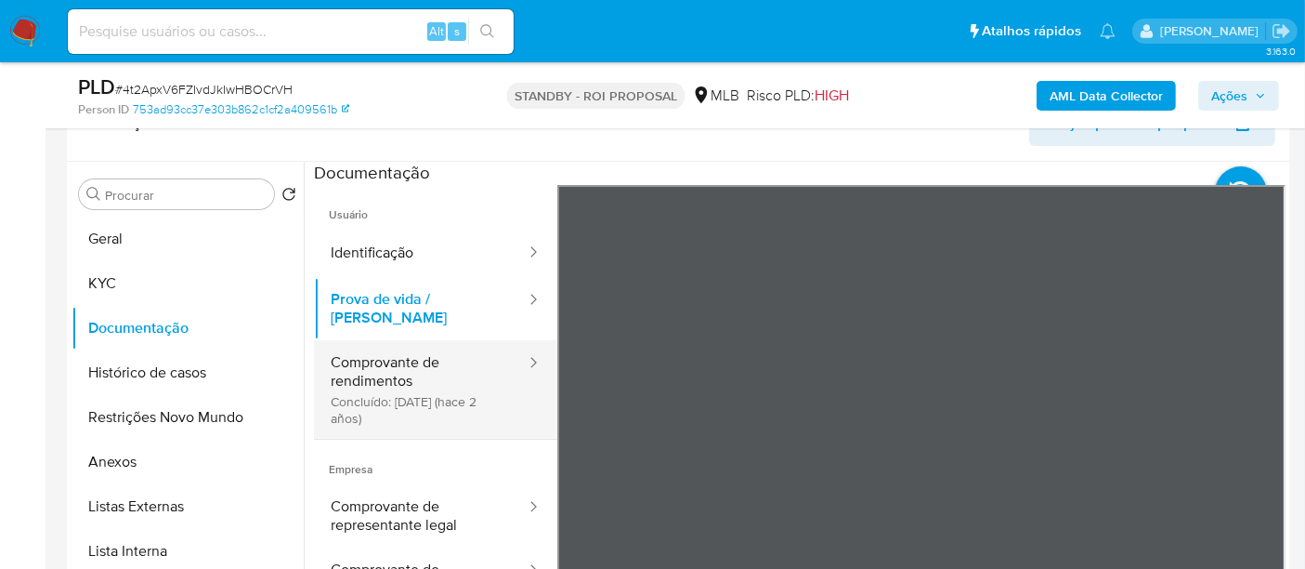
click at [391, 360] on button "Comprovante de rendimentos Concluído: [DATE] (hace 2 años)" at bounding box center [421, 389] width 214 height 98
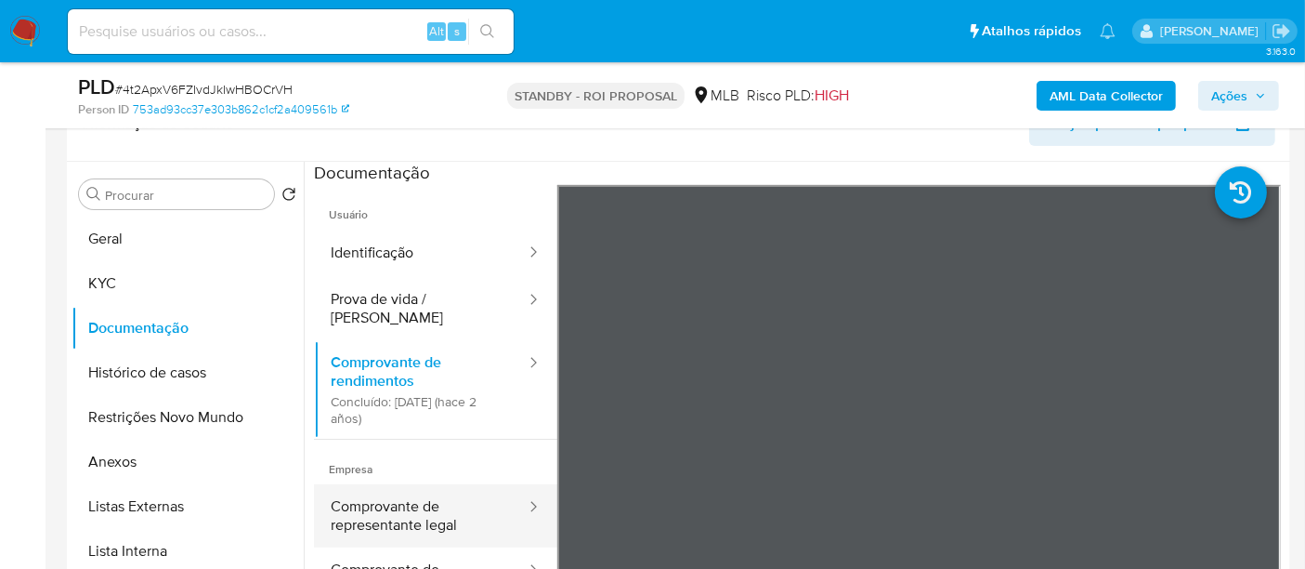
click at [418, 502] on button "Comprovante de representante legal" at bounding box center [421, 515] width 214 height 63
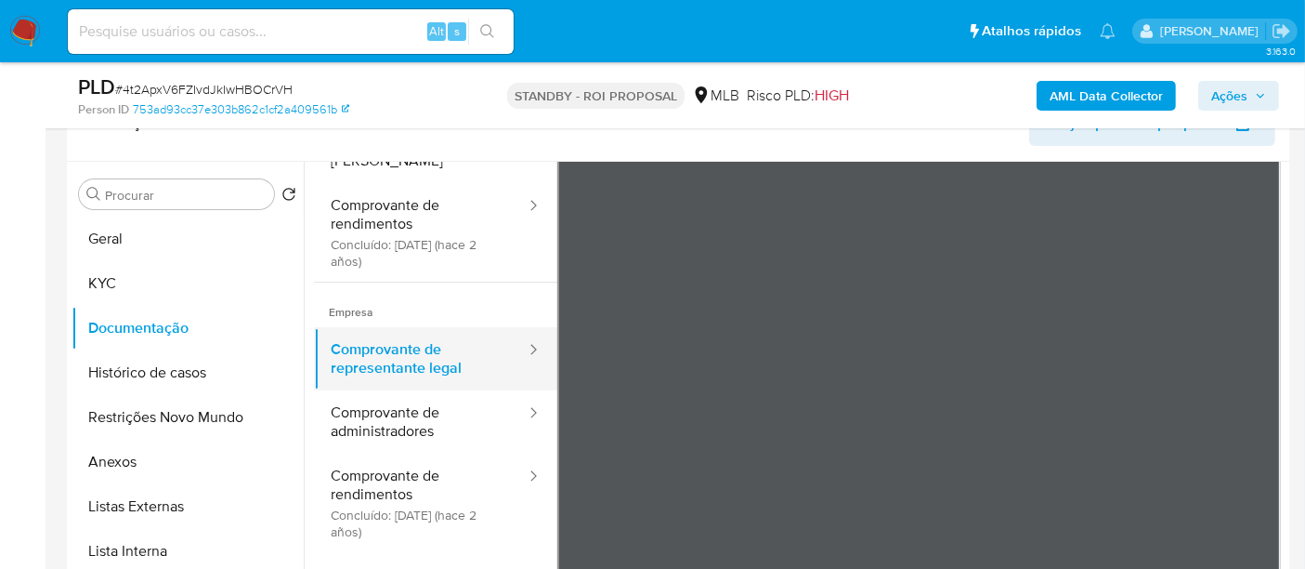
scroll to position [162, 0]
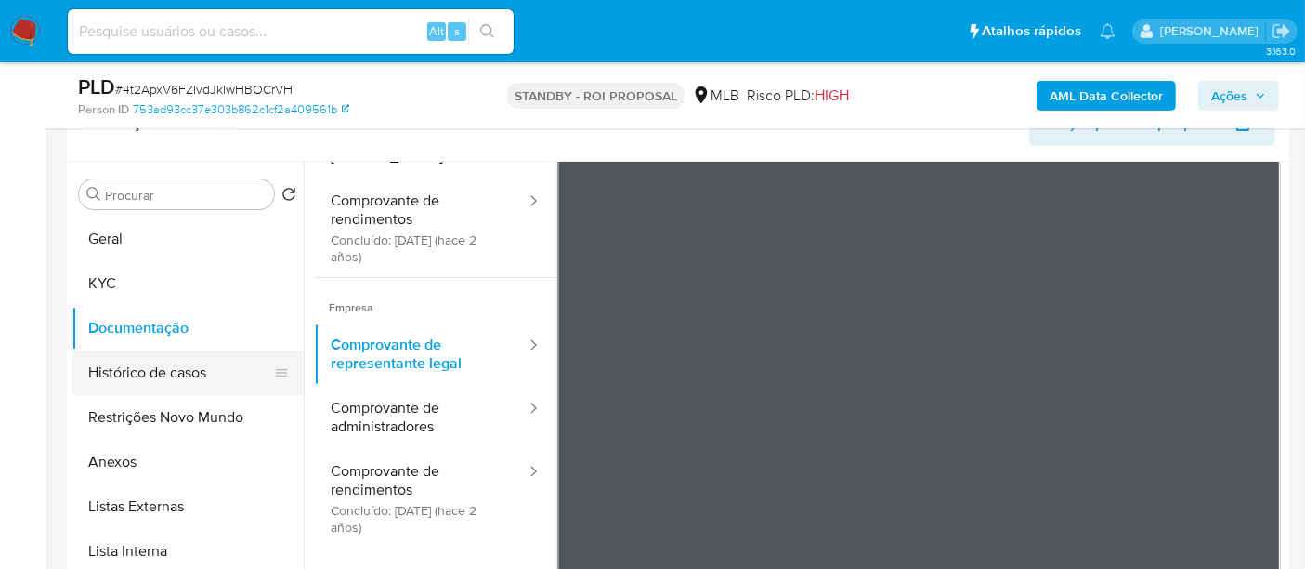
click at [139, 366] on button "Histórico de casos" at bounding box center [180, 372] width 217 height 45
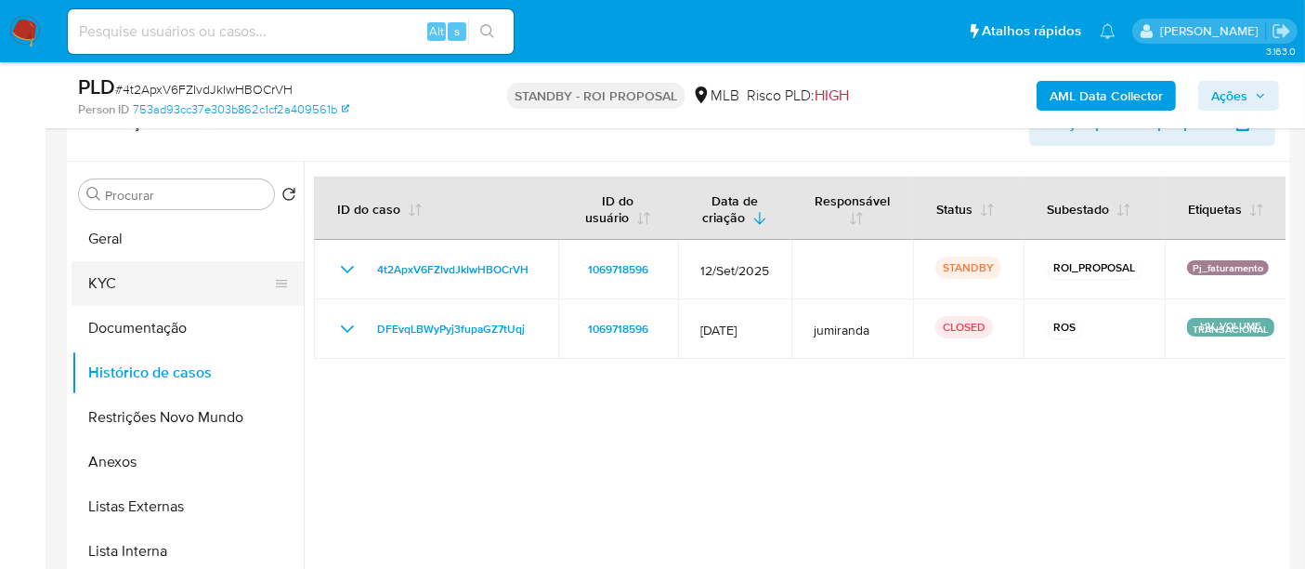
click at [122, 269] on button "KYC" at bounding box center [180, 283] width 217 height 45
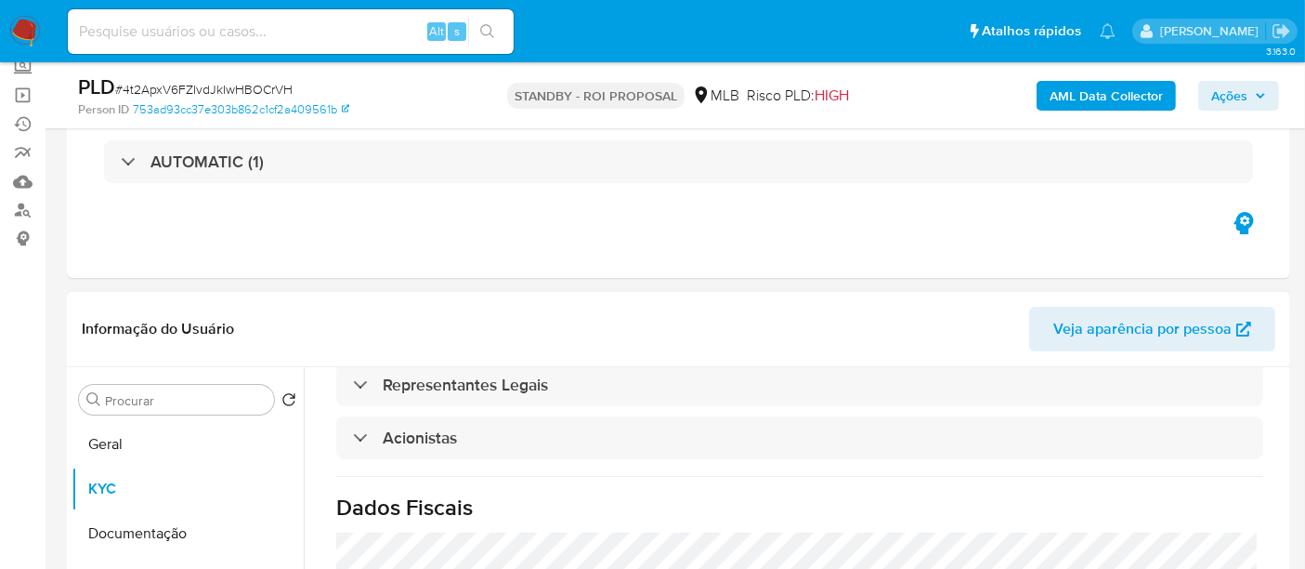
scroll to position [113, 0]
drag, startPoint x: 106, startPoint y: 447, endPoint x: 151, endPoint y: 445, distance: 44.6
click at [108, 447] on button "Geral" at bounding box center [180, 446] width 217 height 45
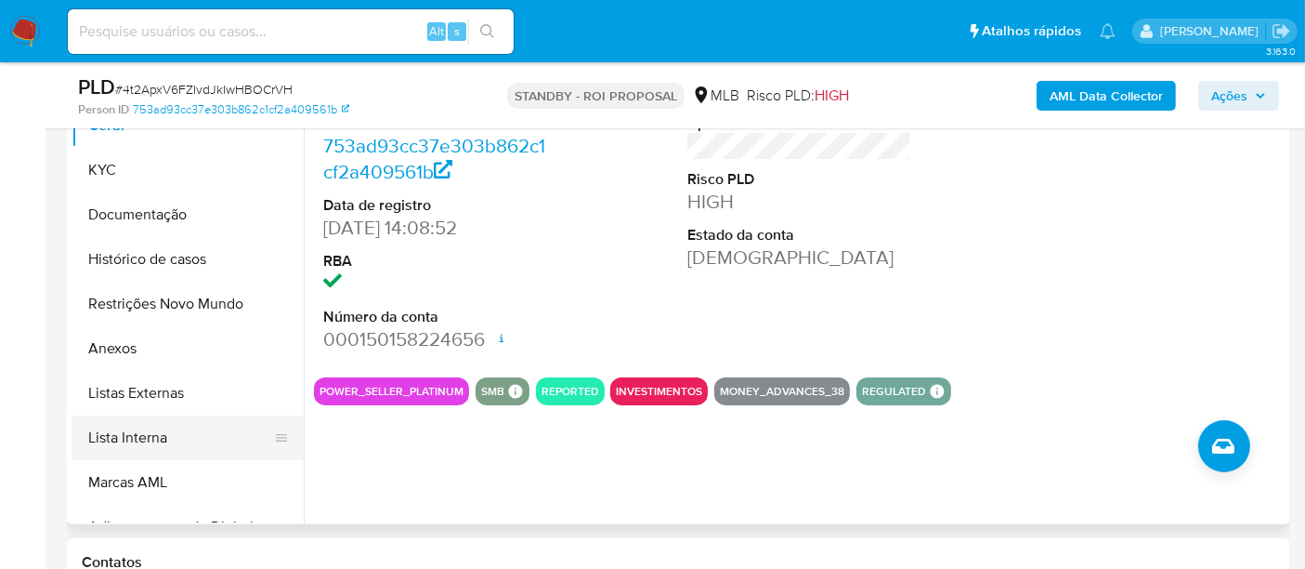
scroll to position [217, 0]
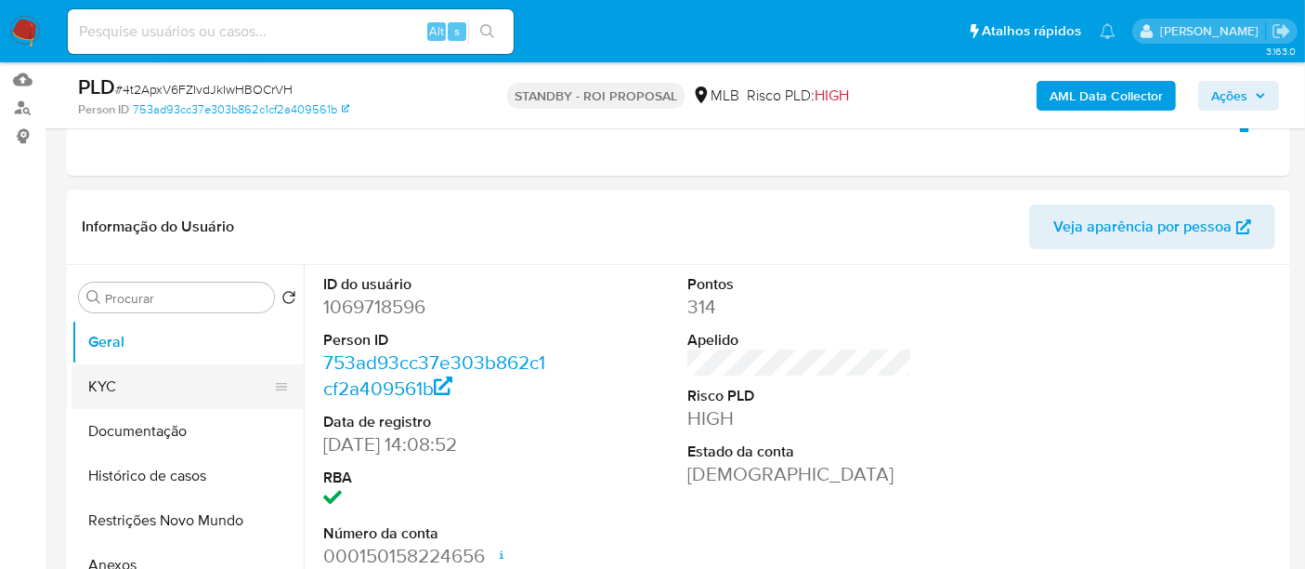
click at [143, 383] on button "KYC" at bounding box center [180, 386] width 217 height 45
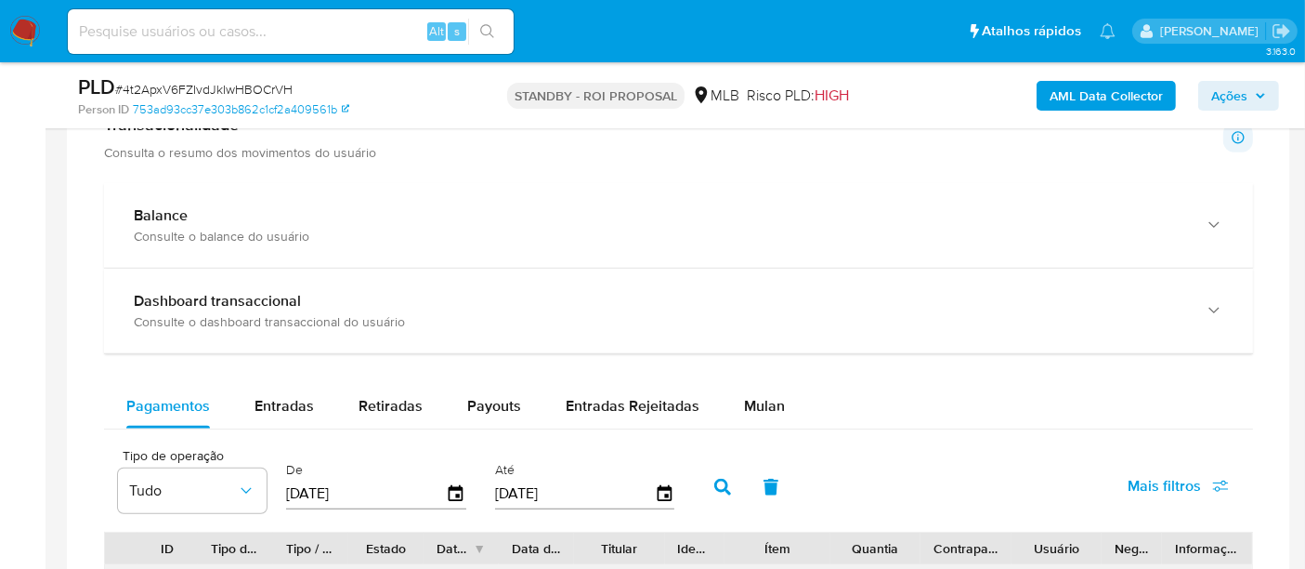
scroll to position [1456, 0]
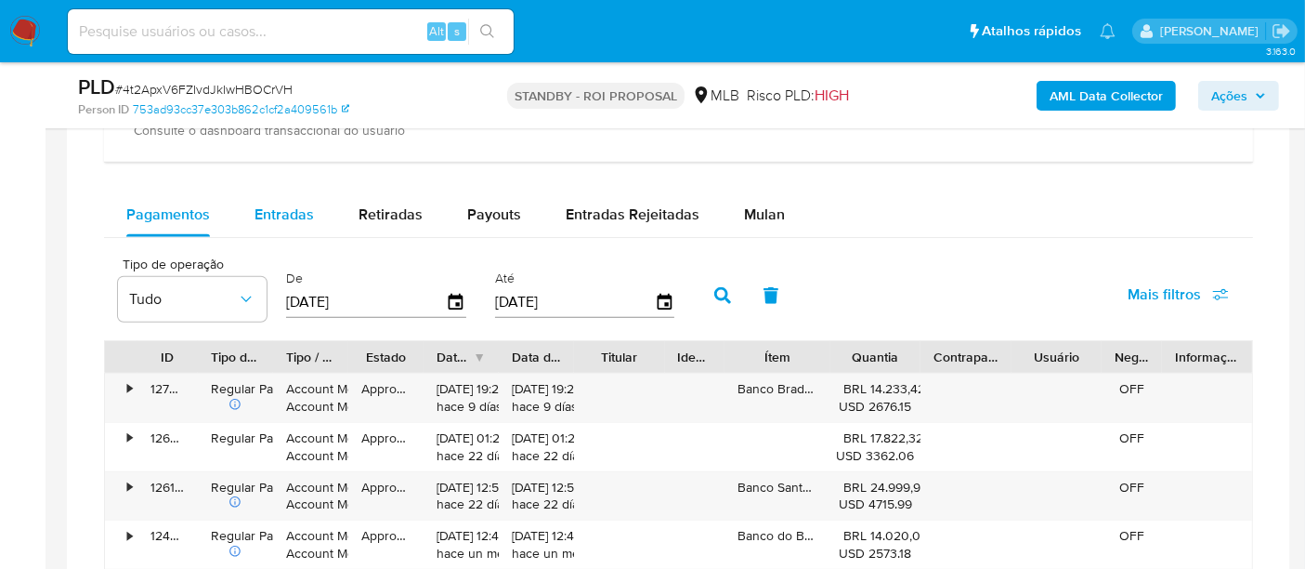
click at [296, 208] on span "Entradas" at bounding box center [284, 213] width 59 height 21
select select "10"
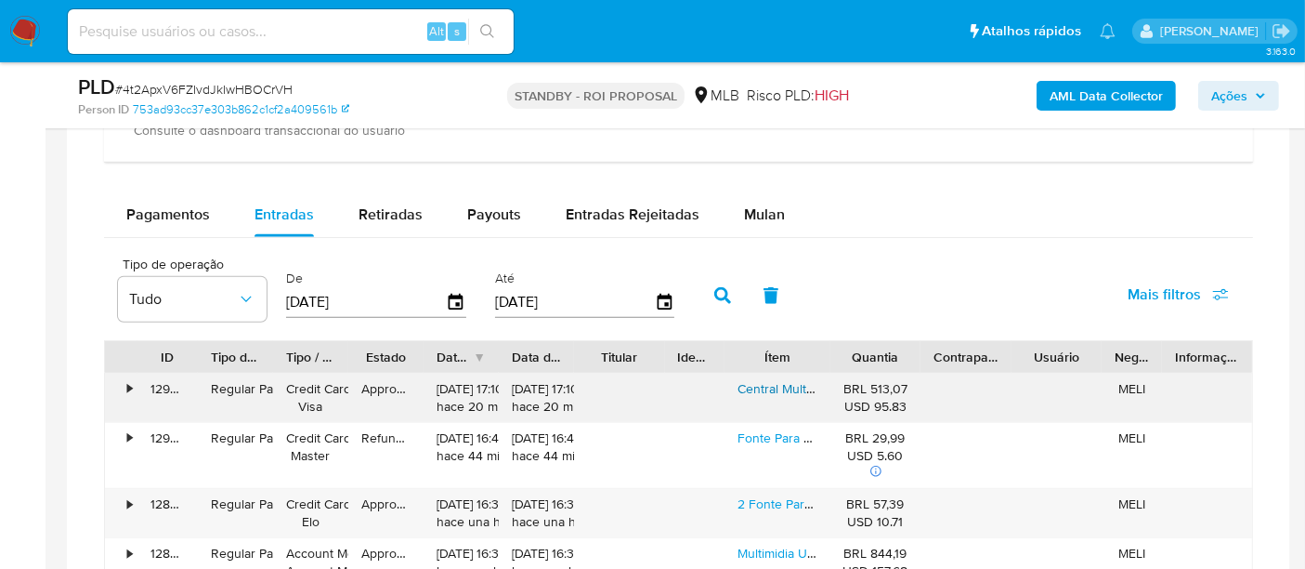
click at [782, 383] on link "Central Multimidia Toyota Corolla 2009 A 2013 Android 9p Kit Multimidia Automot…" at bounding box center [977, 388] width 478 height 19
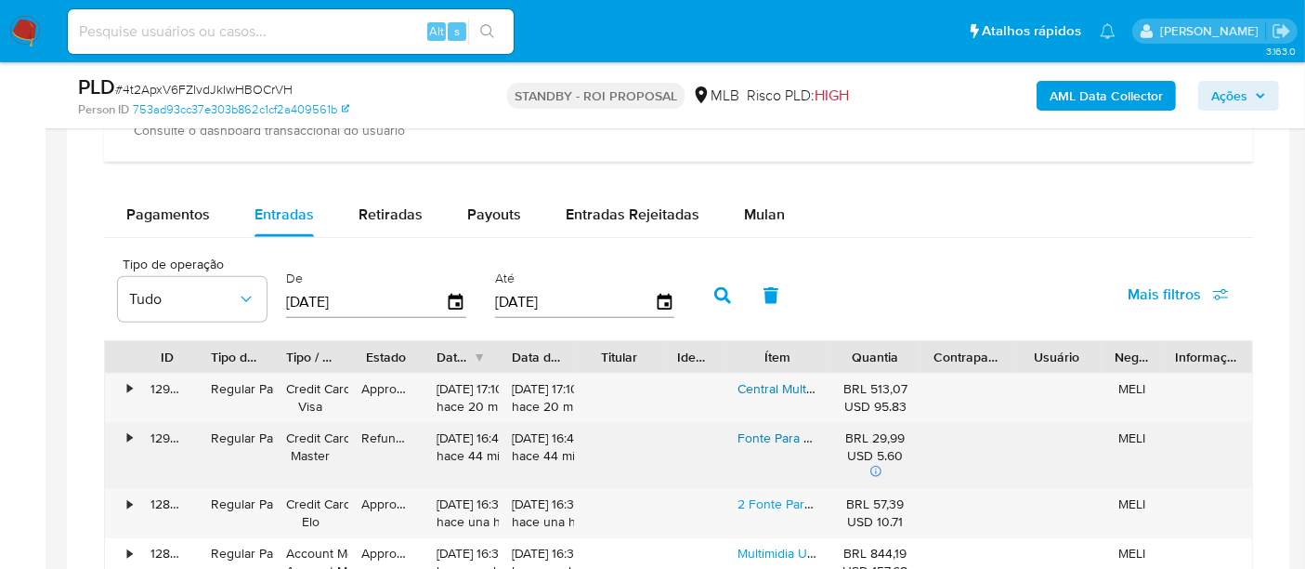
click at [767, 432] on link "Fonte Para A8 Camera Icsee Externa 12v 2a Bivolt Pino P4" at bounding box center [941, 437] width 407 height 19
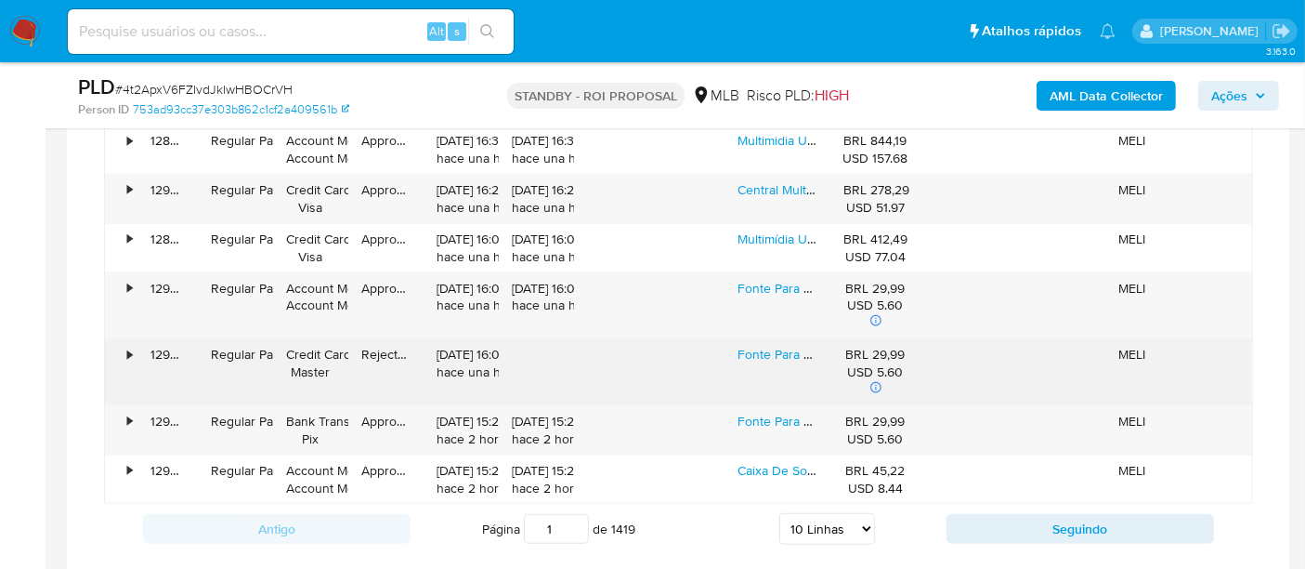
scroll to position [1765, 0]
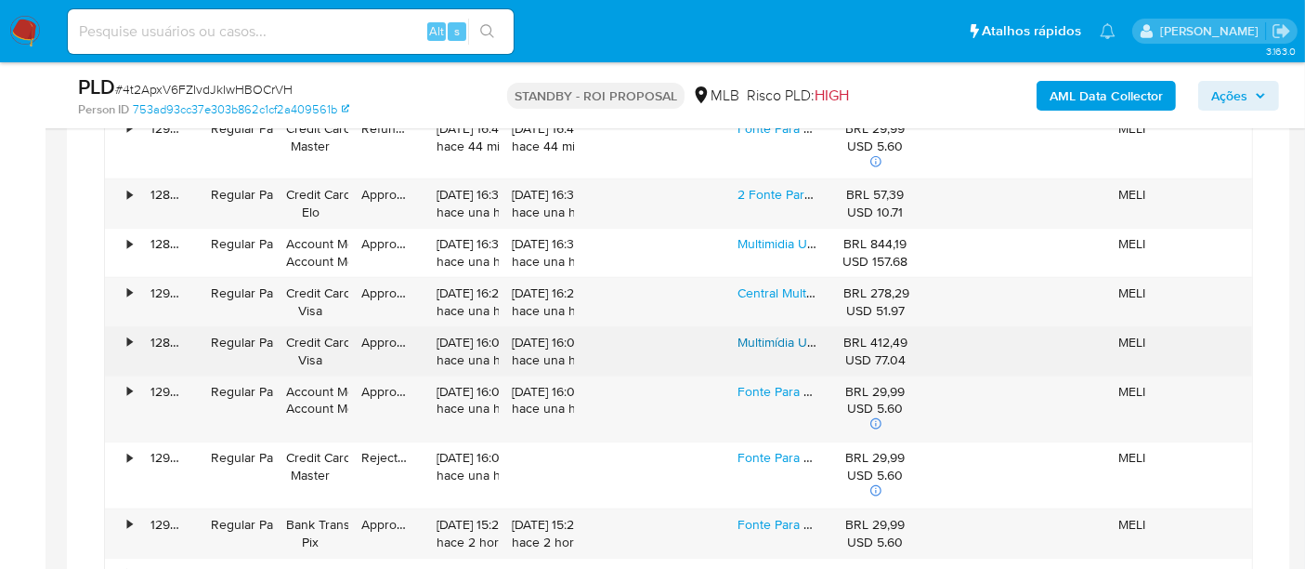
click at [777, 333] on link "Multimídia Universal Mãos Livres Tela Portátil 10´ Pol Wifi 10 Polegadas Carpla…" at bounding box center [1001, 342] width 527 height 19
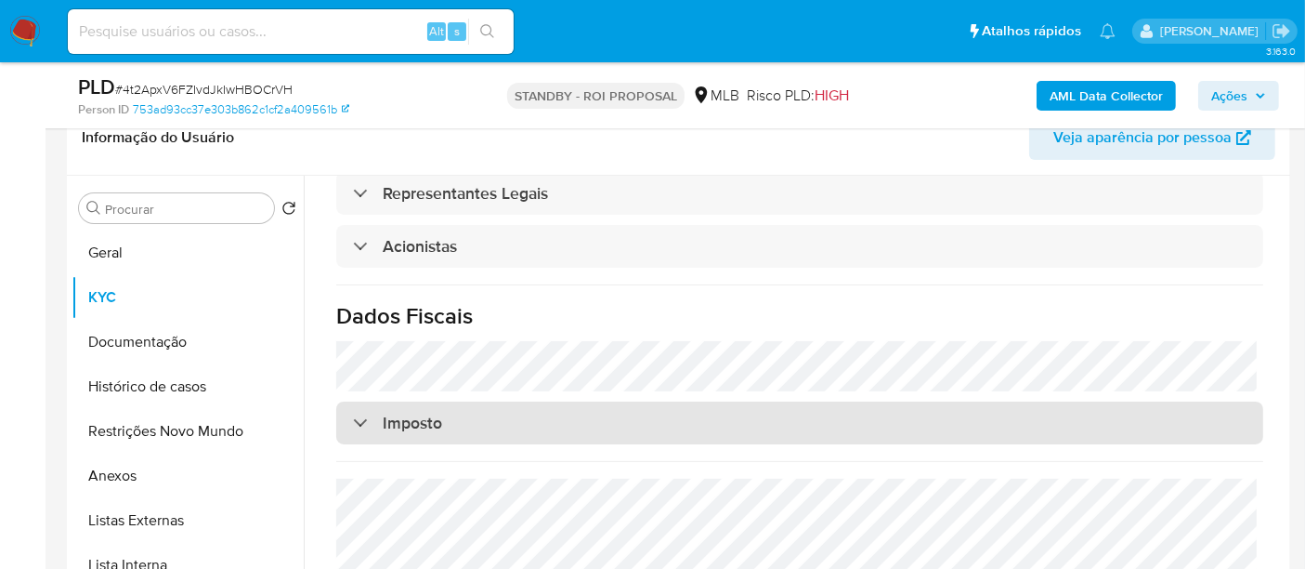
scroll to position [309, 0]
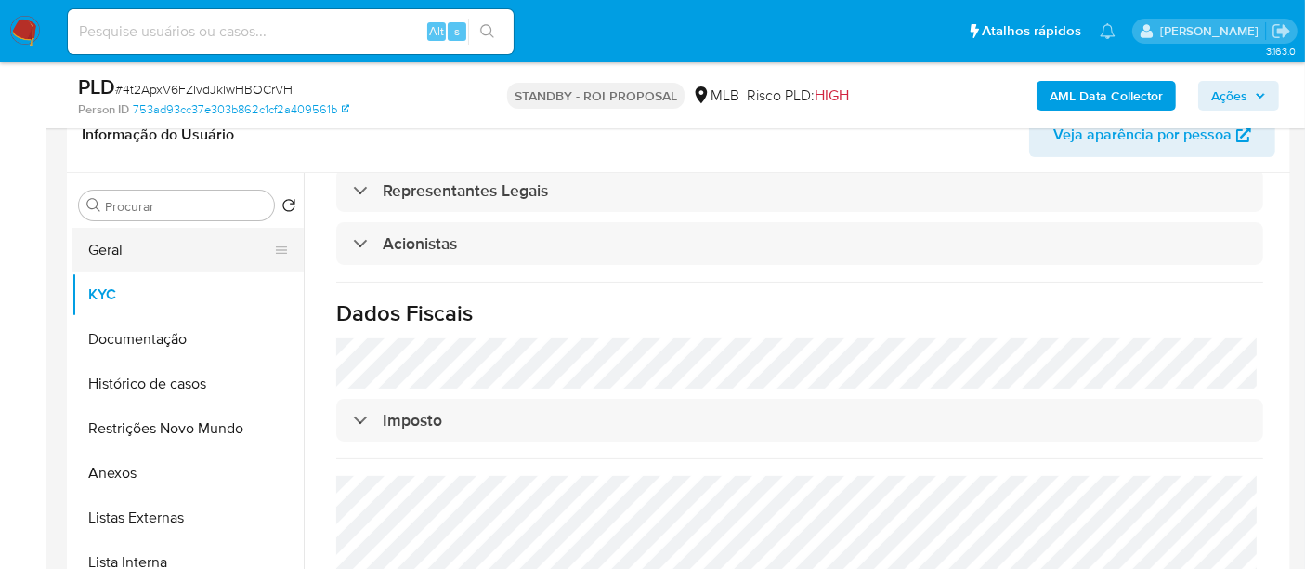
drag, startPoint x: 116, startPoint y: 242, endPoint x: 191, endPoint y: 249, distance: 75.5
click at [116, 242] on button "Geral" at bounding box center [180, 250] width 217 height 45
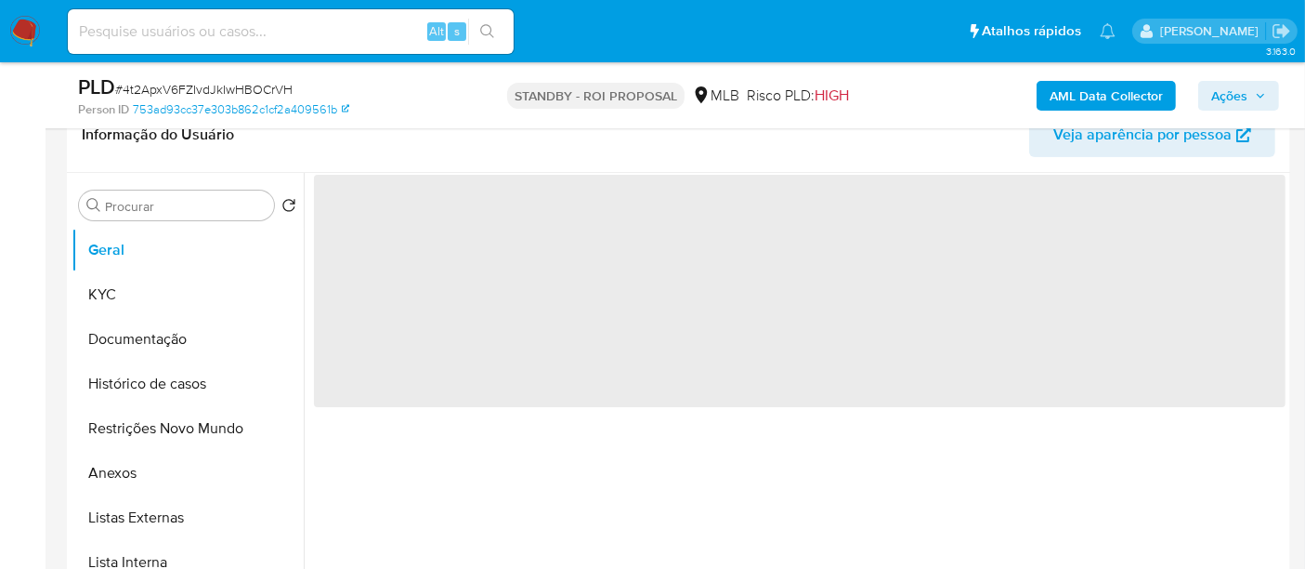
scroll to position [0, 0]
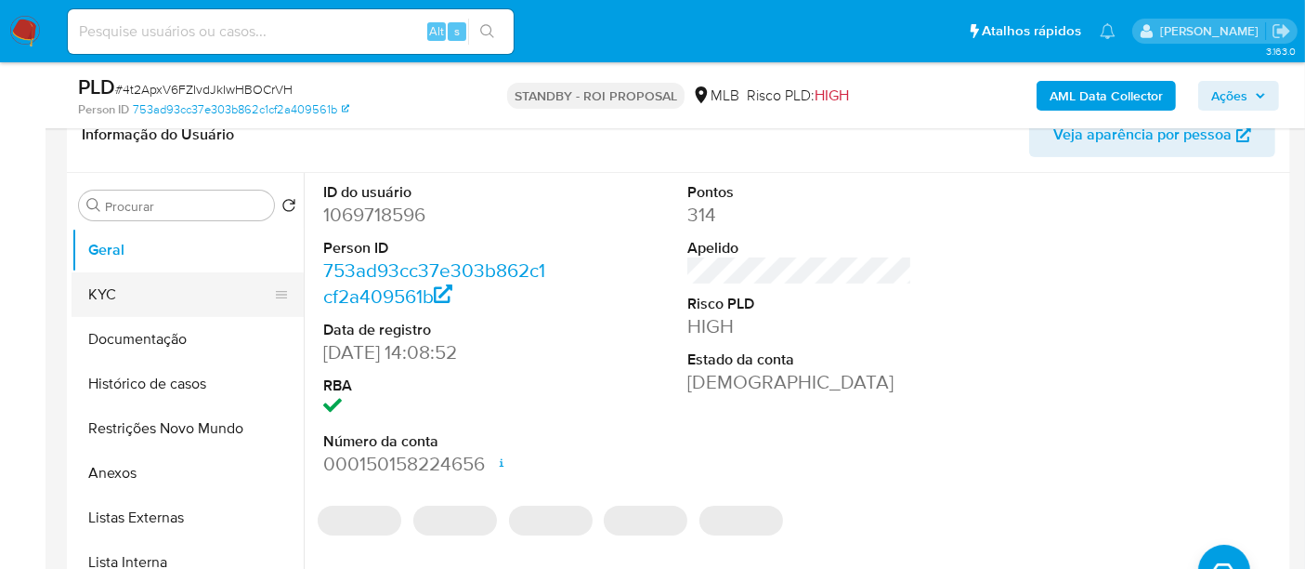
click at [120, 290] on button "KYC" at bounding box center [180, 294] width 217 height 45
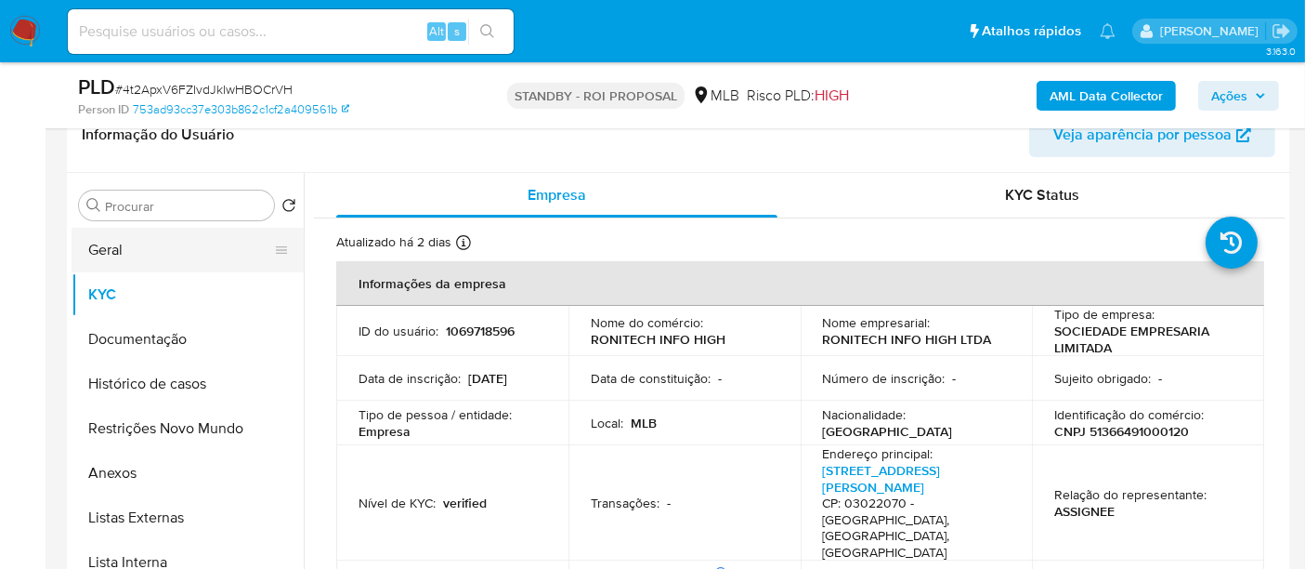
click at [117, 248] on button "Geral" at bounding box center [180, 250] width 217 height 45
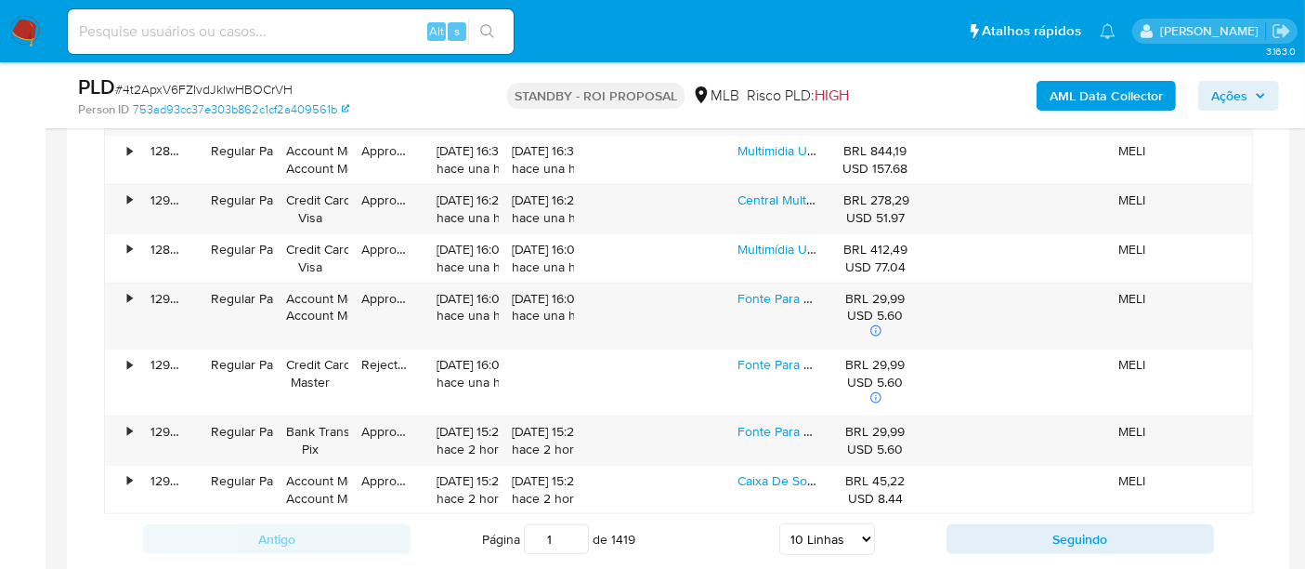
scroll to position [1445, 0]
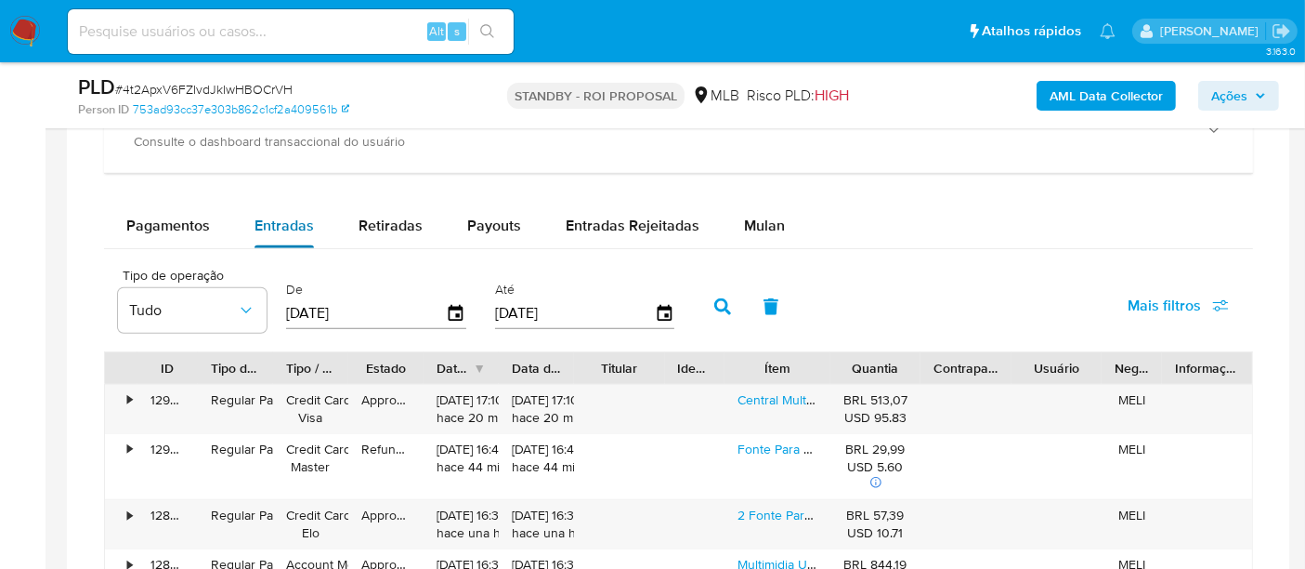
click at [284, 224] on span "Entradas" at bounding box center [284, 225] width 59 height 21
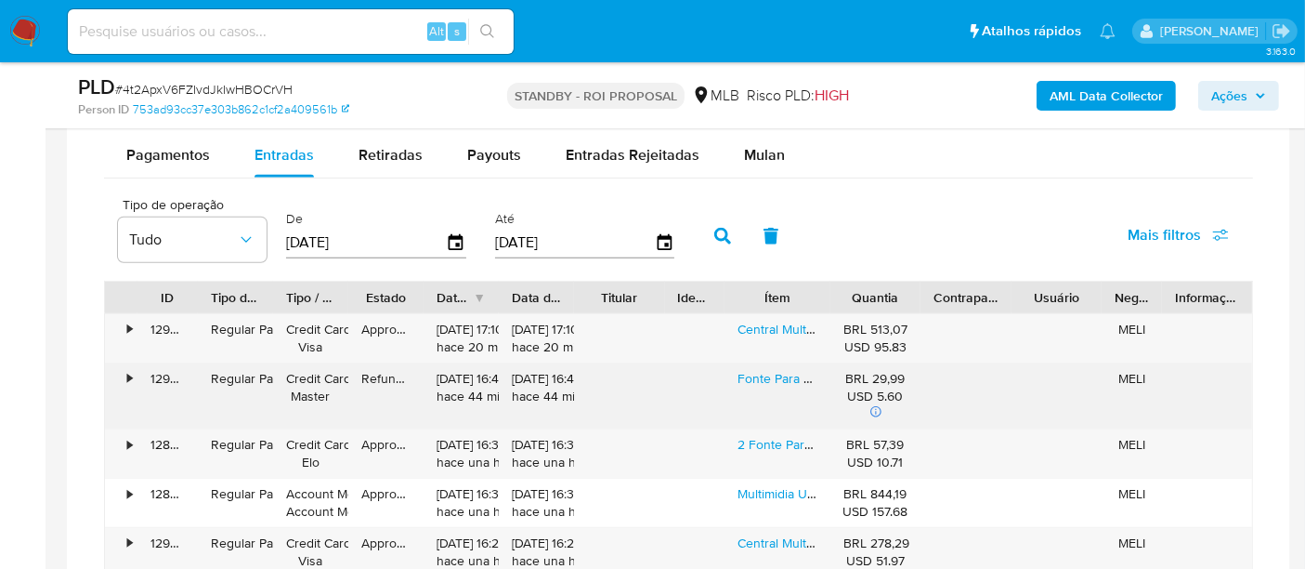
scroll to position [1548, 0]
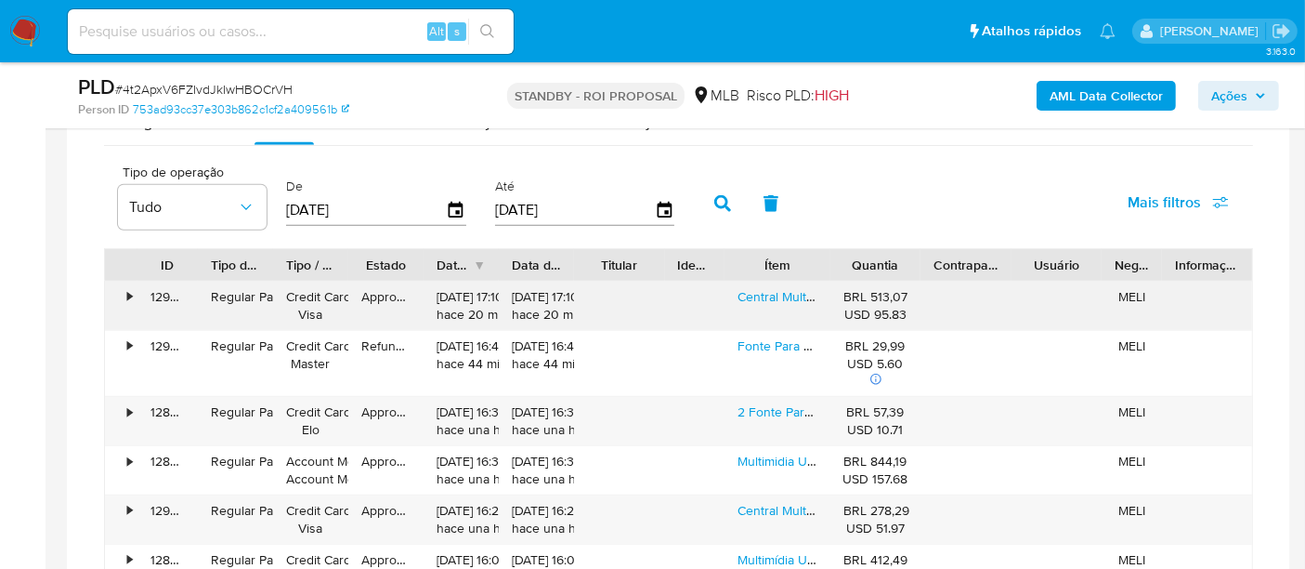
click at [791, 301] on div "Central Multimidia Toyota Corolla 2009 A 2013 Android 9p Kit Multimidia Automot…" at bounding box center [778, 306] width 106 height 48
click at [793, 295] on link "Central Multimidia Toyota Corolla 2009 A 2013 Android 9p Kit Multimidia Automot…" at bounding box center [977, 296] width 478 height 19
click at [305, 41] on input at bounding box center [291, 32] width 446 height 24
paste input "2445292382"
type input "2445292382"
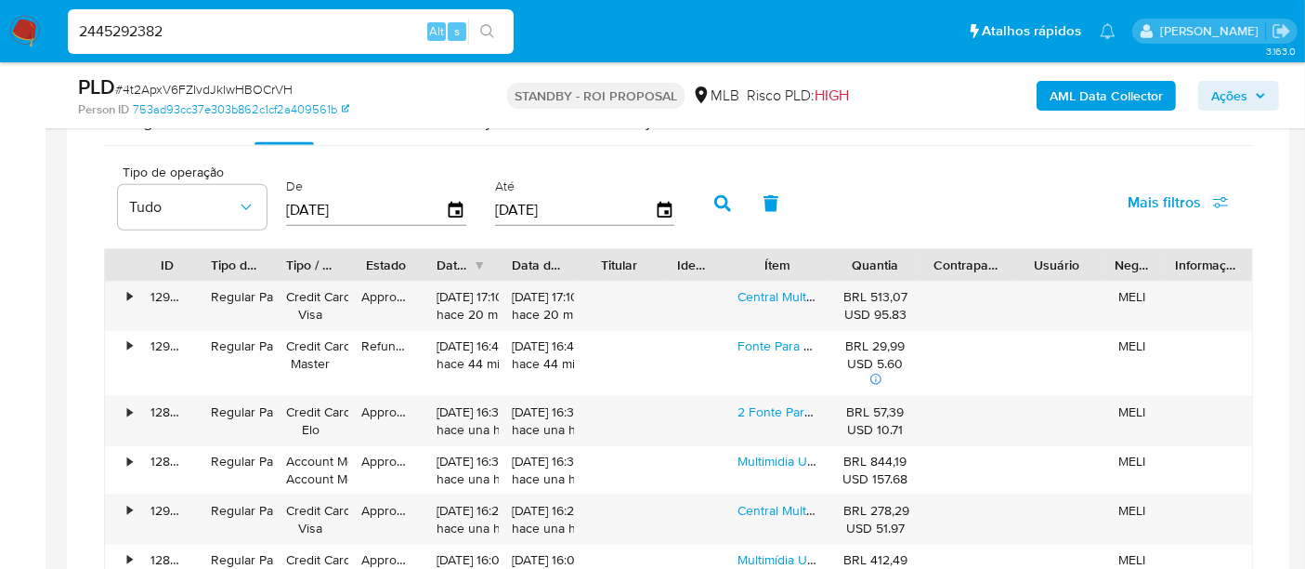
click at [485, 26] on icon "search-icon" at bounding box center [487, 31] width 15 height 15
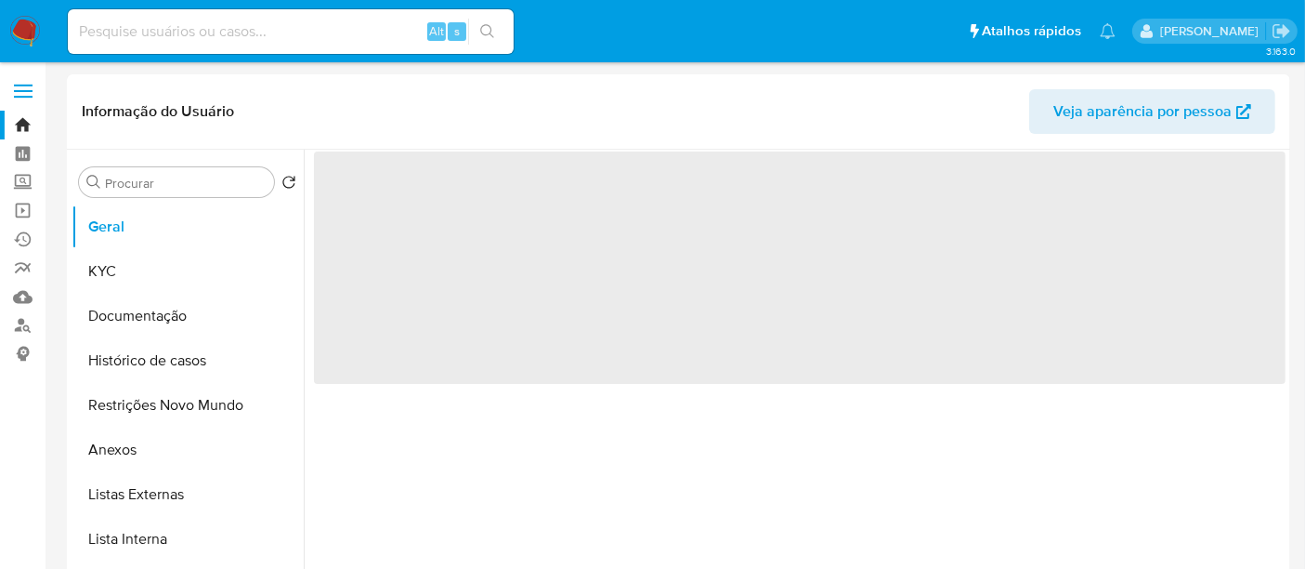
select select "10"
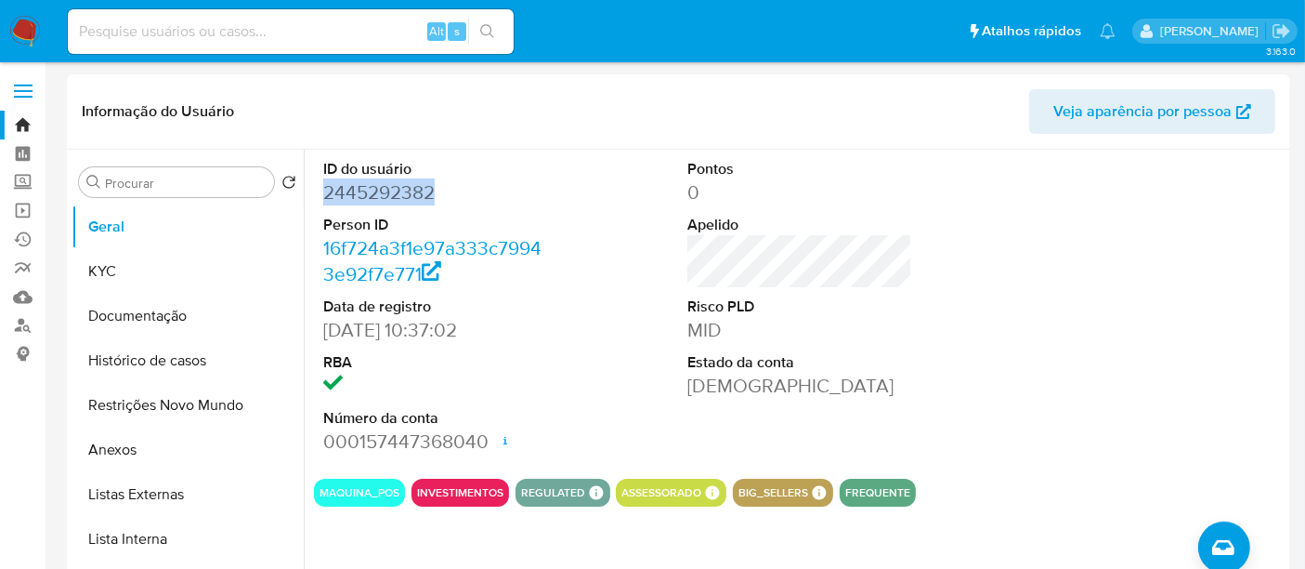
drag, startPoint x: 321, startPoint y: 190, endPoint x: 435, endPoint y: 191, distance: 113.4
click at [435, 191] on div "ID do usuário 2445292382 Person ID 16f724a3f1e97a333c79943e92f7e771 Data de reg…" at bounding box center [435, 307] width 243 height 314
copy dd "2445292382"
click at [236, 31] on input at bounding box center [291, 32] width 446 height 24
paste input "2445292382"
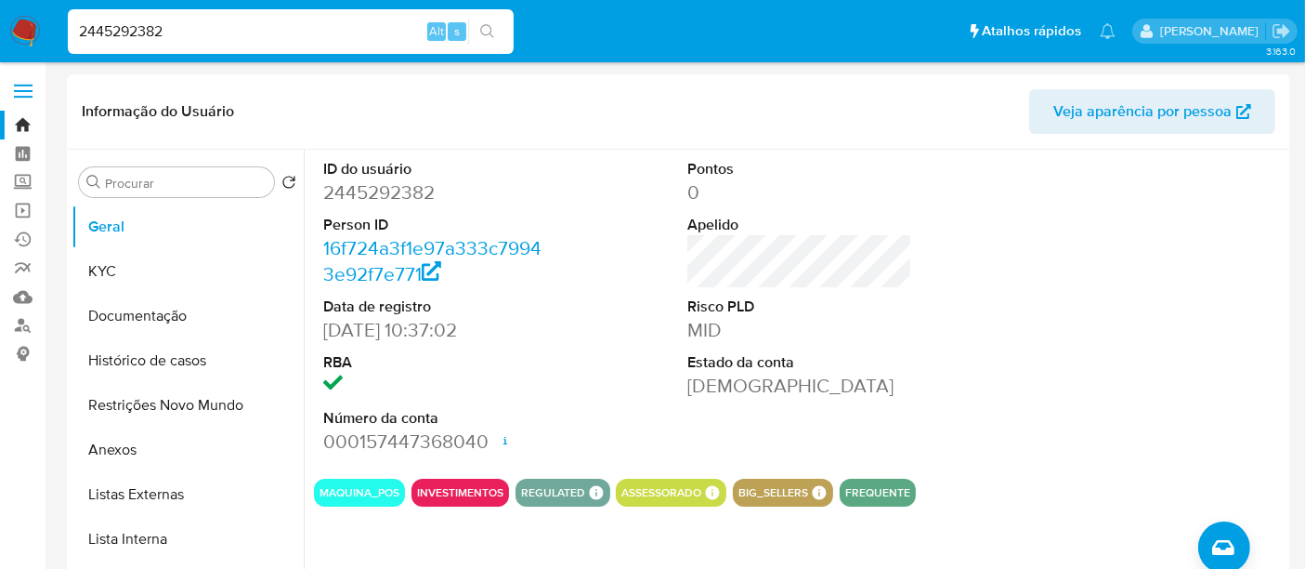
type input "2445292382"
click at [491, 28] on icon "search-icon" at bounding box center [487, 31] width 14 height 14
drag, startPoint x: 143, startPoint y: 366, endPoint x: 191, endPoint y: 371, distance: 48.5
click at [143, 366] on button "Histórico de casos" at bounding box center [180, 360] width 217 height 45
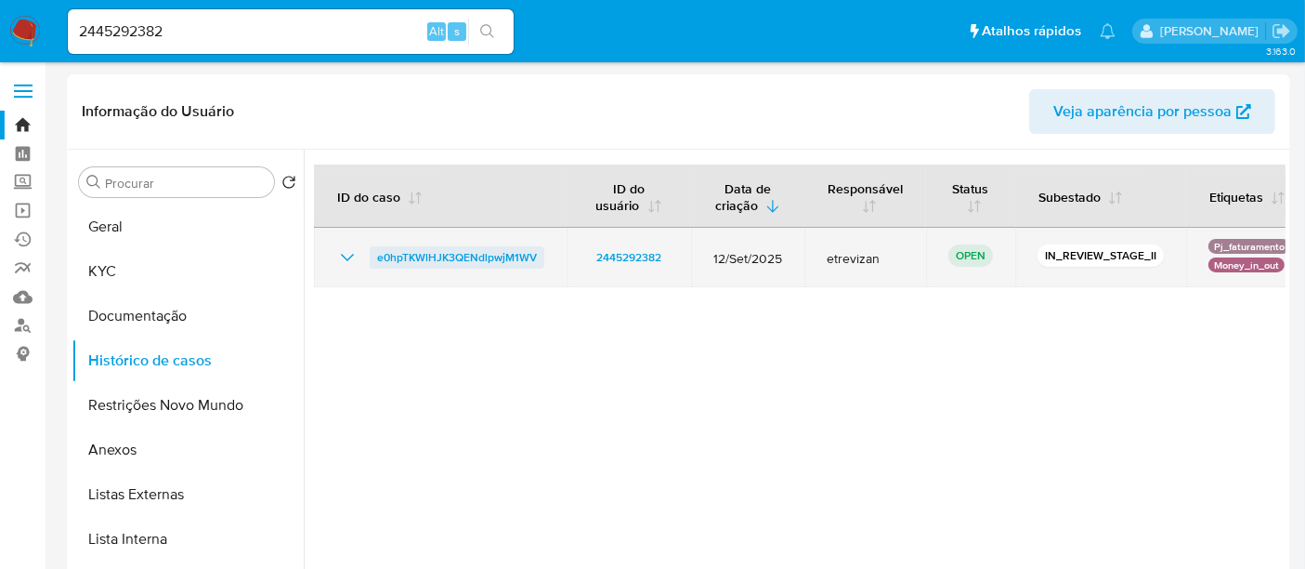
click at [472, 257] on span "e0hpTKWlHJK3QENdlpwjM1WV" at bounding box center [457, 257] width 160 height 22
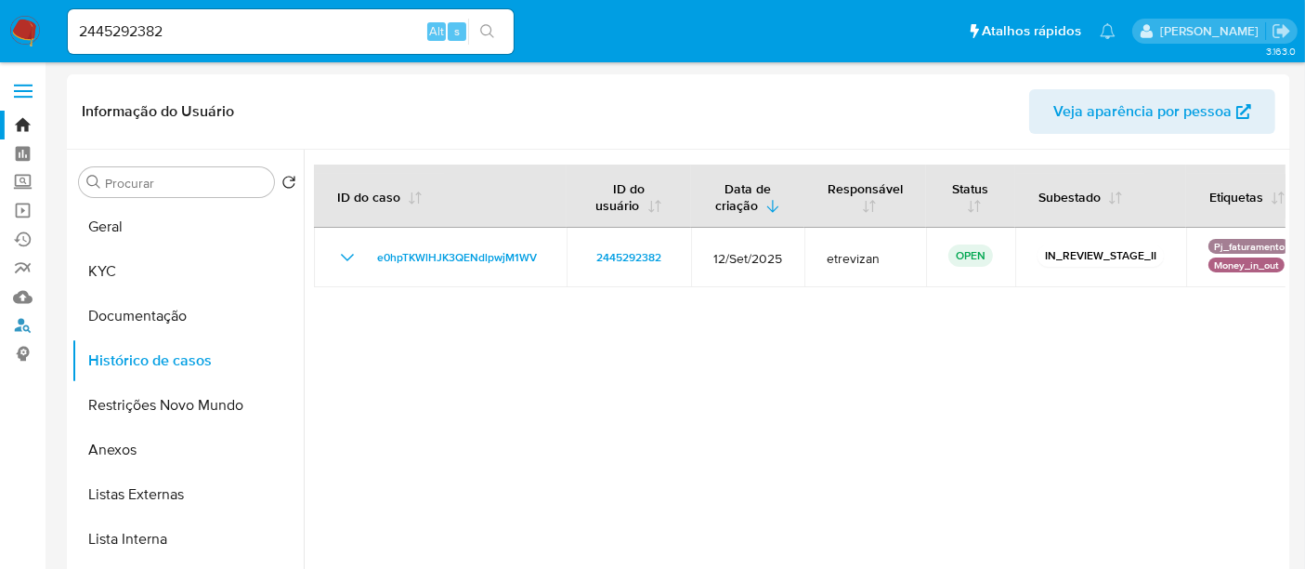
drag, startPoint x: 28, startPoint y: 321, endPoint x: 46, endPoint y: 321, distance: 18.6
click at [28, 321] on link "Localizador de pessoas" at bounding box center [110, 325] width 221 height 29
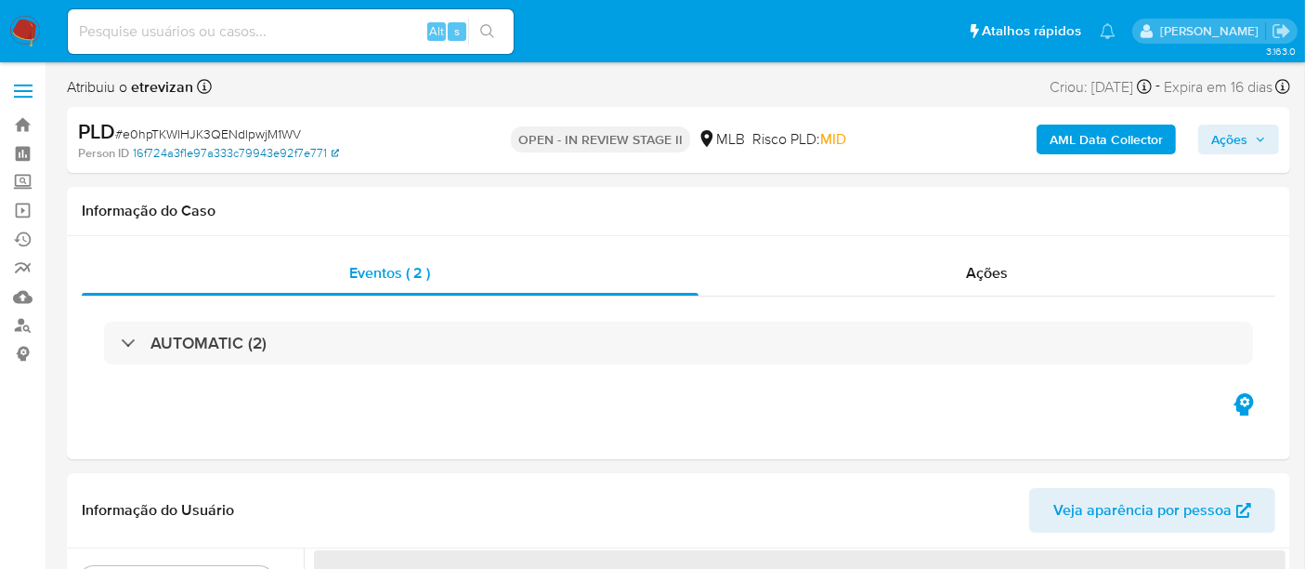
select select "10"
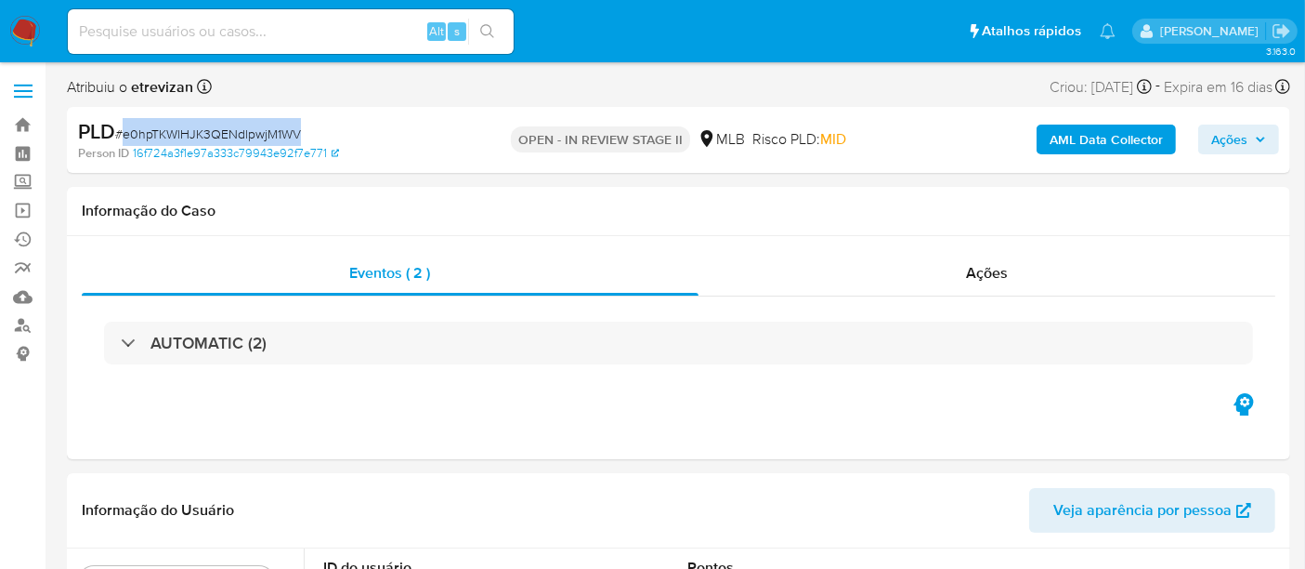
drag, startPoint x: 125, startPoint y: 131, endPoint x: 299, endPoint y: 137, distance: 174.8
click at [299, 137] on span "# e0hpTKWlHJK3QENdlpwjM1WV" at bounding box center [208, 134] width 186 height 19
copy span "e0hpTKWlHJK3QENdlpwjM1WV"
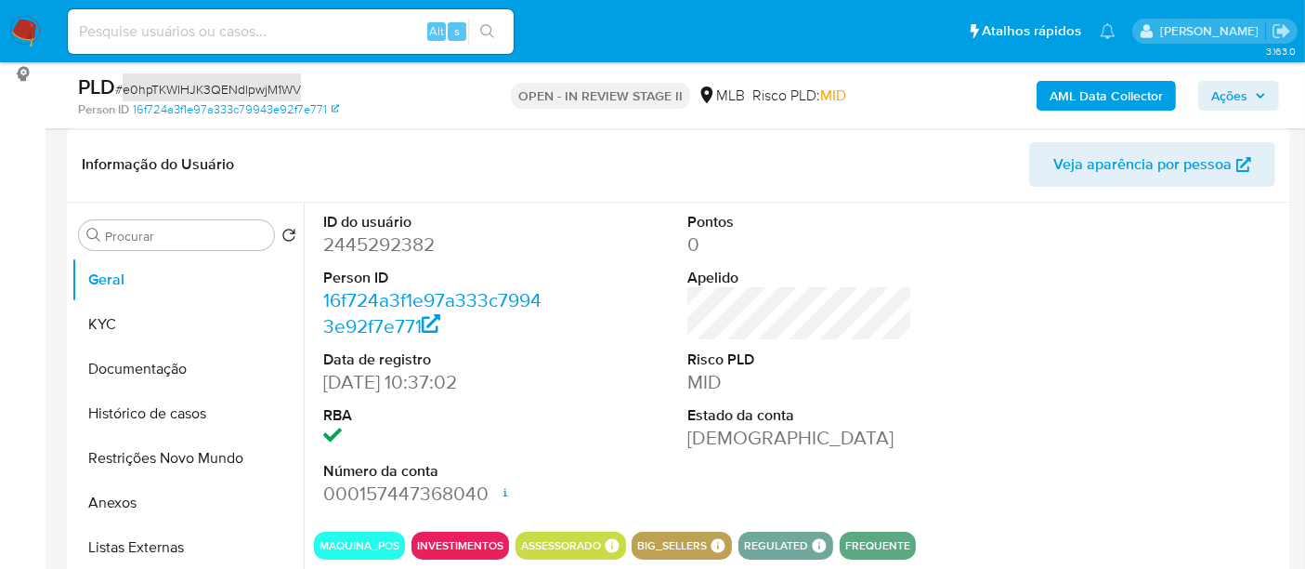
scroll to position [309, 0]
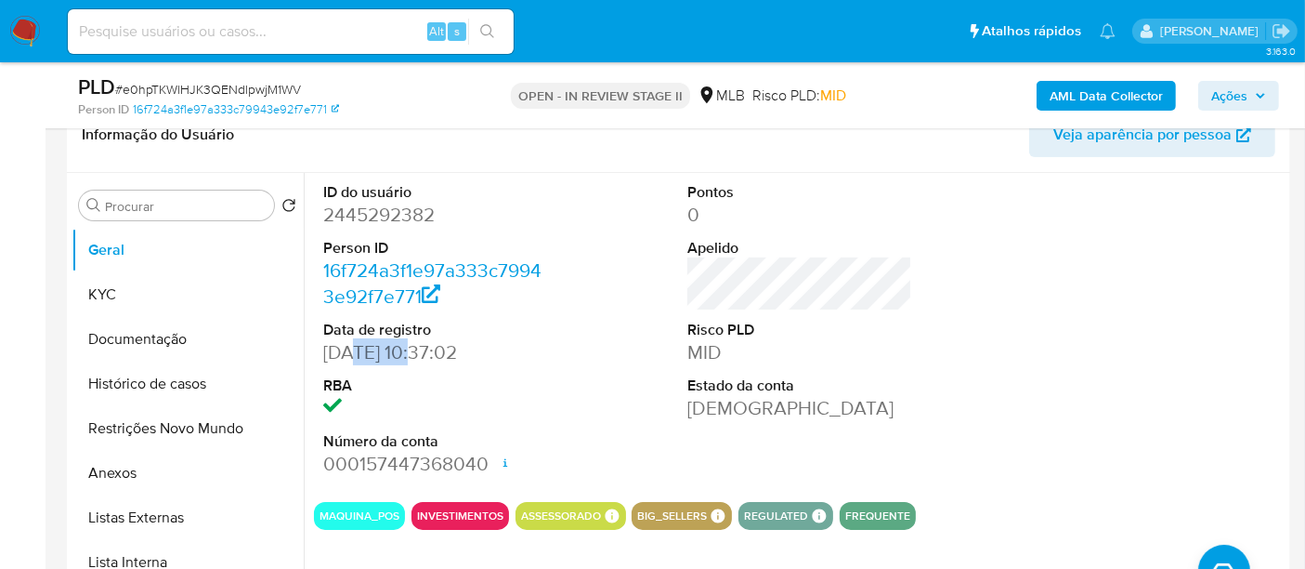
drag, startPoint x: 351, startPoint y: 346, endPoint x: 417, endPoint y: 348, distance: 66.0
click at [417, 348] on dd "[DATE] 10:37:02" at bounding box center [435, 352] width 225 height 26
copy dd "05/2025"
click at [122, 334] on button "Documentação" at bounding box center [180, 339] width 217 height 45
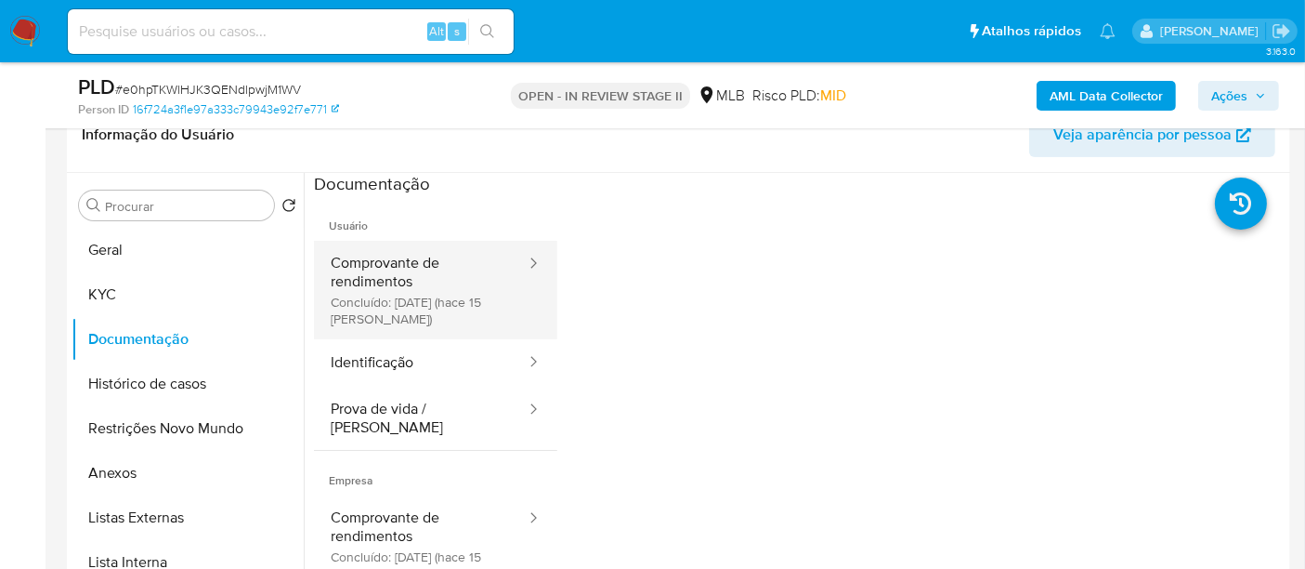
click at [436, 267] on button "Comprovante de rendimentos Concluído: 25/09/2025 (hace 15 días)" at bounding box center [421, 290] width 214 height 98
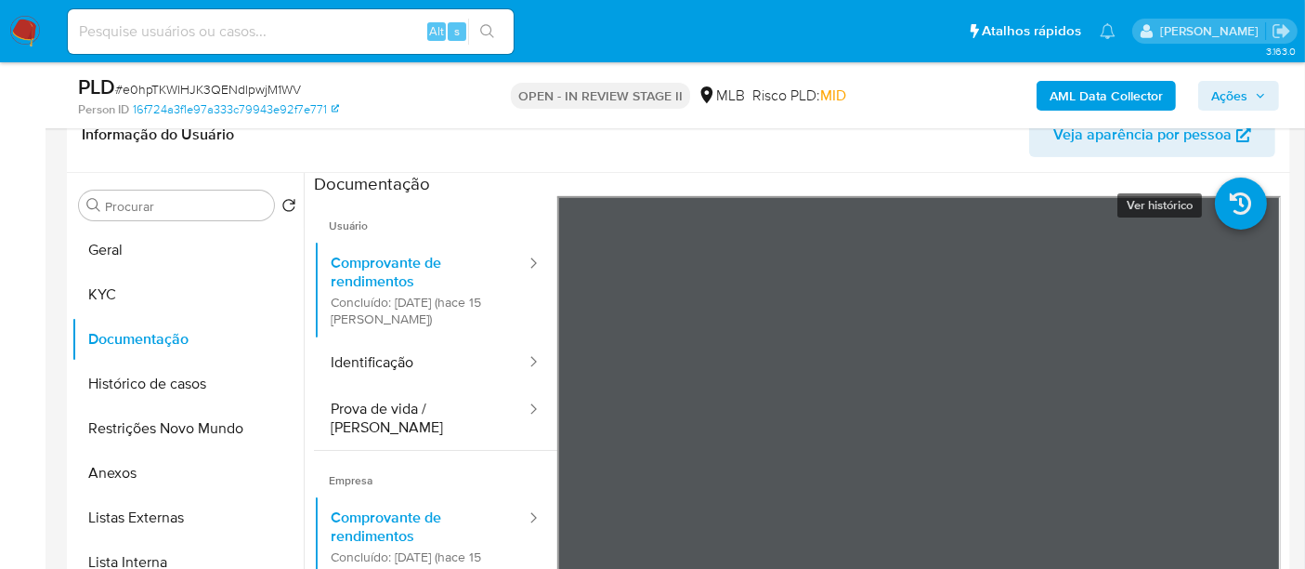
scroll to position [103, 0]
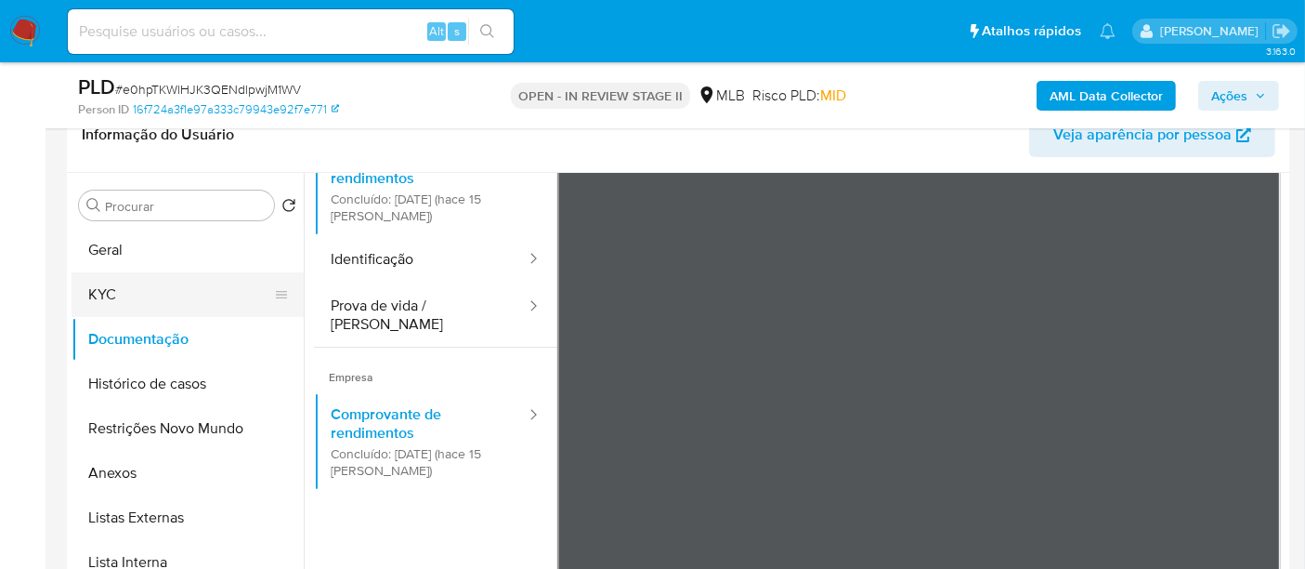
click at [133, 287] on button "KYC" at bounding box center [180, 294] width 217 height 45
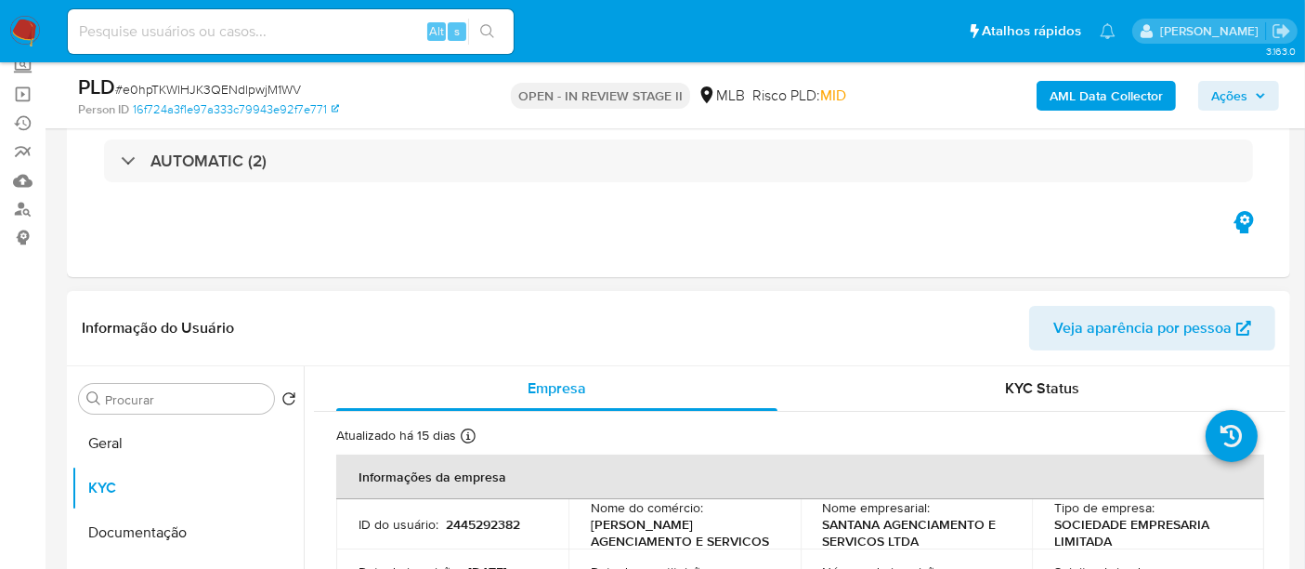
scroll to position [309, 0]
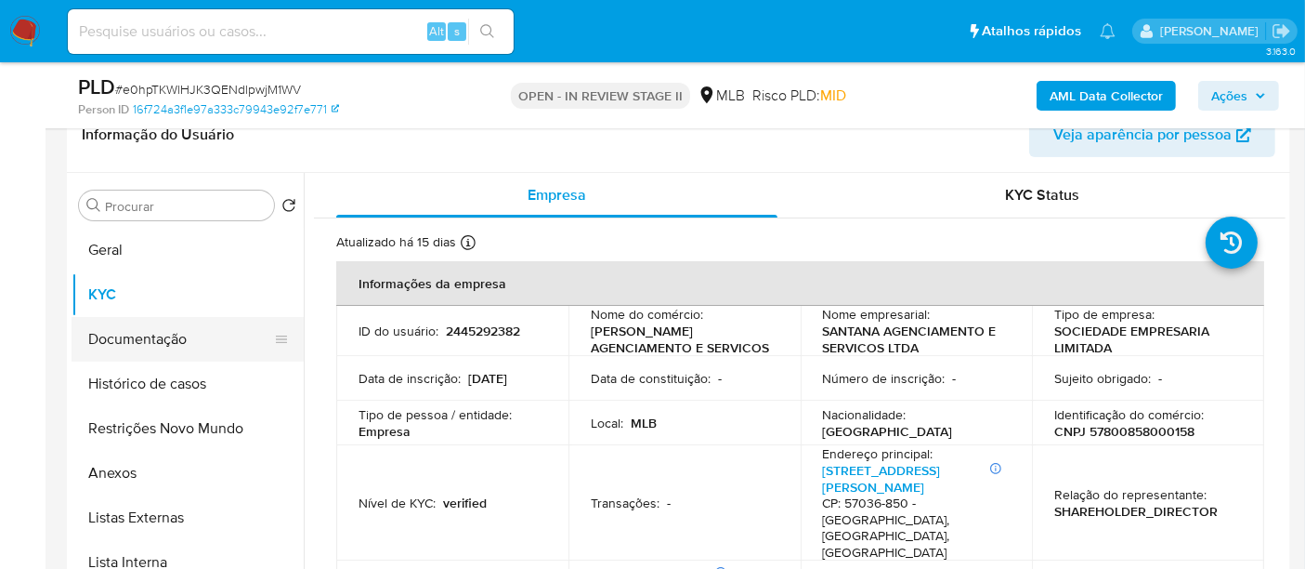
drag, startPoint x: 141, startPoint y: 347, endPoint x: 151, endPoint y: 348, distance: 9.3
click at [144, 347] on button "Documentação" at bounding box center [180, 339] width 217 height 45
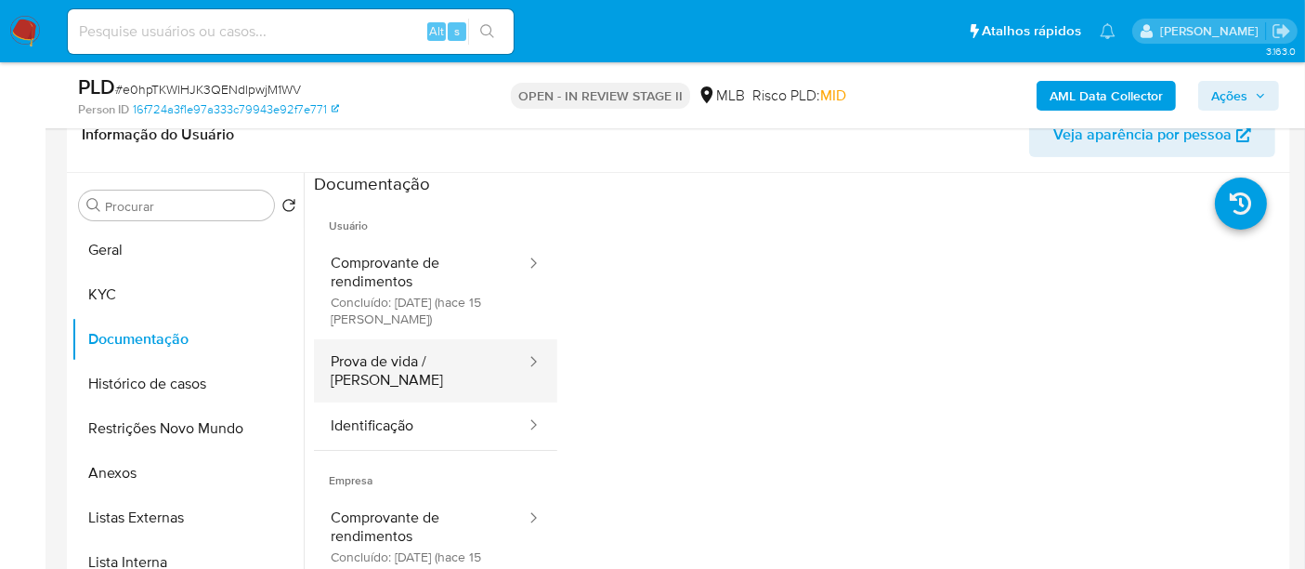
click at [383, 367] on button "Prova de vida / [PERSON_NAME]" at bounding box center [421, 370] width 214 height 63
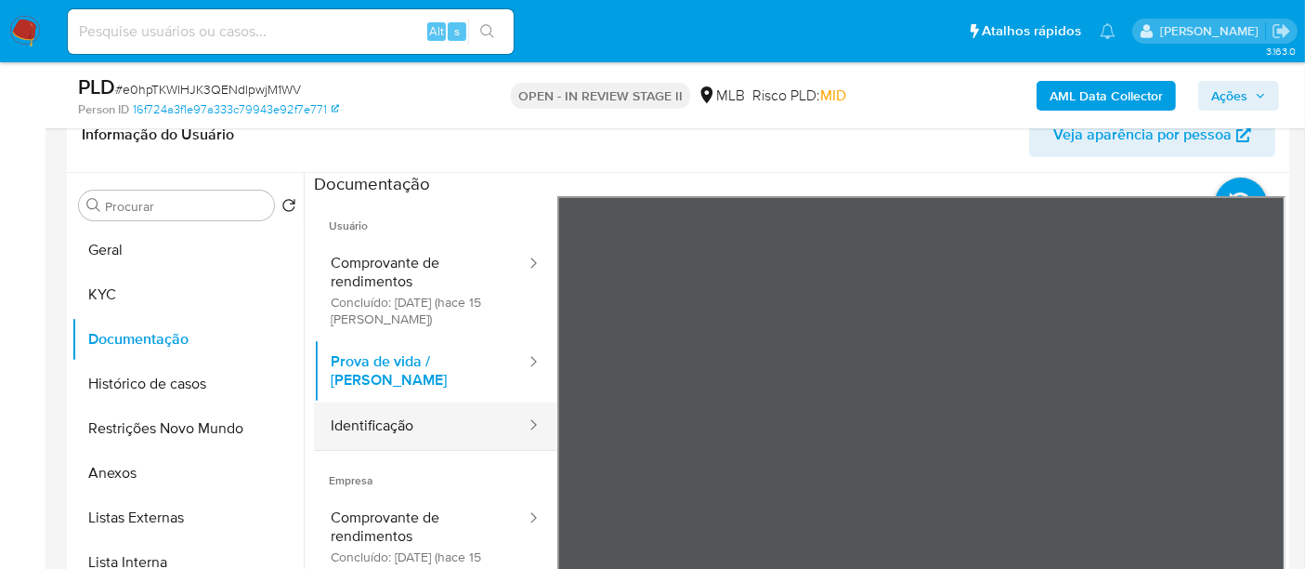
click at [345, 420] on button "Identificação" at bounding box center [421, 425] width 214 height 47
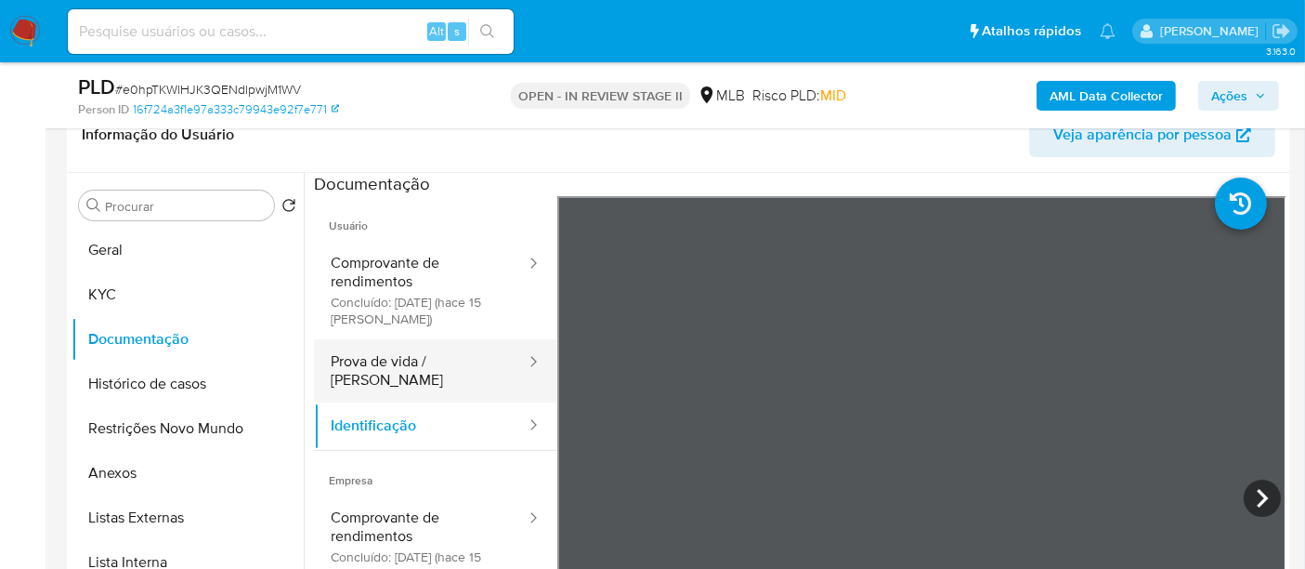
click at [387, 360] on button "Prova de vida / [PERSON_NAME]" at bounding box center [421, 370] width 214 height 63
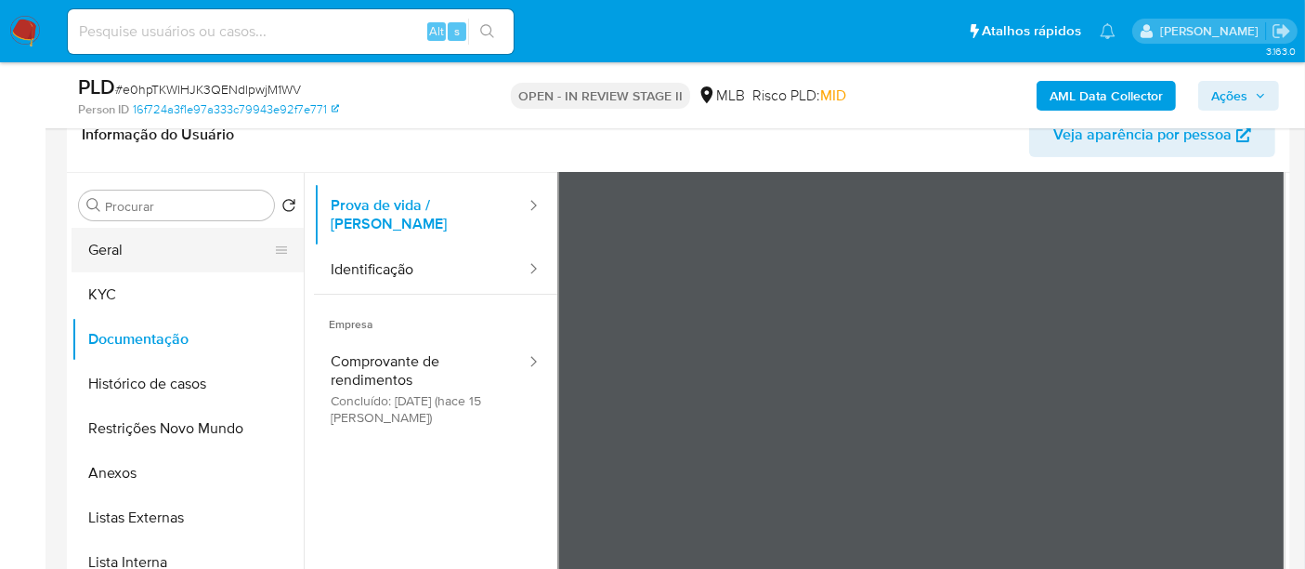
click at [135, 248] on button "Geral" at bounding box center [180, 250] width 217 height 45
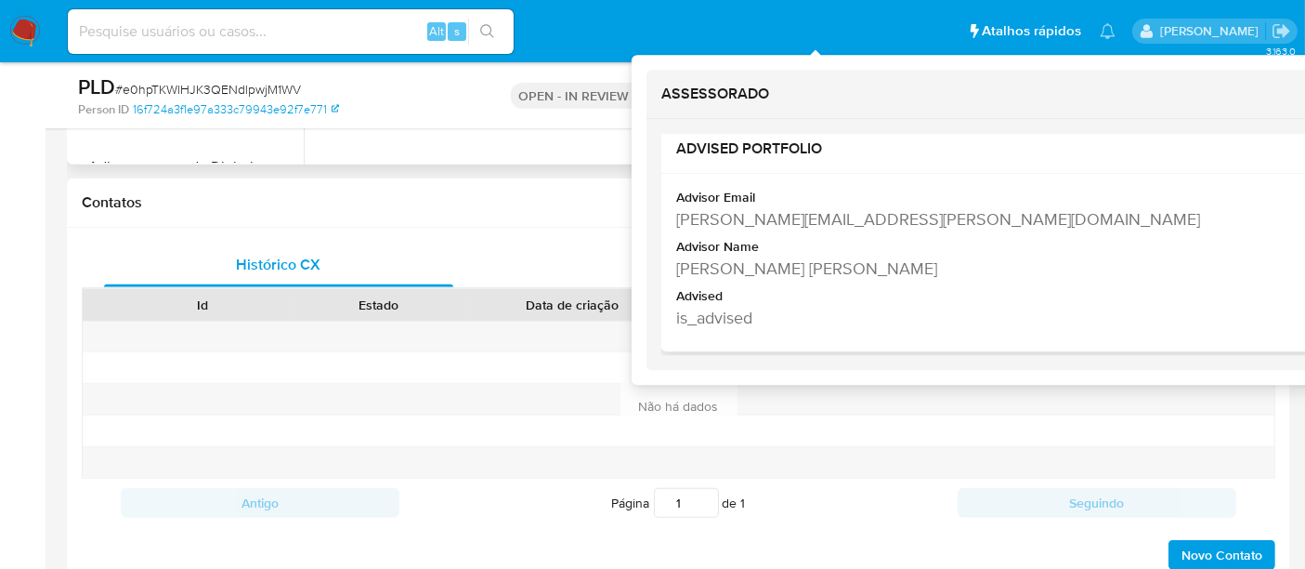
scroll to position [825, 0]
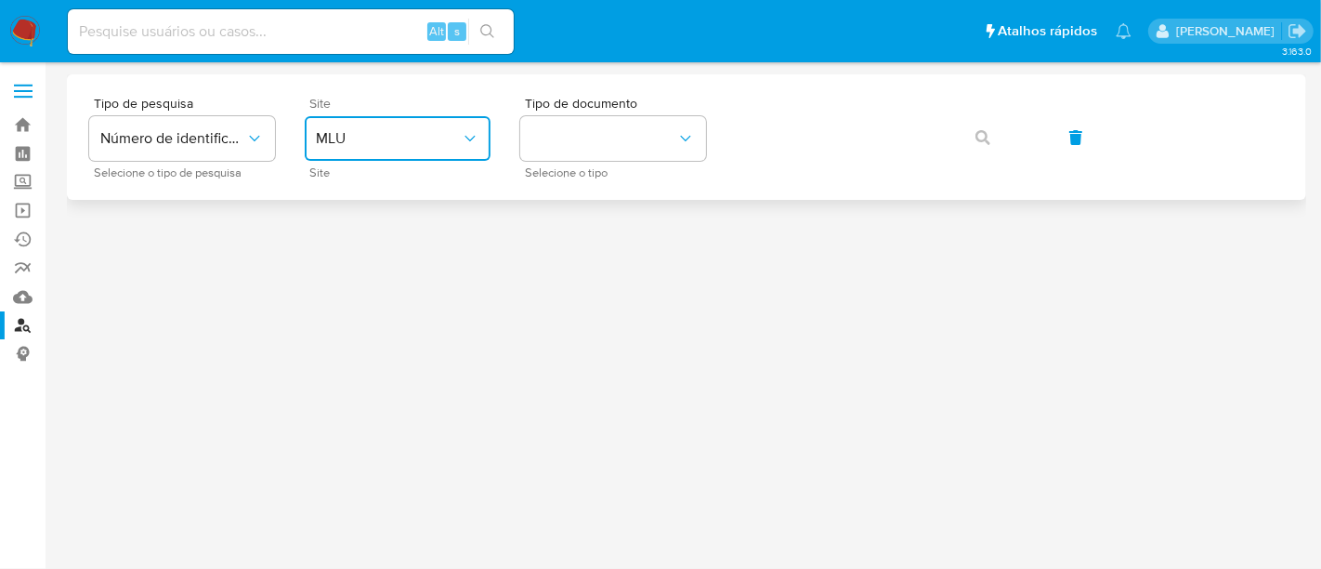
click at [475, 133] on icon "site_id" at bounding box center [470, 138] width 19 height 19
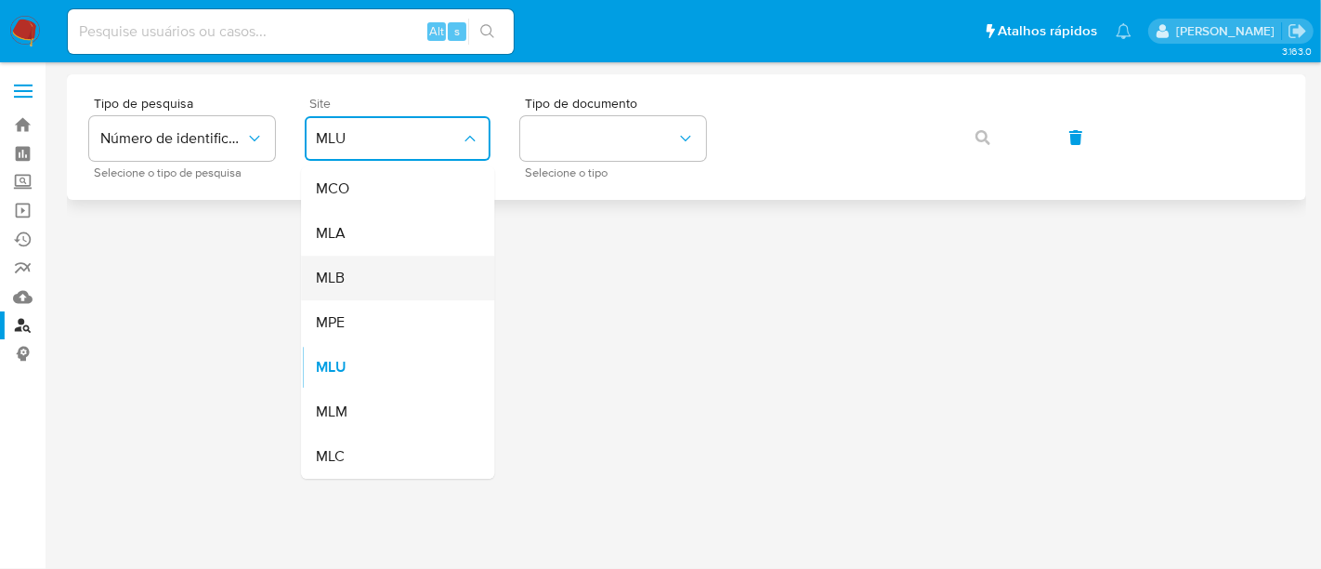
click at [339, 280] on span "MLB" at bounding box center [330, 278] width 29 height 19
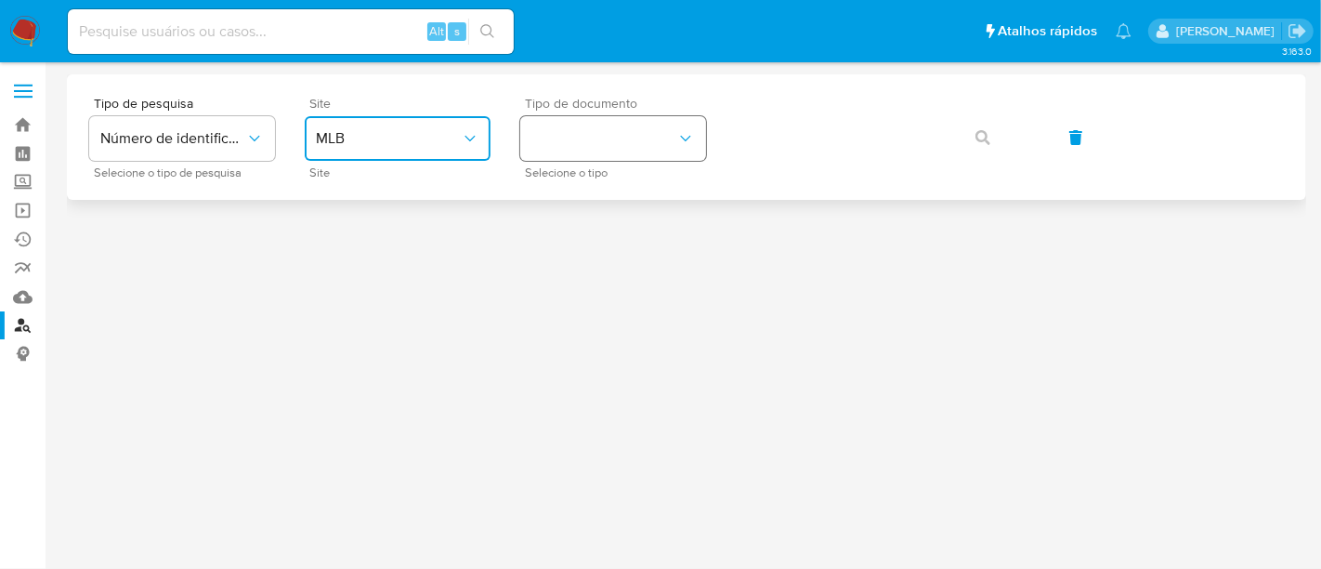
click at [692, 136] on icon "identificationType" at bounding box center [685, 138] width 19 height 19
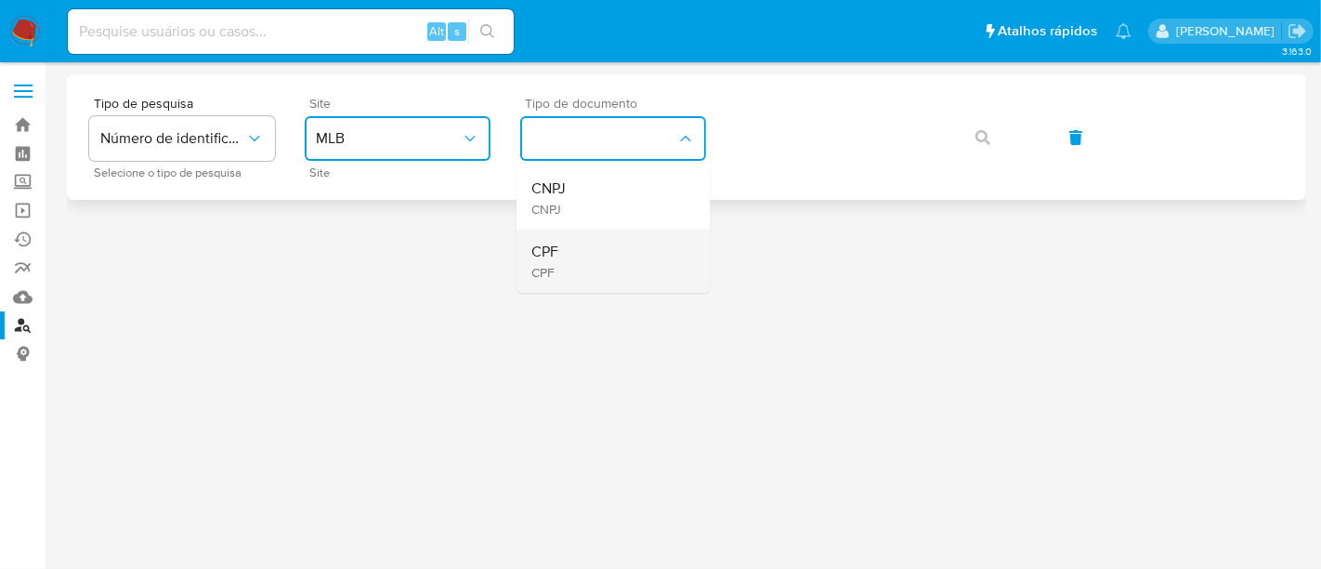
click at [568, 256] on div "CPF CPF" at bounding box center [607, 260] width 152 height 63
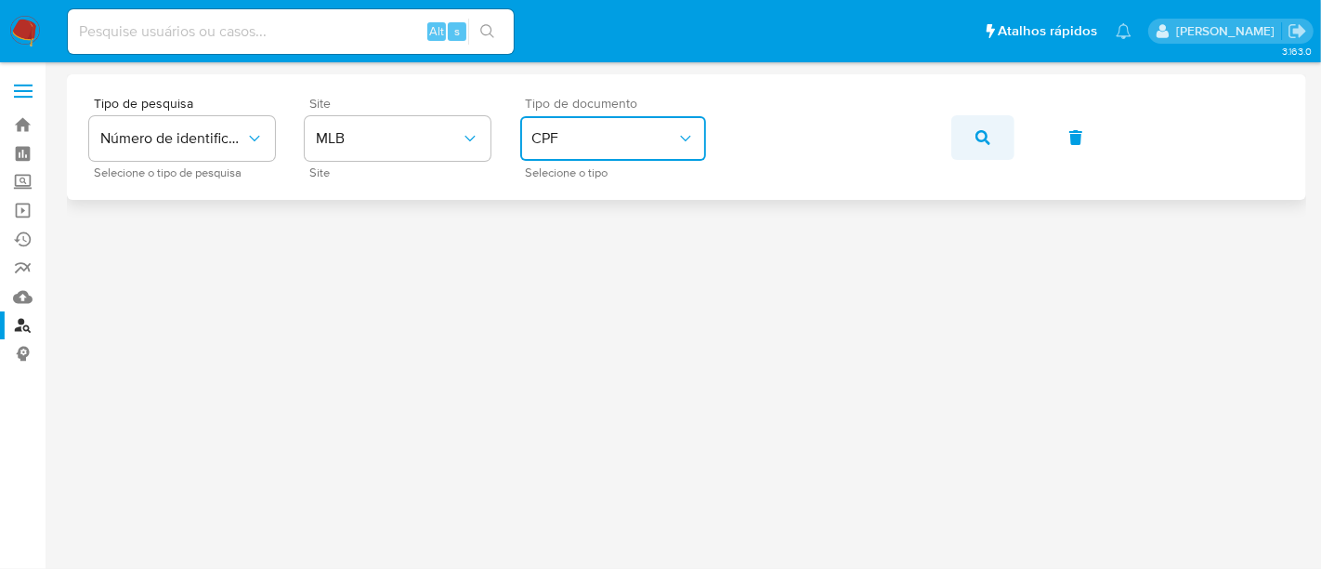
click at [978, 134] on icon "button" at bounding box center [983, 137] width 15 height 15
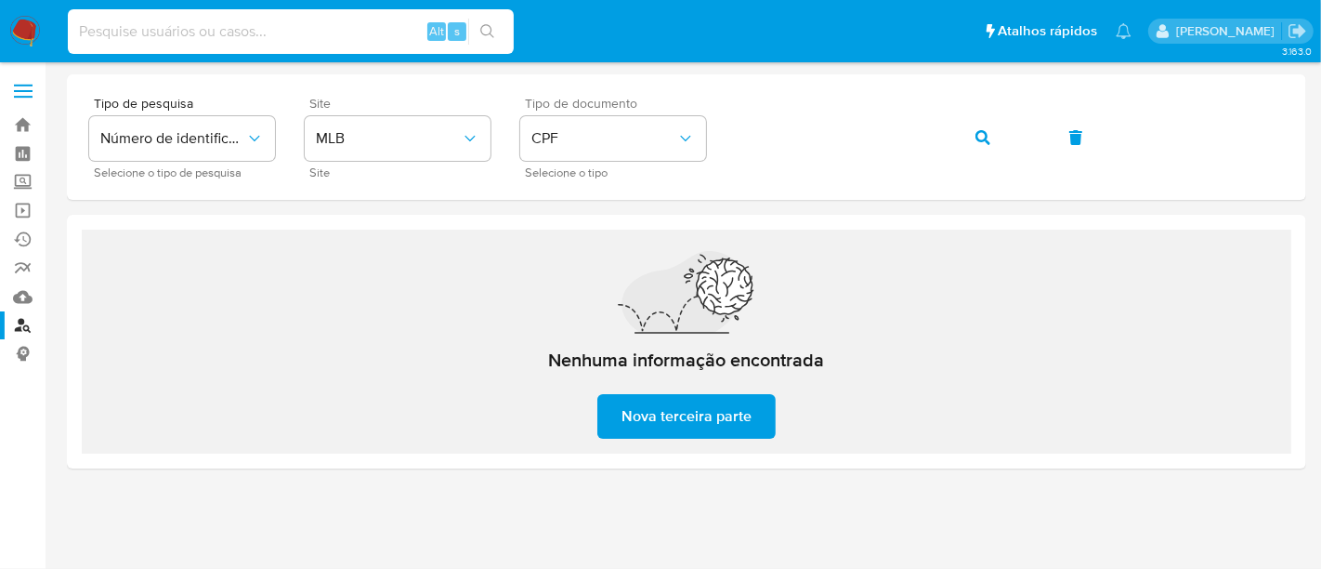
click at [304, 34] on input at bounding box center [291, 32] width 446 height 24
paste input "y8qJDxo0rEY4utBWxetvsvZm"
type input "y8qJDxo0rEY4utBWxetvsvZm"
click at [483, 33] on icon "search-icon" at bounding box center [487, 31] width 14 height 14
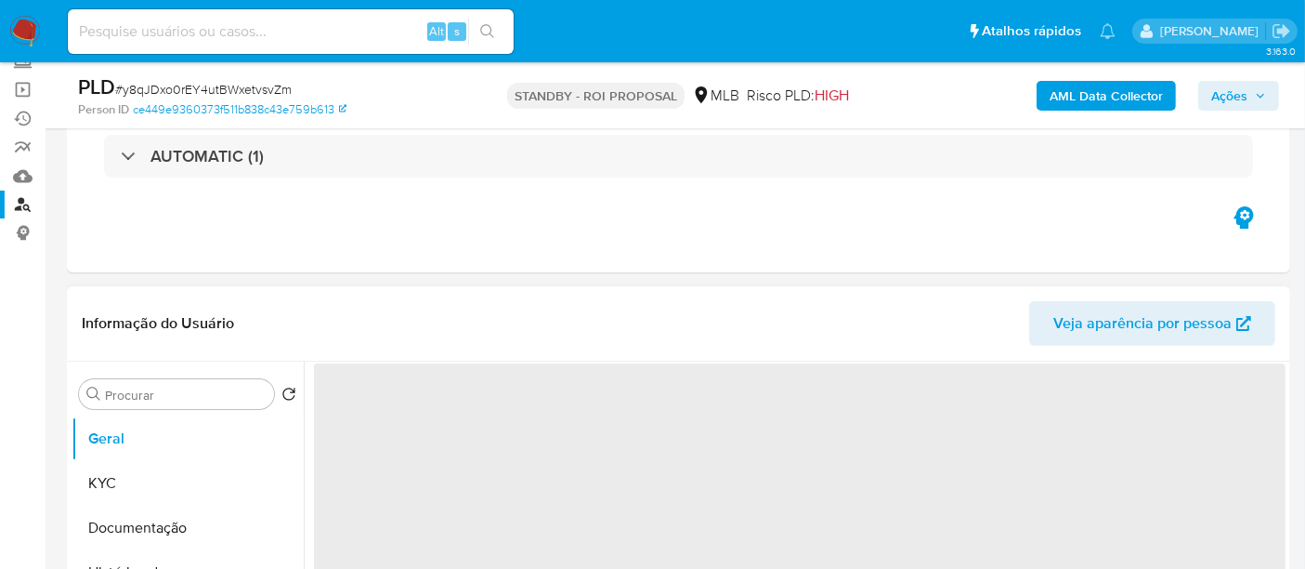
scroll to position [206, 0]
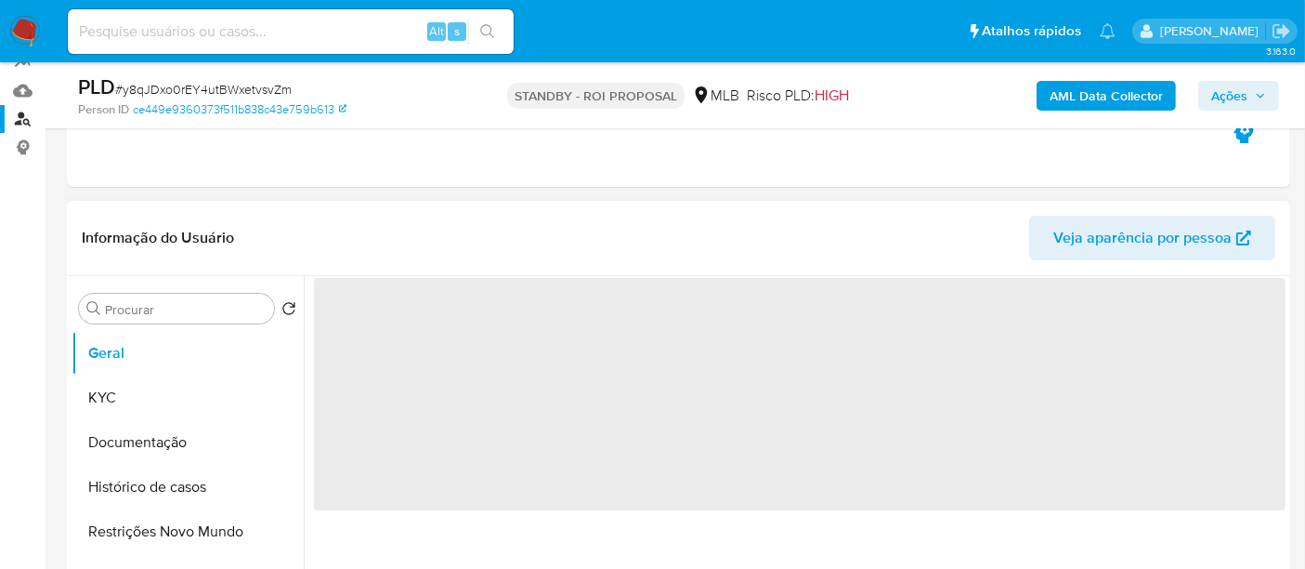
select select "10"
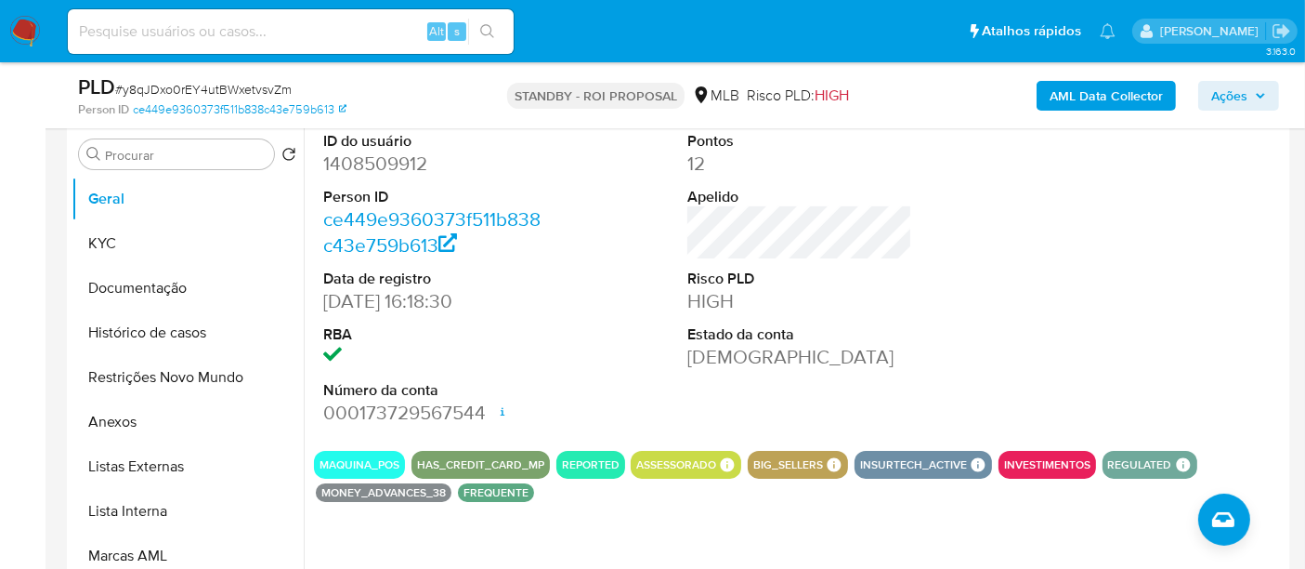
scroll to position [309, 0]
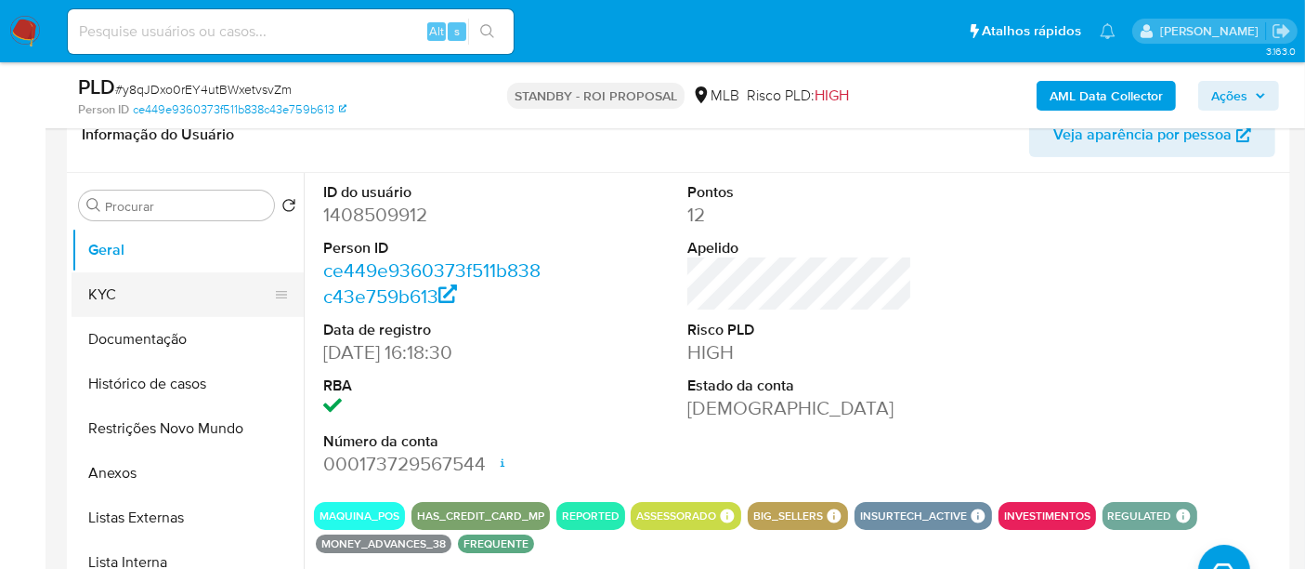
drag, startPoint x: 116, startPoint y: 295, endPoint x: 146, endPoint y: 293, distance: 29.9
click at [116, 295] on button "KYC" at bounding box center [180, 294] width 217 height 45
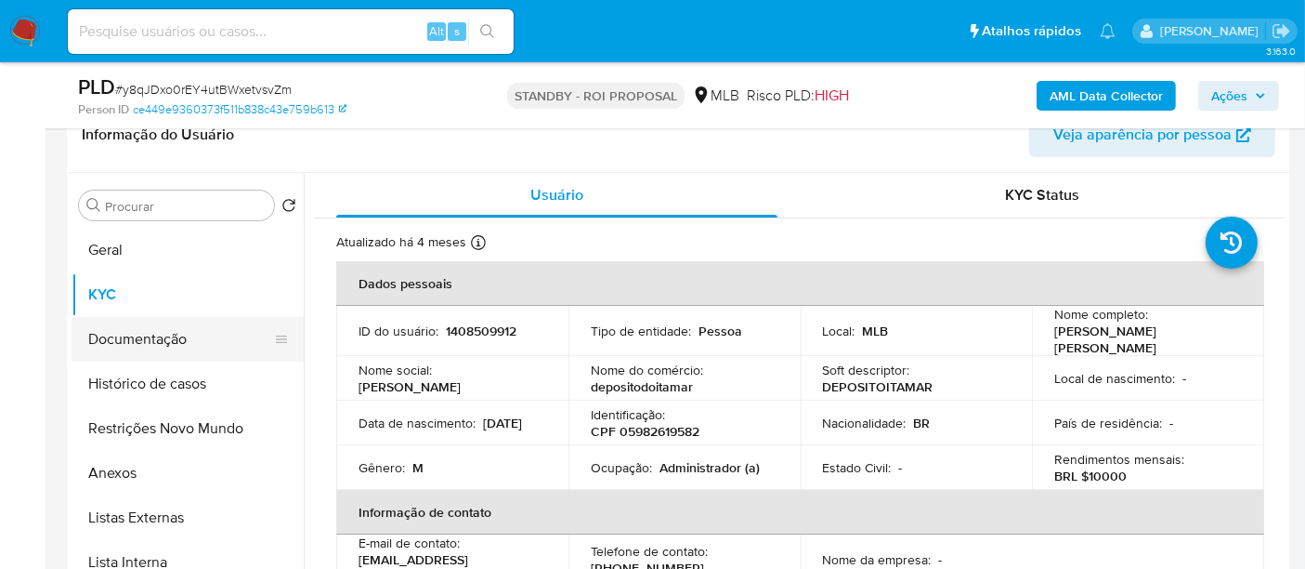
click at [143, 334] on button "Documentação" at bounding box center [180, 339] width 217 height 45
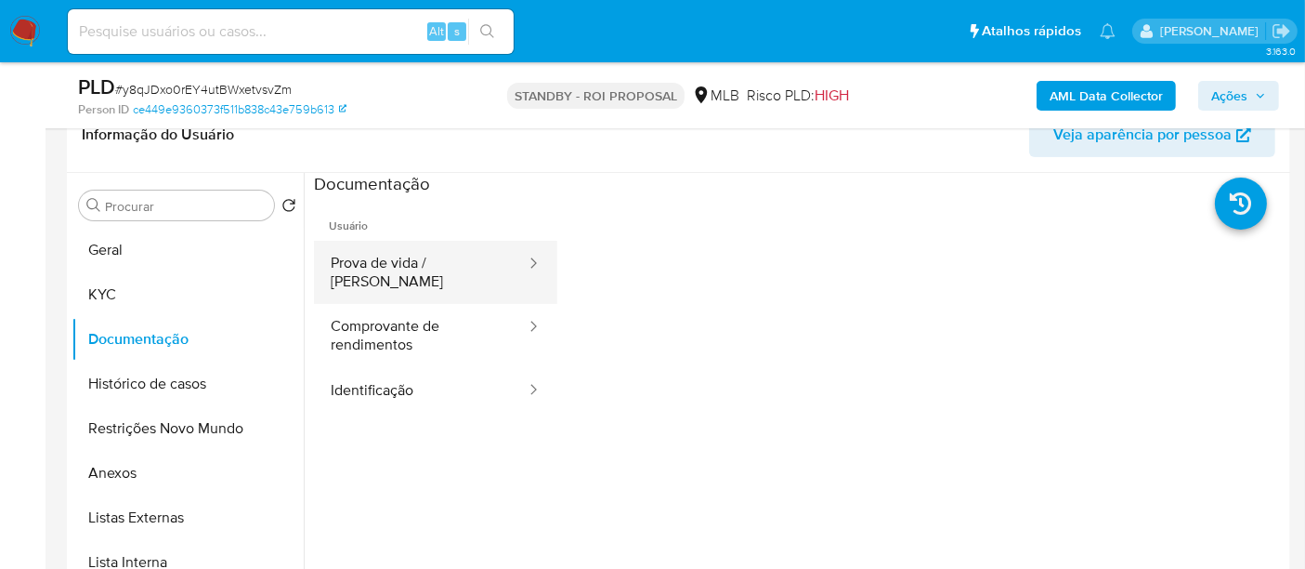
click at [446, 270] on button "Prova de vida / [PERSON_NAME]" at bounding box center [421, 272] width 214 height 63
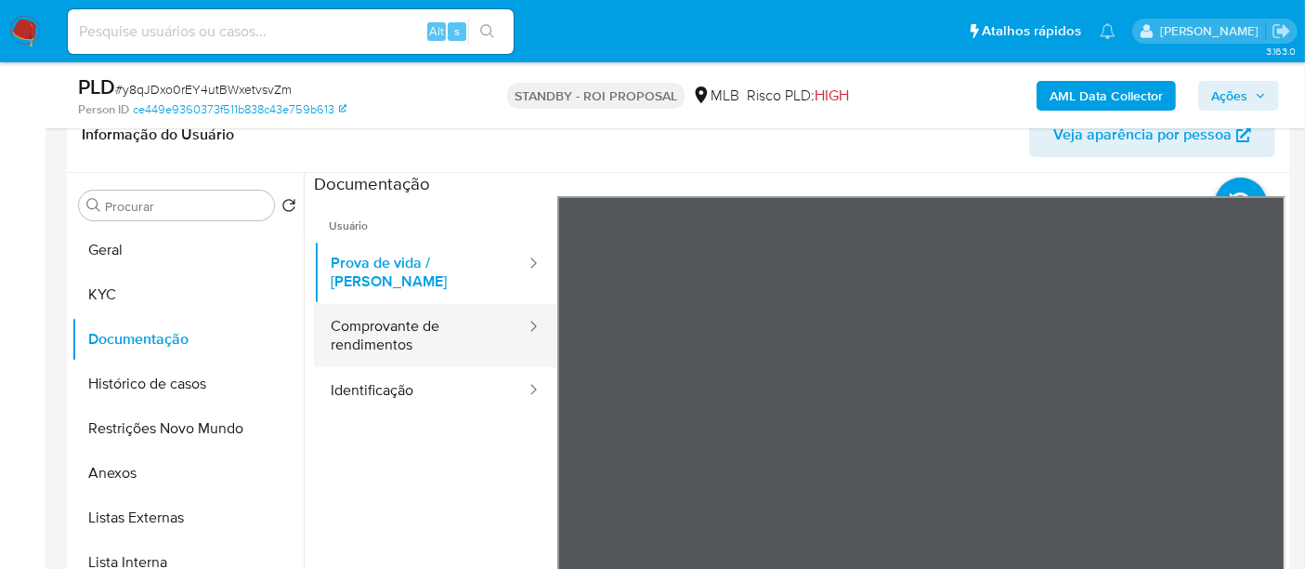
click at [404, 317] on button "Comprovante de rendimentos" at bounding box center [421, 335] width 214 height 63
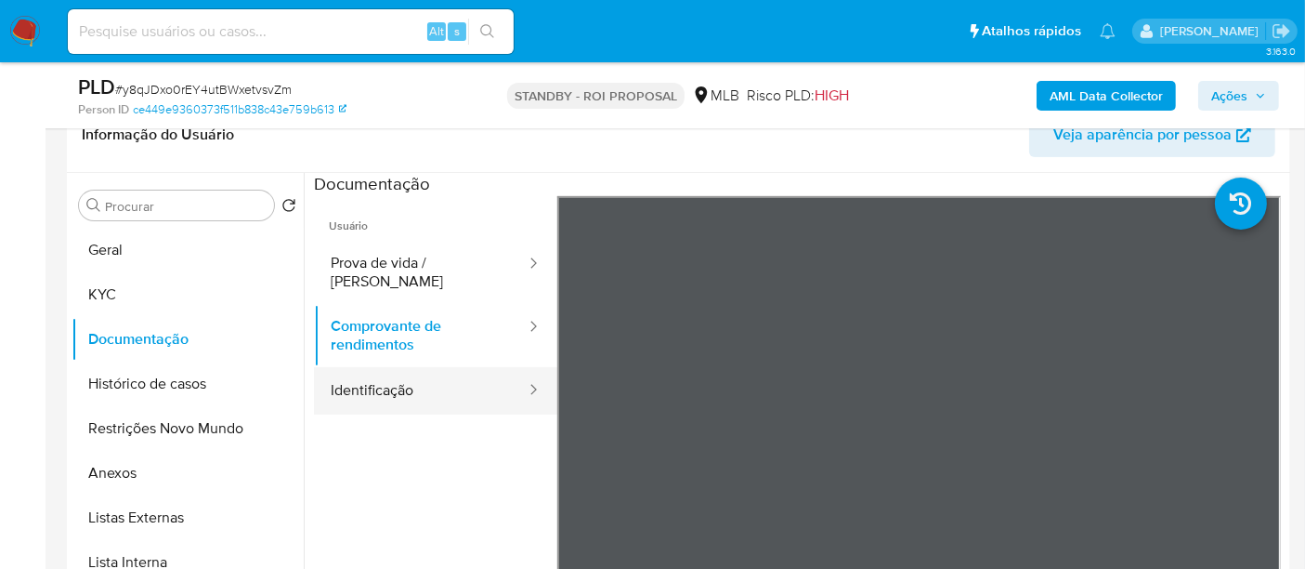
click at [369, 374] on button "Identificação" at bounding box center [421, 390] width 214 height 47
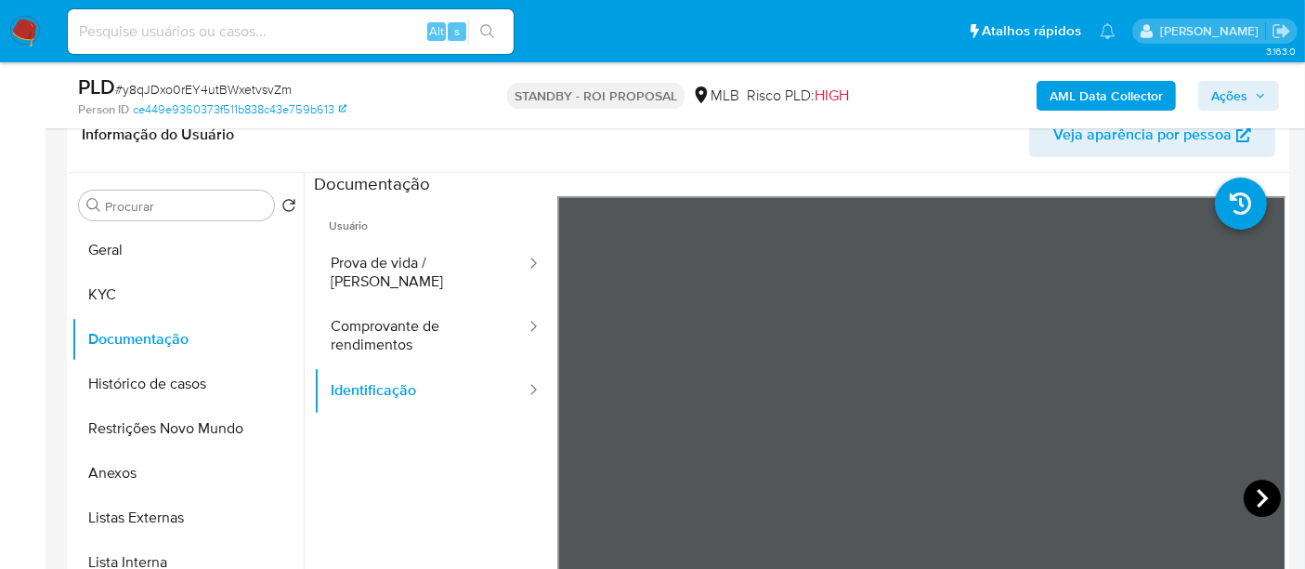
click at [1250, 490] on icon at bounding box center [1262, 497] width 37 height 37
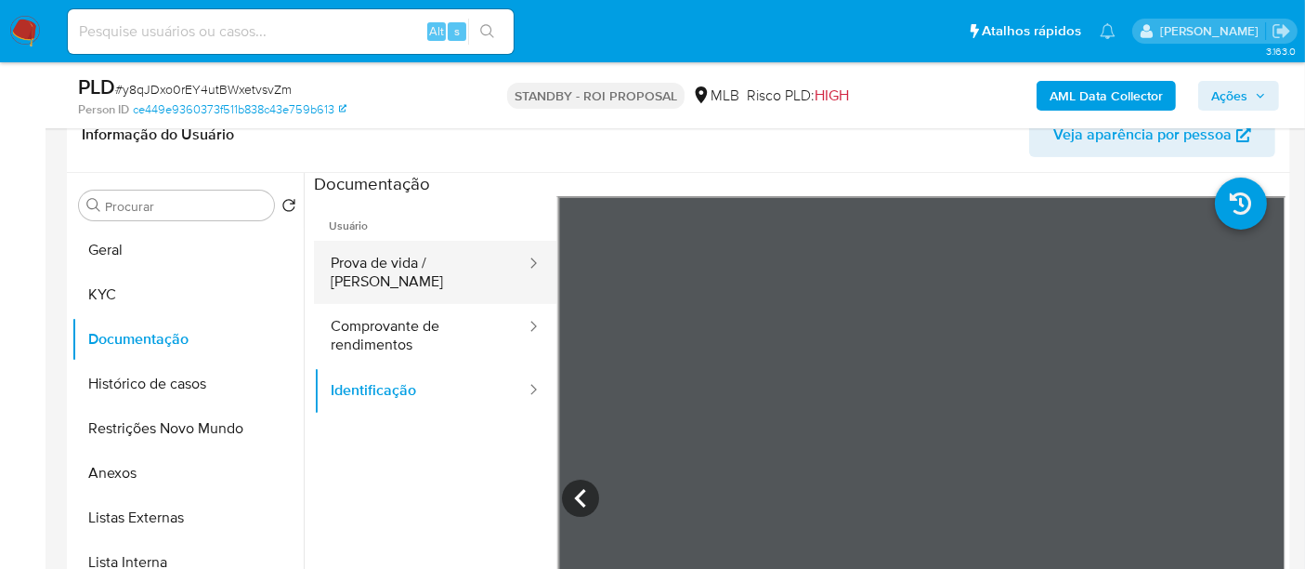
click at [397, 267] on button "Prova de vida / [PERSON_NAME]" at bounding box center [421, 272] width 214 height 63
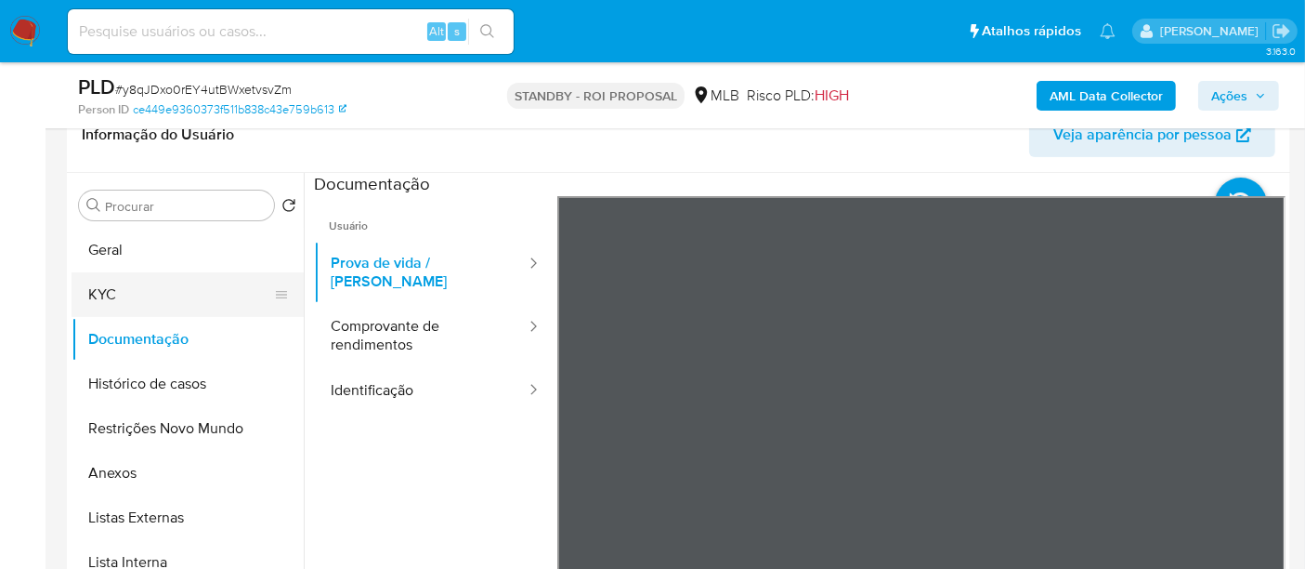
click at [117, 293] on button "KYC" at bounding box center [180, 294] width 217 height 45
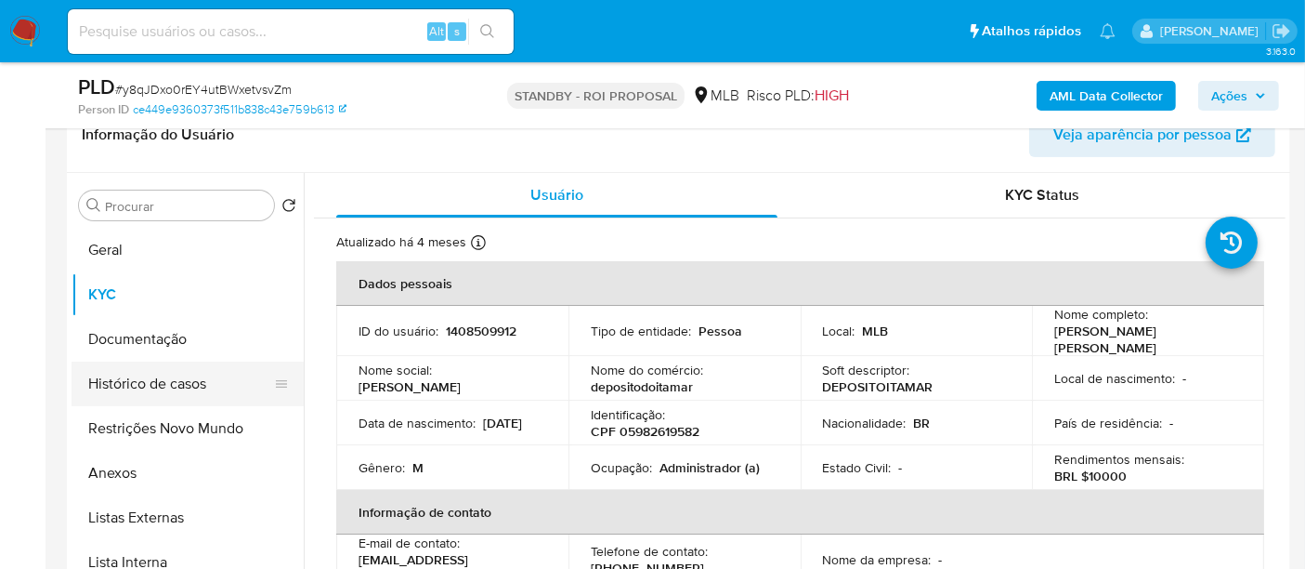
click at [168, 385] on button "Histórico de casos" at bounding box center [180, 383] width 217 height 45
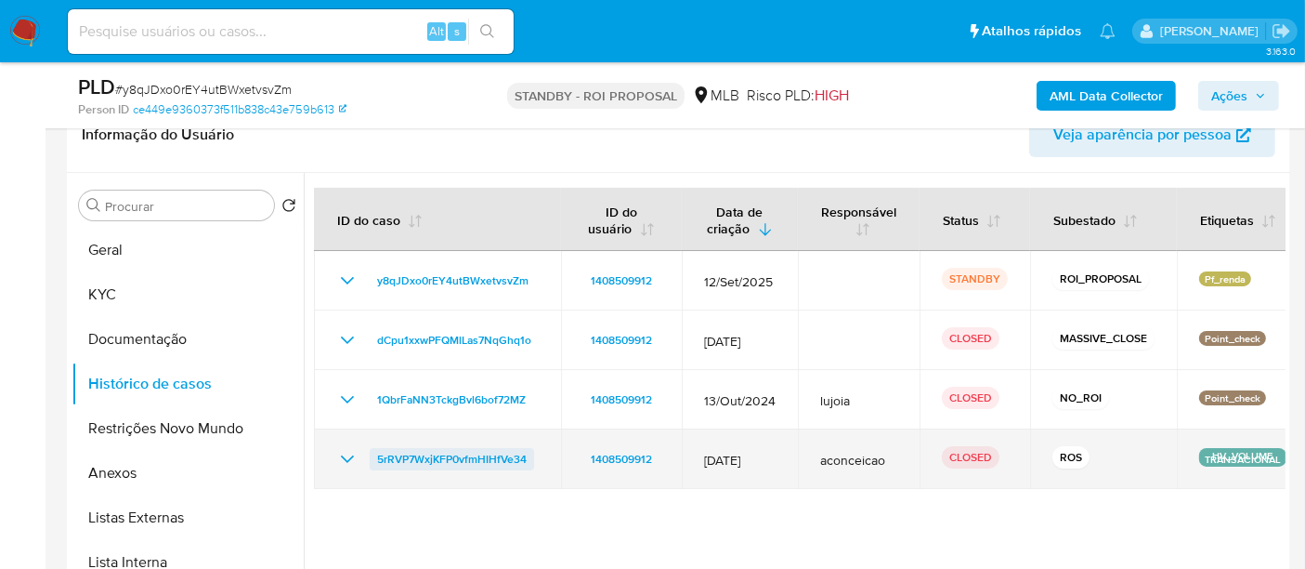
click at [477, 456] on span "5rRVP7WxjKFP0vfmHIHfVe34" at bounding box center [452, 459] width 150 height 22
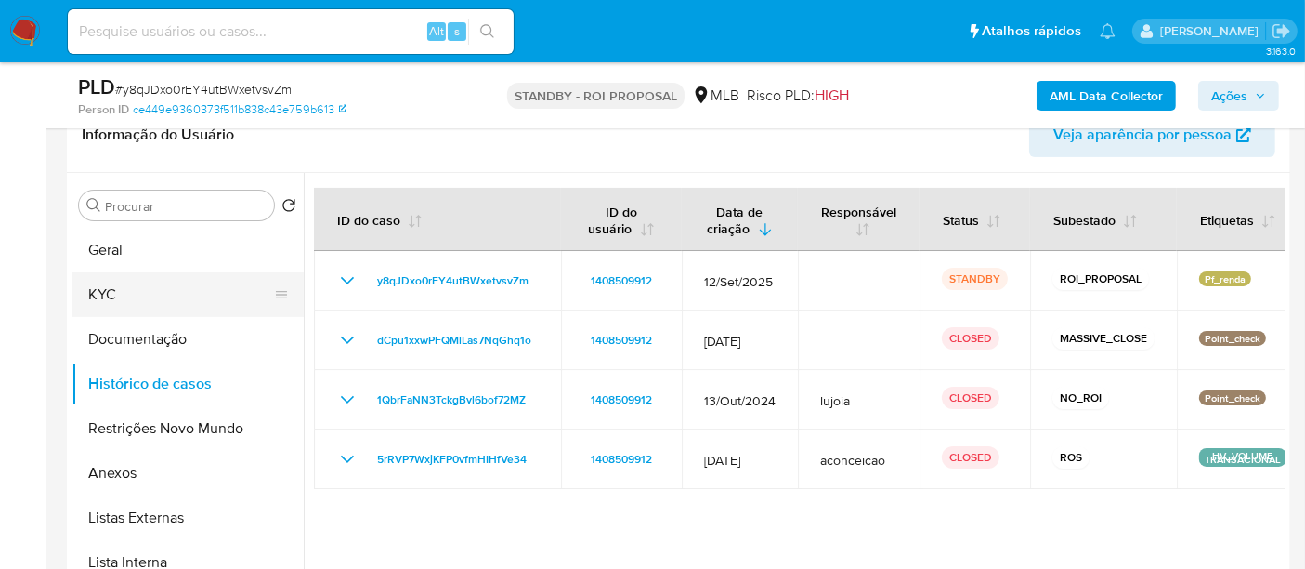
drag, startPoint x: 116, startPoint y: 285, endPoint x: 131, endPoint y: 285, distance: 14.9
click at [116, 285] on button "KYC" at bounding box center [180, 294] width 217 height 45
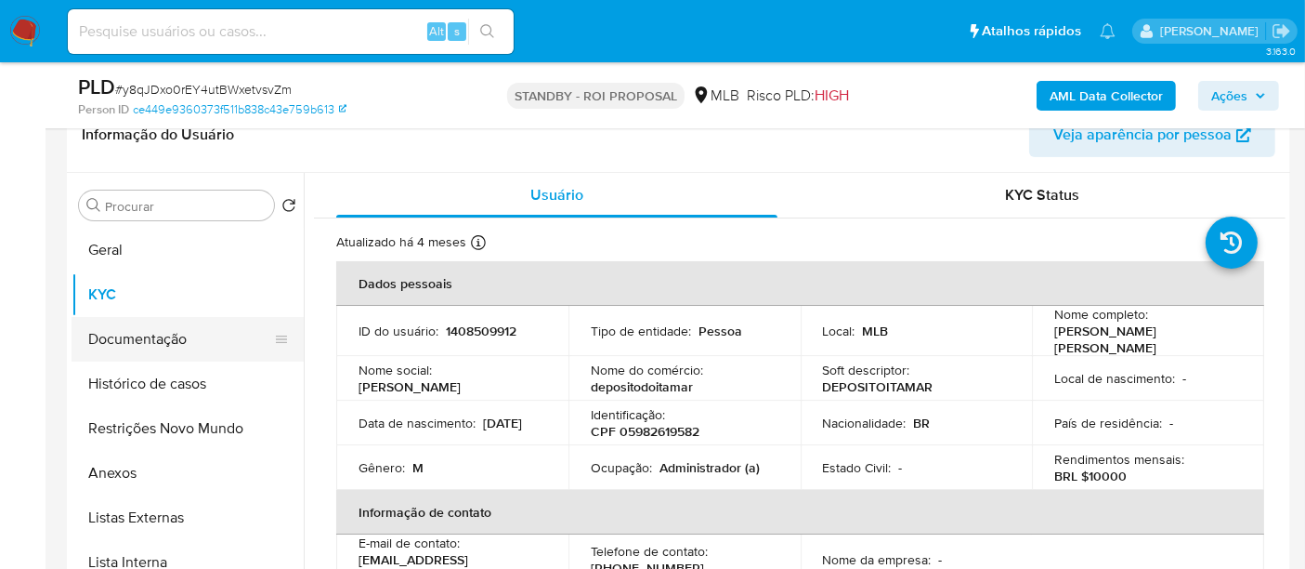
click at [143, 339] on button "Documentação" at bounding box center [180, 339] width 217 height 45
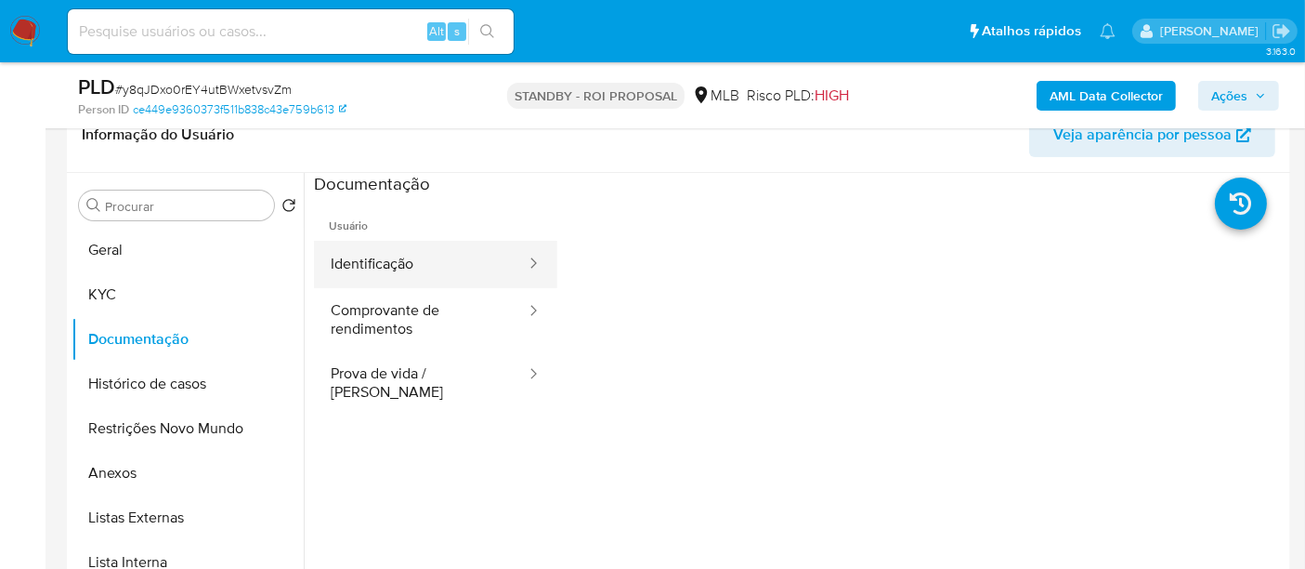
click at [403, 259] on button "Identificação" at bounding box center [421, 264] width 214 height 47
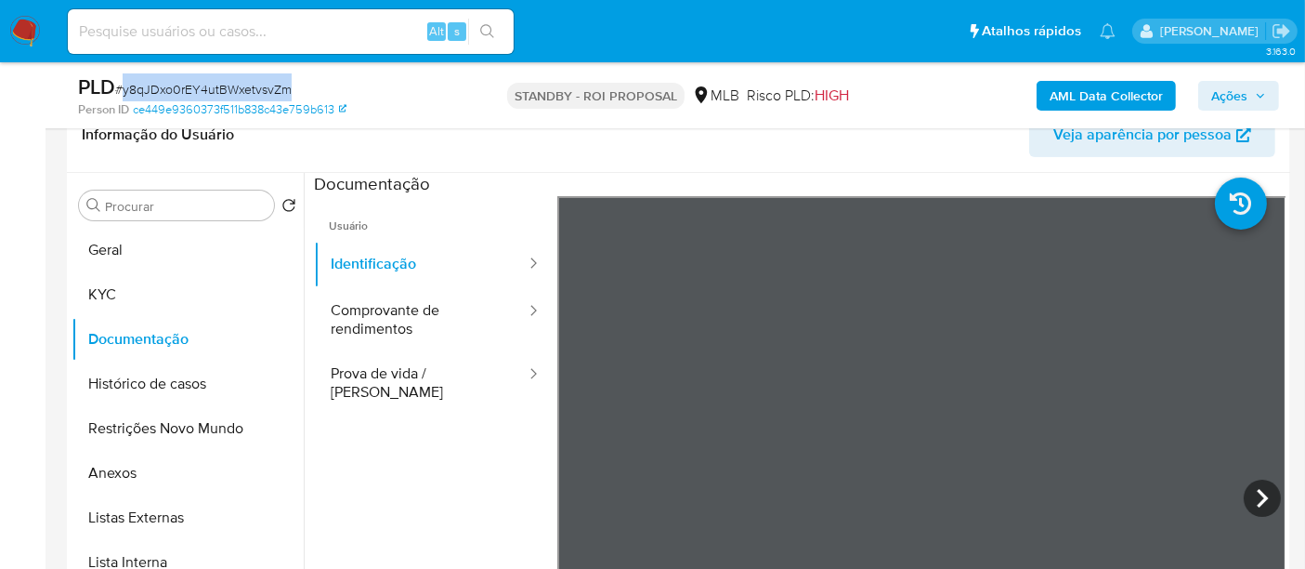
drag, startPoint x: 125, startPoint y: 84, endPoint x: 291, endPoint y: 92, distance: 166.5
click at [291, 92] on div "PLD # y8qJDxo0rEY4utBWxetvsvZm" at bounding box center [275, 87] width 394 height 28
copy span "y8qJDxo0rEY4utBWxetvsvZm"
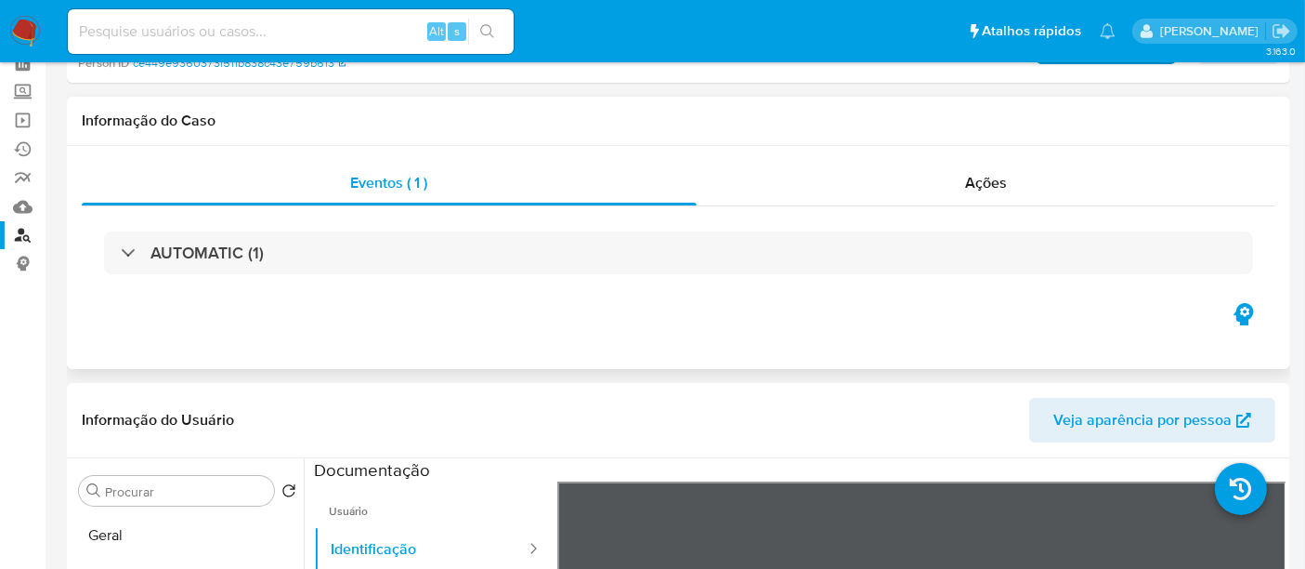
scroll to position [0, 0]
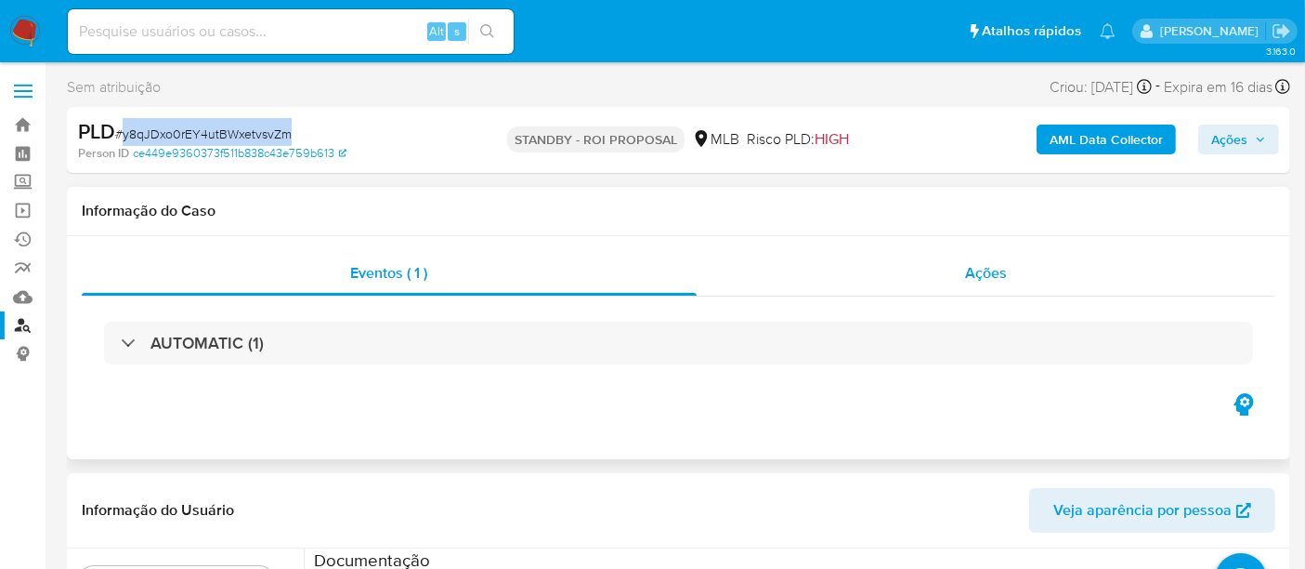
click at [1021, 264] on div "Ações" at bounding box center [987, 273] width 580 height 45
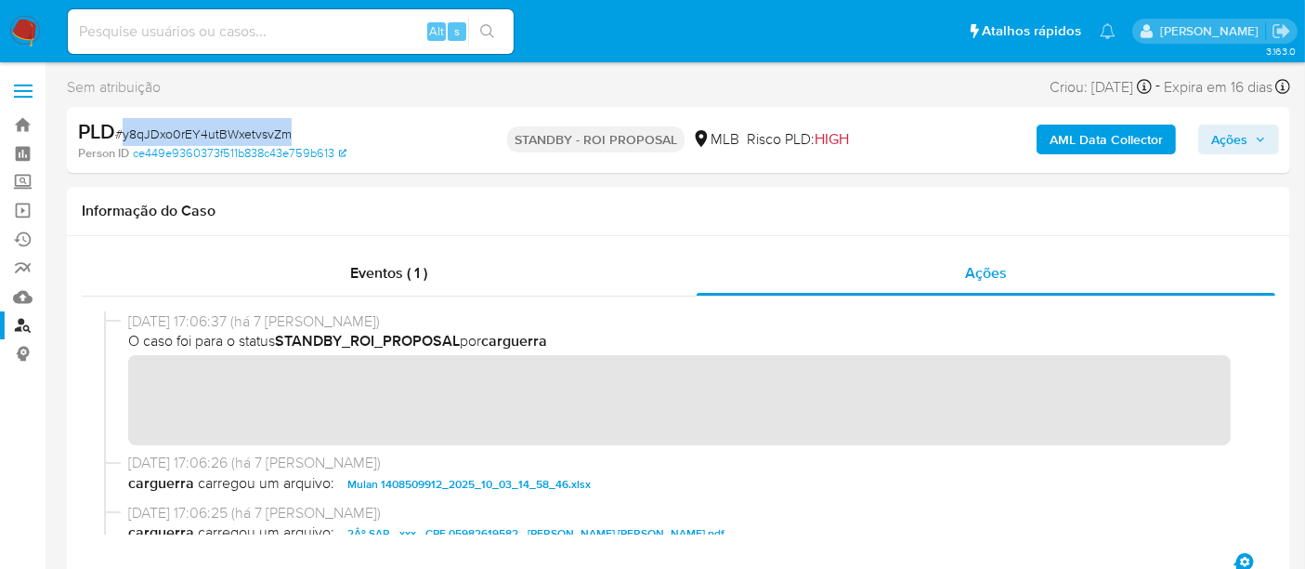
click at [32, 22] on img at bounding box center [25, 32] width 32 height 32
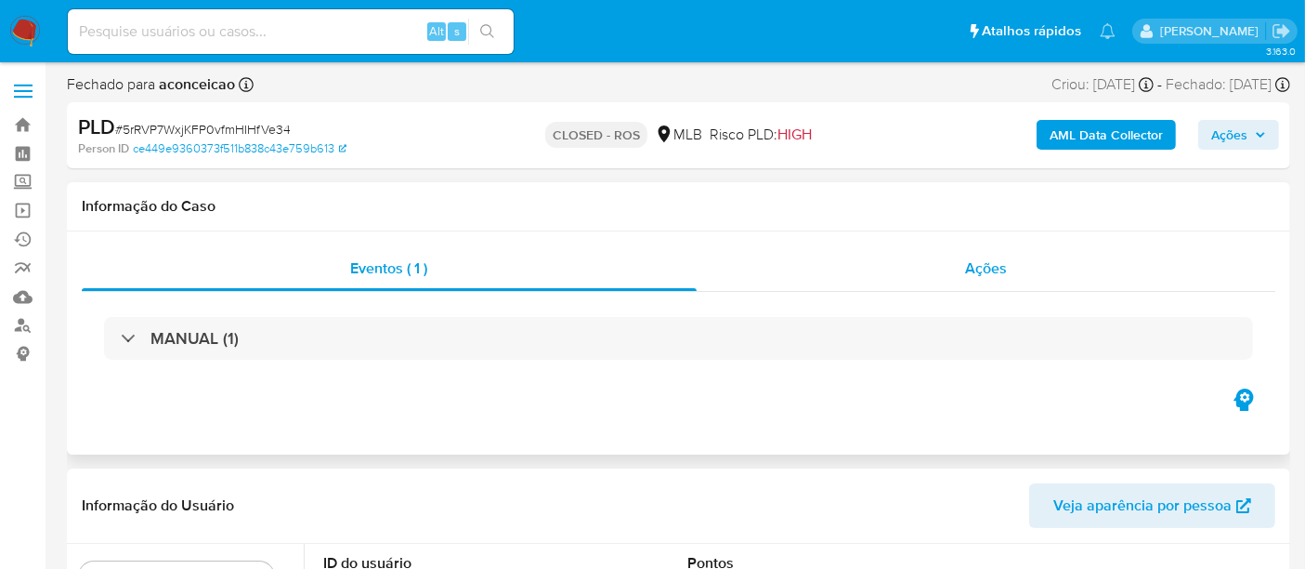
select select "10"
click at [1005, 263] on span "Ações" at bounding box center [986, 267] width 42 height 21
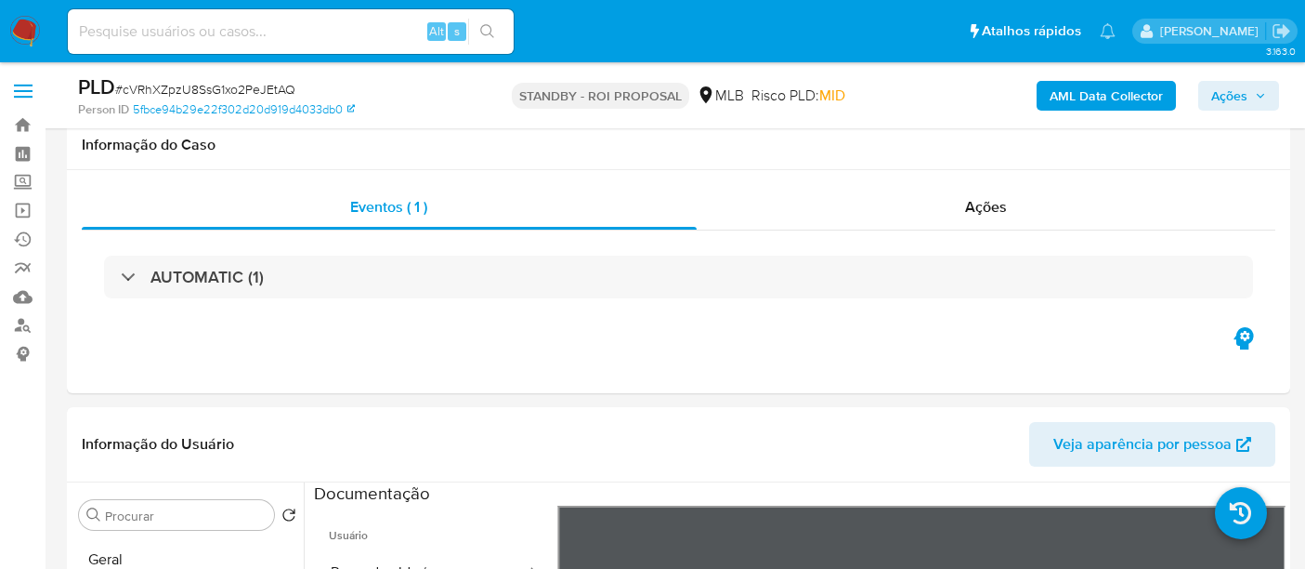
select select "10"
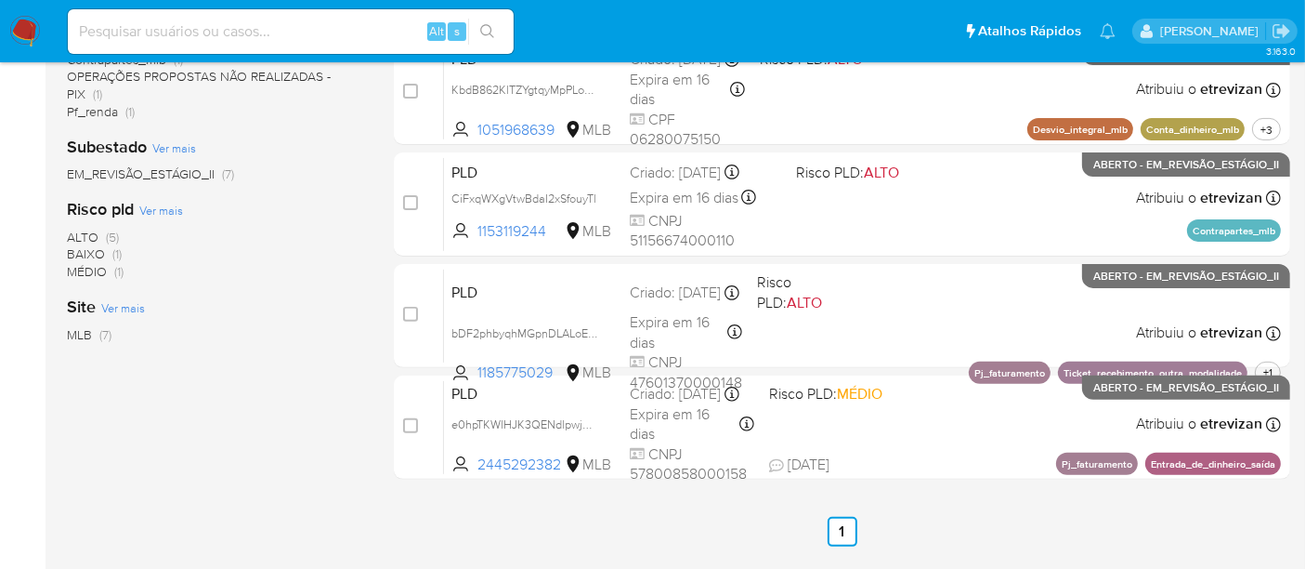
scroll to position [628, 0]
